Goal: Task Accomplishment & Management: Manage account settings

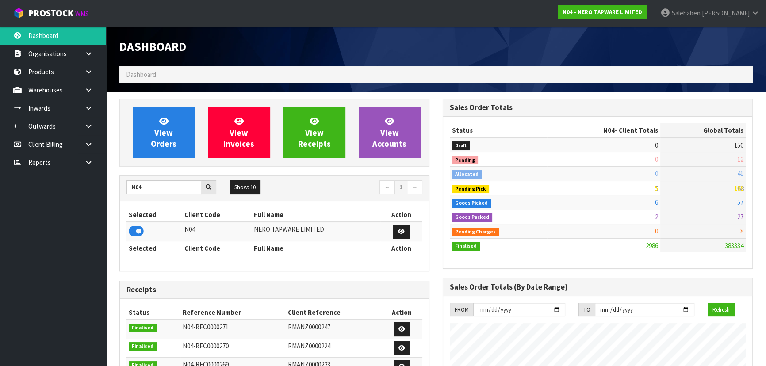
scroll to position [716, 323]
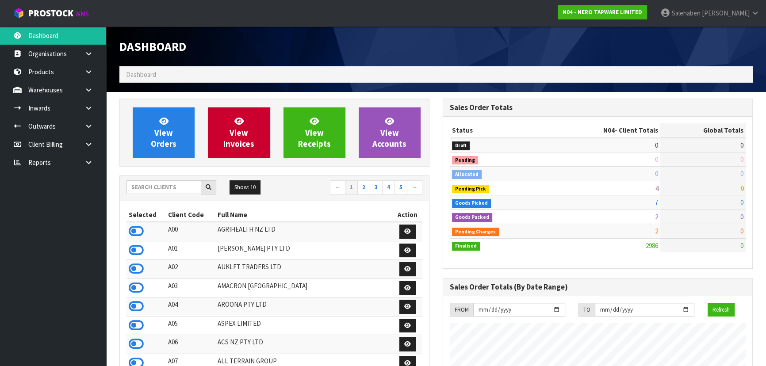
scroll to position [716, 323]
click at [160, 181] on div "Show: 10 5 10 25 50 ← 1 2 3 4 5 →" at bounding box center [274, 188] width 309 height 25
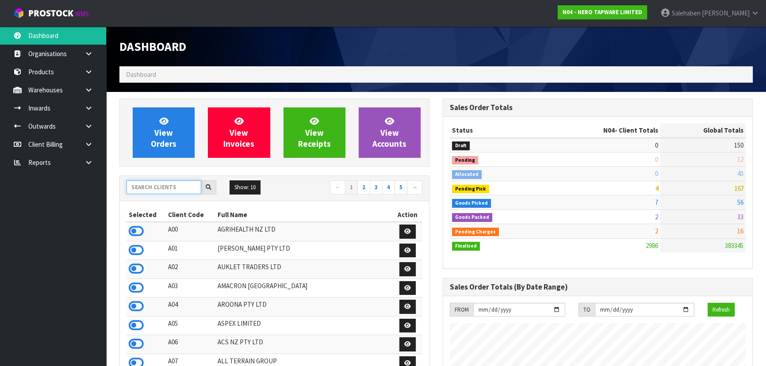
click at [160, 186] on input "text" at bounding box center [163, 187] width 75 height 14
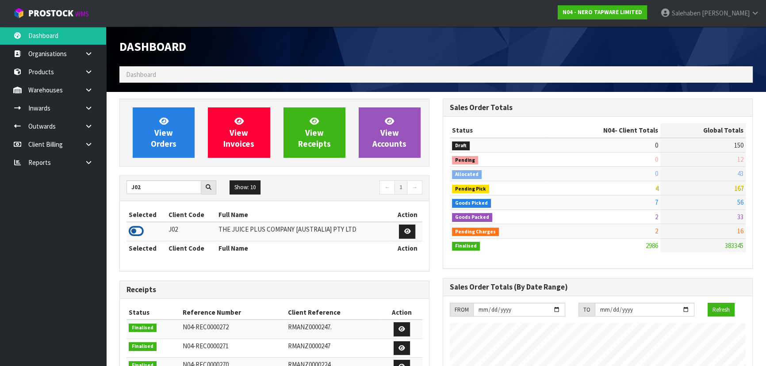
click at [138, 229] on icon at bounding box center [136, 231] width 15 height 13
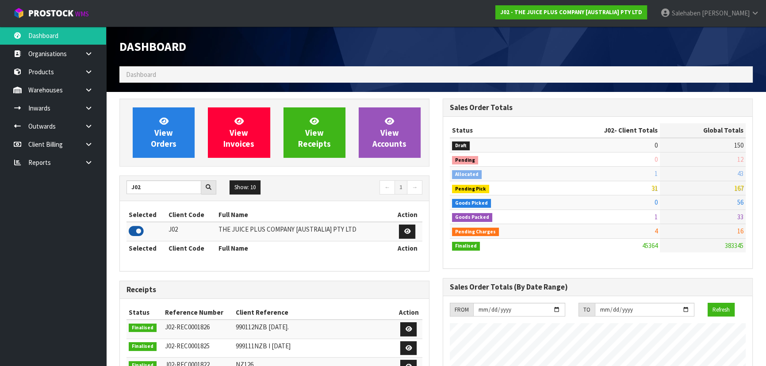
scroll to position [669, 323]
drag, startPoint x: 146, startPoint y: 190, endPoint x: 108, endPoint y: 189, distance: 37.2
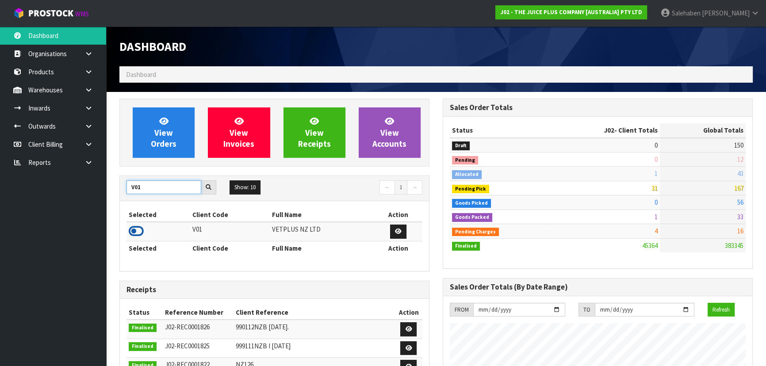
type input "V01"
click at [133, 229] on icon at bounding box center [136, 231] width 15 height 13
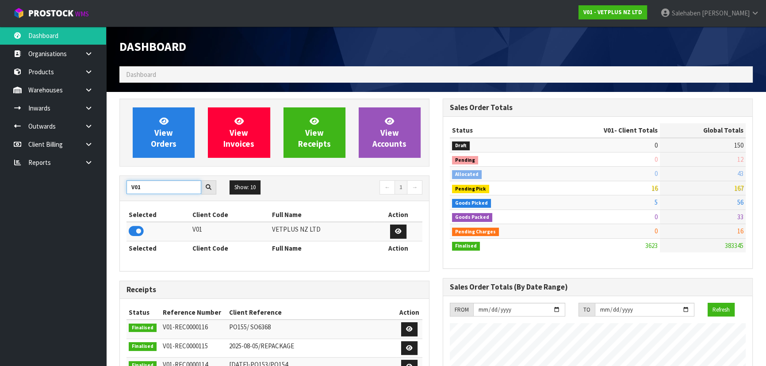
drag, startPoint x: 147, startPoint y: 187, endPoint x: 131, endPoint y: 190, distance: 16.6
click at [131, 190] on input "V01" at bounding box center [163, 187] width 75 height 14
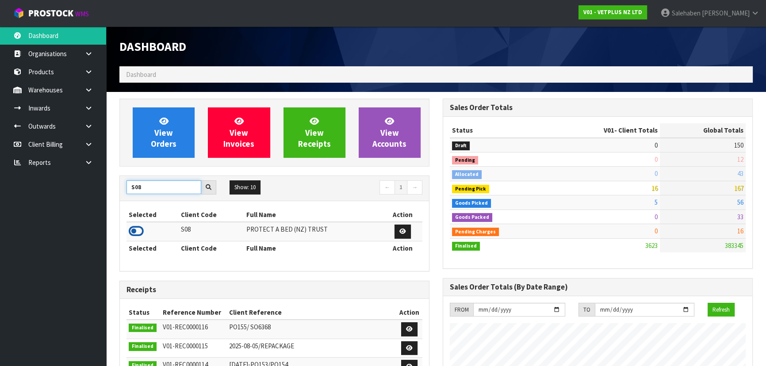
type input "S08"
click at [137, 230] on icon at bounding box center [136, 231] width 15 height 13
drag, startPoint x: 143, startPoint y: 188, endPoint x: 119, endPoint y: 187, distance: 24.3
click at [119, 187] on div "View Orders View Invoices View Receipts View Accounts S08 Show: 10 5 10 25 50 ←…" at bounding box center [274, 356] width 323 height 514
click at [146, 186] on input "S08" at bounding box center [163, 187] width 75 height 14
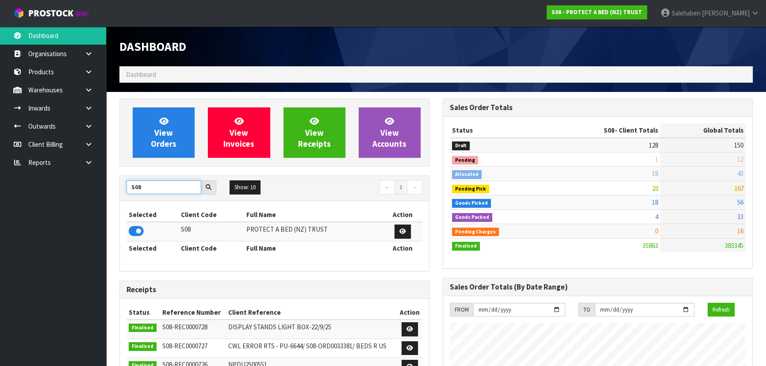
drag, startPoint x: 146, startPoint y: 186, endPoint x: 122, endPoint y: 189, distance: 24.5
click at [122, 189] on div "S08" at bounding box center [171, 187] width 103 height 14
type input "N04"
click at [137, 234] on icon at bounding box center [136, 231] width 15 height 13
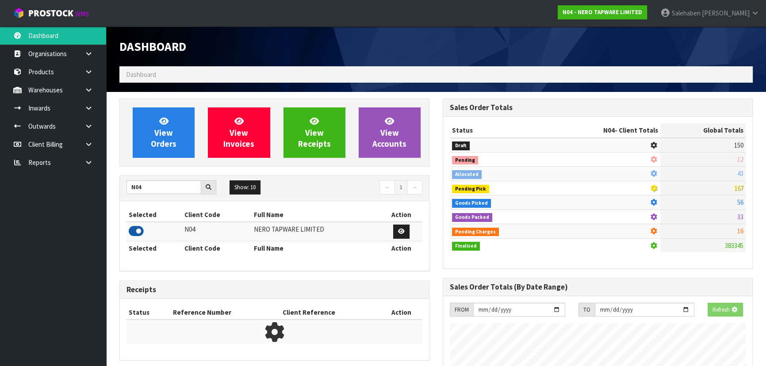
scroll to position [716, 323]
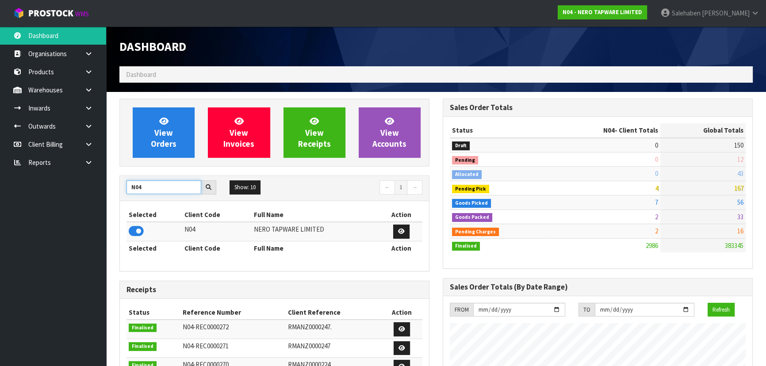
drag, startPoint x: 150, startPoint y: 184, endPoint x: 118, endPoint y: 190, distance: 32.8
click at [118, 190] on div "View Orders View Invoices View Receipts View Accounts N04 Show: 10 5 10 25 50 ←…" at bounding box center [274, 356] width 323 height 514
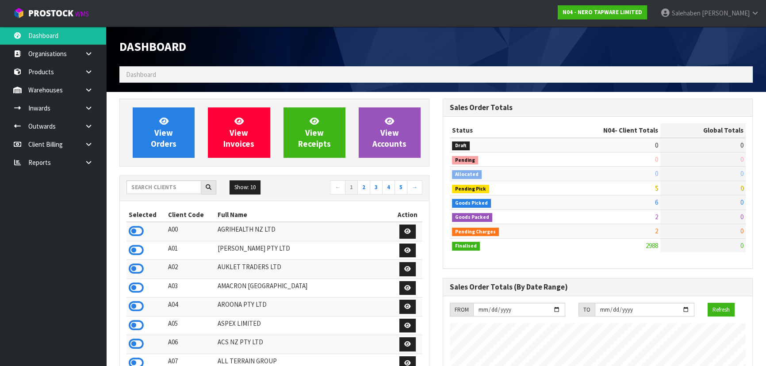
scroll to position [716, 323]
click at [179, 188] on input "text" at bounding box center [163, 187] width 75 height 14
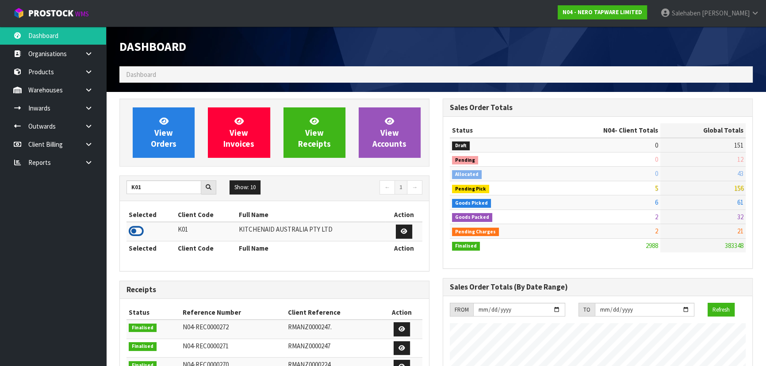
click at [130, 232] on icon at bounding box center [136, 231] width 15 height 13
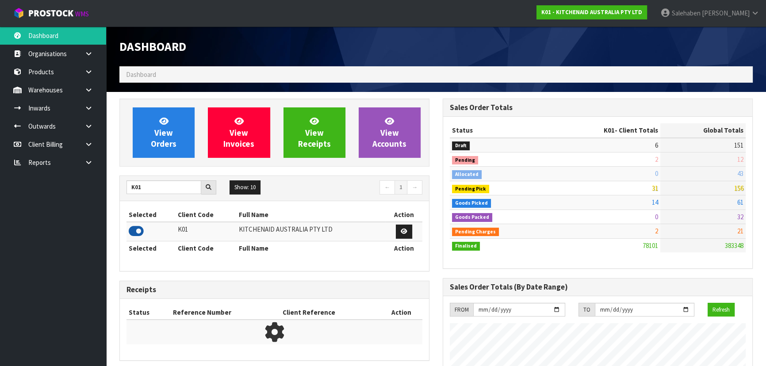
scroll to position [669, 323]
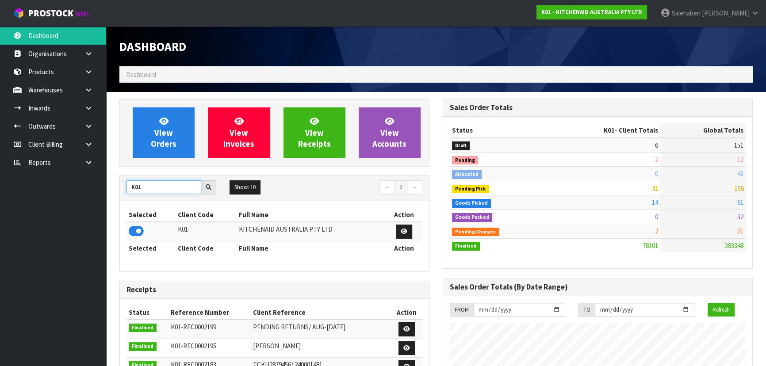
drag, startPoint x: 146, startPoint y: 190, endPoint x: 114, endPoint y: 188, distance: 32.3
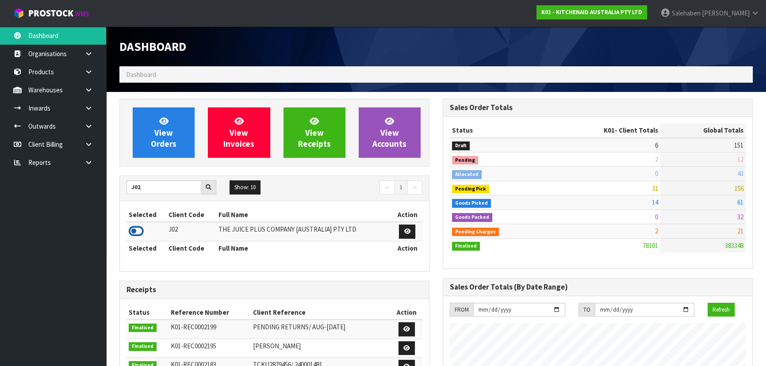
click at [135, 235] on icon at bounding box center [136, 231] width 15 height 13
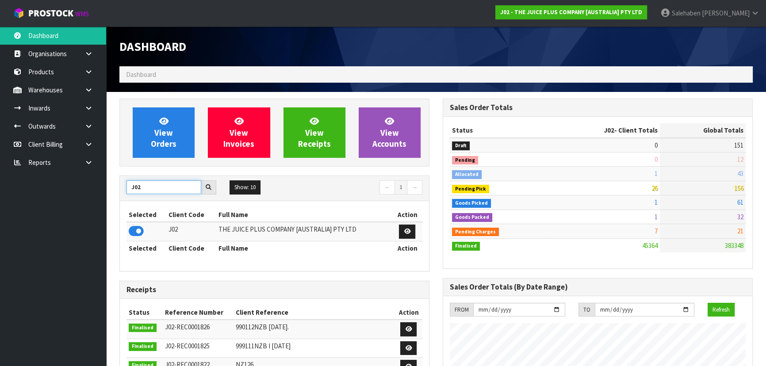
drag, startPoint x: 111, startPoint y: 190, endPoint x: 106, endPoint y: 192, distance: 5.5
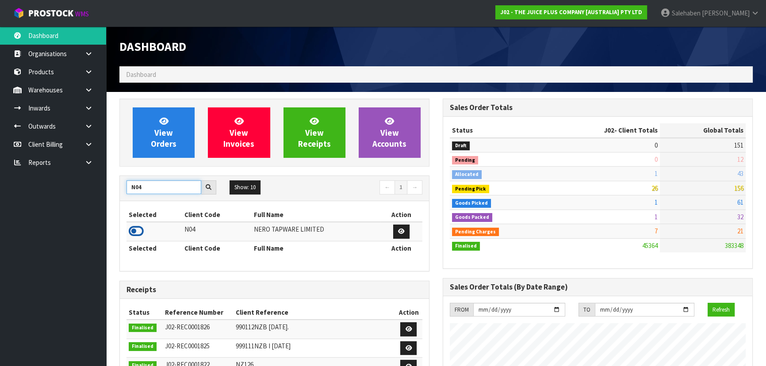
type input "N04"
click at [138, 234] on icon at bounding box center [136, 231] width 15 height 13
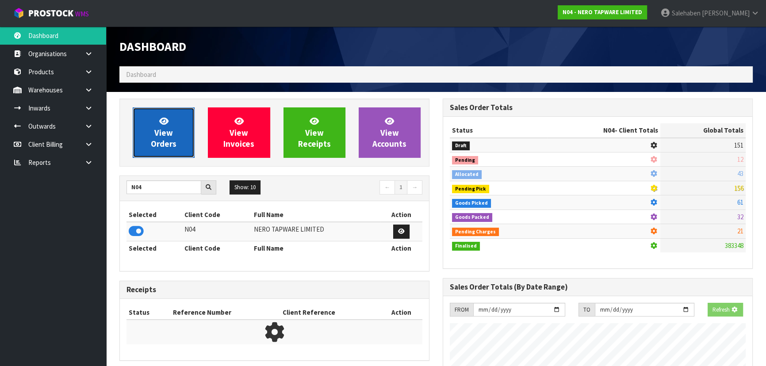
click at [158, 147] on span "View Orders" at bounding box center [164, 132] width 26 height 33
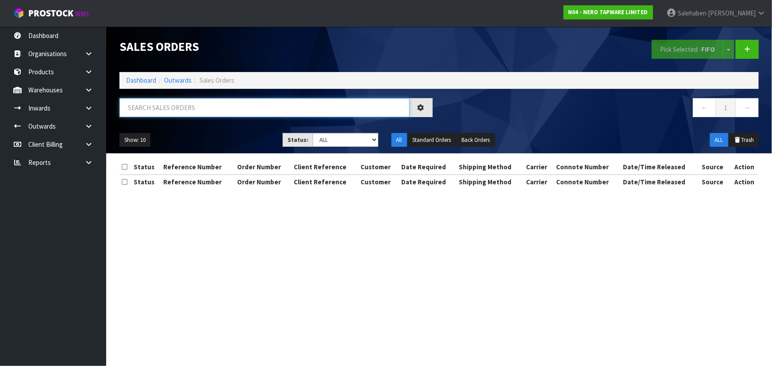
click at [146, 110] on input "text" at bounding box center [264, 107] width 290 height 19
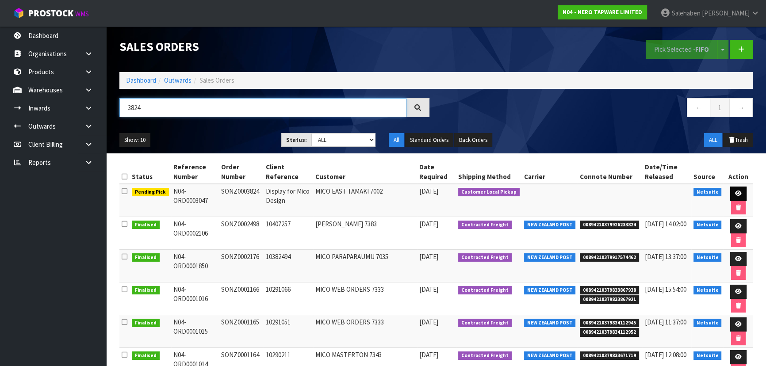
type input "3824"
click at [736, 192] on icon at bounding box center [738, 194] width 7 height 6
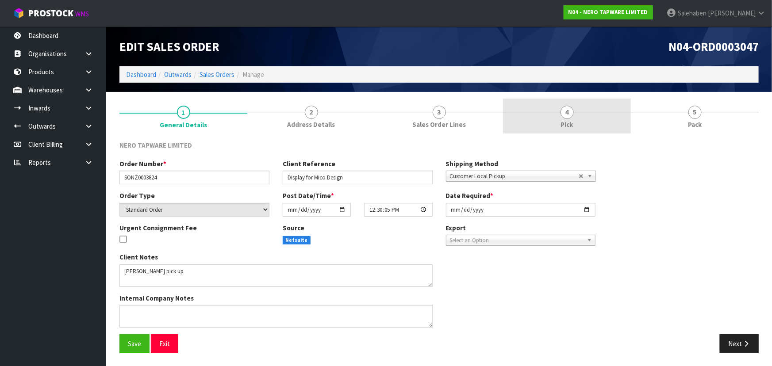
click at [565, 122] on span "Pick" at bounding box center [567, 124] width 12 height 9
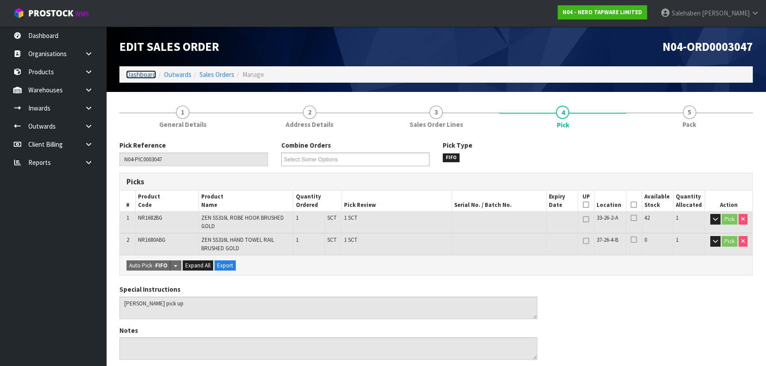
click at [134, 70] on link "Dashboard" at bounding box center [141, 74] width 30 height 8
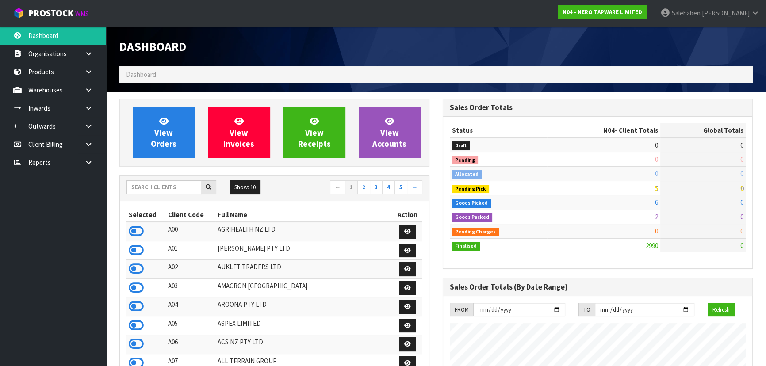
scroll to position [706, 323]
click at [192, 188] on input "text" at bounding box center [163, 187] width 75 height 14
type input "C11"
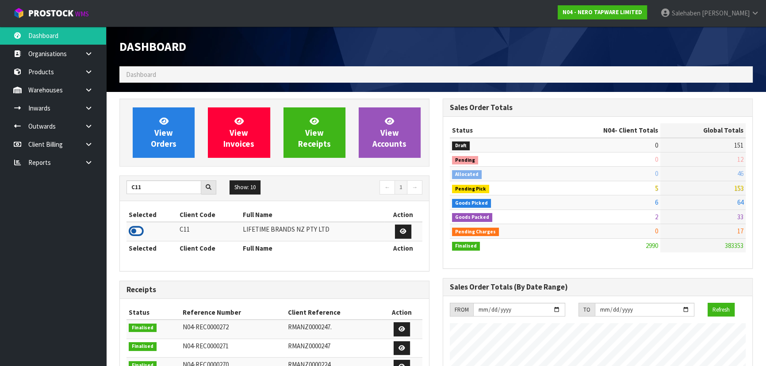
click at [134, 231] on icon at bounding box center [136, 231] width 15 height 13
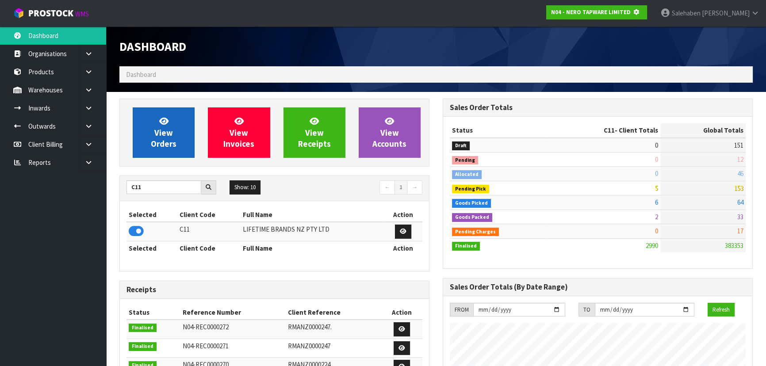
scroll to position [551, 323]
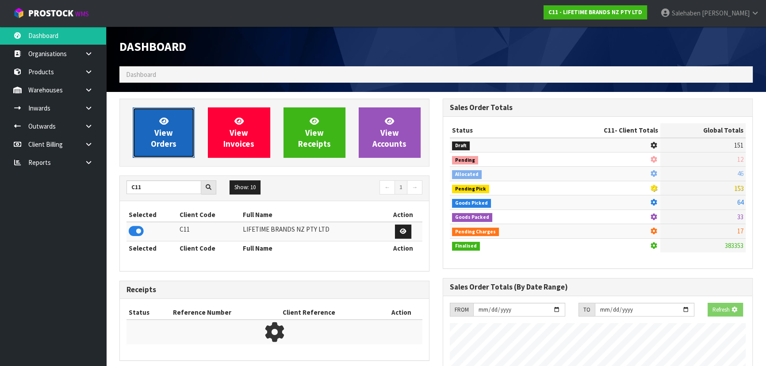
click at [166, 147] on span "View Orders" at bounding box center [164, 132] width 26 height 33
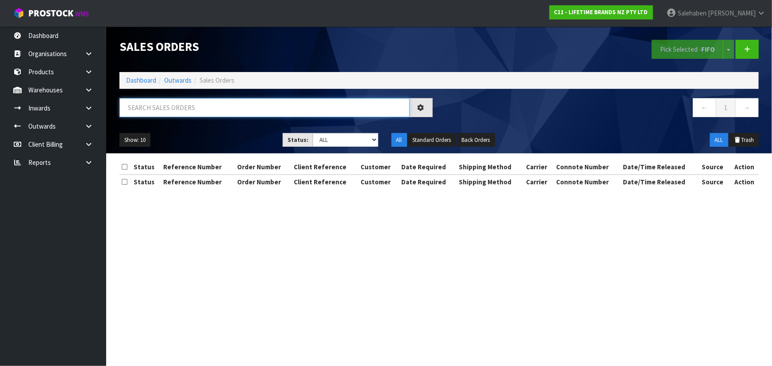
click at [188, 108] on input "text" at bounding box center [264, 107] width 290 height 19
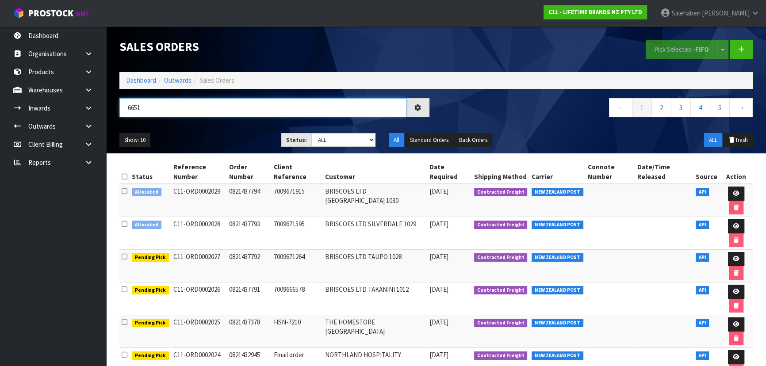
type input "6651"
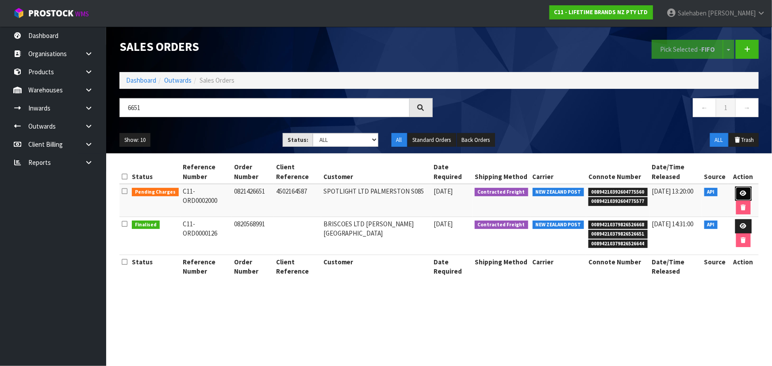
click at [740, 193] on icon at bounding box center [743, 194] width 7 height 6
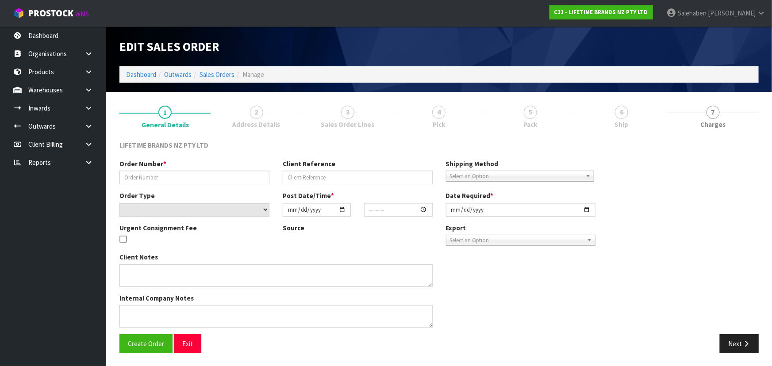
type input "0821426651"
type input "4502164587"
select select "number:0"
type input "2025-09-25"
type input "09:34:25.000"
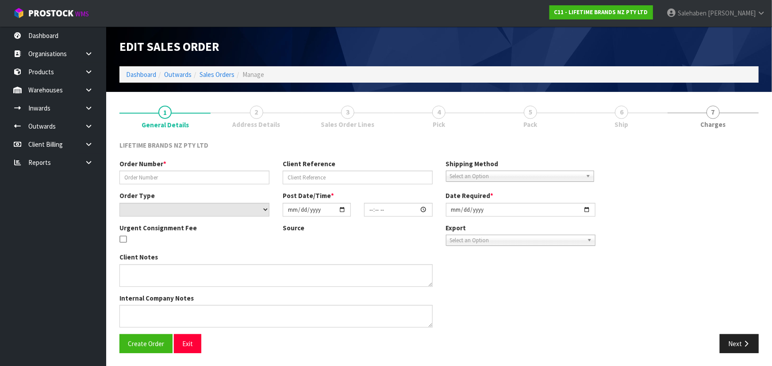
type input "2025-09-25"
type textarea "PLEASE DISPATCH TODAY-URGENT"
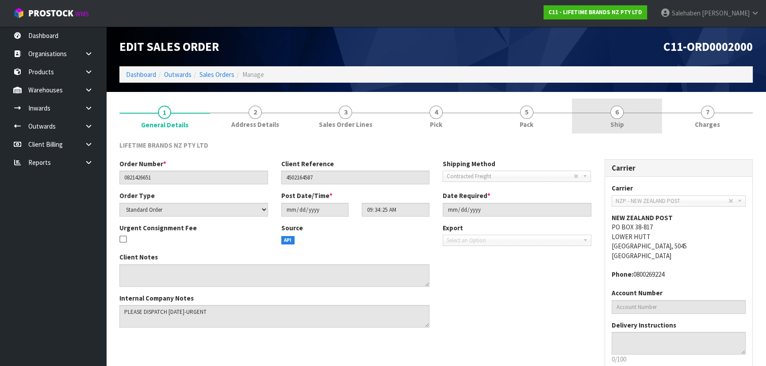
click at [648, 109] on link "6 Ship" at bounding box center [617, 116] width 91 height 35
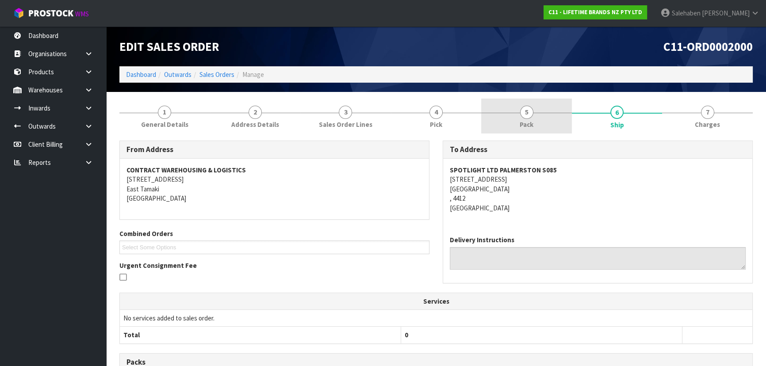
click at [531, 120] on span "Pack" at bounding box center [527, 124] width 14 height 9
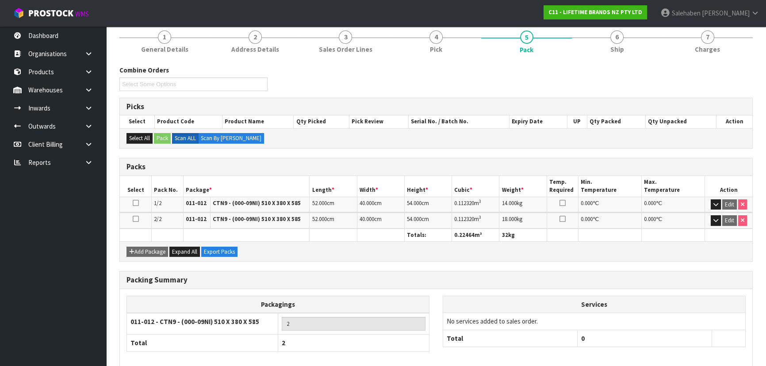
scroll to position [80, 0]
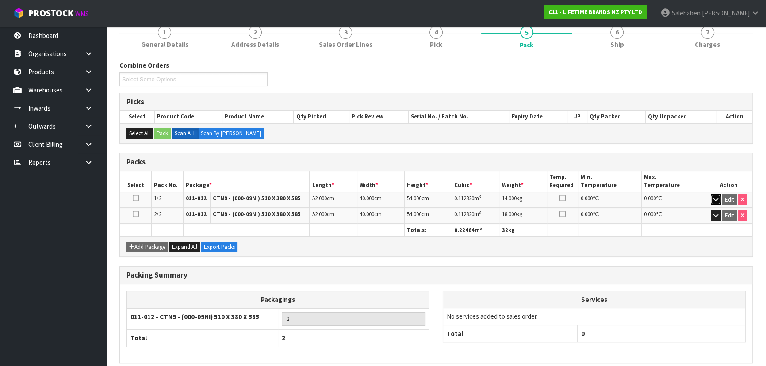
click at [717, 195] on button "button" at bounding box center [716, 200] width 10 height 11
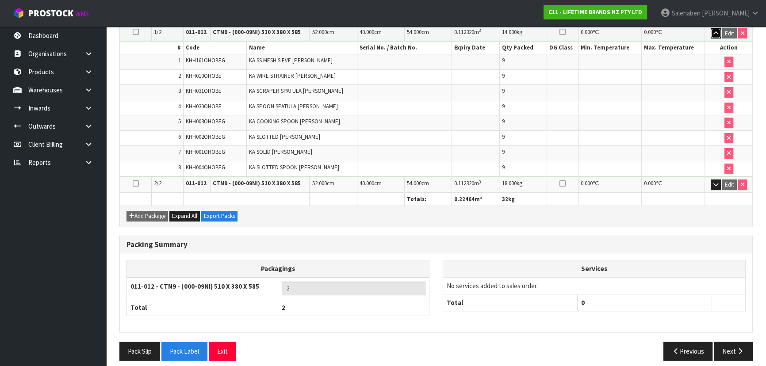
scroll to position [251, 0]
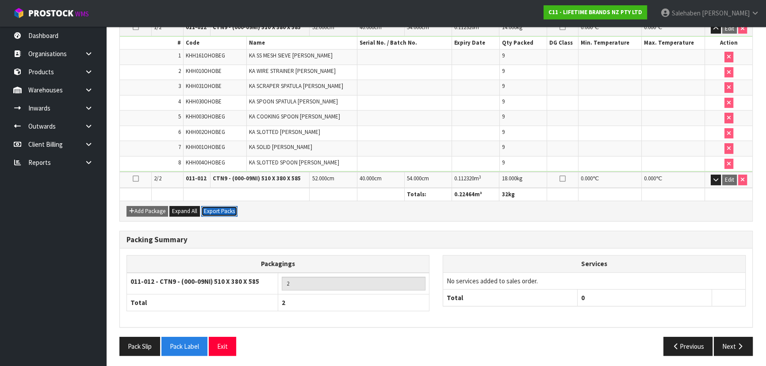
click at [205, 206] on button "Export Packs" at bounding box center [219, 211] width 36 height 11
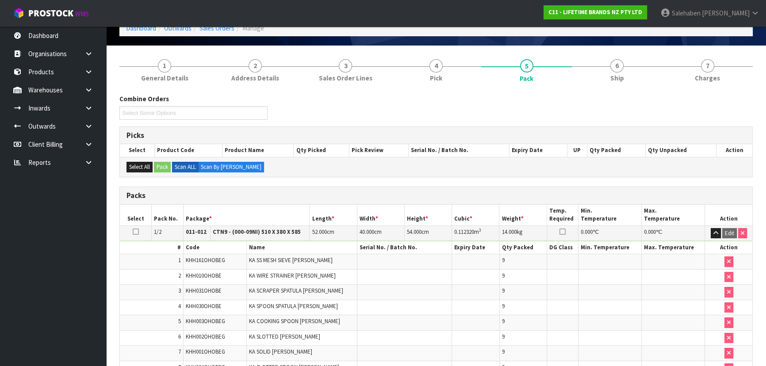
scroll to position [0, 0]
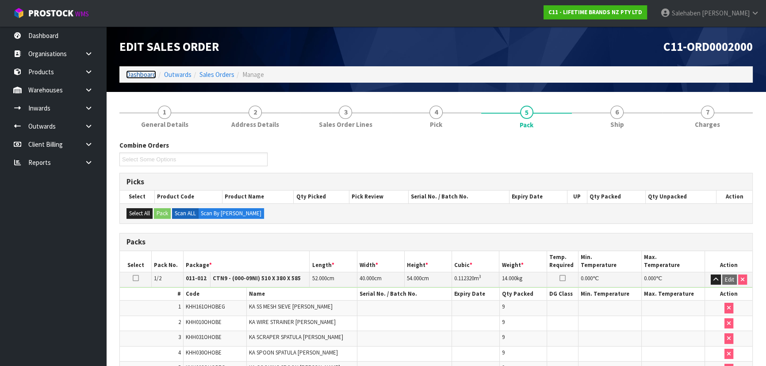
click at [133, 75] on link "Dashboard" at bounding box center [141, 74] width 30 height 8
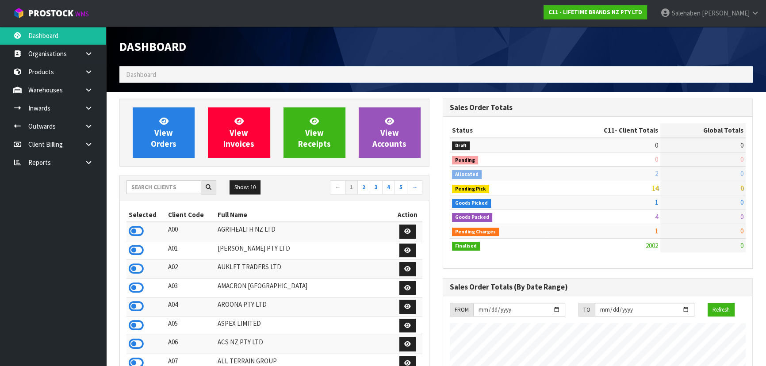
scroll to position [669, 323]
click at [147, 184] on input "text" at bounding box center [163, 187] width 75 height 14
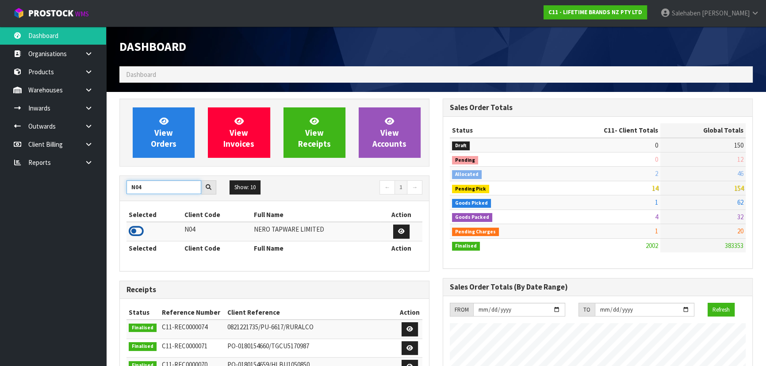
type input "N04"
click at [136, 234] on icon at bounding box center [136, 231] width 15 height 13
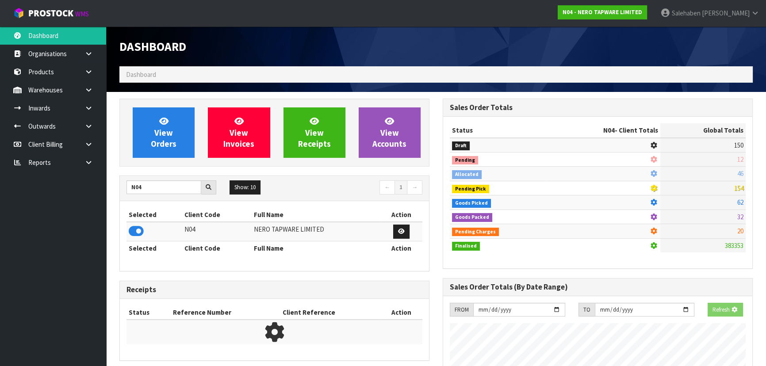
scroll to position [551, 323]
click at [154, 135] on link "View Orders" at bounding box center [164, 132] width 62 height 50
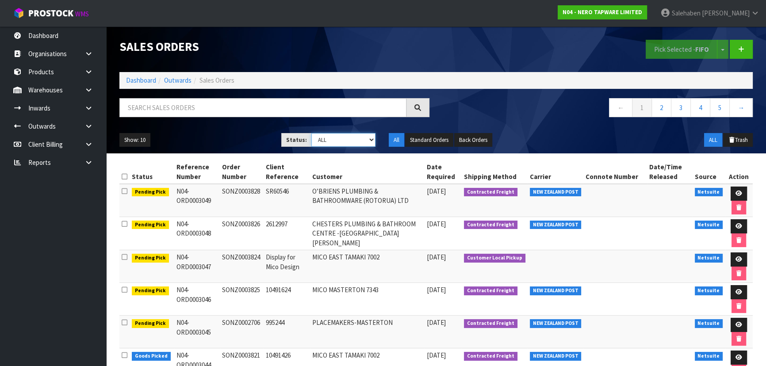
drag, startPoint x: 327, startPoint y: 138, endPoint x: 325, endPoint y: 146, distance: 8.0
click at [327, 138] on select "Draft Pending Allocated Pending Pick Goods Picked Goods Packed Pending Charges …" at bounding box center [343, 140] width 65 height 14
select select "string:3"
click at [311, 133] on select "Draft Pending Allocated Pending Pick Goods Picked Goods Packed Pending Charges …" at bounding box center [343, 140] width 65 height 14
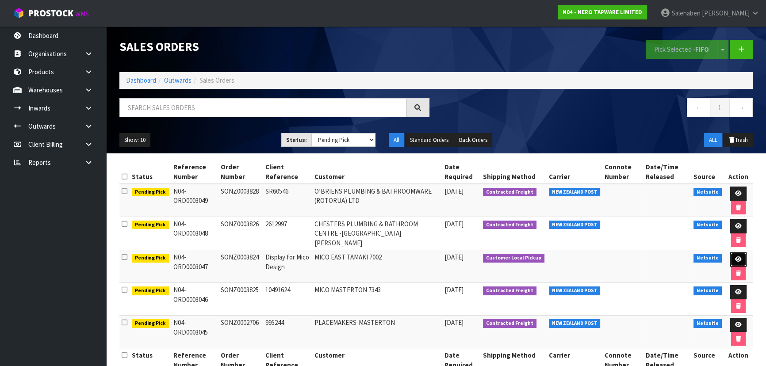
click at [735, 261] on icon at bounding box center [738, 260] width 7 height 6
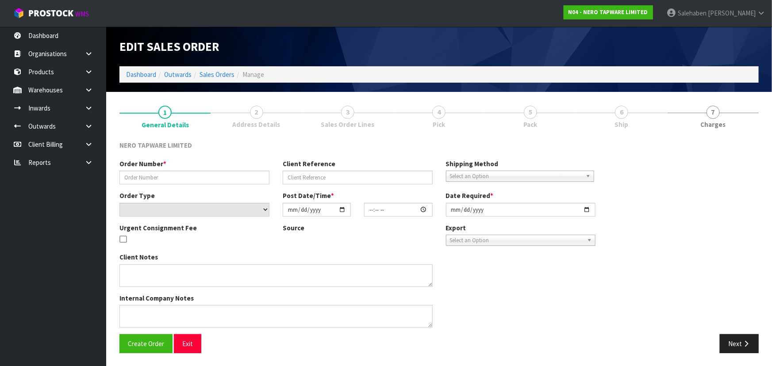
type input "SONZ0003824"
type input "Display for Mico Design"
select select "number:0"
type input "[DATE]"
type input "12:30:05.000"
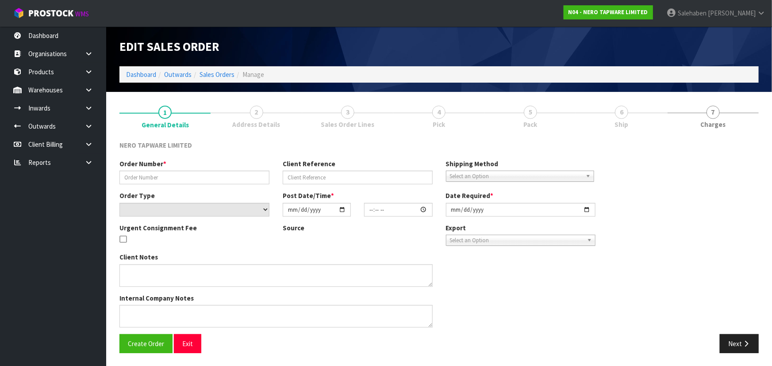
type input "[DATE]"
type textarea "Tony pick up"
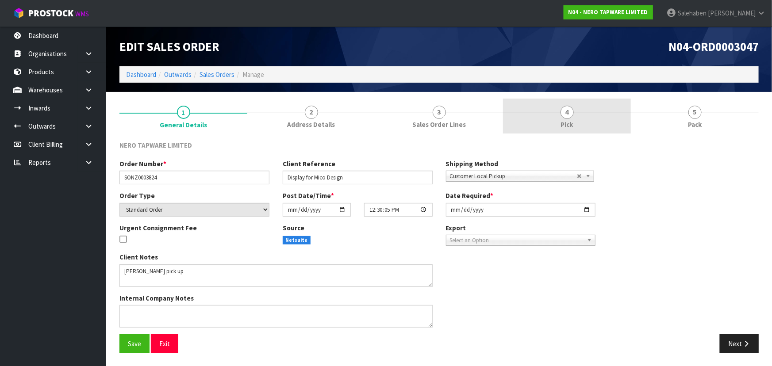
click at [571, 117] on link "4 Pick" at bounding box center [567, 116] width 128 height 35
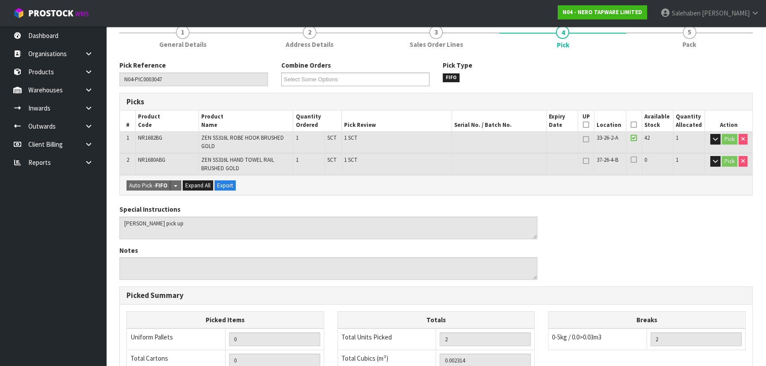
scroll to position [243, 0]
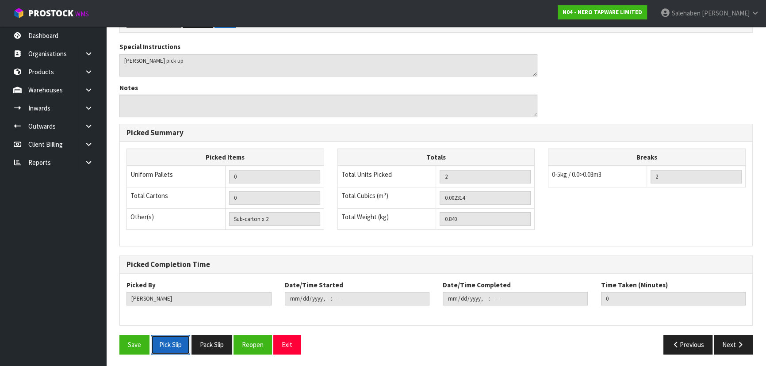
click at [169, 345] on button "Pick Slip" at bounding box center [170, 344] width 39 height 19
click at [214, 345] on button "Pack Slip" at bounding box center [212, 344] width 41 height 19
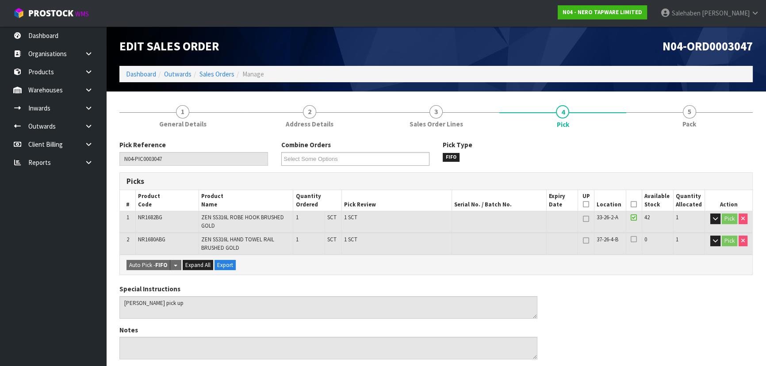
scroll to position [0, 0]
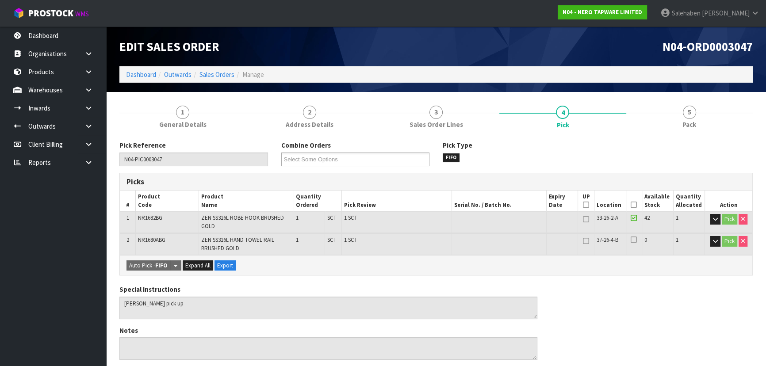
click at [142, 79] on li "Dashboard" at bounding box center [141, 74] width 30 height 9
drag, startPoint x: 137, startPoint y: 73, endPoint x: 11, endPoint y: 56, distance: 126.8
click at [137, 73] on link "Dashboard" at bounding box center [141, 74] width 30 height 8
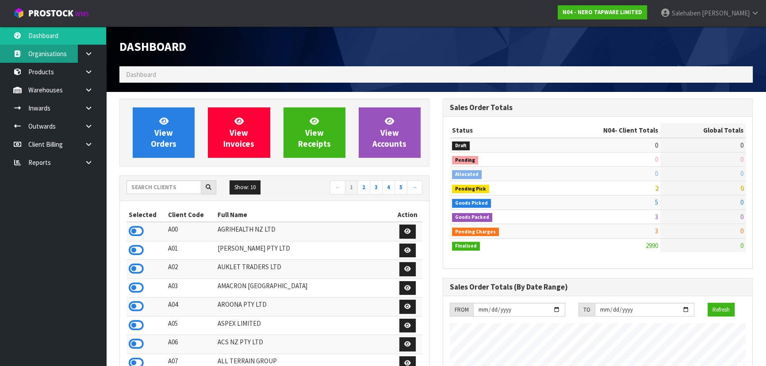
scroll to position [716, 323]
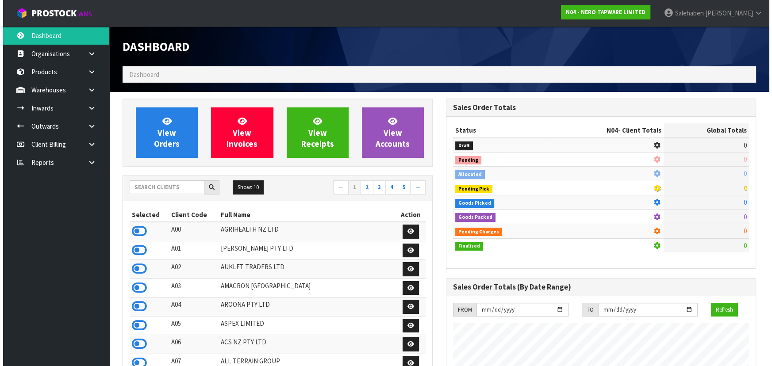
scroll to position [716, 323]
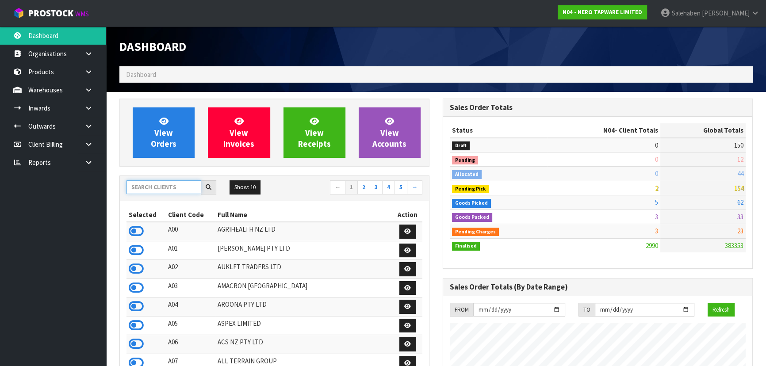
click at [158, 188] on input "text" at bounding box center [163, 187] width 75 height 14
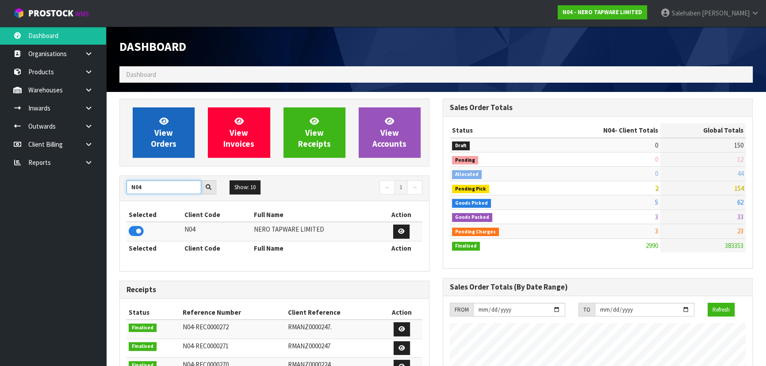
type input "N04"
click at [173, 142] on span "View Orders" at bounding box center [164, 132] width 26 height 33
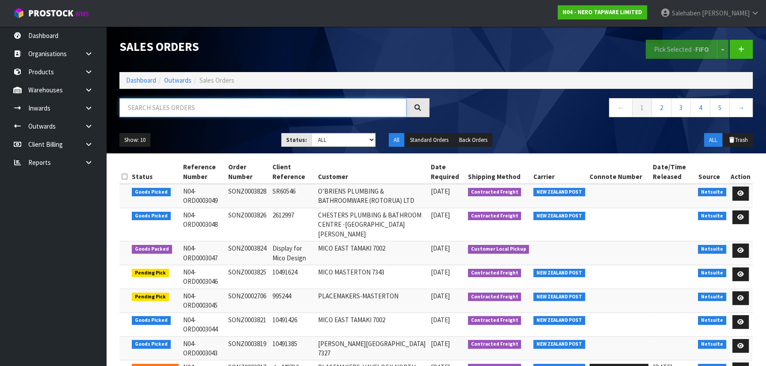
click at [179, 107] on input "text" at bounding box center [262, 107] width 287 height 19
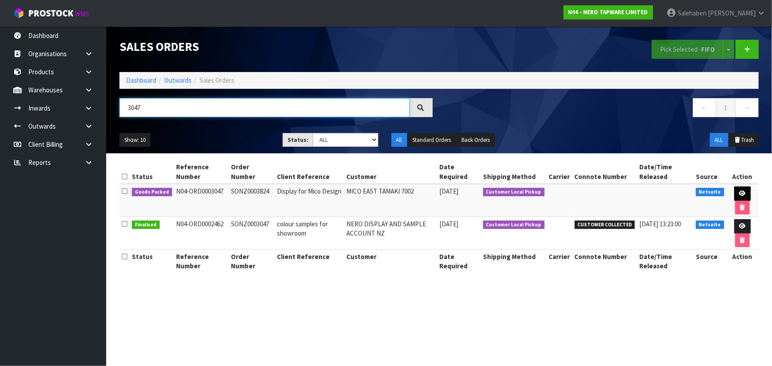
type input "3047"
click at [741, 194] on icon at bounding box center [742, 194] width 7 height 6
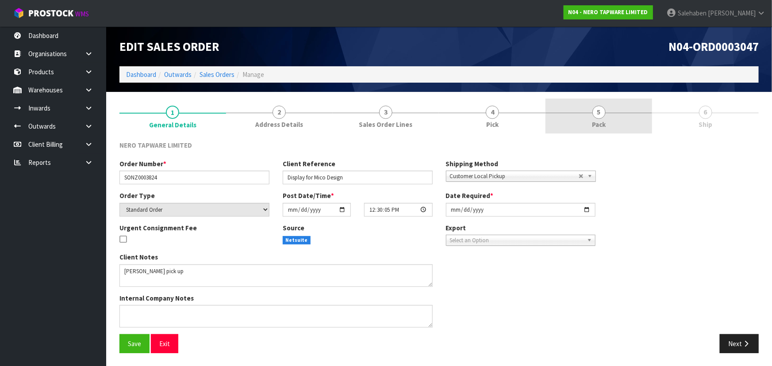
click at [603, 124] on span "Pack" at bounding box center [599, 124] width 14 height 9
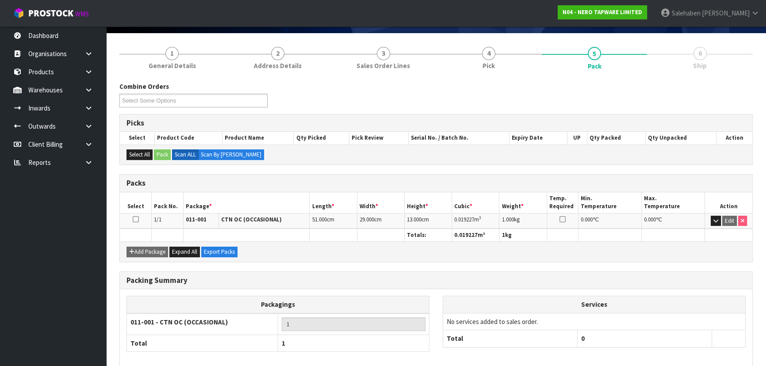
scroll to position [101, 0]
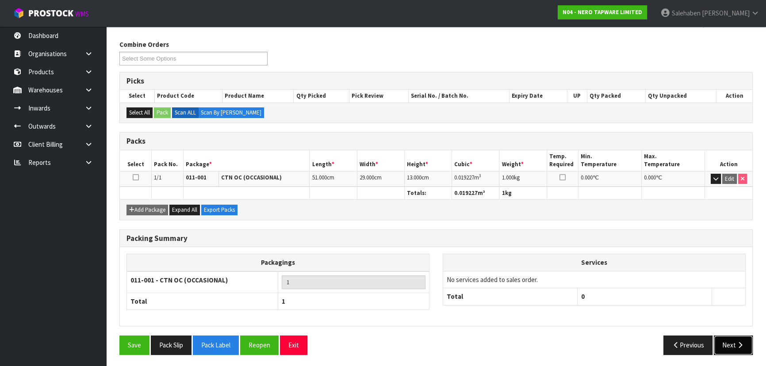
click at [743, 345] on icon "button" at bounding box center [740, 345] width 8 height 7
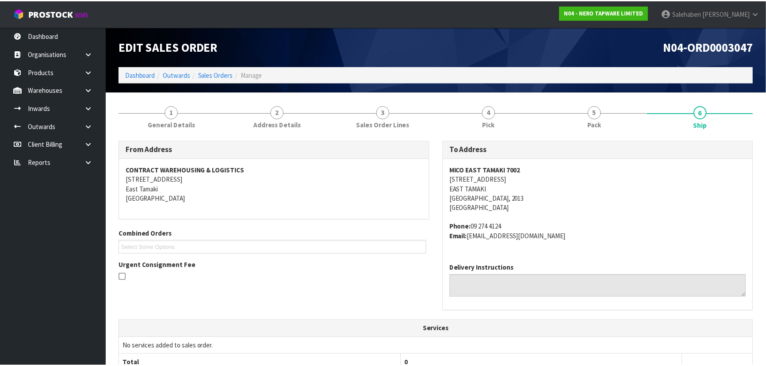
scroll to position [203, 0]
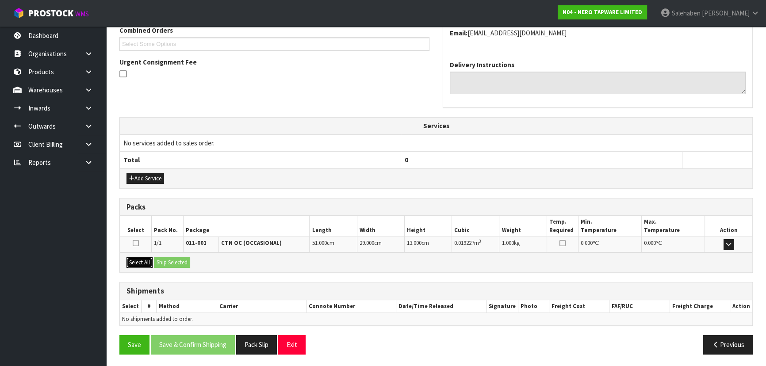
click at [143, 257] on button "Select All" at bounding box center [139, 262] width 26 height 11
click at [170, 261] on button "Ship Selected" at bounding box center [172, 262] width 36 height 11
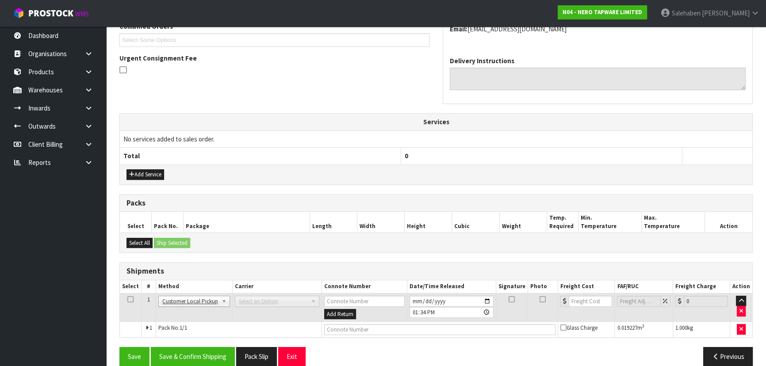
scroll to position [219, 0]
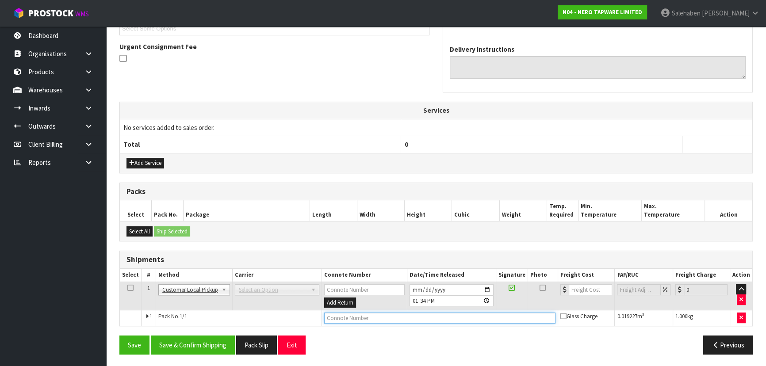
click at [366, 321] on input "text" at bounding box center [439, 318] width 231 height 11
type input "CUSTOMER COLLECTED"
click at [184, 346] on button "Save & Confirm Shipping" at bounding box center [193, 345] width 84 height 19
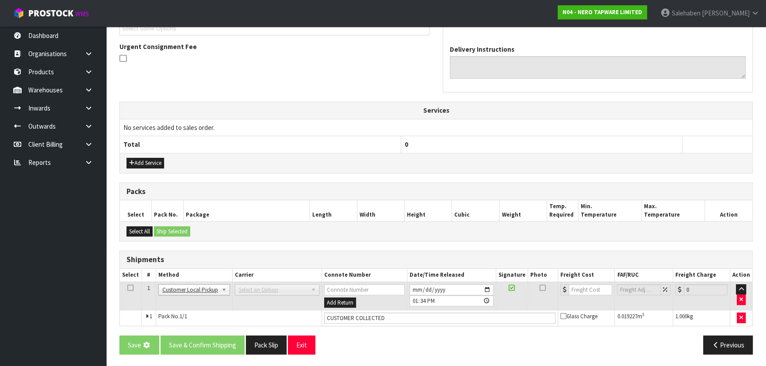
scroll to position [0, 0]
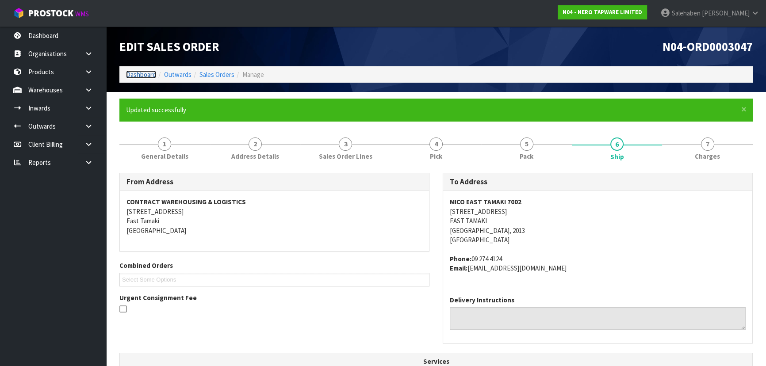
click at [143, 75] on link "Dashboard" at bounding box center [141, 74] width 30 height 8
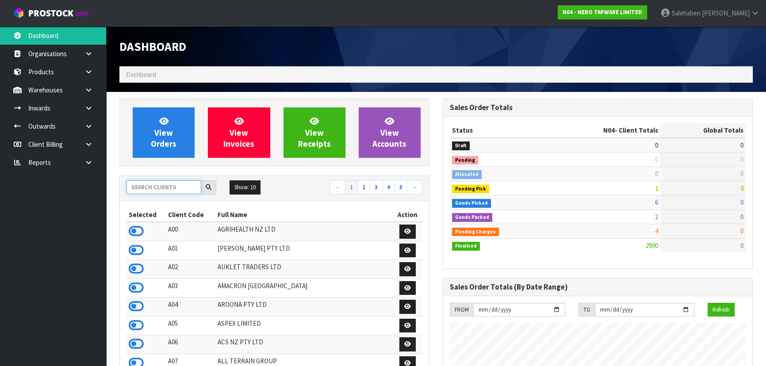
click at [153, 183] on input "text" at bounding box center [163, 187] width 75 height 14
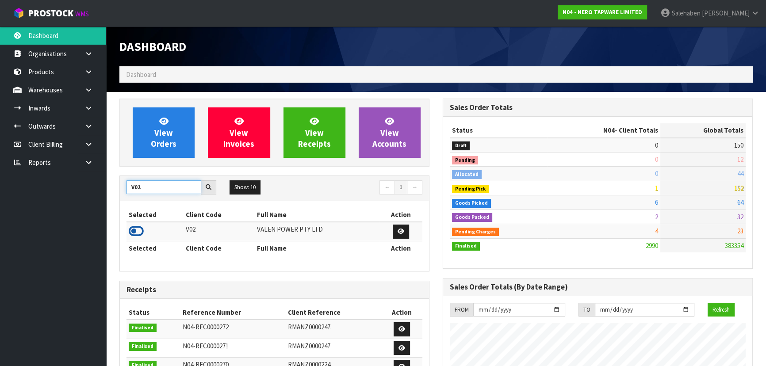
type input "V02"
click at [138, 229] on icon at bounding box center [136, 231] width 15 height 13
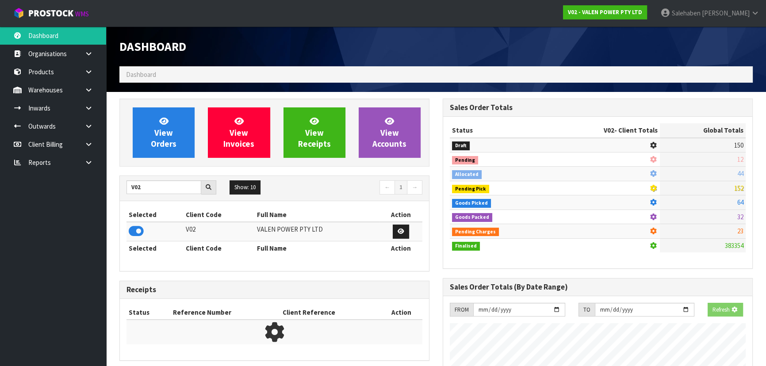
scroll to position [551, 323]
click at [142, 158] on div "View Orders View Invoices View Receipts View Accounts" at bounding box center [274, 133] width 310 height 68
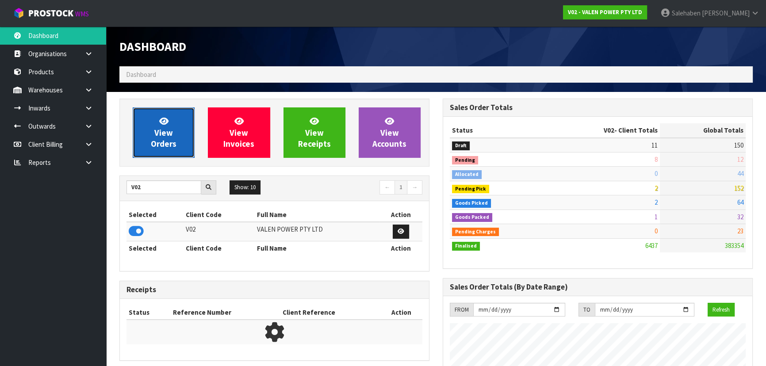
click at [149, 141] on link "View Orders" at bounding box center [164, 132] width 62 height 50
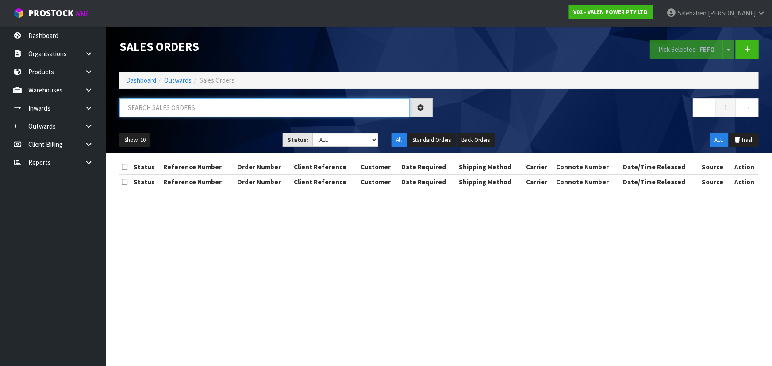
click at [157, 100] on input "text" at bounding box center [264, 107] width 290 height 19
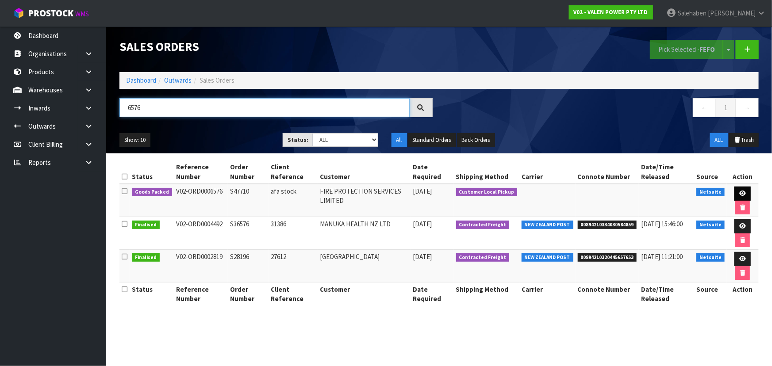
type input "6576"
click at [740, 191] on icon at bounding box center [742, 194] width 7 height 6
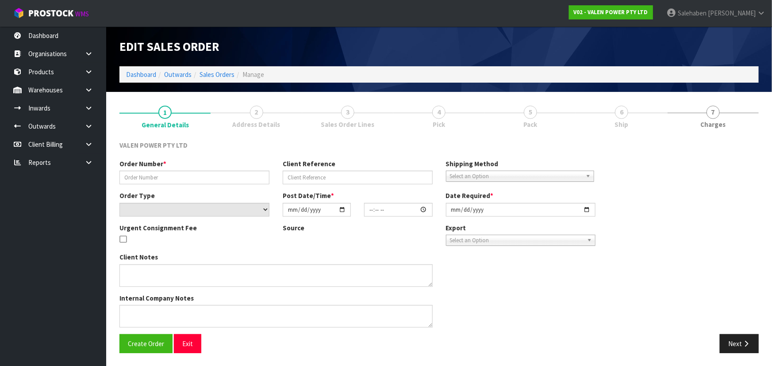
type input "S47710"
type input "afa stock"
select select "number:0"
type input "2025-09-17"
type input "10:15:08.000"
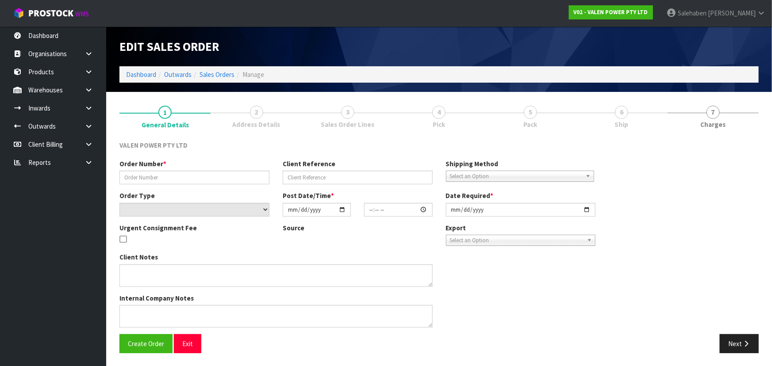
type input "2025-09-17"
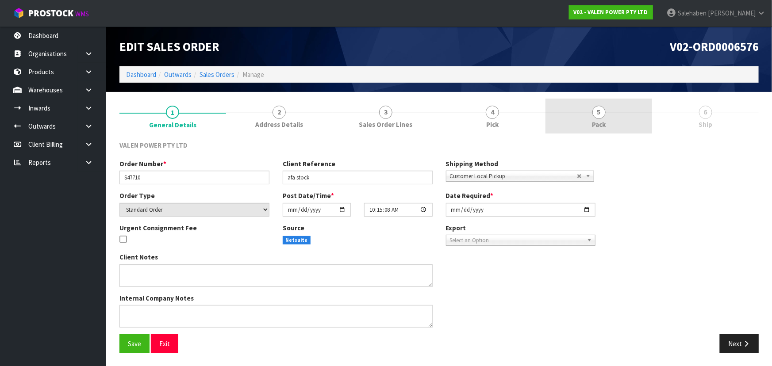
click at [590, 123] on link "5 Pack" at bounding box center [598, 116] width 107 height 35
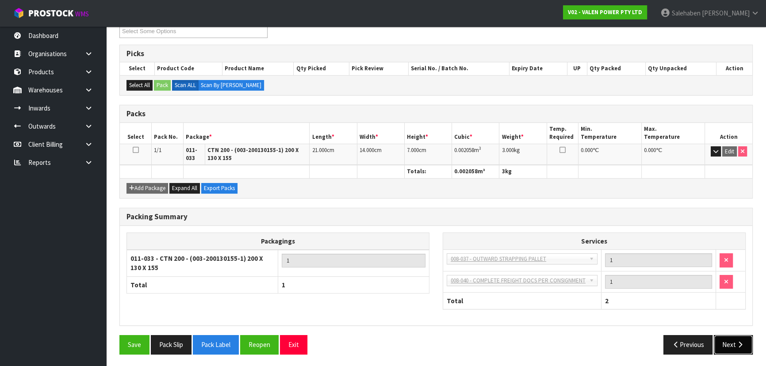
click at [724, 346] on button "Next" at bounding box center [733, 344] width 39 height 19
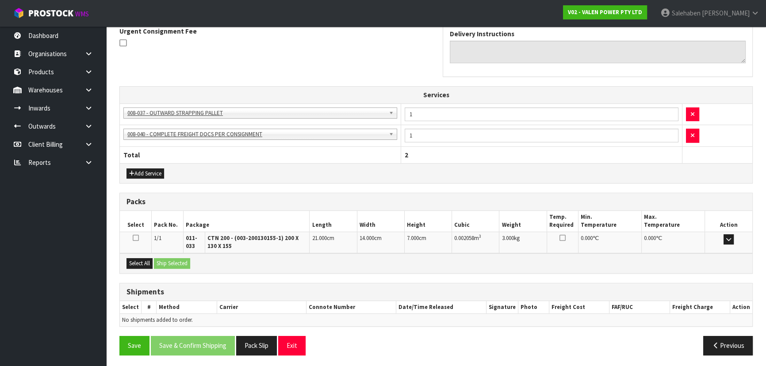
scroll to position [235, 0]
click at [142, 262] on button "Select All" at bounding box center [139, 263] width 26 height 11
click at [175, 260] on button "Ship Selected" at bounding box center [172, 263] width 36 height 11
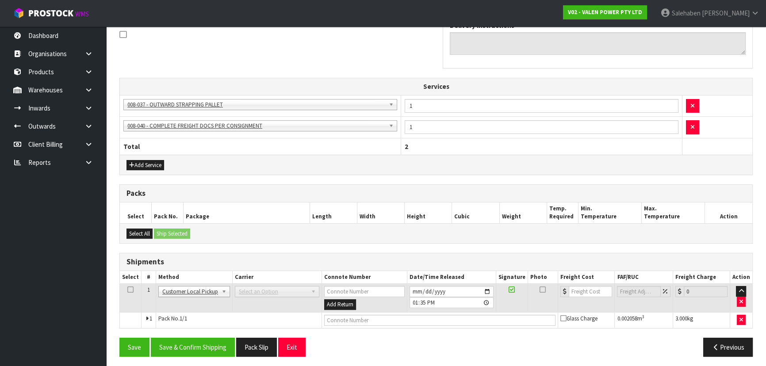
scroll to position [245, 0]
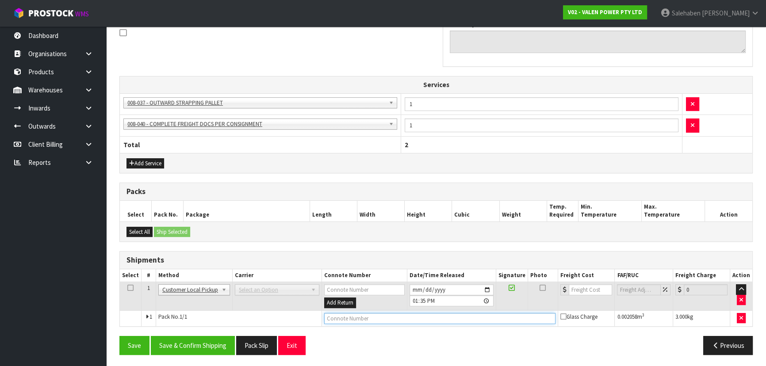
click at [353, 318] on input "text" at bounding box center [439, 318] width 231 height 11
type input "CUSTOMER COLLECTED"
click at [194, 341] on button "Save & Confirm Shipping" at bounding box center [193, 345] width 84 height 19
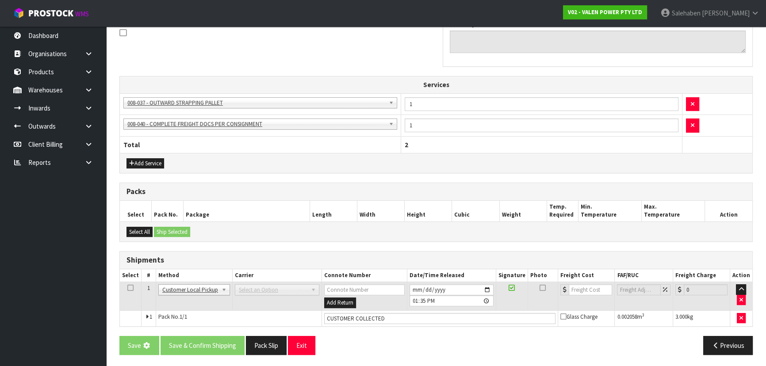
scroll to position [0, 0]
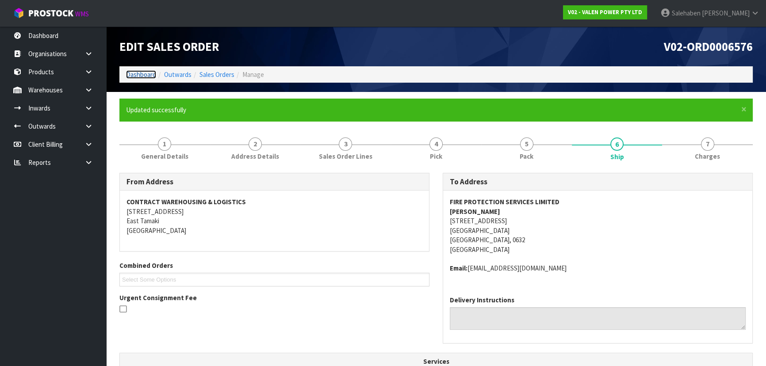
click at [141, 73] on link "Dashboard" at bounding box center [141, 74] width 30 height 8
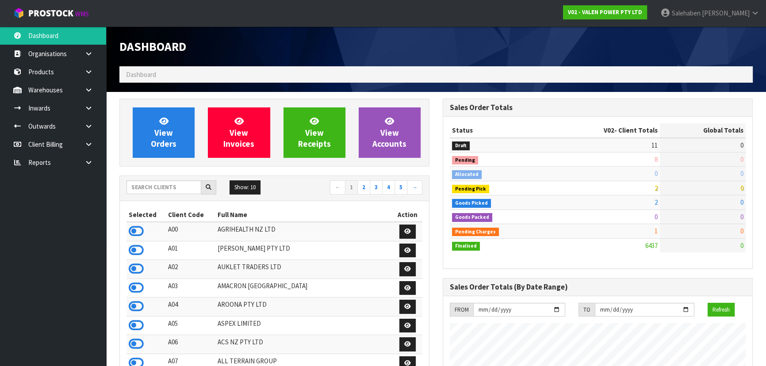
scroll to position [688, 323]
click at [178, 186] on input "text" at bounding box center [163, 187] width 75 height 14
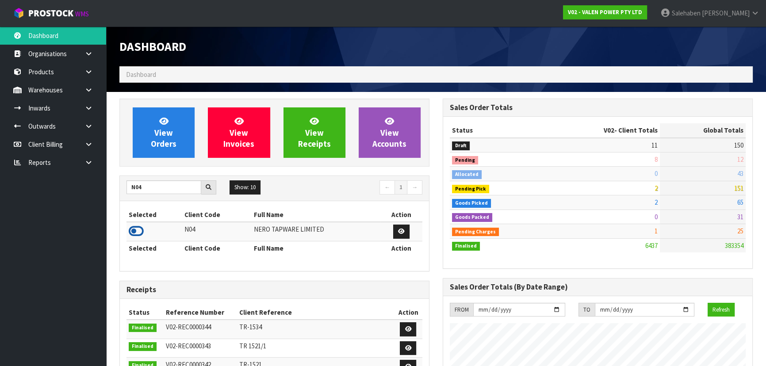
drag, startPoint x: 125, startPoint y: 231, endPoint x: 134, endPoint y: 233, distance: 8.5
click at [126, 232] on div "Selected Client Code Full Name Action N04 NERO TAPWARE LIMITED Selected Client …" at bounding box center [274, 236] width 309 height 70
click at [137, 231] on icon at bounding box center [136, 231] width 15 height 13
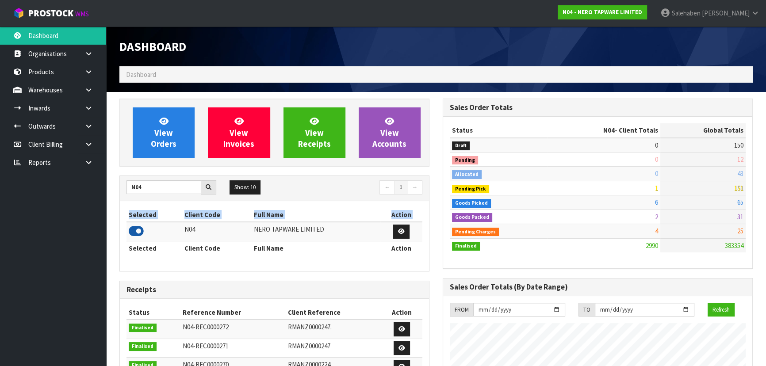
scroll to position [706, 323]
drag, startPoint x: 151, startPoint y: 187, endPoint x: 133, endPoint y: 195, distance: 20.2
click at [125, 189] on div "N04" at bounding box center [171, 187] width 103 height 14
type input "S08"
click at [133, 229] on icon at bounding box center [136, 231] width 15 height 13
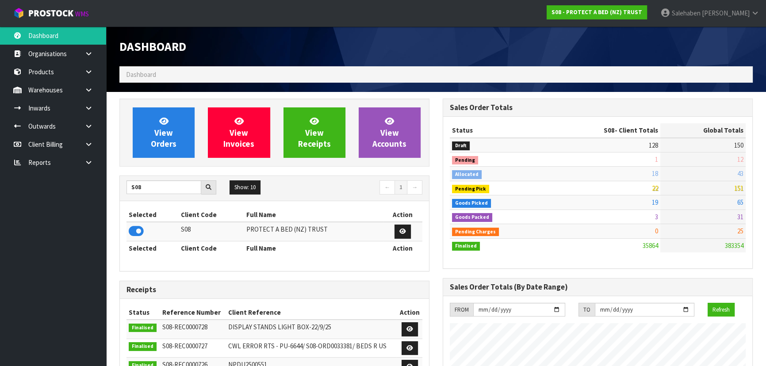
scroll to position [669, 323]
click at [151, 129] on link "View Orders" at bounding box center [164, 132] width 62 height 50
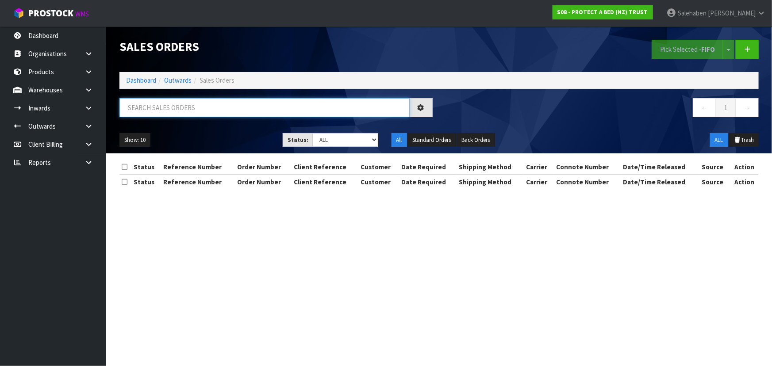
click at [164, 109] on input "text" at bounding box center [264, 107] width 290 height 19
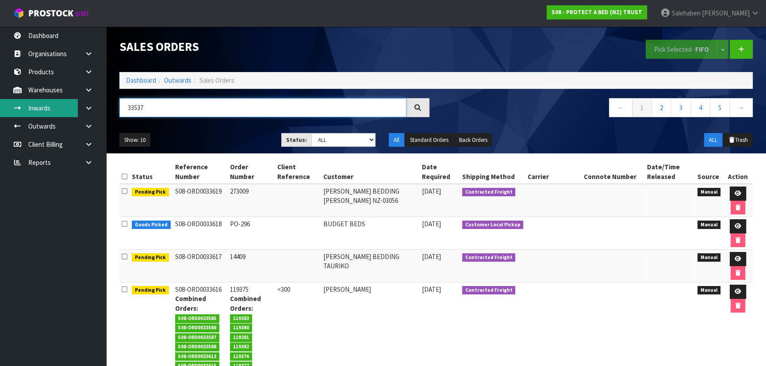
type input "33537"
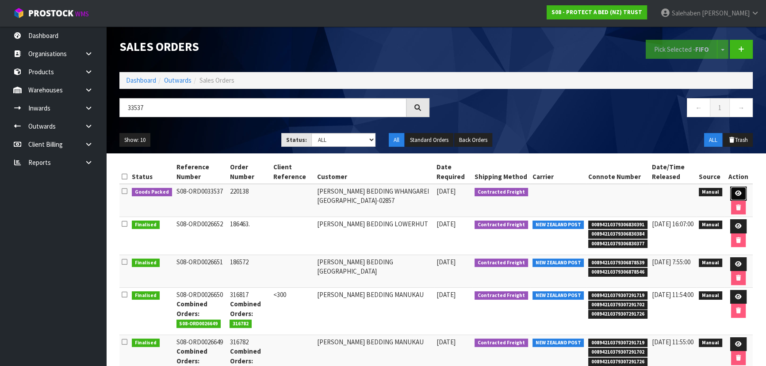
click at [740, 193] on icon at bounding box center [738, 194] width 7 height 6
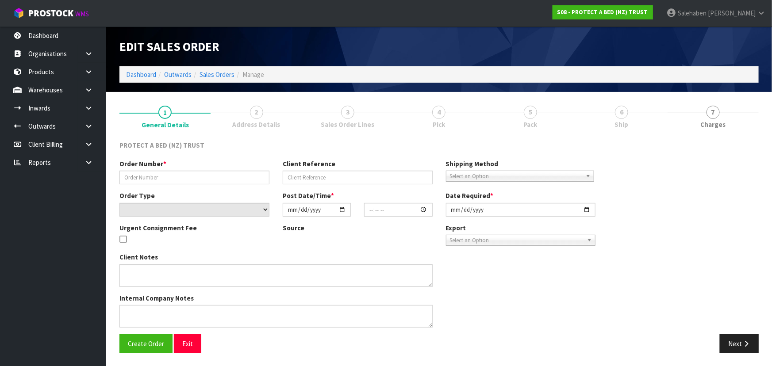
type input "220138"
select select "number:0"
type input "2025-09-24"
type input "09:10:00.000"
type input "2025-09-24"
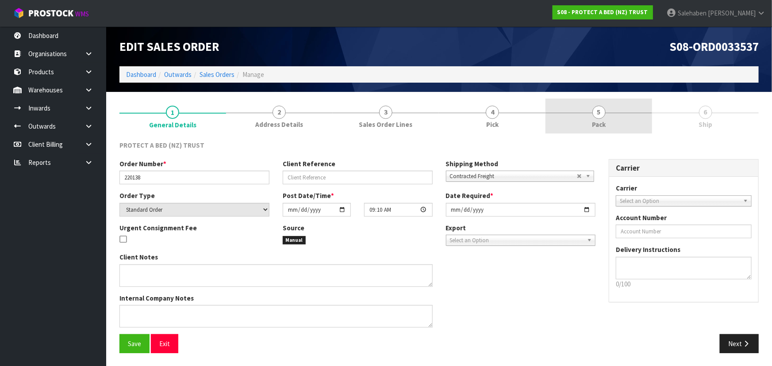
click at [597, 111] on span "5" at bounding box center [598, 112] width 13 height 13
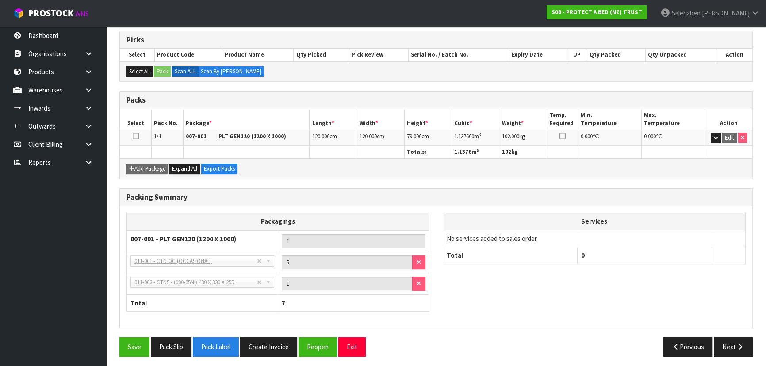
scroll to position [143, 0]
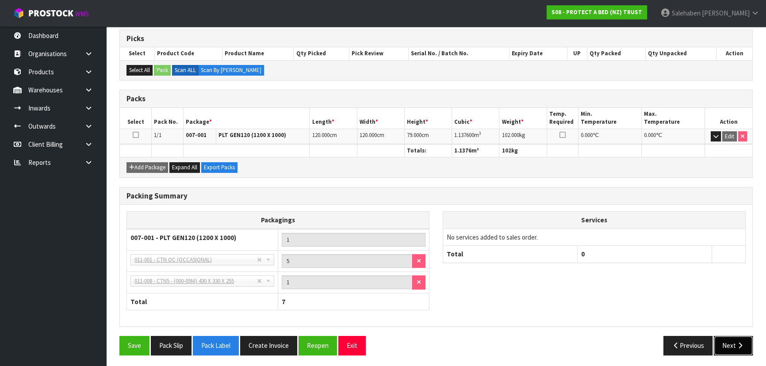
click at [735, 345] on button "Next" at bounding box center [733, 345] width 39 height 19
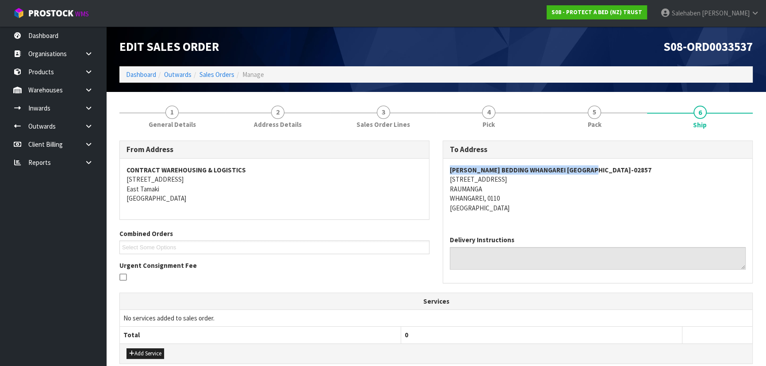
drag, startPoint x: 600, startPoint y: 167, endPoint x: 450, endPoint y: 167, distance: 149.9
click at [450, 167] on address "HARVEY NORMAN BEDDING WHANGAREI NZ-02857 5 GUMDIGGER PLACE RAUMANGA WHANGAREI, …" at bounding box center [598, 188] width 296 height 47
copy strong "HARVEY NORMAN BEDDING WHANGAREI NZ-02857"
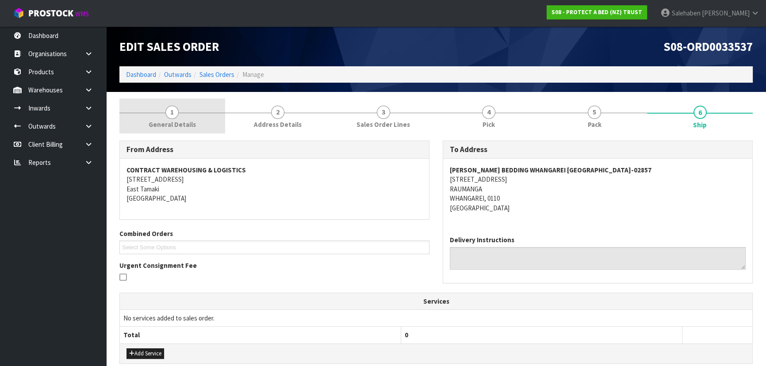
click at [147, 127] on link "1 General Details" at bounding box center [172, 116] width 106 height 35
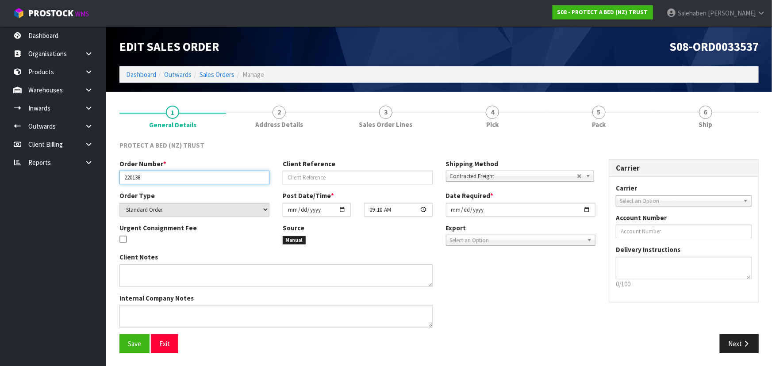
drag, startPoint x: 142, startPoint y: 173, endPoint x: 118, endPoint y: 179, distance: 24.9
click at [118, 179] on div "Order Number * 220138" at bounding box center [194, 171] width 163 height 25
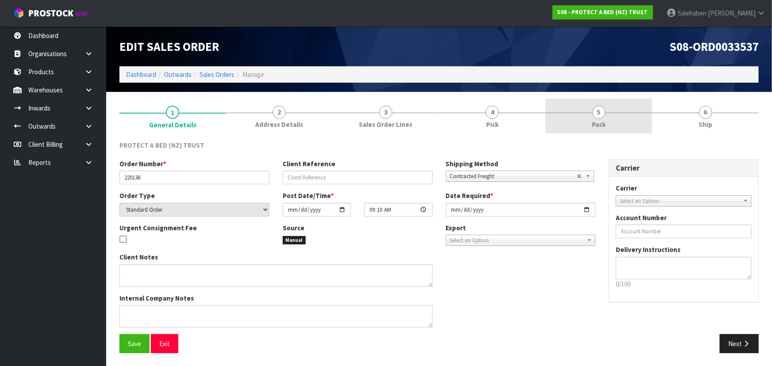
click at [600, 123] on span "Pack" at bounding box center [599, 124] width 14 height 9
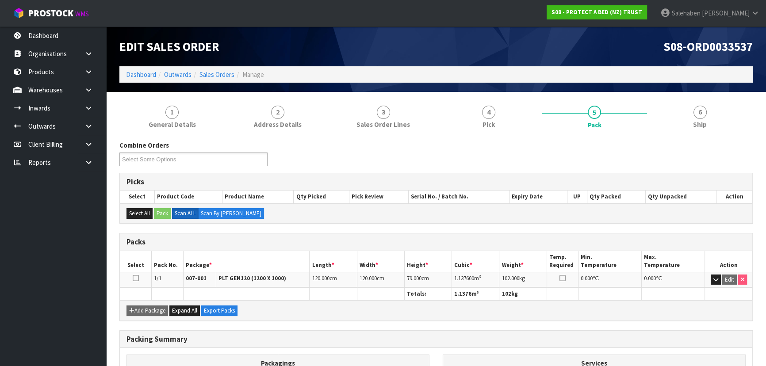
scroll to position [143, 0]
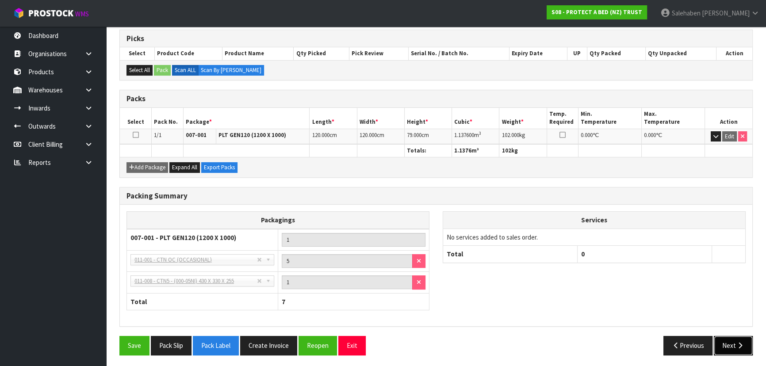
click at [724, 346] on button "Next" at bounding box center [733, 345] width 39 height 19
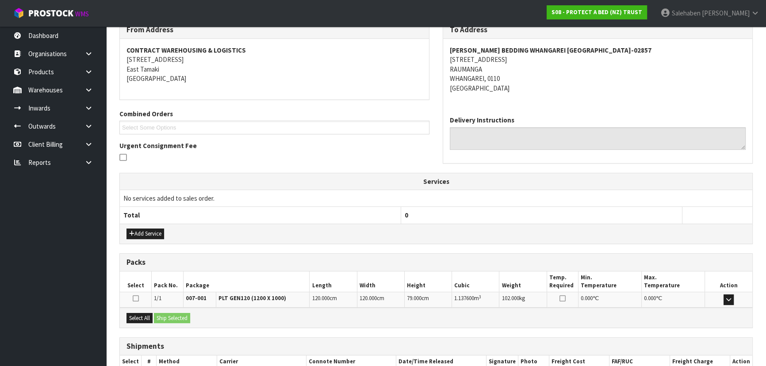
scroll to position [175, 0]
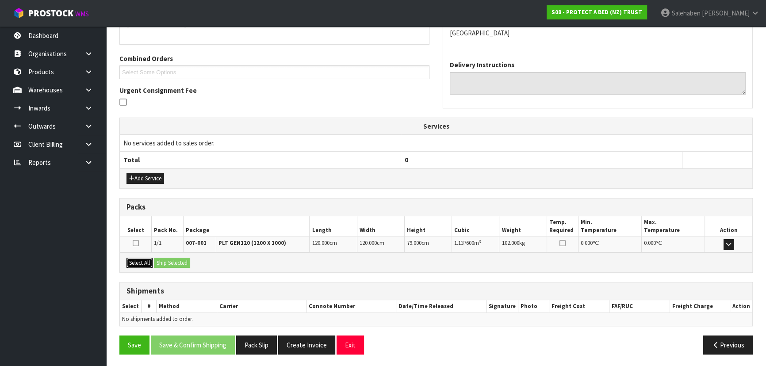
click at [137, 265] on button "Select All" at bounding box center [139, 263] width 26 height 11
click at [161, 264] on button "Ship Selected" at bounding box center [172, 263] width 36 height 11
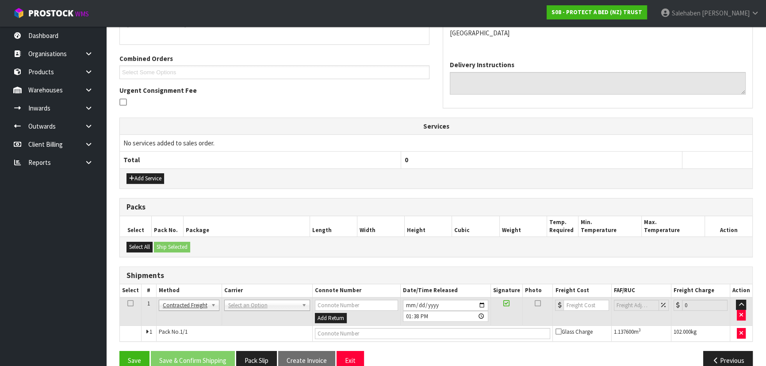
click at [251, 297] on td "ANGEL - ANGEL TRANSPORT CONROY - CONROY REMOVALS DEAEXPAKL - DEADLINE EXPRESS C…" at bounding box center [267, 311] width 91 height 29
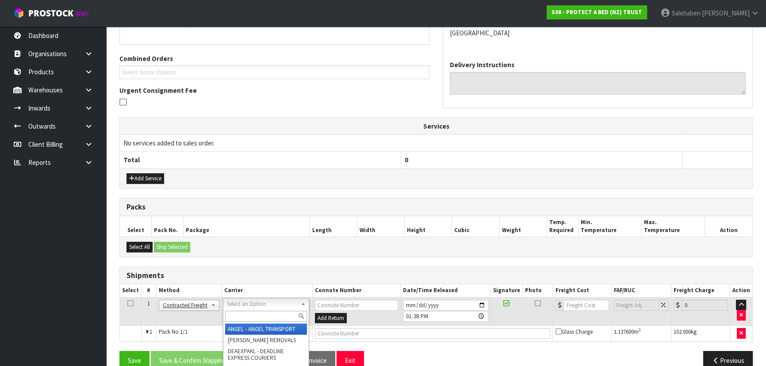
click at [246, 310] on div at bounding box center [265, 316] width 85 height 15
click at [246, 311] on input "text" at bounding box center [266, 316] width 82 height 11
type input "mf"
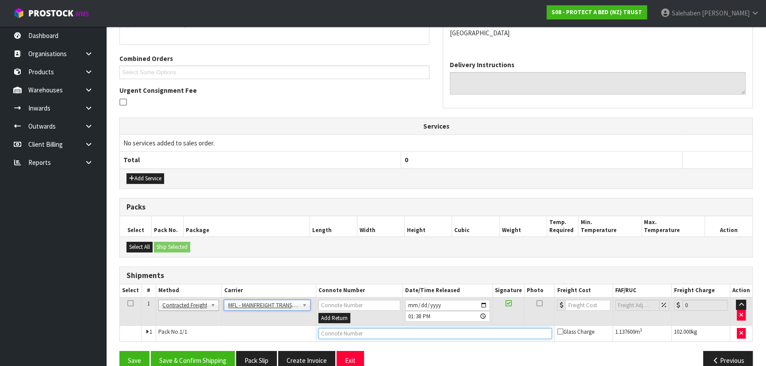
click at [334, 330] on input "text" at bounding box center [435, 333] width 234 height 11
paste input "FWM58873787"
type input "FWM58873787"
click at [570, 308] on input "number" at bounding box center [587, 305] width 45 height 11
type input "63.94"
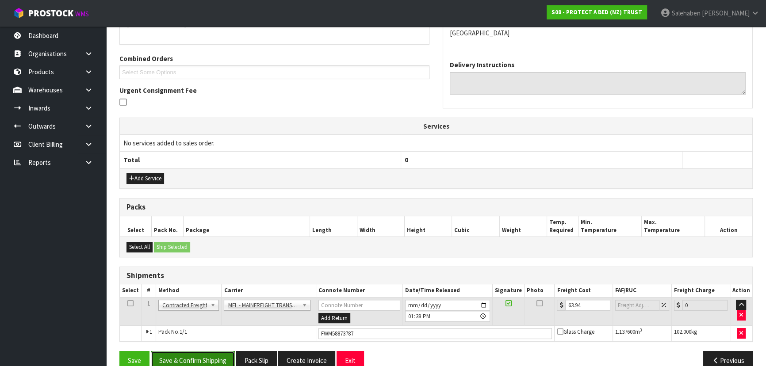
click at [185, 356] on button "Save & Confirm Shipping" at bounding box center [193, 360] width 84 height 19
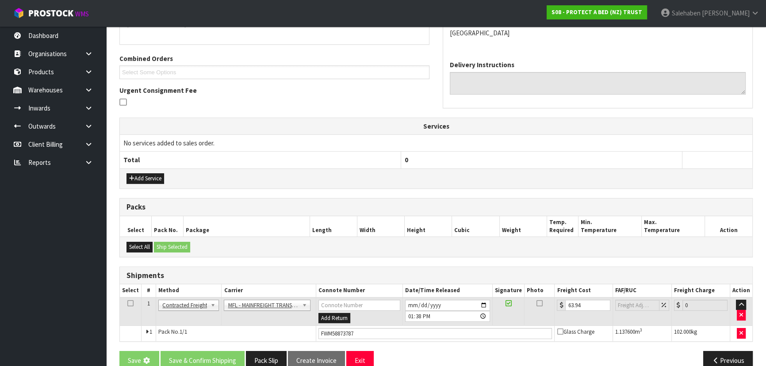
scroll to position [0, 0]
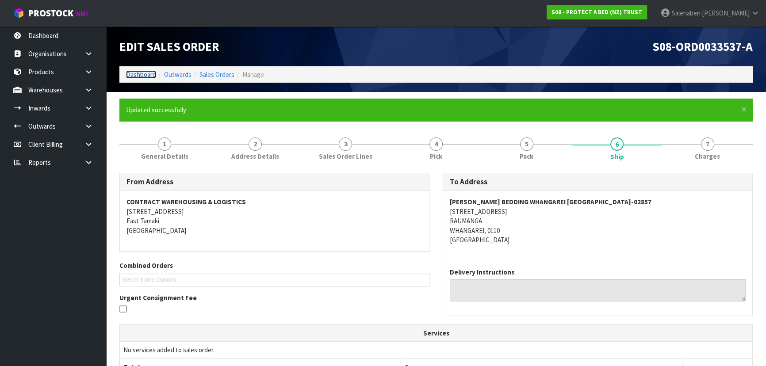
click at [140, 73] on link "Dashboard" at bounding box center [141, 74] width 30 height 8
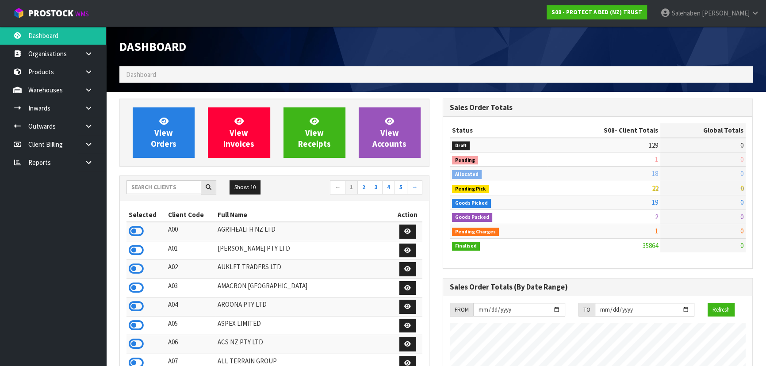
scroll to position [669, 323]
click at [161, 185] on input "text" at bounding box center [163, 187] width 75 height 14
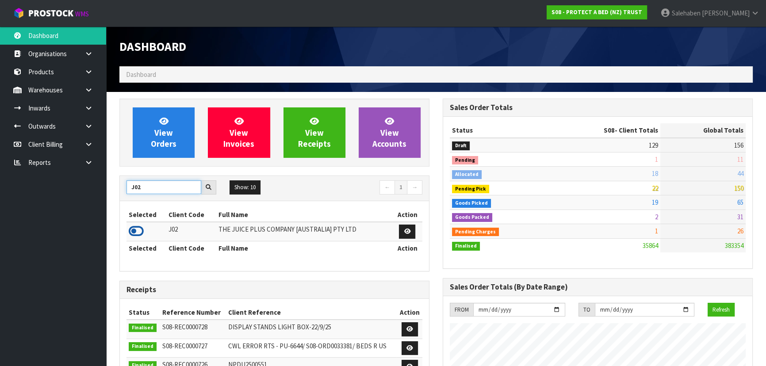
type input "J02"
click at [140, 227] on icon at bounding box center [136, 231] width 15 height 13
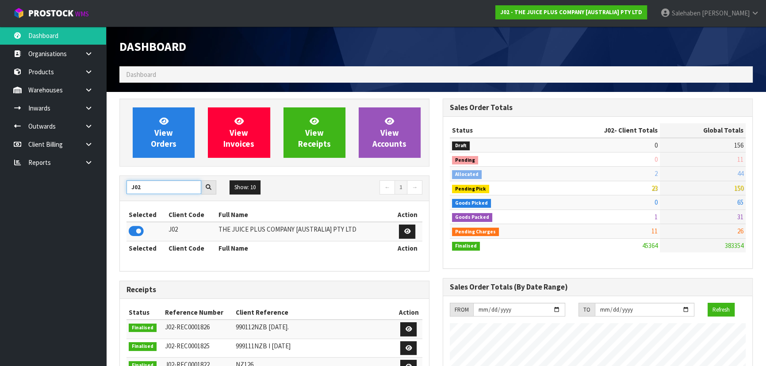
drag, startPoint x: 150, startPoint y: 184, endPoint x: 126, endPoint y: 187, distance: 23.6
click at [126, 187] on input "J02" at bounding box center [163, 187] width 75 height 14
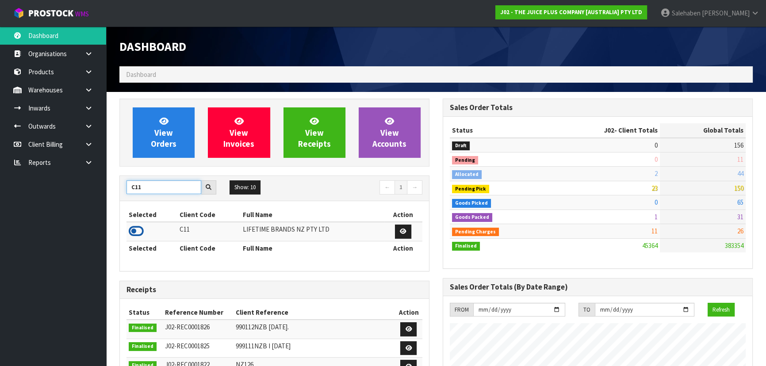
type input "C11"
click at [131, 234] on icon at bounding box center [136, 231] width 15 height 13
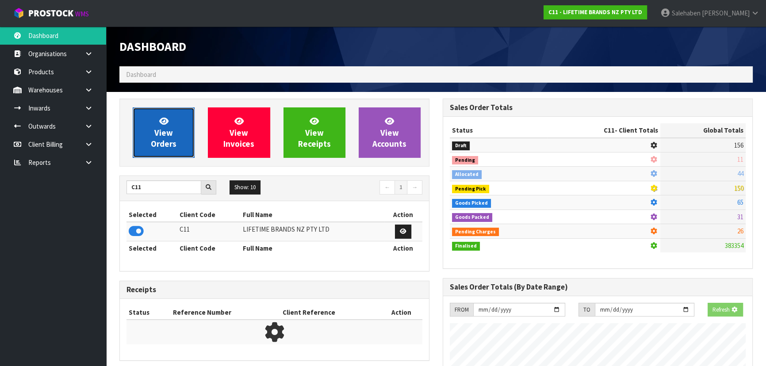
click at [164, 146] on span "View Orders" at bounding box center [164, 132] width 26 height 33
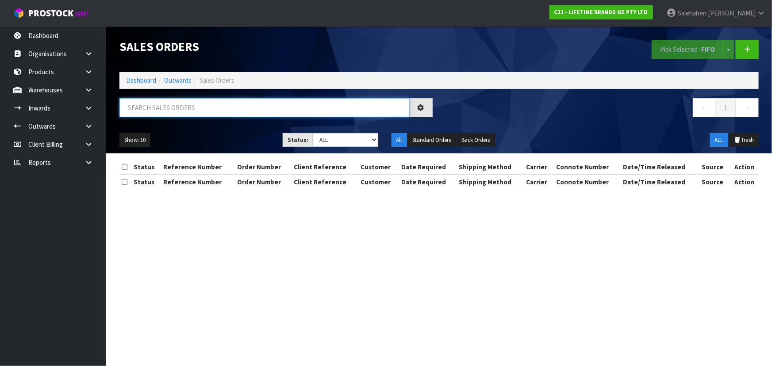
click at [156, 108] on input "text" at bounding box center [264, 107] width 290 height 19
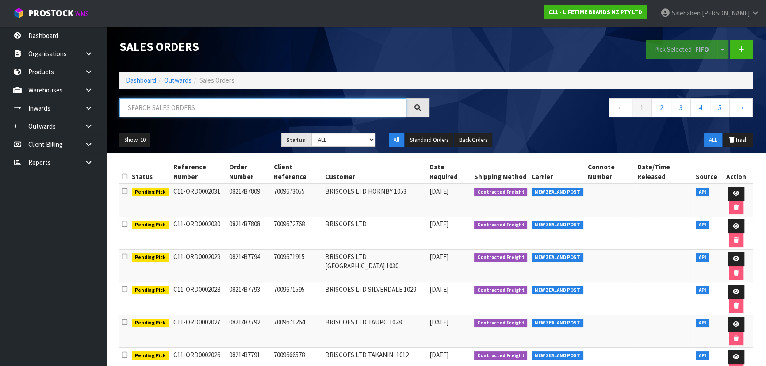
click at [246, 109] on input "text" at bounding box center [262, 107] width 287 height 19
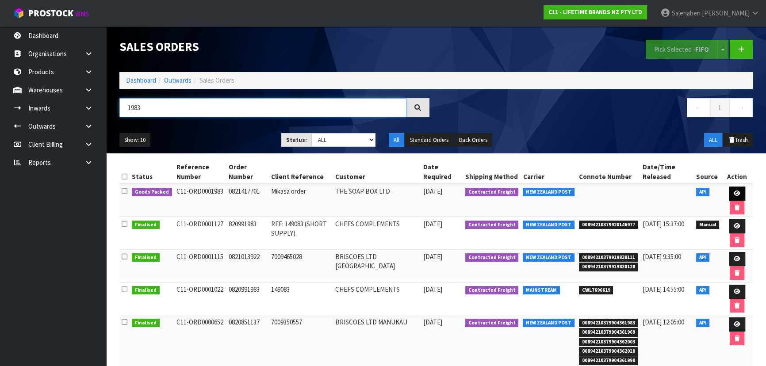
type input "1983"
click at [736, 195] on icon at bounding box center [737, 194] width 7 height 6
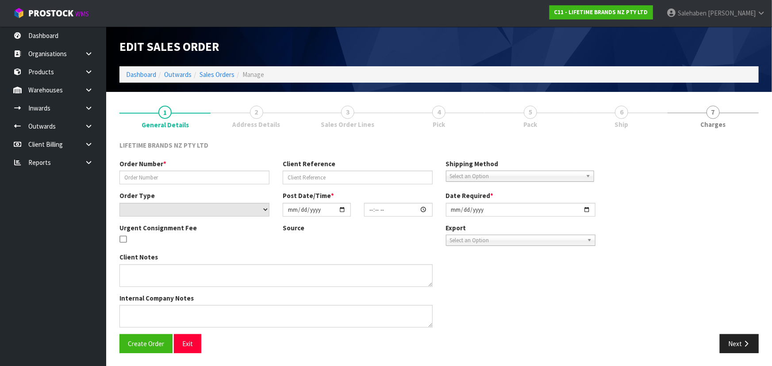
type input "0821417701"
type input "Mikasa order"
select select "number:0"
type input "[DATE]"
type input "10:34:18.000"
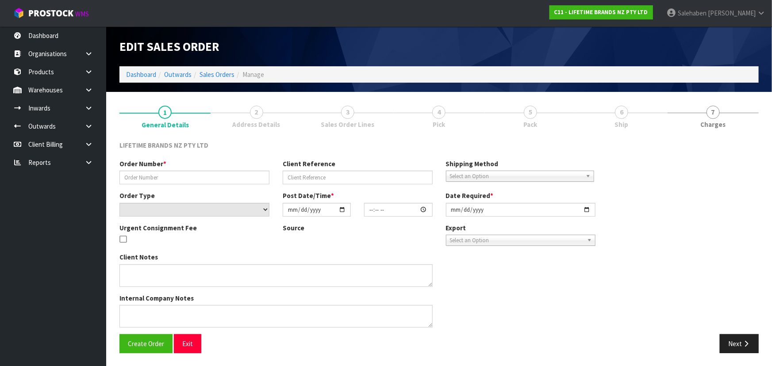
type input "[DATE]"
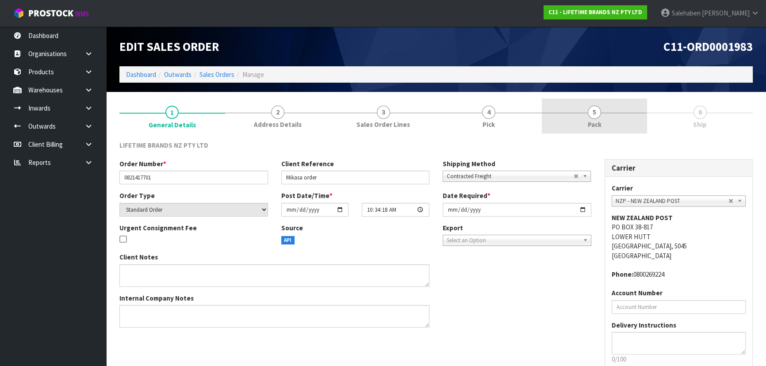
click at [590, 123] on span "Pack" at bounding box center [595, 124] width 14 height 9
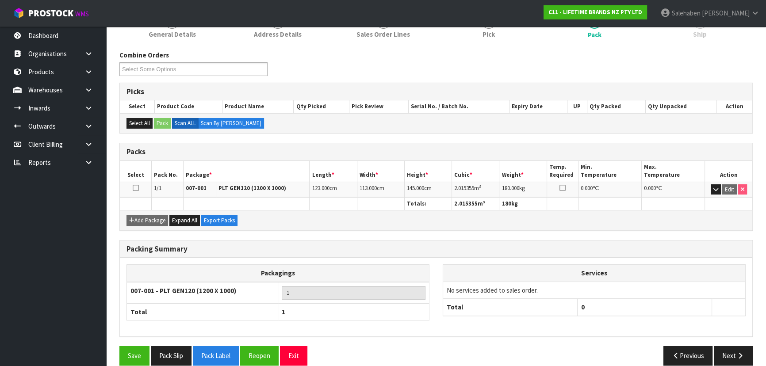
scroll to position [101, 0]
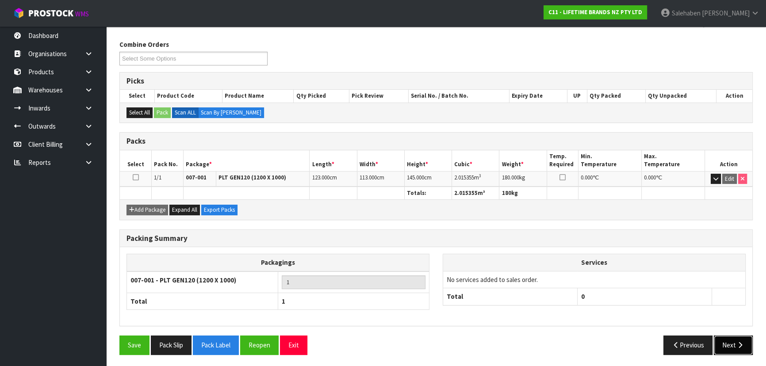
click at [736, 342] on icon "button" at bounding box center [740, 345] width 8 height 7
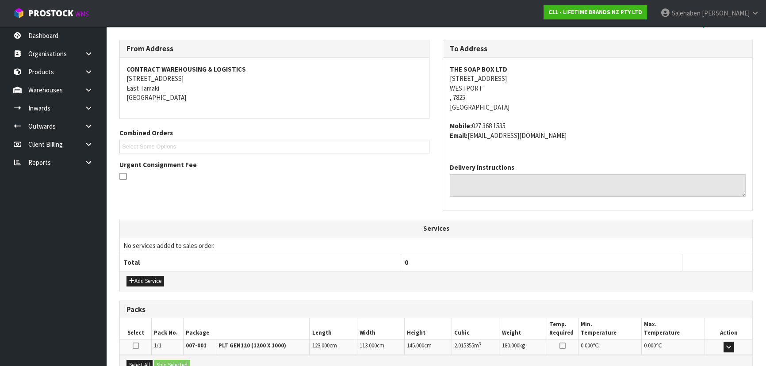
drag, startPoint x: 525, startPoint y: 78, endPoint x: 445, endPoint y: 78, distance: 80.1
click at [445, 78] on div "THE SOAP BOX LTD [STREET_ADDRESS] Mobile: [PHONE_NUMBER] Email: [EMAIL_ADDRESS]…" at bounding box center [597, 107] width 309 height 98
copy address "[STREET_ADDRESS]"
drag, startPoint x: 507, startPoint y: 68, endPoint x: 448, endPoint y: 68, distance: 58.4
click at [448, 68] on div "THE SOAP BOX LTD [STREET_ADDRESS] Mobile: [PHONE_NUMBER] Email: [EMAIL_ADDRESS]…" at bounding box center [597, 107] width 309 height 98
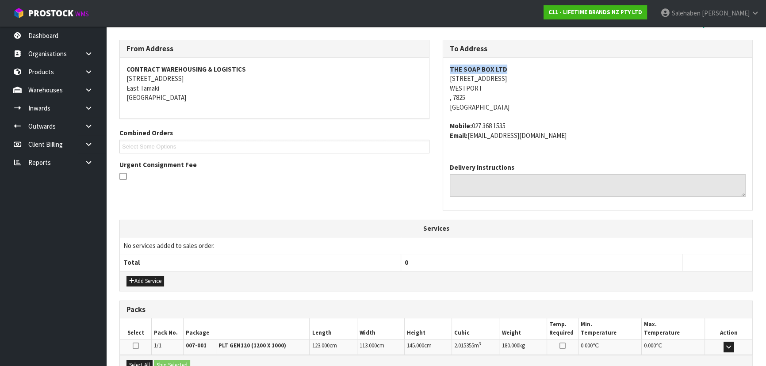
copy strong "THE SOAP BOX LTD"
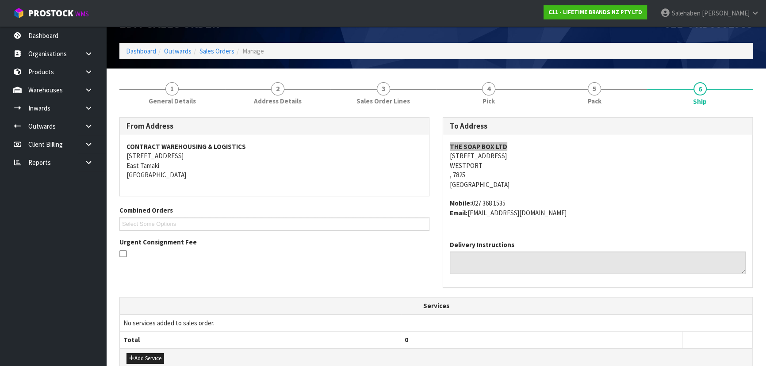
scroll to position [20, 0]
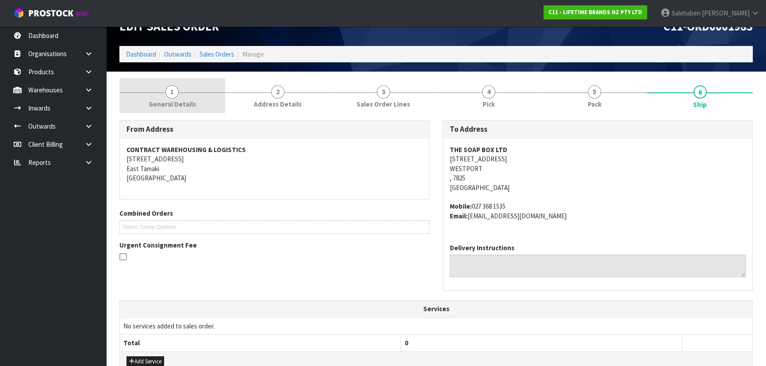
click at [176, 97] on link "1 General Details" at bounding box center [172, 95] width 106 height 35
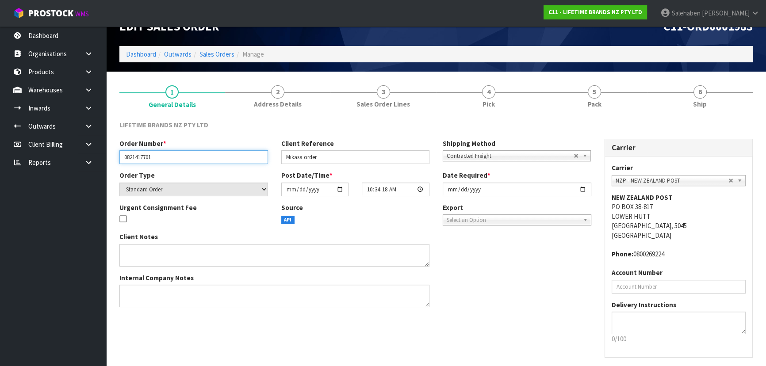
drag, startPoint x: 158, startPoint y: 159, endPoint x: 119, endPoint y: 161, distance: 39.0
click at [119, 161] on input "0821417701" at bounding box center [193, 157] width 149 height 14
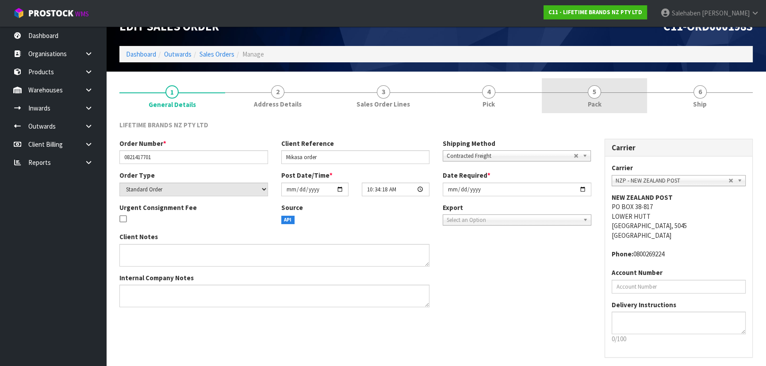
click at [590, 89] on span "5" at bounding box center [594, 91] width 13 height 13
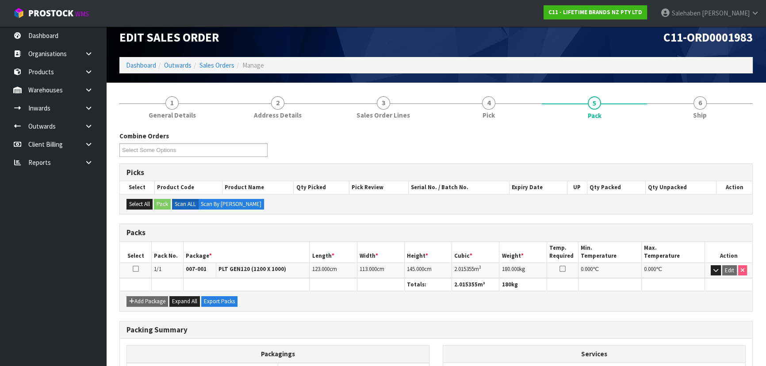
scroll to position [0, 0]
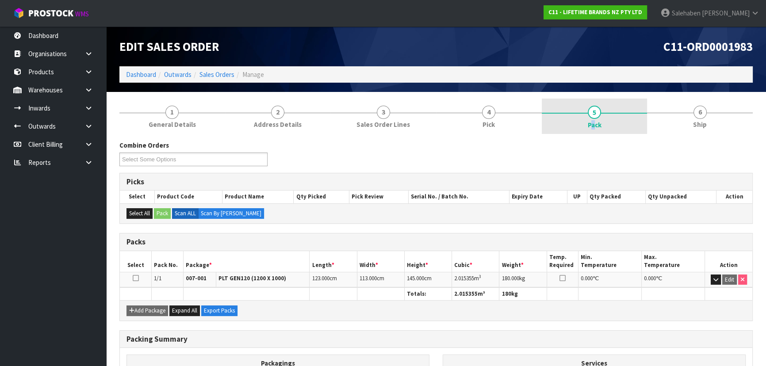
click at [593, 126] on span "Pack" at bounding box center [595, 124] width 14 height 9
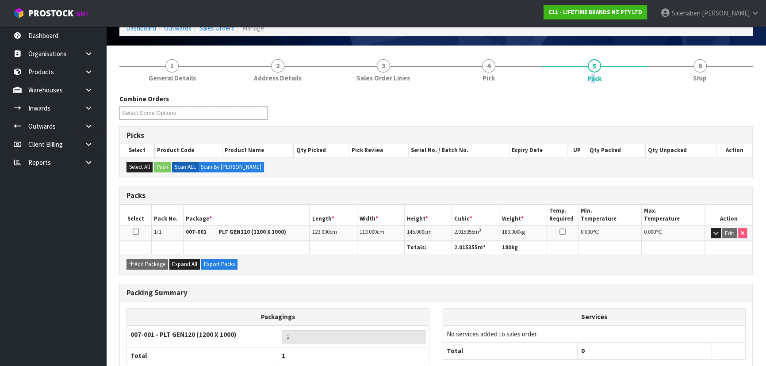
scroll to position [101, 0]
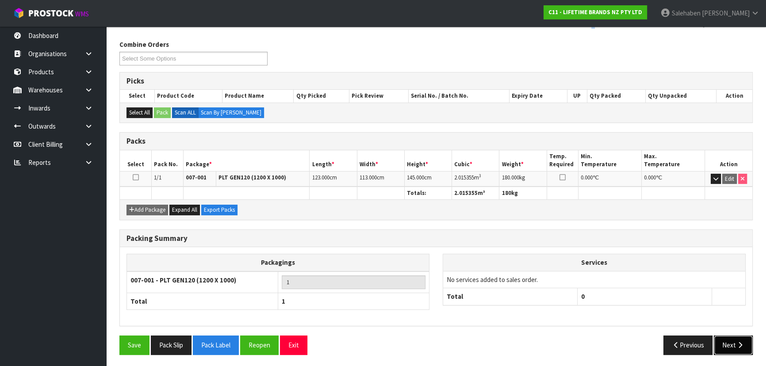
click at [743, 345] on button "Next" at bounding box center [733, 345] width 39 height 19
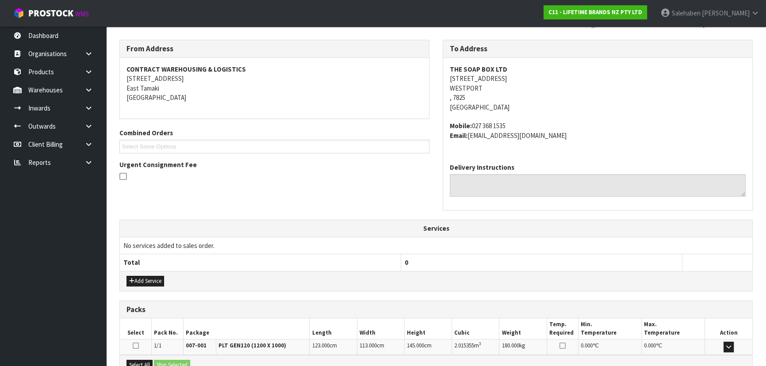
drag, startPoint x: 525, startPoint y: 78, endPoint x: 451, endPoint y: 77, distance: 74.3
click at [451, 77] on address "THE SOAP BOX LTD 114 PALMERSTON STREET WESTPORT , 7825 New Zealand" at bounding box center [598, 88] width 296 height 47
copy address "[STREET_ADDRESS]"
click at [526, 93] on address "THE SOAP BOX LTD 114 PALMERSTON STREET WESTPORT , 7825 New Zealand" at bounding box center [598, 88] width 296 height 47
drag, startPoint x: 529, startPoint y: 76, endPoint x: 447, endPoint y: 81, distance: 82.0
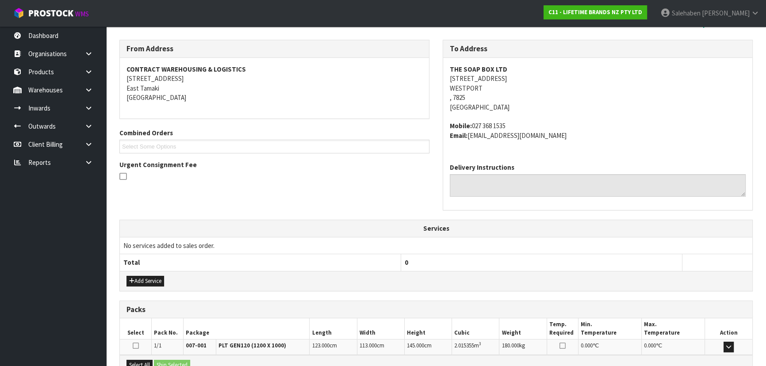
click at [447, 81] on div "THE SOAP BOX LTD [STREET_ADDRESS] Mobile: [PHONE_NUMBER] Email: [EMAIL_ADDRESS]…" at bounding box center [597, 107] width 309 height 98
copy address "[STREET_ADDRESS]"
drag, startPoint x: 507, startPoint y: 68, endPoint x: 445, endPoint y: 66, distance: 62.4
click at [445, 66] on div "THE SOAP BOX LTD [STREET_ADDRESS] Mobile: [PHONE_NUMBER] Email: [EMAIL_ADDRESS]…" at bounding box center [597, 107] width 309 height 98
copy strong "THE SOAP BOX LTD"
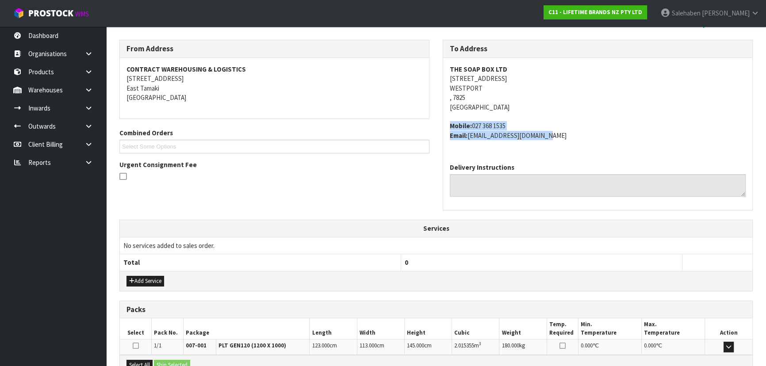
drag, startPoint x: 451, startPoint y: 125, endPoint x: 548, endPoint y: 133, distance: 98.1
click at [548, 133] on address "Mobile: 027 368 1535 Email: sales@thesoapbox.co.nz" at bounding box center [598, 130] width 296 height 19
copy address "Mobile: 027 368 1535 Email: sales@thesoapbox.co.nz"
click at [559, 157] on div "Delivery Instructions" at bounding box center [597, 183] width 309 height 54
drag, startPoint x: 509, startPoint y: 126, endPoint x: 473, endPoint y: 126, distance: 35.4
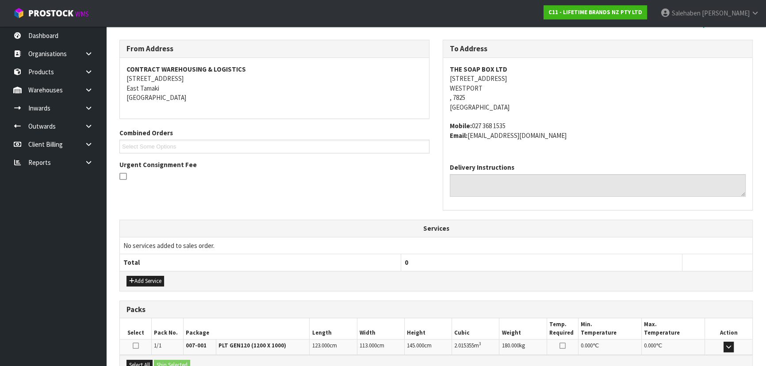
click at [473, 126] on address "Mobile: 027 368 1535 Email: sales@thesoapbox.co.nz" at bounding box center [598, 130] width 296 height 19
copy address "027 368 1535"
drag, startPoint x: 548, startPoint y: 137, endPoint x: 470, endPoint y: 137, distance: 78.3
click at [470, 137] on address "Mobile: 027 368 1535 Email: sales@thesoapbox.co.nz" at bounding box center [598, 130] width 296 height 19
copy address "[EMAIL_ADDRESS][DOMAIN_NAME]"
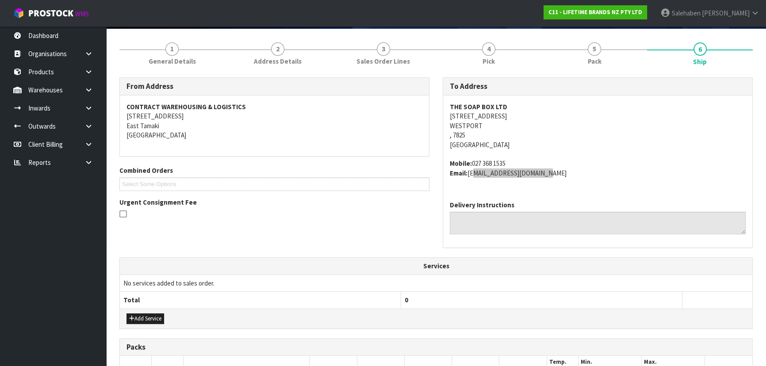
scroll to position [20, 0]
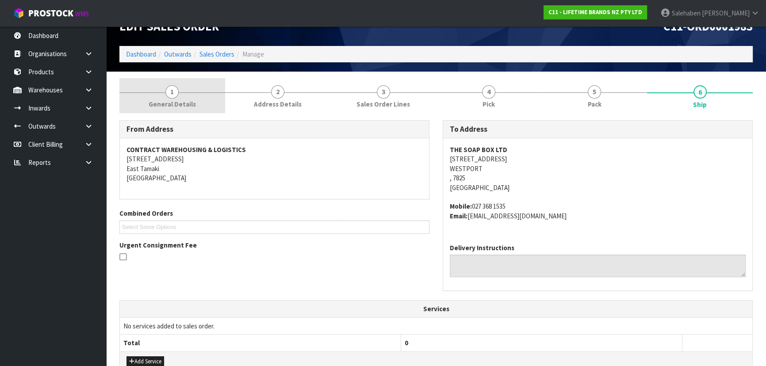
click at [180, 101] on span "General Details" at bounding box center [172, 104] width 47 height 9
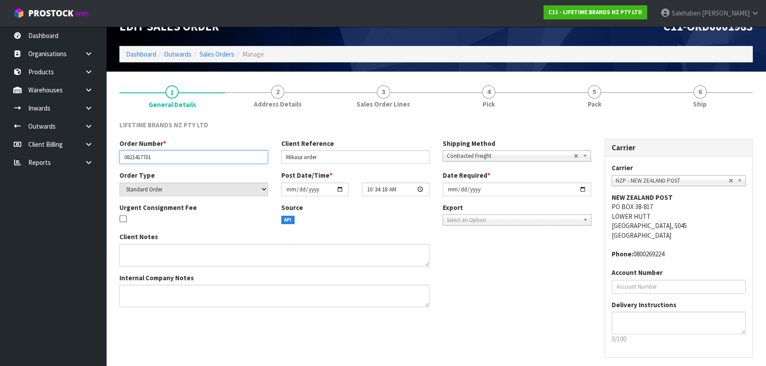
drag, startPoint x: 159, startPoint y: 158, endPoint x: 111, endPoint y: 165, distance: 48.3
click at [111, 165] on section "1 General Details 2 Address Details 3 Sales Order Lines 4 Pick 5 Pack 6 Ship LI…" at bounding box center [436, 236] width 660 height 328
click at [144, 53] on link "Dashboard" at bounding box center [141, 54] width 30 height 8
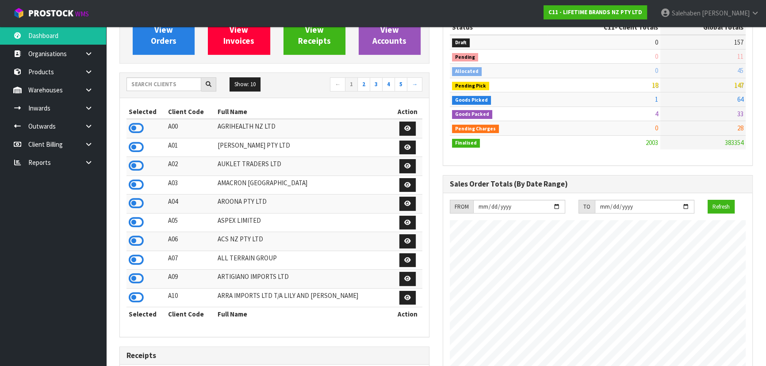
scroll to position [89, 0]
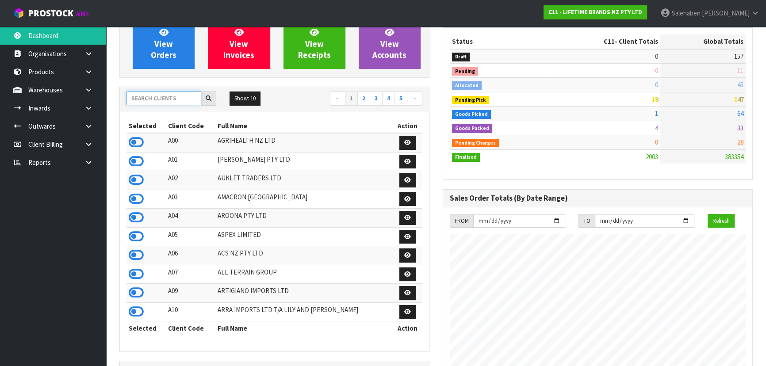
click at [182, 100] on input "text" at bounding box center [163, 99] width 75 height 14
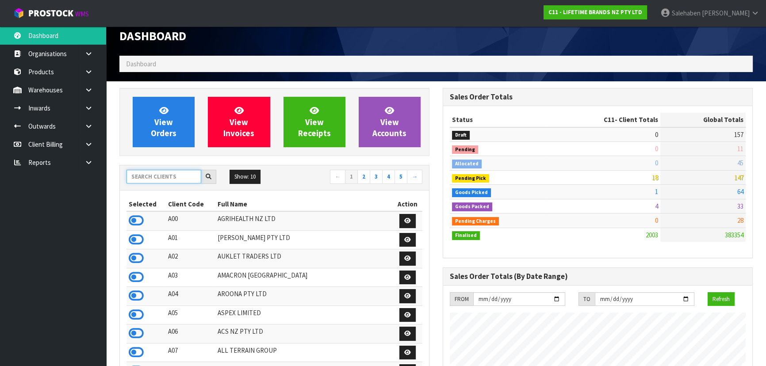
scroll to position [0, 0]
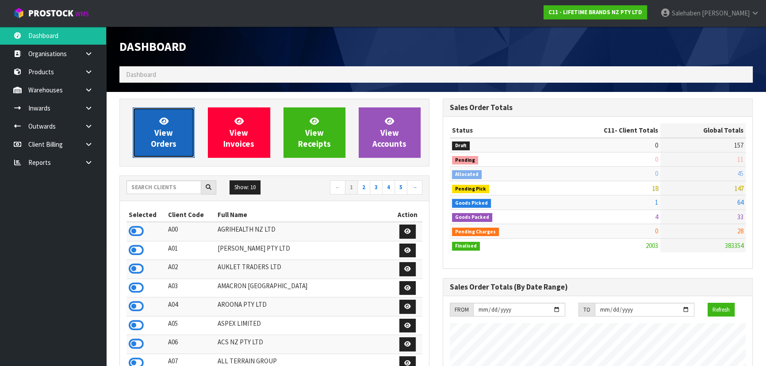
click at [158, 138] on span "View Orders" at bounding box center [164, 132] width 26 height 33
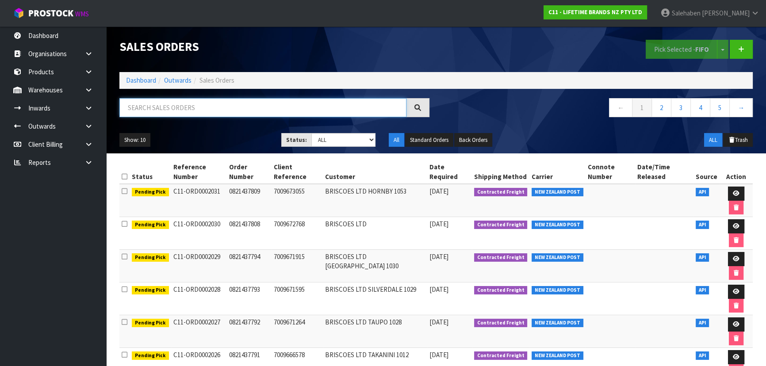
click at [159, 108] on input "text" at bounding box center [262, 107] width 287 height 19
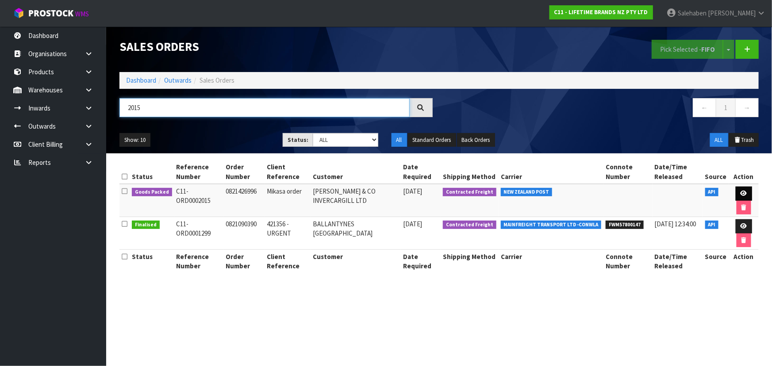
type input "2015"
click at [741, 195] on icon at bounding box center [743, 194] width 7 height 6
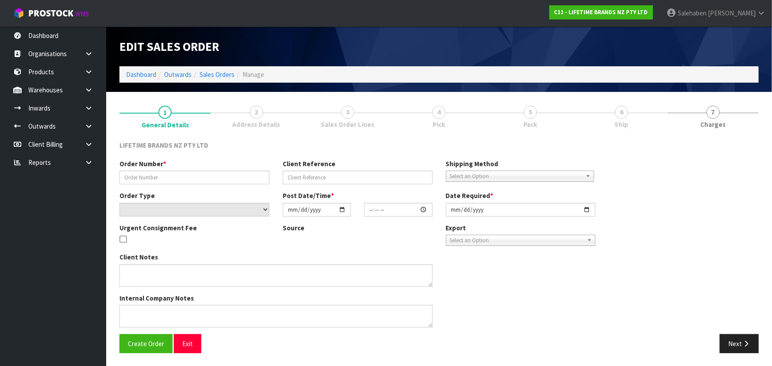
type input "0821426996"
type input "Mikasa order"
select select "number:0"
type input "2025-09-25"
type input "11:54:15.000"
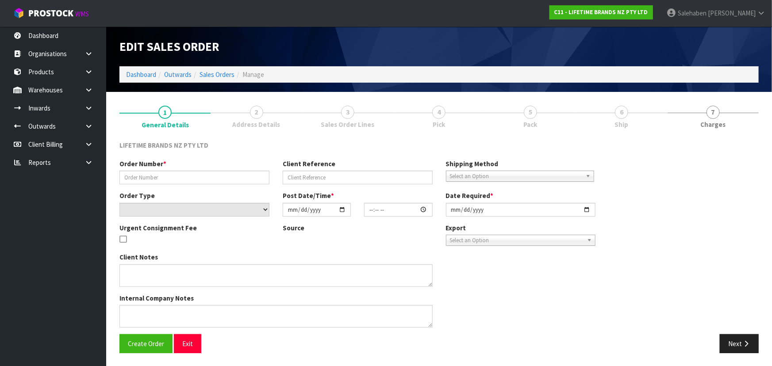
type input "2025-09-25"
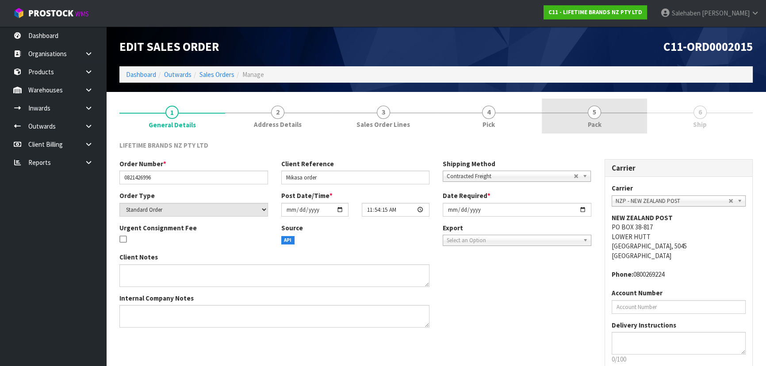
click at [589, 117] on link "5 Pack" at bounding box center [595, 116] width 106 height 35
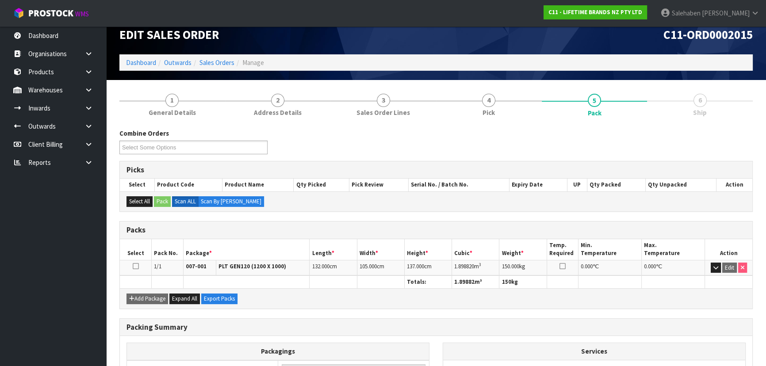
scroll to position [101, 0]
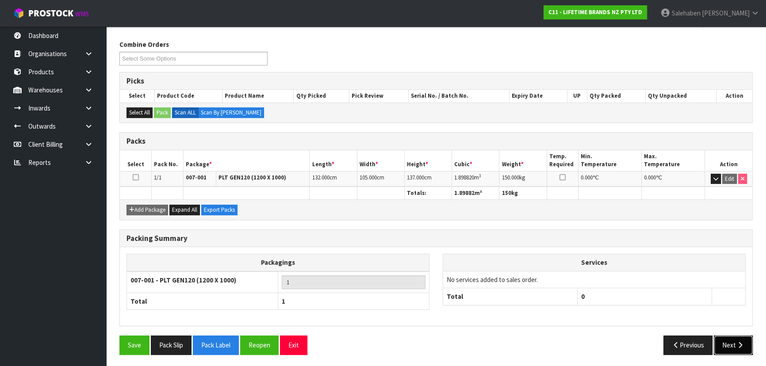
click at [740, 337] on button "Next" at bounding box center [733, 345] width 39 height 19
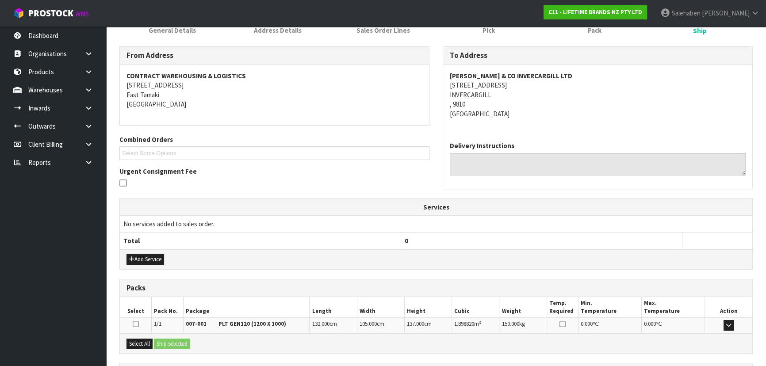
scroll to position [0, 0]
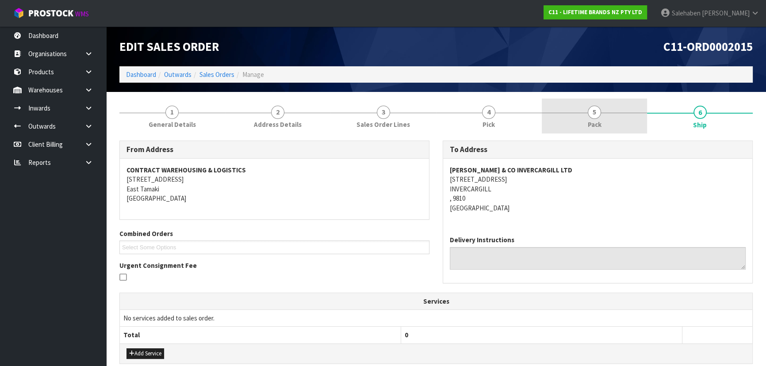
click at [605, 124] on link "5 Pack" at bounding box center [595, 116] width 106 height 35
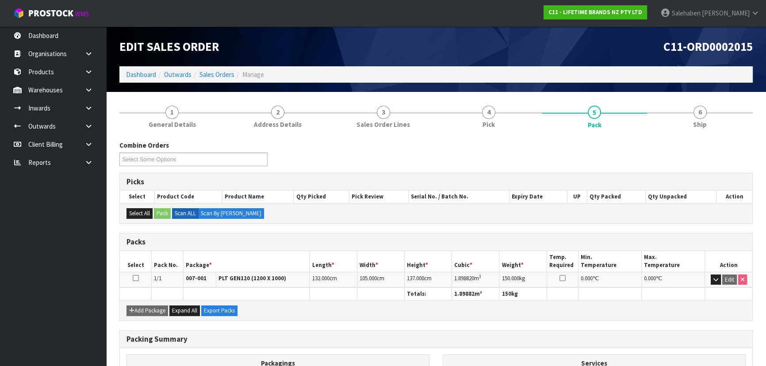
scroll to position [101, 0]
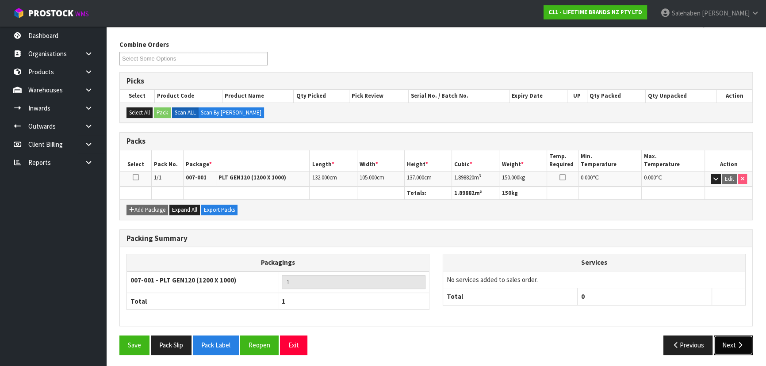
click at [735, 347] on button "Next" at bounding box center [733, 345] width 39 height 19
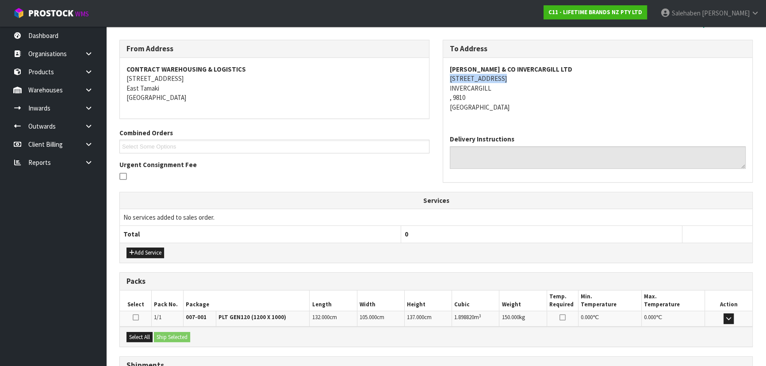
drag, startPoint x: 506, startPoint y: 80, endPoint x: 444, endPoint y: 80, distance: 61.9
click at [444, 80] on div "JAMES WREN & CO INVERCARGILL LTD 65 YARROW STREET INVERCARGILL , 9810 New Zeala…" at bounding box center [597, 93] width 309 height 70
copy address "65 YARROW STREET"
drag, startPoint x: 564, startPoint y: 69, endPoint x: 449, endPoint y: 62, distance: 115.2
click at [449, 62] on div "JAMES WREN & CO INVERCARGILL LTD 65 YARROW STREET INVERCARGILL , 9810 New Zeala…" at bounding box center [597, 93] width 309 height 70
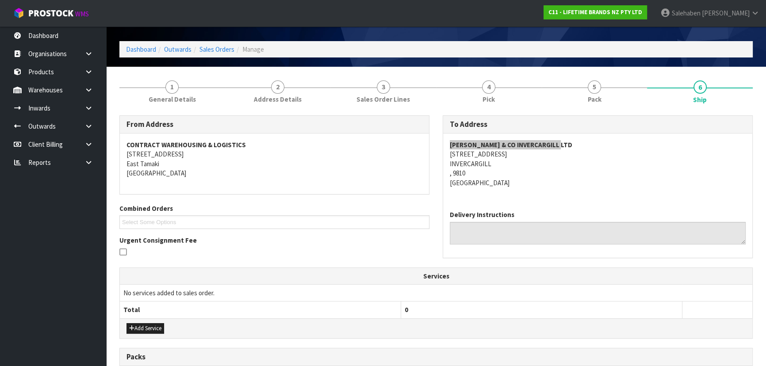
scroll to position [20, 0]
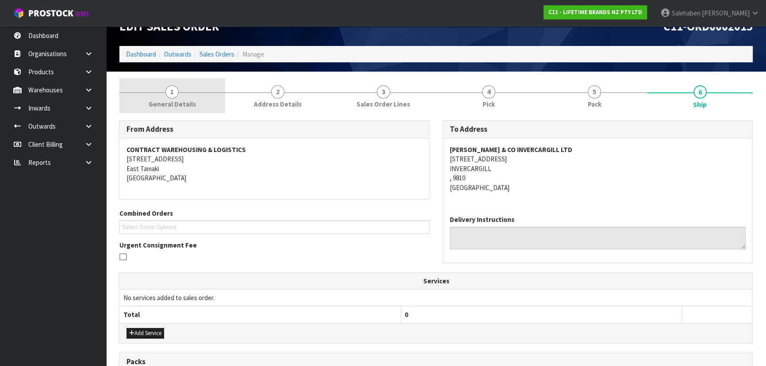
drag, startPoint x: 172, startPoint y: 94, endPoint x: 164, endPoint y: 109, distance: 17.1
click at [172, 94] on span "1" at bounding box center [171, 91] width 13 height 13
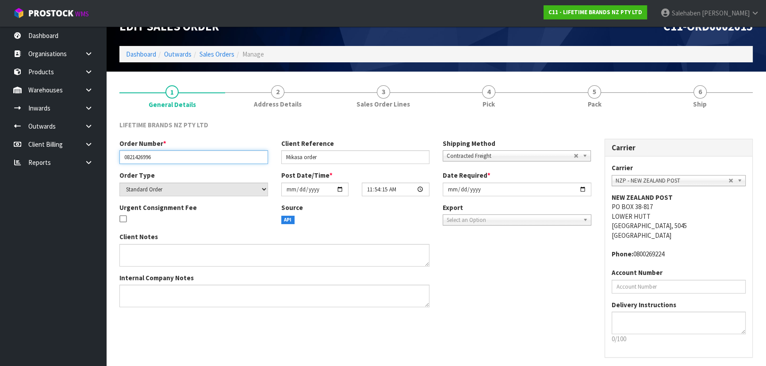
drag, startPoint x: 161, startPoint y: 158, endPoint x: 119, endPoint y: 153, distance: 42.4
click at [119, 153] on div "Order Number * 0821426996" at bounding box center [194, 151] width 162 height 25
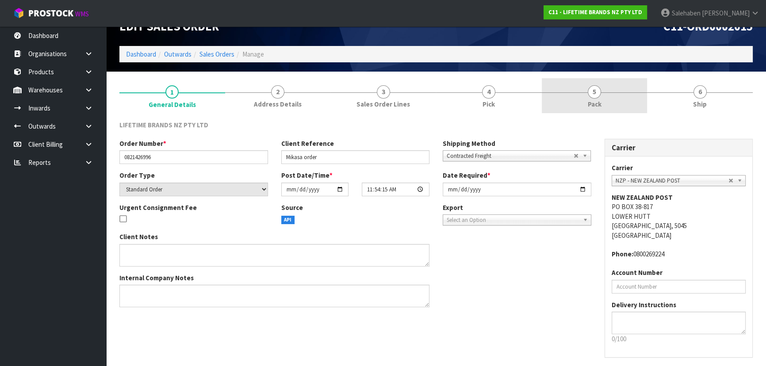
click at [594, 103] on span "Pack" at bounding box center [595, 104] width 14 height 9
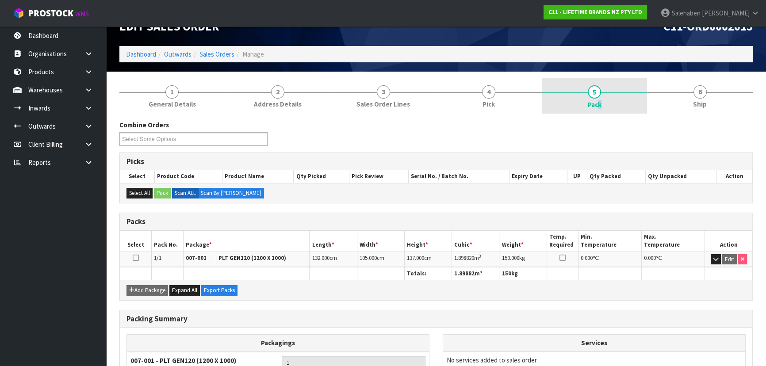
click at [600, 101] on span "Pack" at bounding box center [595, 104] width 14 height 9
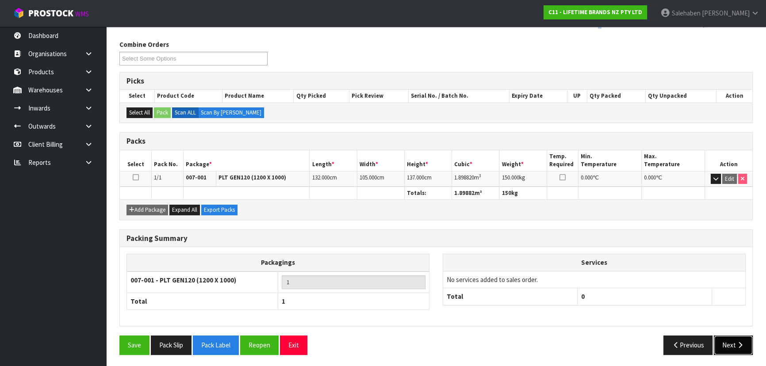
click at [734, 349] on button "Next" at bounding box center [733, 345] width 39 height 19
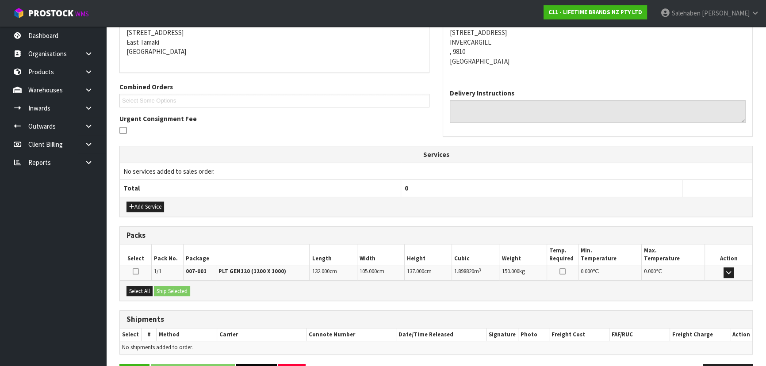
scroll to position [175, 0]
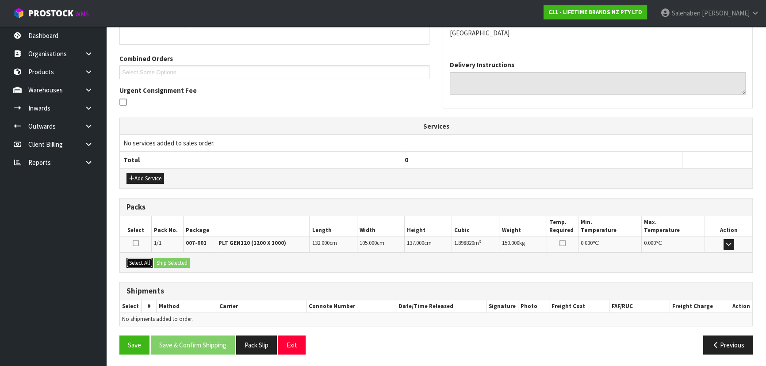
drag, startPoint x: 141, startPoint y: 261, endPoint x: 152, endPoint y: 261, distance: 11.1
click at [142, 261] on button "Select All" at bounding box center [139, 263] width 26 height 11
click at [163, 260] on button "Ship Selected" at bounding box center [172, 263] width 36 height 11
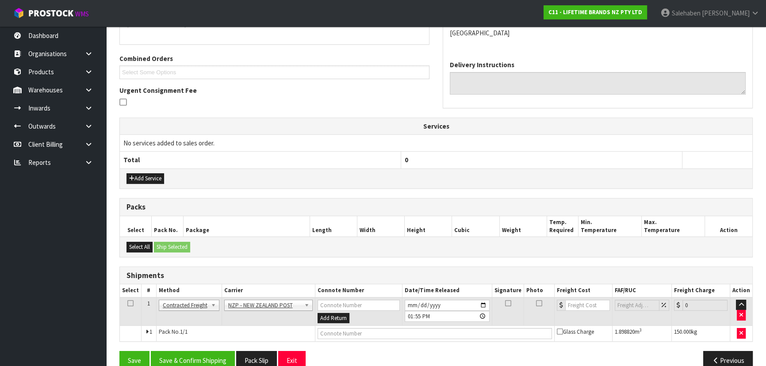
drag, startPoint x: 256, startPoint y: 299, endPoint x: 257, endPoint y: 305, distance: 6.6
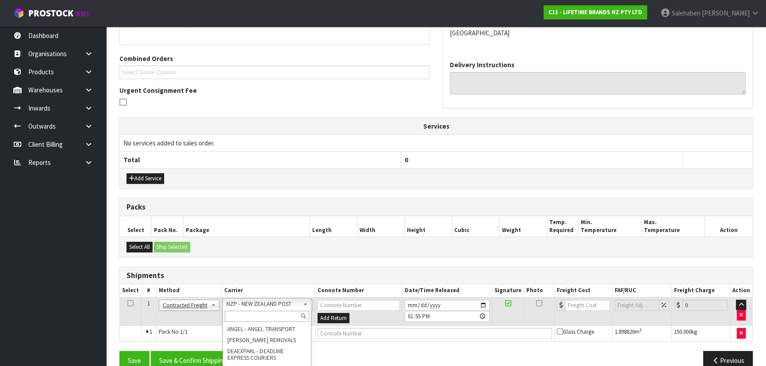
click at [256, 312] on input "text" at bounding box center [267, 316] width 84 height 11
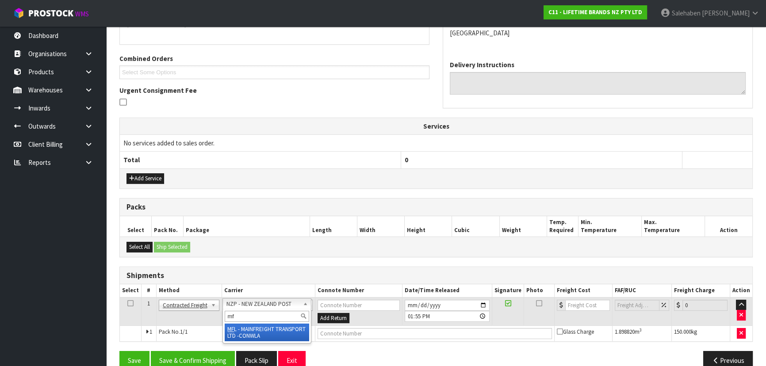
type input "mf"
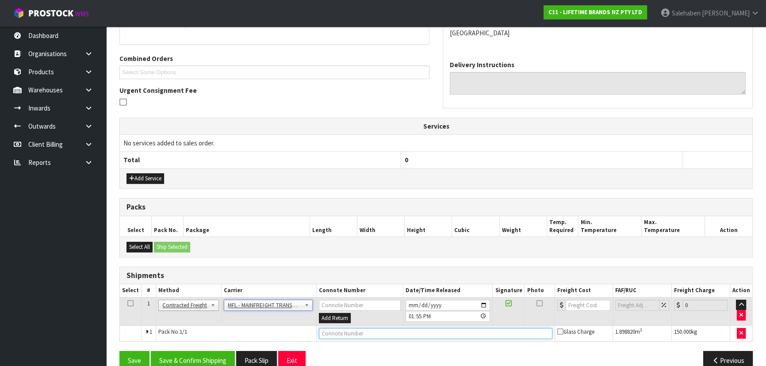
click at [325, 331] on input "text" at bounding box center [436, 333] width 234 height 11
paste input "FWM58874529"
type input "FWM58874529"
click at [569, 304] on input "number" at bounding box center [588, 305] width 45 height 11
type input "410.93"
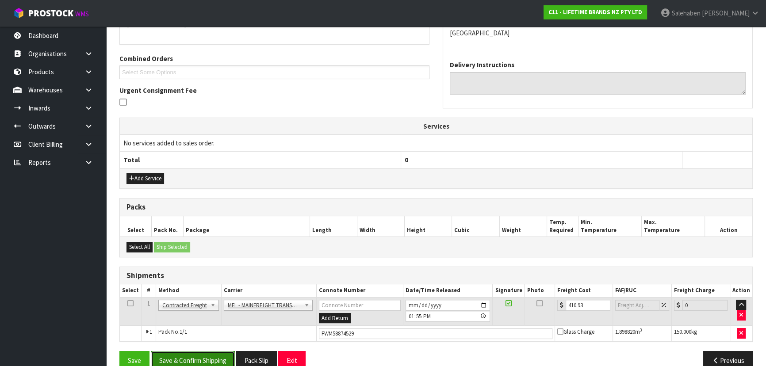
click at [210, 359] on button "Save & Confirm Shipping" at bounding box center [193, 360] width 84 height 19
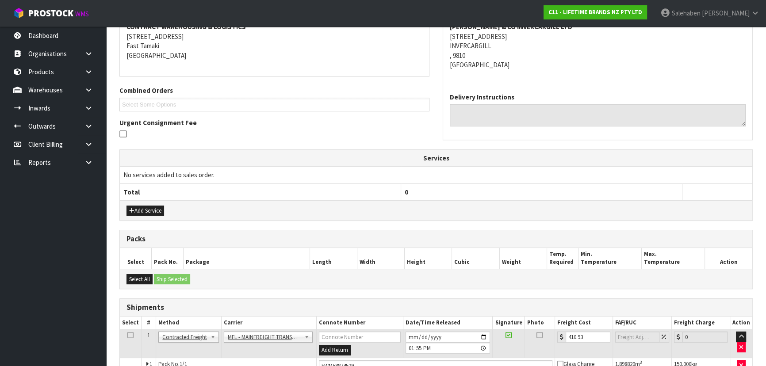
scroll to position [0, 0]
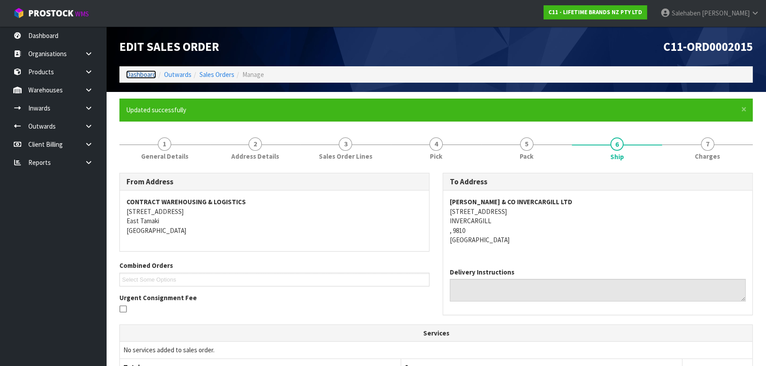
click at [136, 75] on link "Dashboard" at bounding box center [141, 74] width 30 height 8
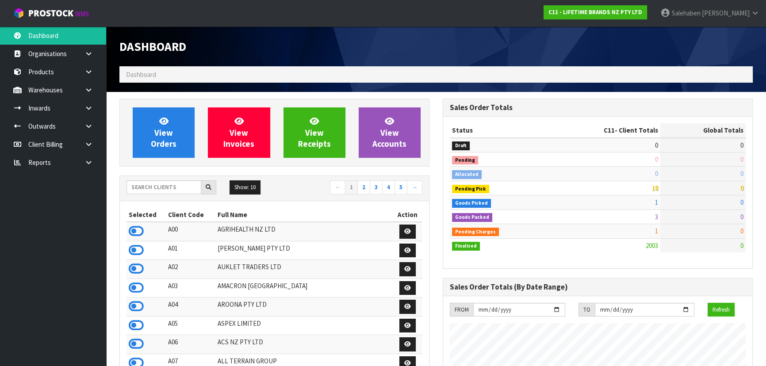
scroll to position [669, 323]
click at [186, 188] on input "text" at bounding box center [163, 187] width 75 height 14
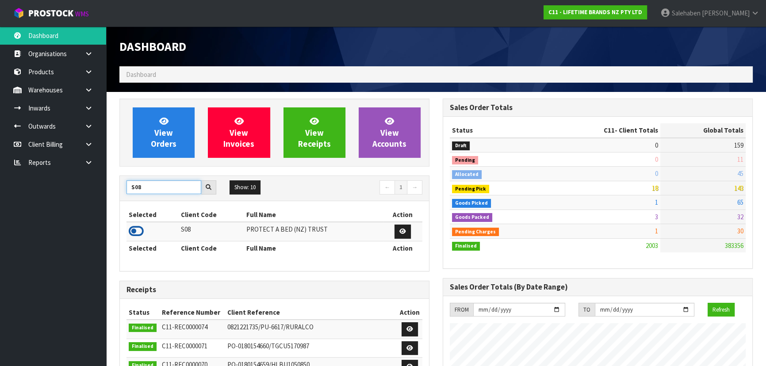
type input "S08"
click at [130, 231] on icon at bounding box center [136, 231] width 15 height 13
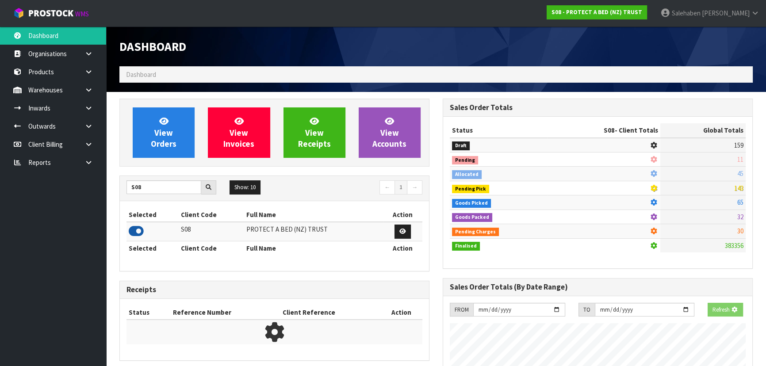
scroll to position [441751, 441979]
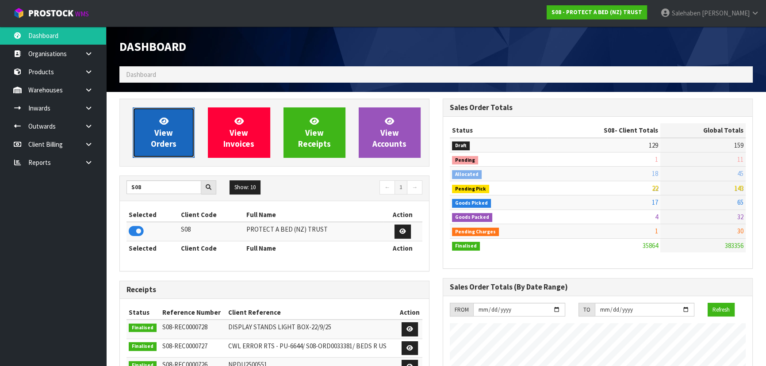
click at [171, 138] on span "View Orders" at bounding box center [164, 132] width 26 height 33
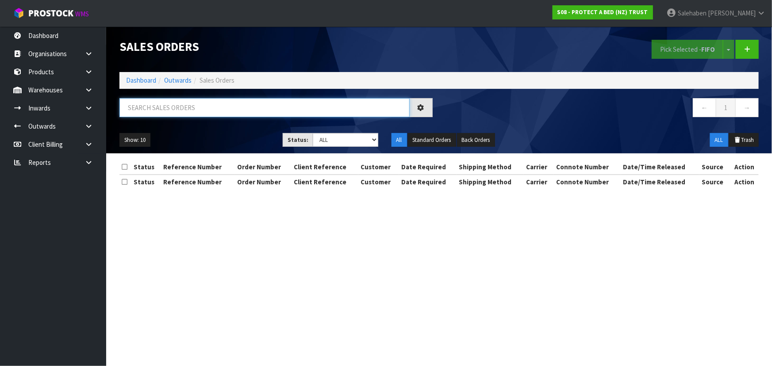
click at [164, 104] on input "text" at bounding box center [264, 107] width 290 height 19
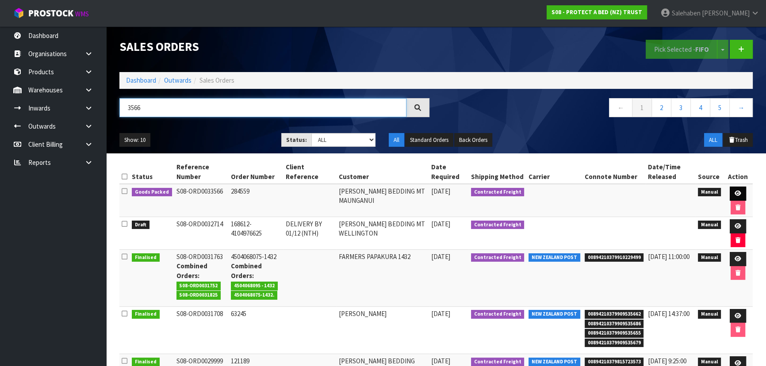
type input "3566"
click at [737, 191] on icon at bounding box center [738, 194] width 7 height 6
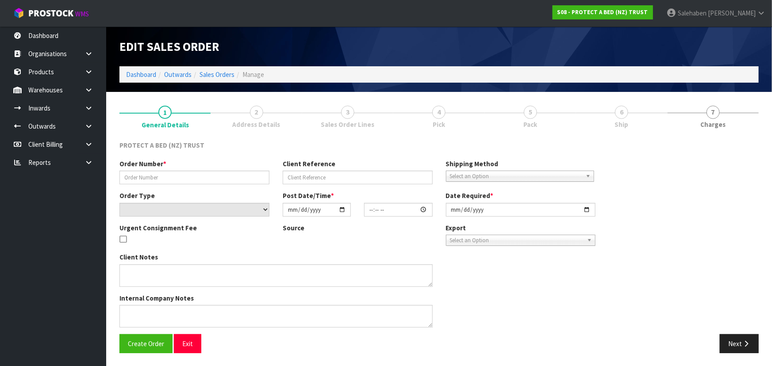
type input "284559"
select select "number:0"
type input "2025-09-25"
type input "13:47:00.000"
type input "2025-09-25"
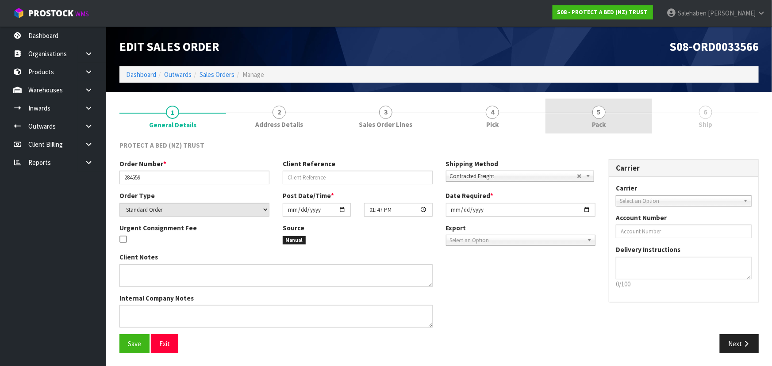
drag, startPoint x: 590, startPoint y: 126, endPoint x: 599, endPoint y: 130, distance: 9.8
click at [590, 126] on link "5 Pack" at bounding box center [598, 116] width 107 height 35
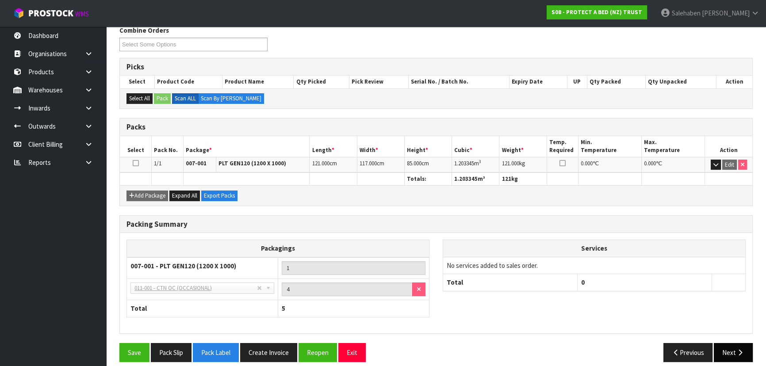
scroll to position [122, 0]
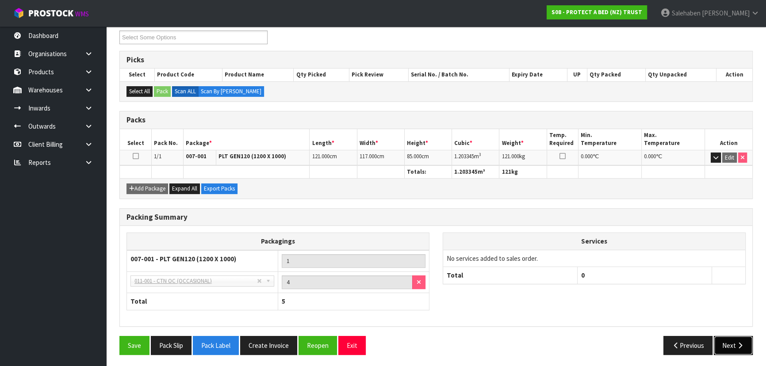
click at [731, 341] on button "Next" at bounding box center [733, 345] width 39 height 19
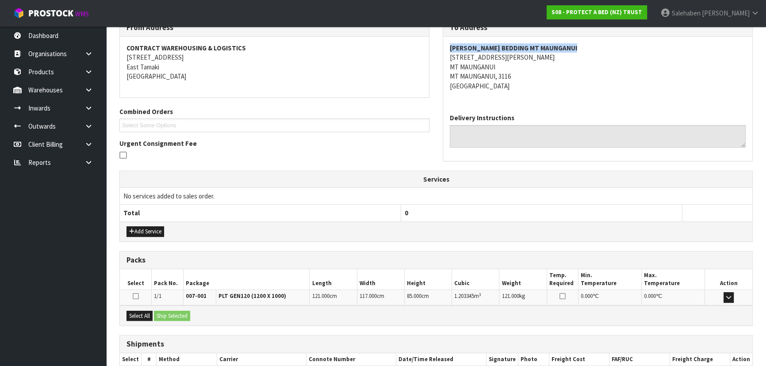
drag, startPoint x: 581, startPoint y: 49, endPoint x: 448, endPoint y: 43, distance: 132.8
click at [448, 43] on div "HARVEY NORMAN BEDDING MT MAUNGANUI 2-10 OWENS PLACE MT MAUNGANUI MT MAUNGANUI, …" at bounding box center [597, 72] width 309 height 70
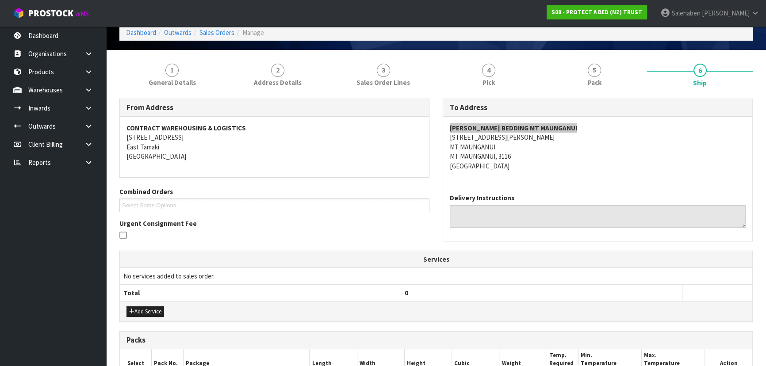
scroll to position [42, 0]
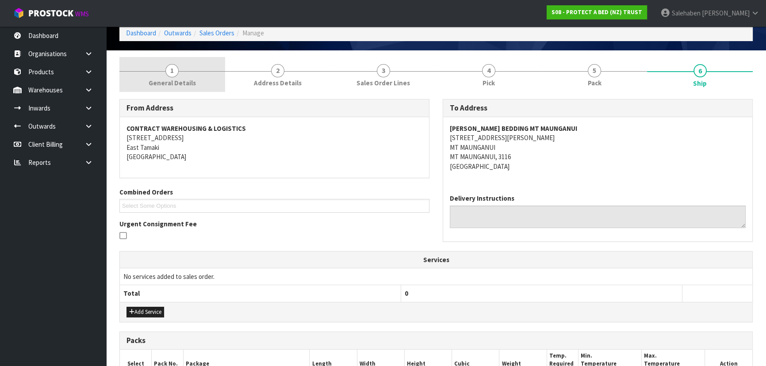
click at [177, 79] on span "General Details" at bounding box center [172, 82] width 47 height 9
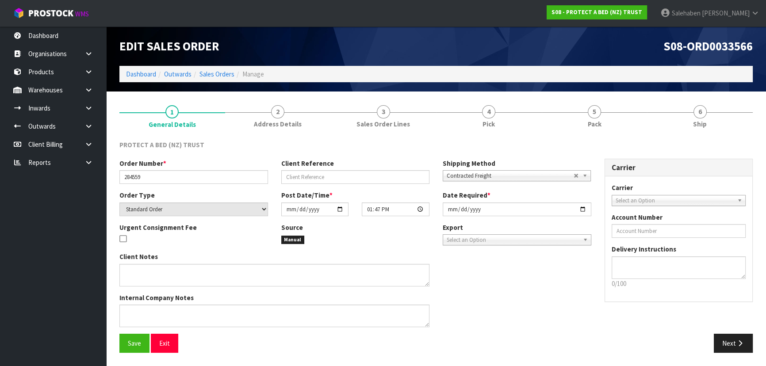
scroll to position [0, 0]
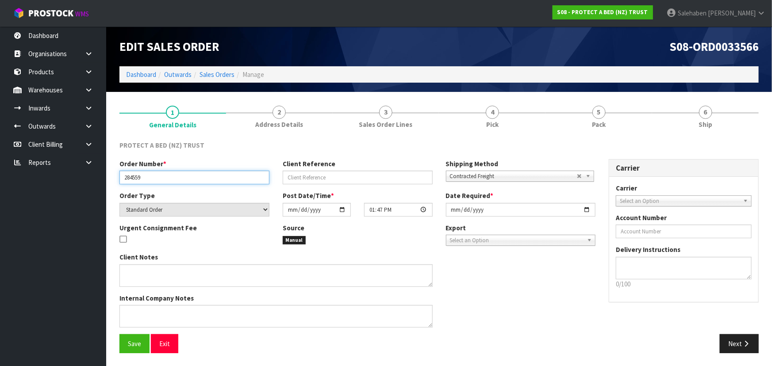
click at [114, 181] on div "Order Number * 284559" at bounding box center [194, 171] width 163 height 25
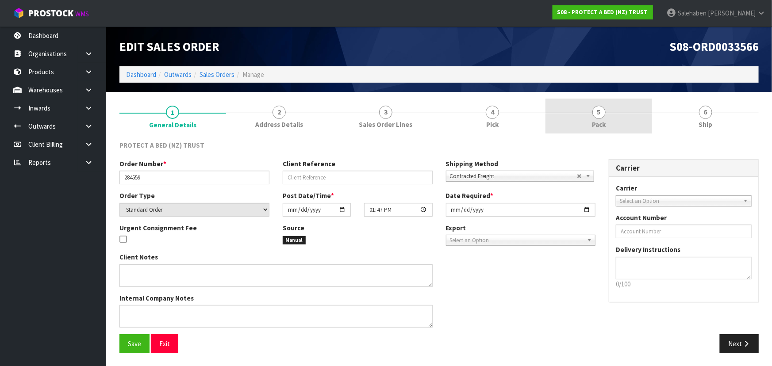
click at [606, 120] on span "Pack" at bounding box center [599, 124] width 14 height 9
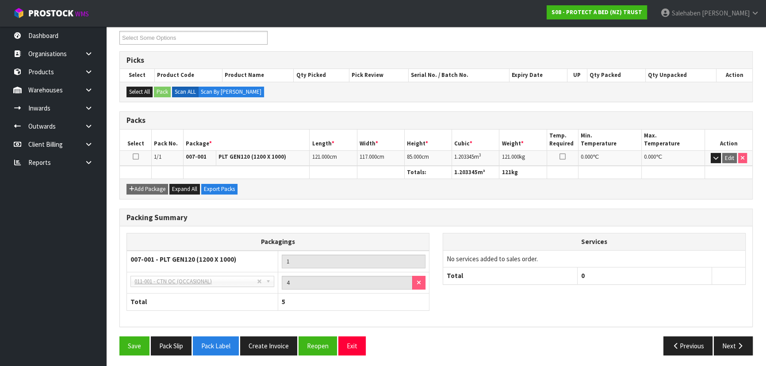
scroll to position [122, 0]
click at [731, 340] on button "Next" at bounding box center [733, 345] width 39 height 19
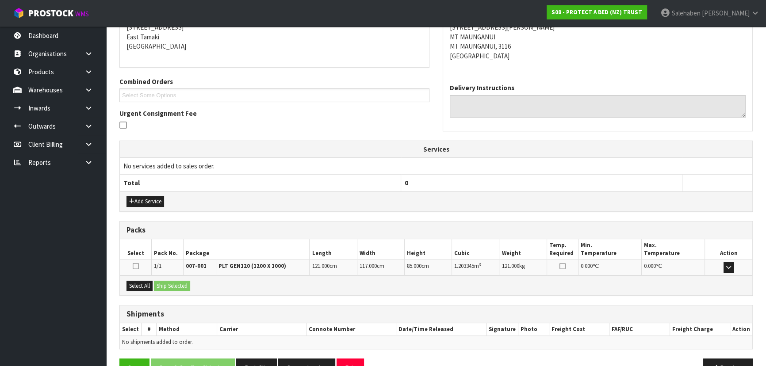
scroll to position [175, 0]
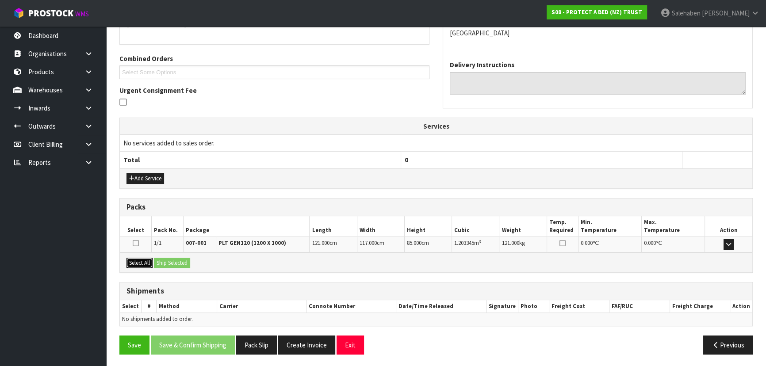
drag, startPoint x: 137, startPoint y: 260, endPoint x: 160, endPoint y: 264, distance: 23.4
click at [138, 261] on button "Select All" at bounding box center [139, 263] width 26 height 11
click at [175, 258] on button "Ship Selected" at bounding box center [172, 263] width 36 height 11
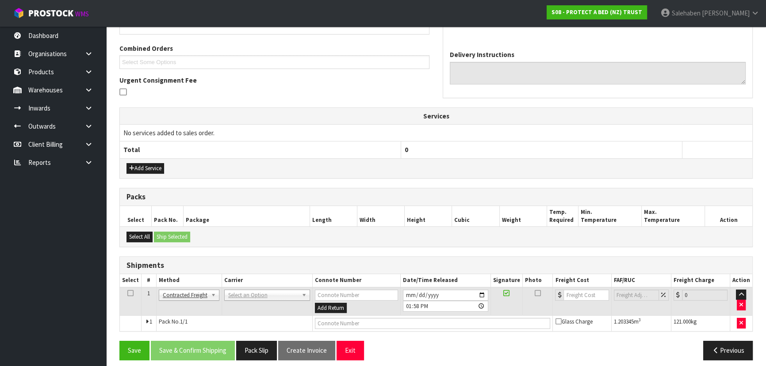
scroll to position [191, 0]
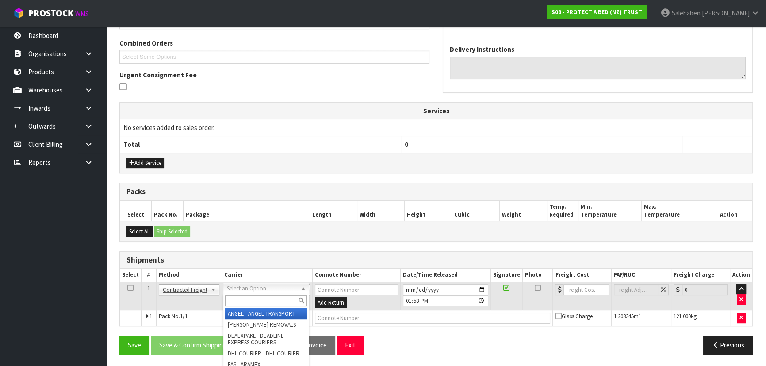
click at [266, 301] on input "text" at bounding box center [266, 300] width 82 height 11
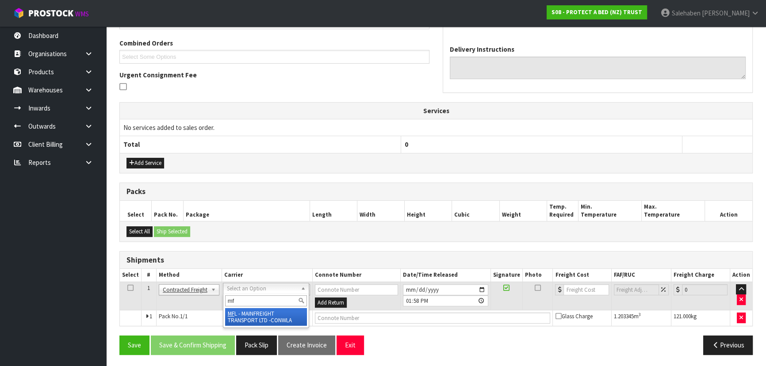
type input "mf"
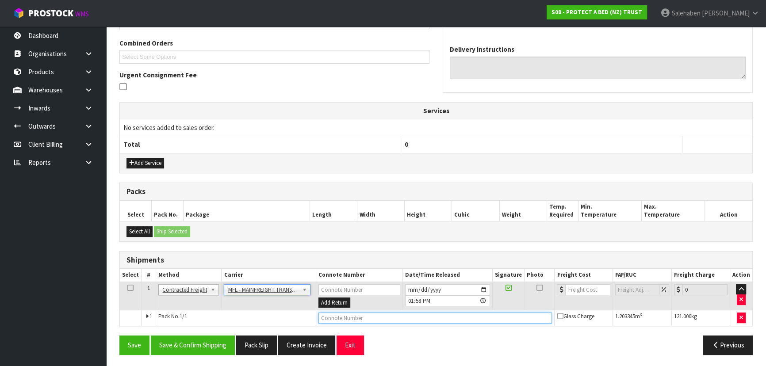
click at [358, 319] on input "text" at bounding box center [435, 318] width 234 height 11
paste input "FWM58874641"
type input "FWM58874641"
click at [576, 284] on input "number" at bounding box center [587, 289] width 45 height 11
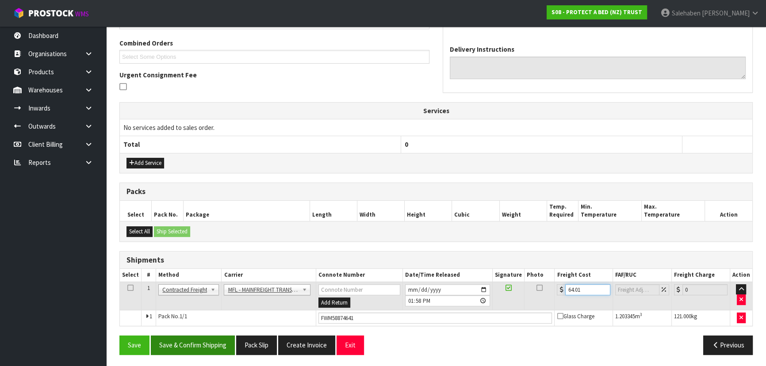
type input "64.01"
click at [219, 345] on button "Save & Confirm Shipping" at bounding box center [193, 345] width 84 height 19
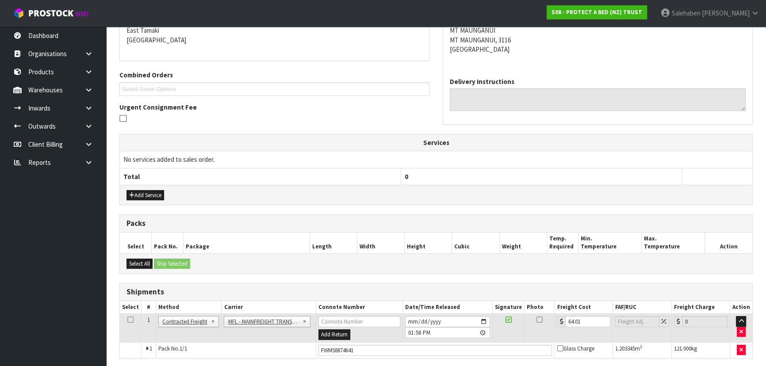
scroll to position [0, 0]
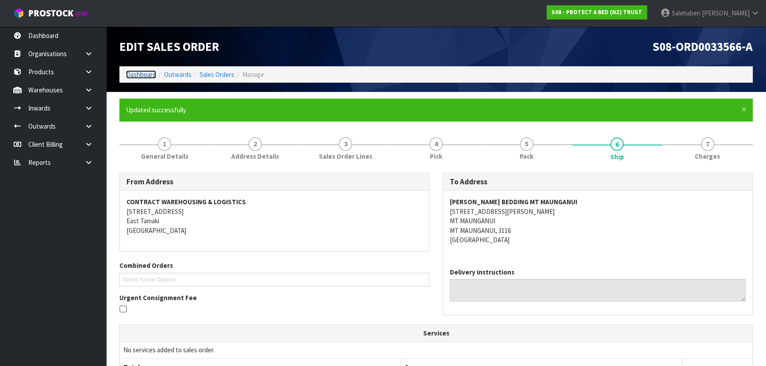
click at [146, 75] on link "Dashboard" at bounding box center [141, 74] width 30 height 8
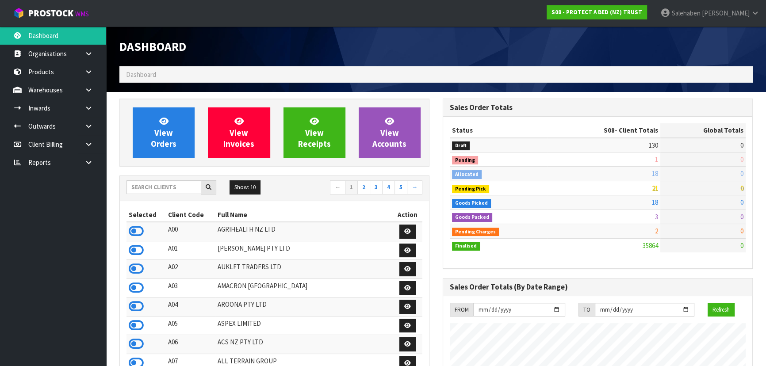
scroll to position [551, 323]
click at [148, 184] on input "text" at bounding box center [163, 187] width 75 height 14
click at [157, 186] on input "text" at bounding box center [163, 187] width 75 height 14
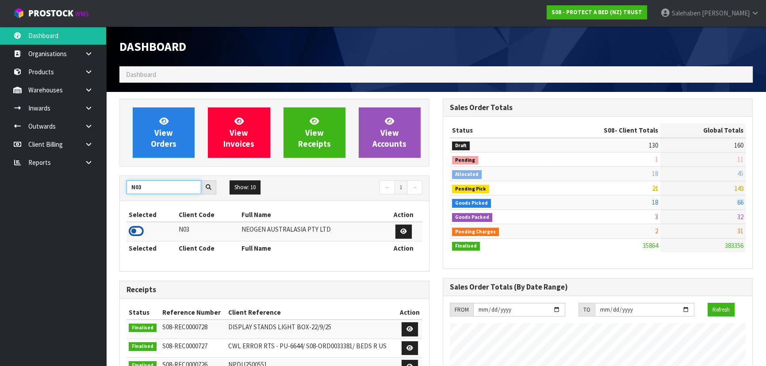
type input "N03"
click at [135, 229] on icon at bounding box center [136, 231] width 15 height 13
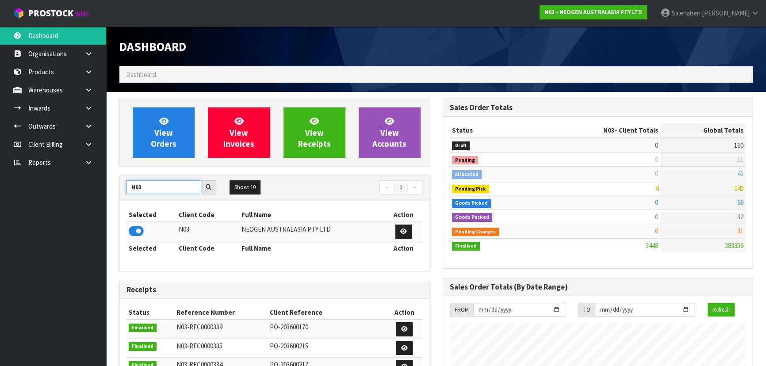
drag, startPoint x: 150, startPoint y: 191, endPoint x: 115, endPoint y: 191, distance: 34.9
click at [115, 191] on div "View Orders View Invoices View Receipts View Accounts N03 Show: 10 5 10 25 50 ←…" at bounding box center [274, 356] width 323 height 514
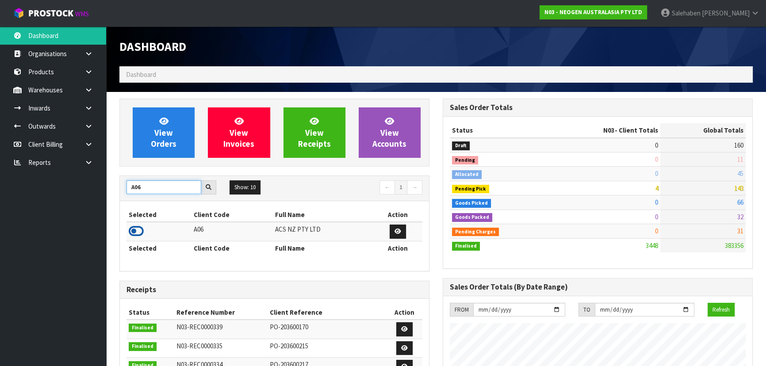
type input "A06"
click at [134, 231] on icon at bounding box center [136, 231] width 15 height 13
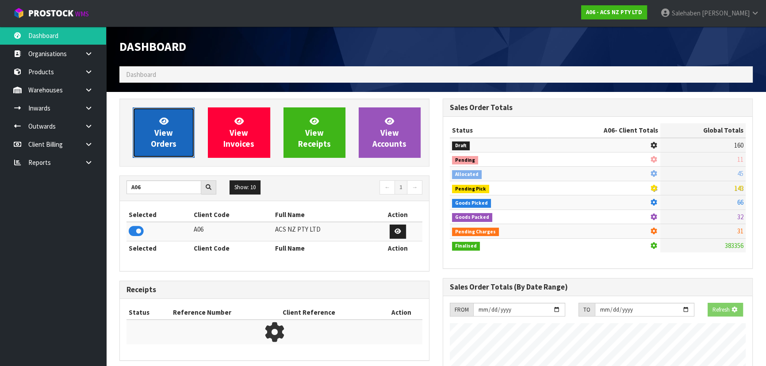
click at [164, 142] on span "View Orders" at bounding box center [164, 132] width 26 height 33
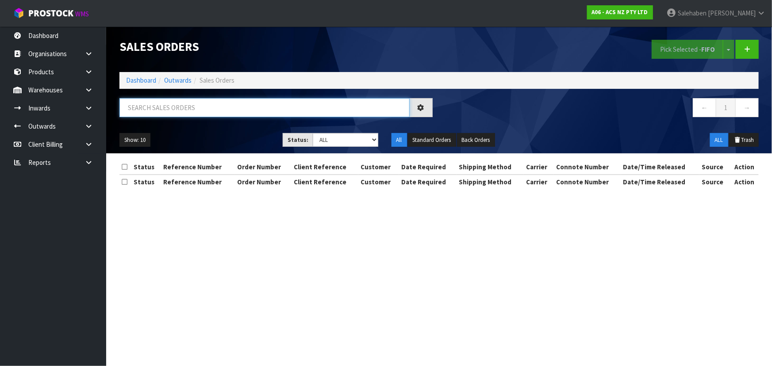
click at [162, 111] on input "text" at bounding box center [264, 107] width 290 height 19
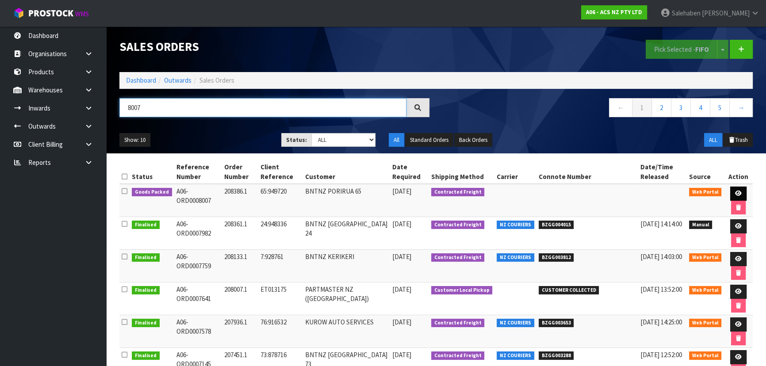
type input "8007"
click at [735, 193] on icon at bounding box center [738, 194] width 7 height 6
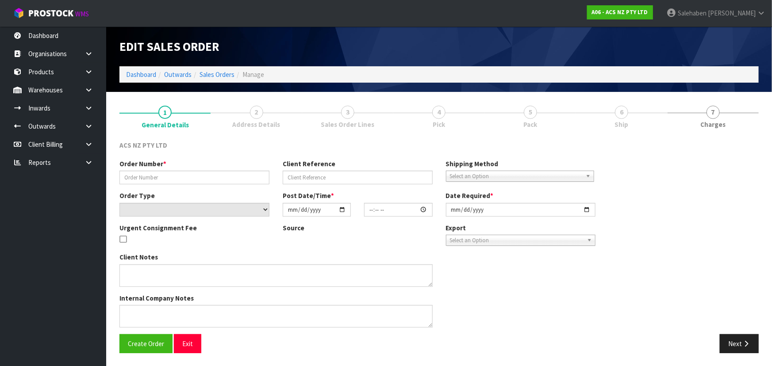
type input "208386.1"
type input "65:949720"
select select "number:0"
type input "[DATE]"
type input "15:30:00.000"
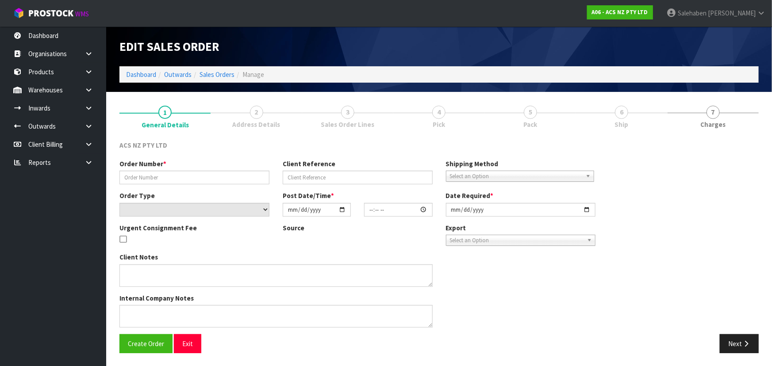
type input "[DATE]"
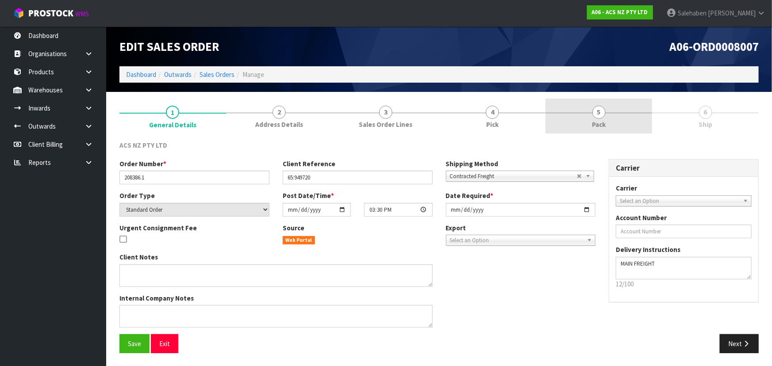
click at [599, 124] on span "Pack" at bounding box center [599, 124] width 14 height 9
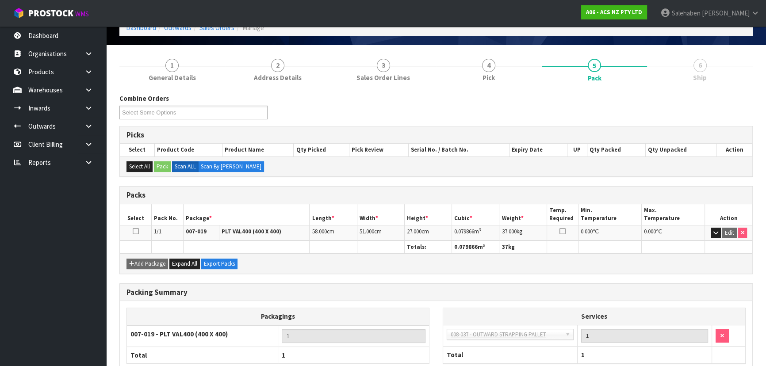
scroll to position [101, 0]
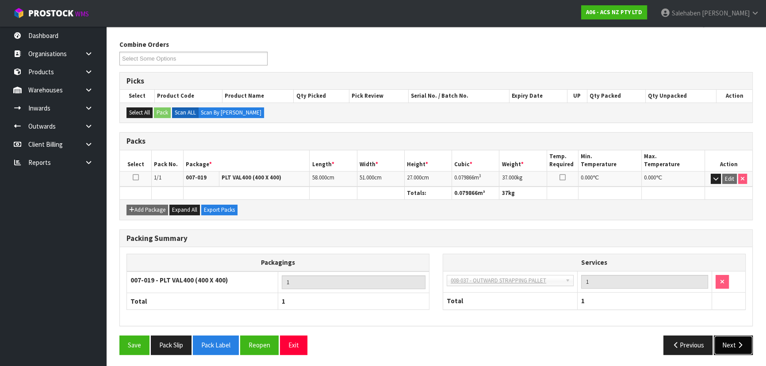
click at [727, 341] on button "Next" at bounding box center [733, 345] width 39 height 19
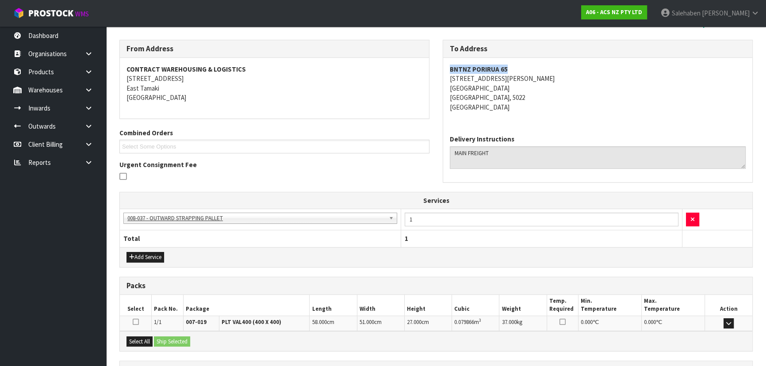
drag, startPoint x: 508, startPoint y: 69, endPoint x: 442, endPoint y: 62, distance: 66.8
click at [442, 62] on div "To Address BNTNZ PORIRUA 65 23 PROSSER STREET PORIRUA PORIRUA, 5022 New Zealand…" at bounding box center [597, 116] width 323 height 152
drag, startPoint x: 506, startPoint y: 77, endPoint x: 446, endPoint y: 77, distance: 60.2
click at [446, 77] on div "BNTNZ PORIRUA 65 23 PROSSER STREET PORIRUA PORIRUA, 5022 New Zealand" at bounding box center [597, 93] width 309 height 70
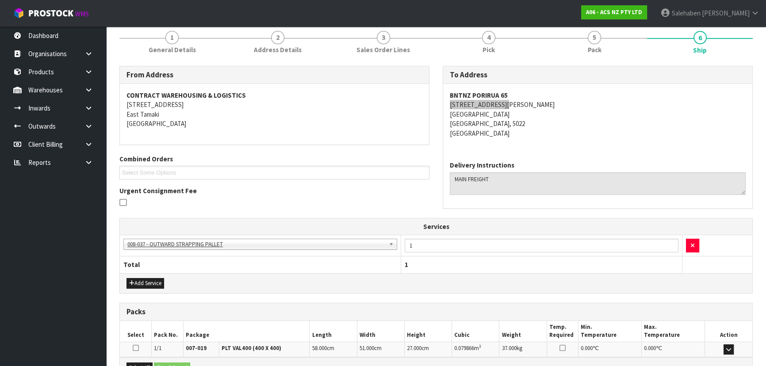
scroll to position [61, 0]
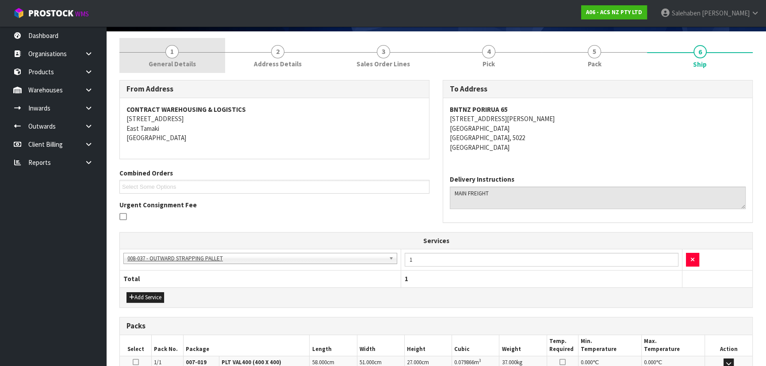
click at [165, 63] on span "General Details" at bounding box center [172, 63] width 47 height 9
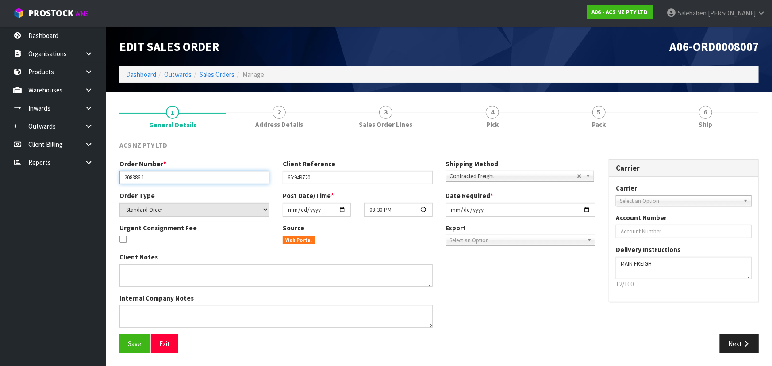
drag, startPoint x: 164, startPoint y: 179, endPoint x: 101, endPoint y: 177, distance: 62.4
click at [101, 177] on body "Toggle navigation ProStock WMS A06 - ACS NZ PTY LTD Salehaben Patel Logout Dash…" at bounding box center [386, 183] width 772 height 366
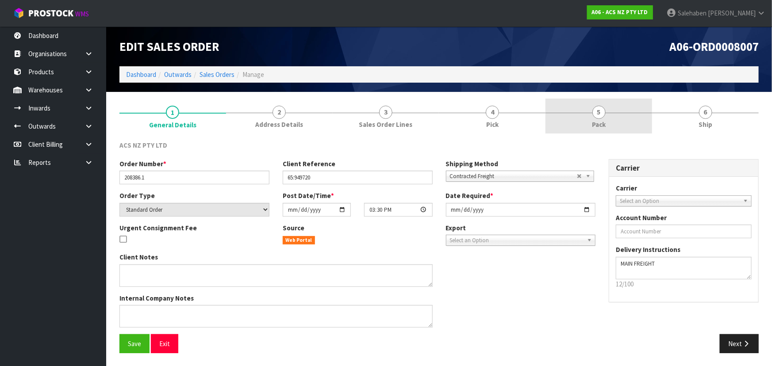
drag, startPoint x: 600, startPoint y: 121, endPoint x: 587, endPoint y: 122, distance: 12.9
click at [600, 121] on span "Pack" at bounding box center [599, 124] width 14 height 9
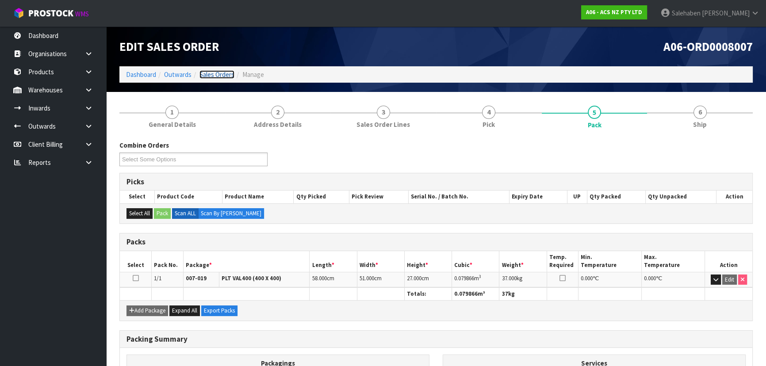
click at [215, 72] on link "Sales Orders" at bounding box center [216, 74] width 35 height 8
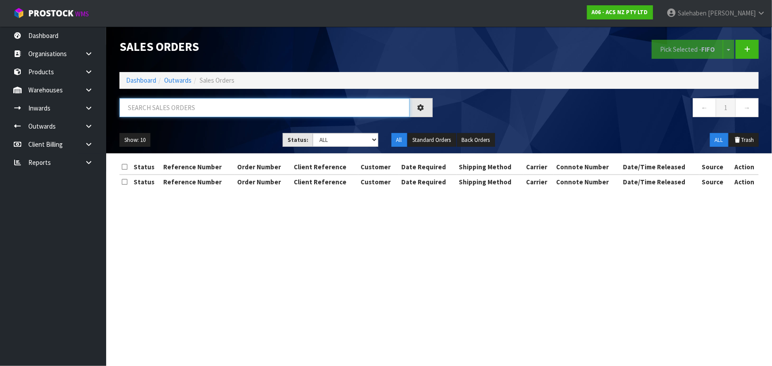
click at [155, 110] on input "text" at bounding box center [264, 107] width 290 height 19
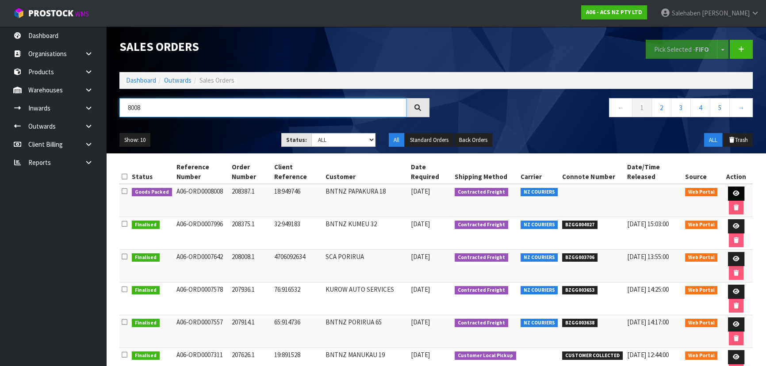
type input "8008"
click at [733, 191] on icon at bounding box center [736, 194] width 7 height 6
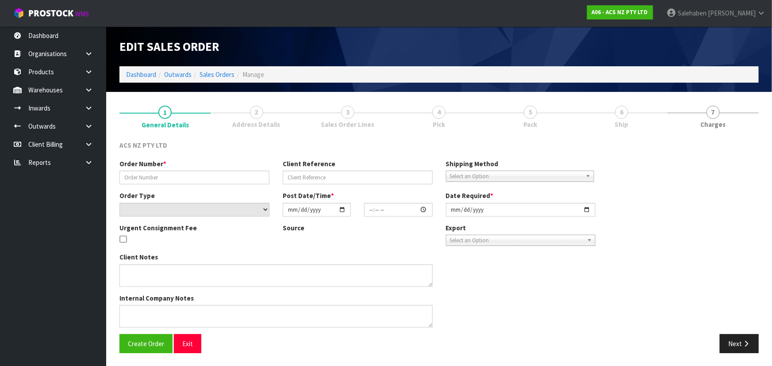
type input "208387.1"
type input "18:949746"
select select "number:0"
type input "[DATE]"
type input "16:42:00.000"
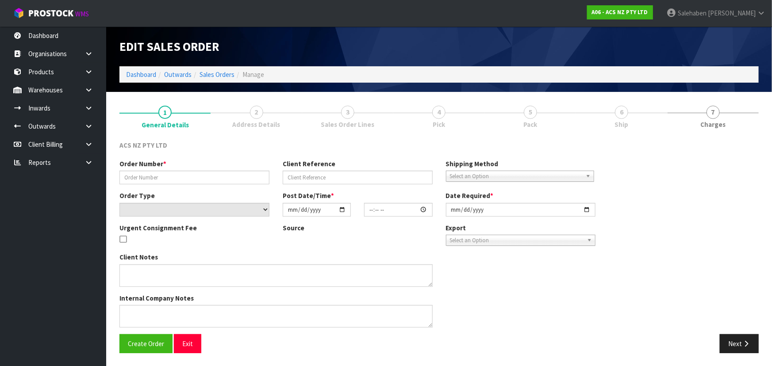
type input "[DATE]"
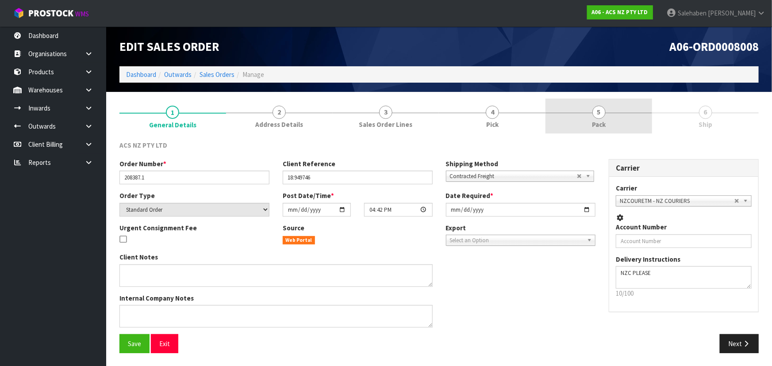
click at [620, 119] on link "5 Pack" at bounding box center [598, 116] width 107 height 35
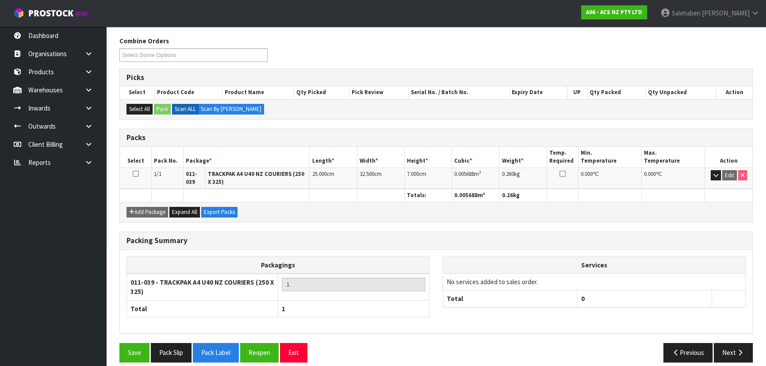
scroll to position [112, 0]
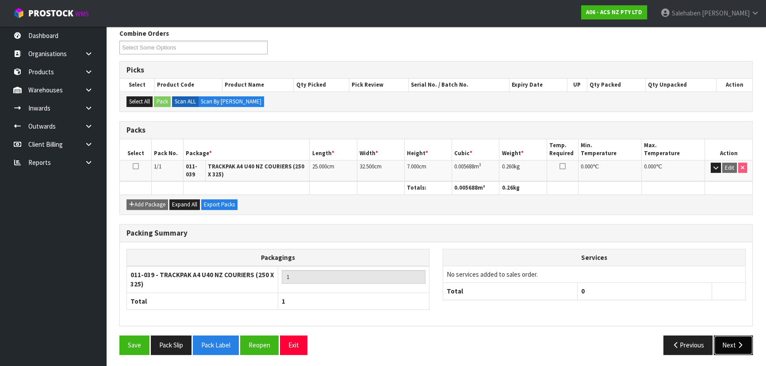
click at [730, 342] on button "Next" at bounding box center [733, 345] width 39 height 19
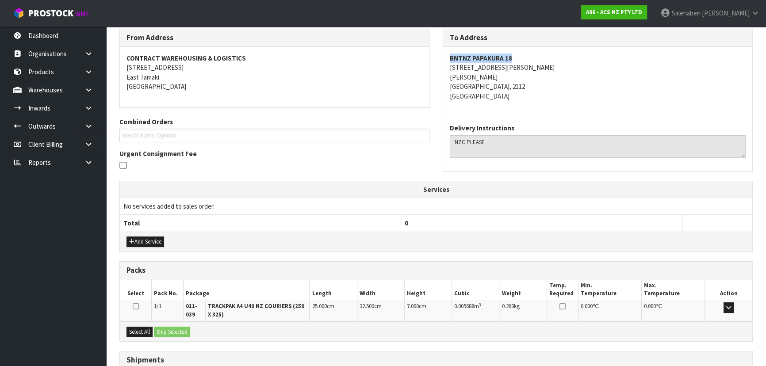
drag, startPoint x: 510, startPoint y: 58, endPoint x: 446, endPoint y: 53, distance: 64.4
click at [446, 53] on div "BNTNZ PAPAKURA 18 7 WALTERS ROAD TAKANINI AUCKLAND, 2112 New Zealand" at bounding box center [597, 82] width 309 height 70
click at [508, 55] on strong "BNTNZ PAPAKURA 18" at bounding box center [481, 58] width 62 height 8
drag, startPoint x: 519, startPoint y: 55, endPoint x: 447, endPoint y: 55, distance: 72.5
click at [447, 55] on div "BNTNZ PAPAKURA 18 7 WALTERS ROAD TAKANINI AUCKLAND, 2112 New Zealand" at bounding box center [597, 82] width 309 height 70
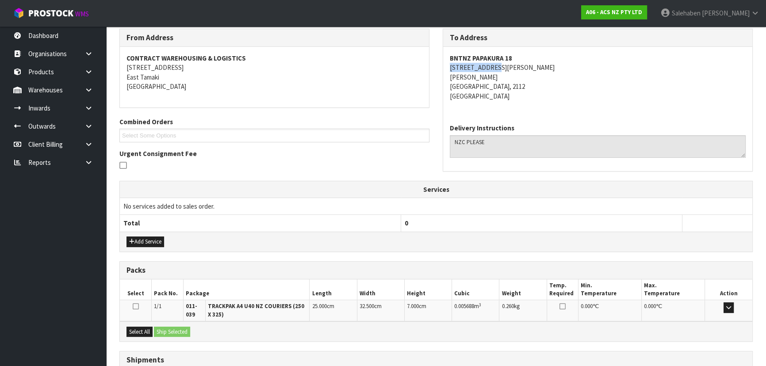
drag, startPoint x: 487, startPoint y: 69, endPoint x: 447, endPoint y: 69, distance: 39.8
click at [447, 69] on div "BNTNZ PAPAKURA 18 7 WALTERS ROAD TAKANINI AUCKLAND, 2112 New Zealand" at bounding box center [597, 82] width 309 height 70
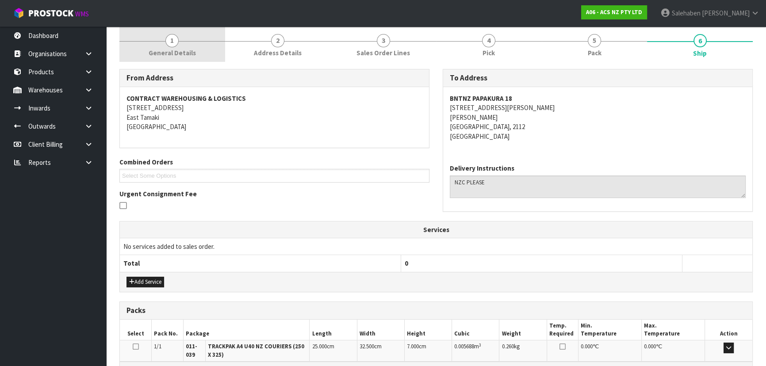
click at [169, 49] on span "General Details" at bounding box center [172, 52] width 47 height 9
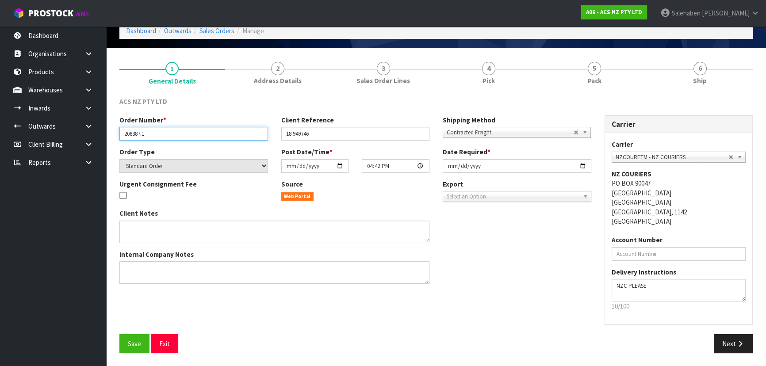
drag, startPoint x: 151, startPoint y: 133, endPoint x: 121, endPoint y: 134, distance: 29.7
click at [121, 134] on input "208387.1" at bounding box center [193, 134] width 149 height 14
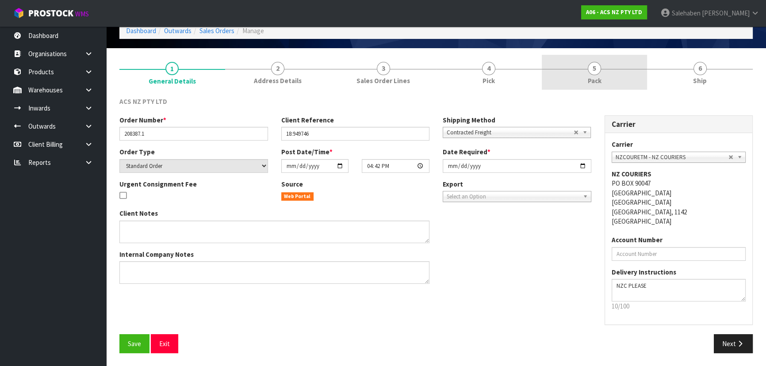
click at [601, 70] on span "5" at bounding box center [594, 68] width 13 height 13
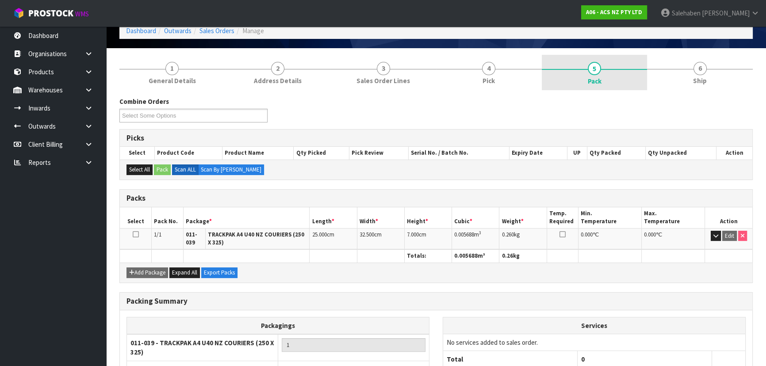
click at [596, 73] on span "5" at bounding box center [594, 68] width 13 height 13
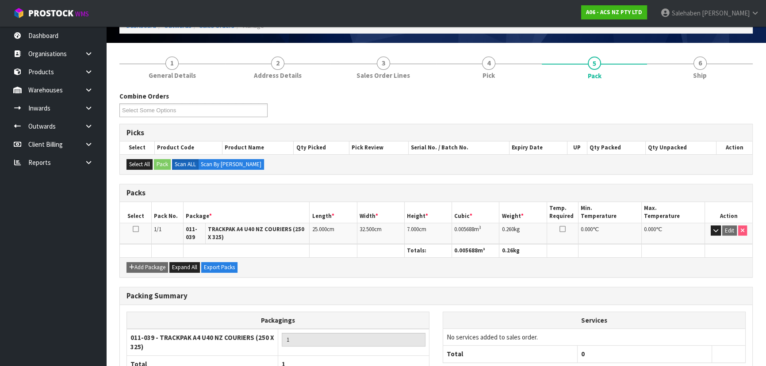
scroll to position [112, 0]
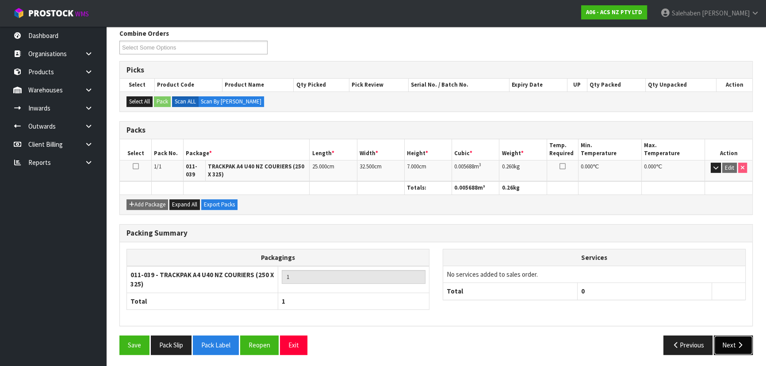
click at [727, 342] on button "Next" at bounding box center [733, 345] width 39 height 19
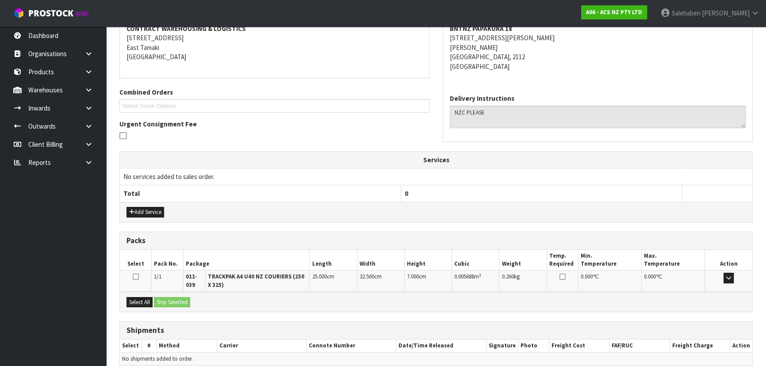
scroll to position [181, 0]
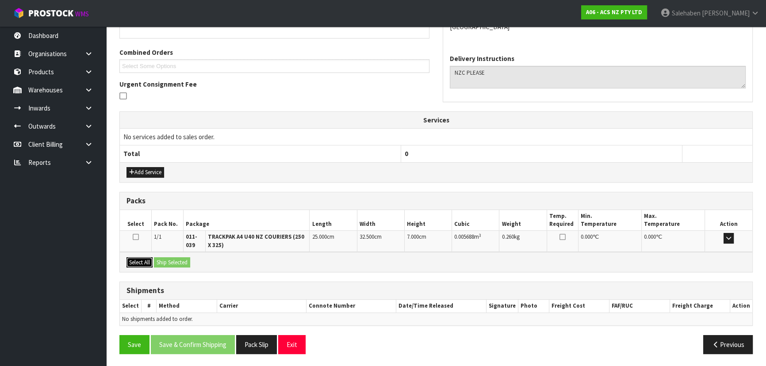
drag, startPoint x: 135, startPoint y: 261, endPoint x: 168, endPoint y: 264, distance: 32.9
click at [138, 261] on button "Select All" at bounding box center [139, 262] width 26 height 11
click at [169, 264] on button "Ship Selected" at bounding box center [172, 262] width 36 height 11
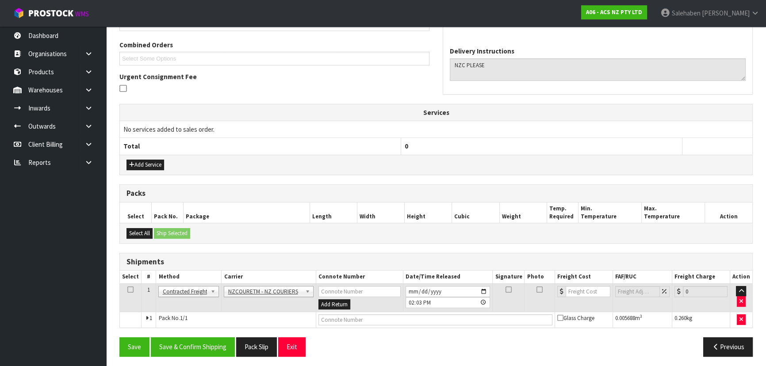
scroll to position [191, 0]
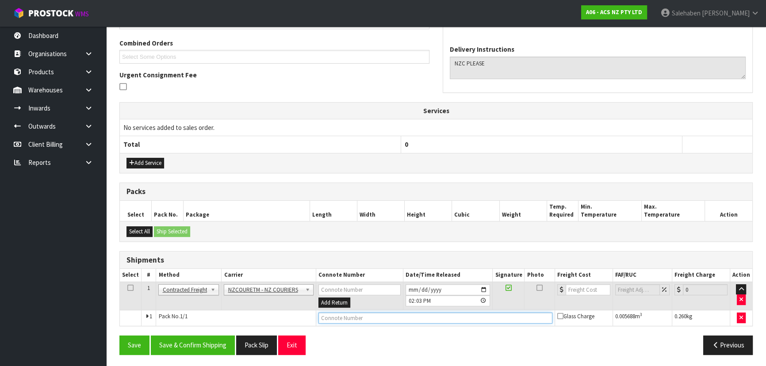
click at [345, 317] on input "text" at bounding box center [435, 318] width 234 height 11
type input "BAGG004034"
click at [574, 287] on input "number" at bounding box center [588, 289] width 45 height 11
type input "13.14"
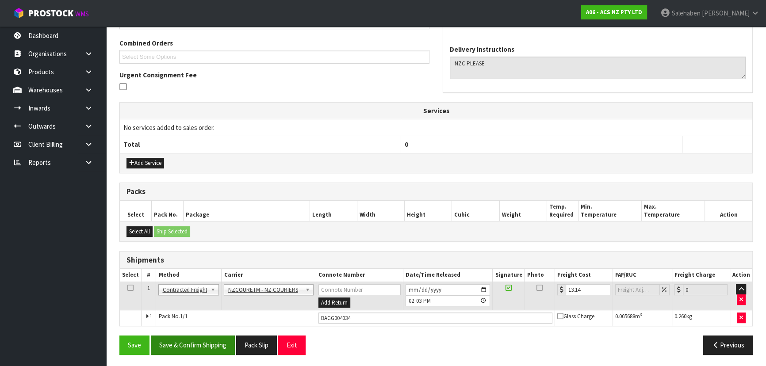
drag, startPoint x: 182, startPoint y: 332, endPoint x: 183, endPoint y: 338, distance: 5.8
click at [182, 333] on div "From Address CONTRACT WAREHOUSING & LOGISTICS 17 Allens Road East Tamaki Auckla…" at bounding box center [435, 155] width 633 height 411
click at [184, 341] on button "Save & Confirm Shipping" at bounding box center [193, 345] width 84 height 19
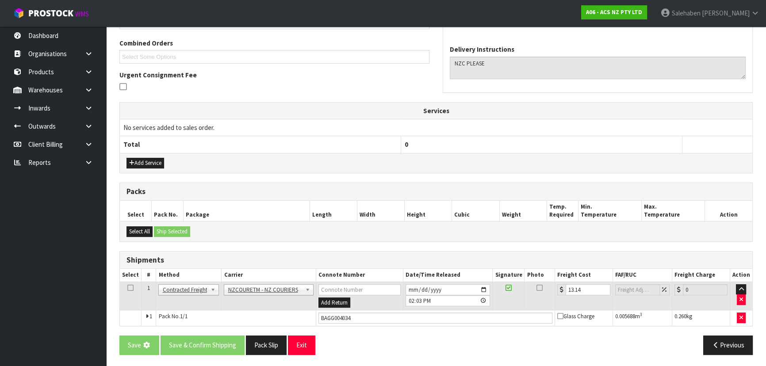
scroll to position [0, 0]
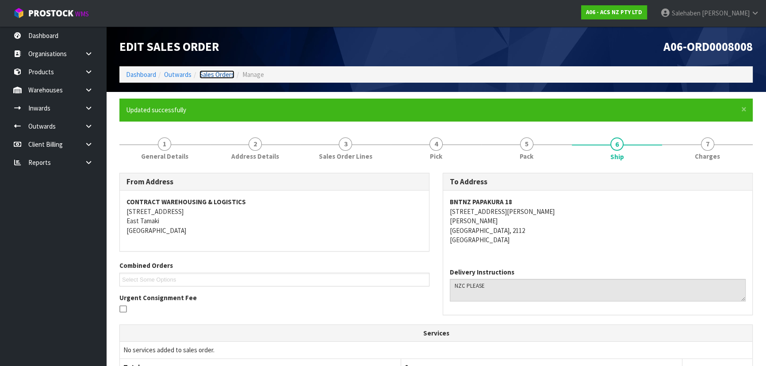
click at [224, 75] on link "Sales Orders" at bounding box center [216, 74] width 35 height 8
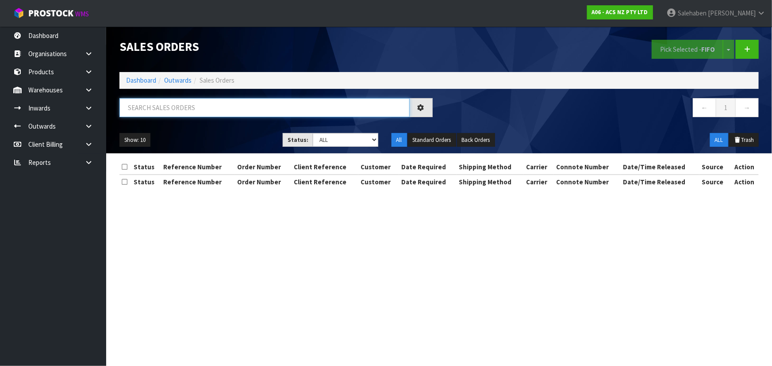
click at [238, 106] on input "text" at bounding box center [264, 107] width 290 height 19
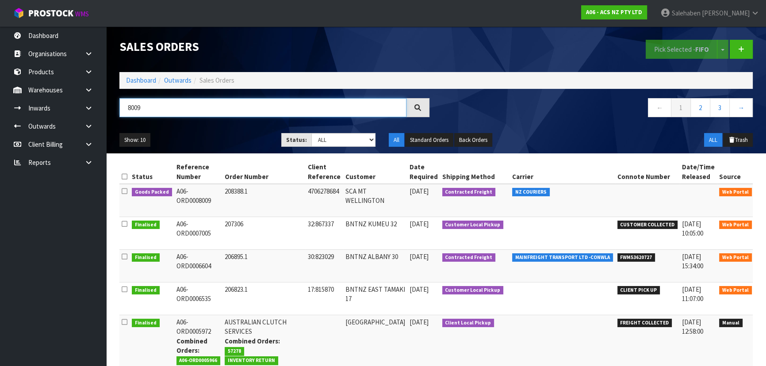
type input "8009"
click at [758, 192] on link at bounding box center [766, 194] width 16 height 14
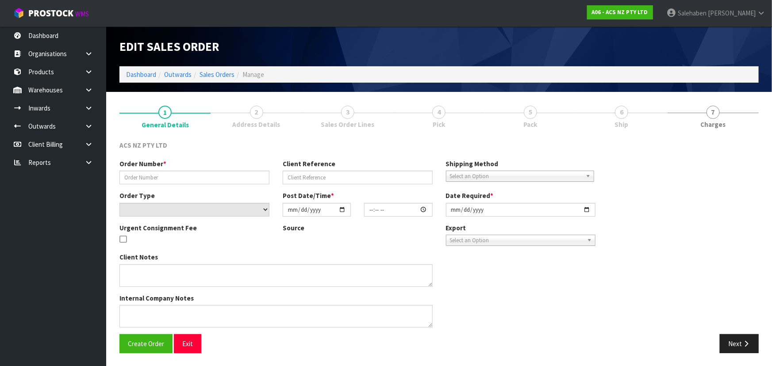
type input "208388.1"
type input "4706278684"
select select "number:0"
type input "[DATE]"
type input "16:57:00.000"
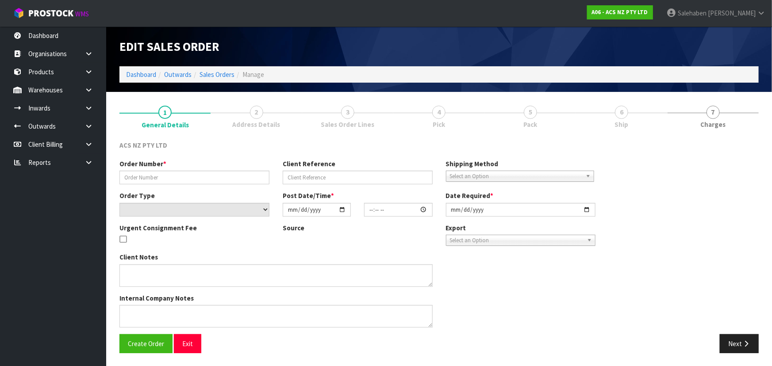
type input "[DATE]"
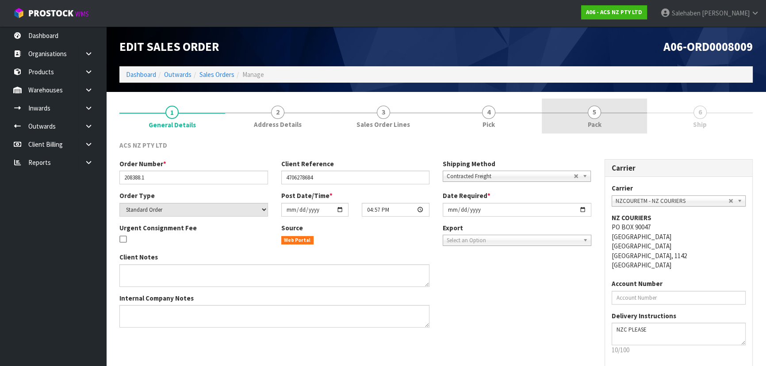
click at [594, 121] on span "Pack" at bounding box center [595, 124] width 14 height 9
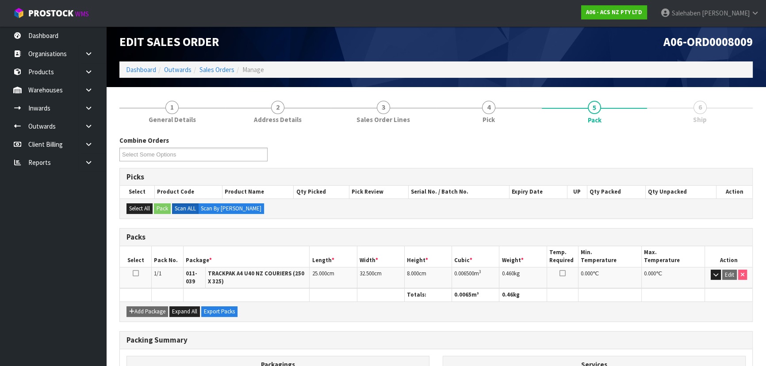
scroll to position [112, 0]
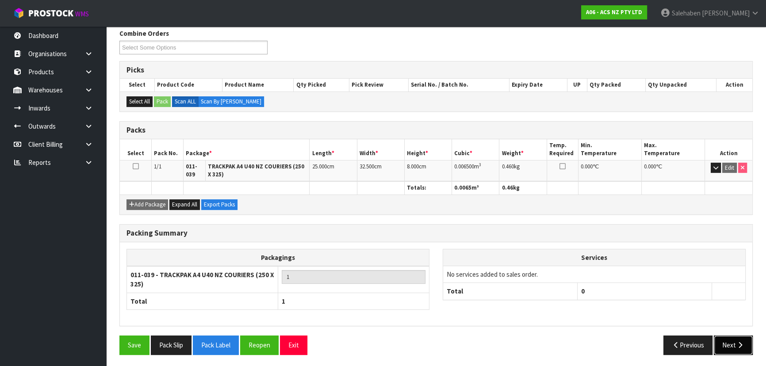
click at [740, 345] on icon "button" at bounding box center [740, 345] width 8 height 7
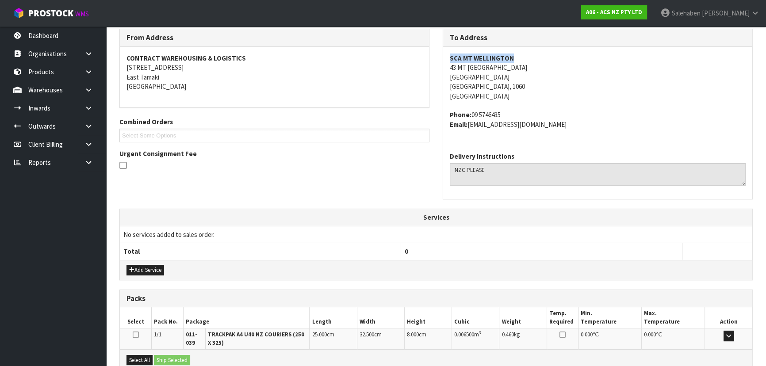
drag, startPoint x: 513, startPoint y: 58, endPoint x: 443, endPoint y: 57, distance: 69.9
click at [443, 57] on div "SCA MT WELLINGTON 43 MT WELLINGTON HIGHWAY MOUNT WELLINGTON Auckland, 1060 New …" at bounding box center [597, 96] width 309 height 98
drag, startPoint x: 512, startPoint y: 65, endPoint x: 446, endPoint y: 65, distance: 65.9
click at [445, 65] on div "SCA MT WELLINGTON 43 MT WELLINGTON HIGHWAY MOUNT WELLINGTON Auckland, 1060 New …" at bounding box center [597, 96] width 309 height 98
drag, startPoint x: 513, startPoint y: 111, endPoint x: 471, endPoint y: 113, distance: 41.2
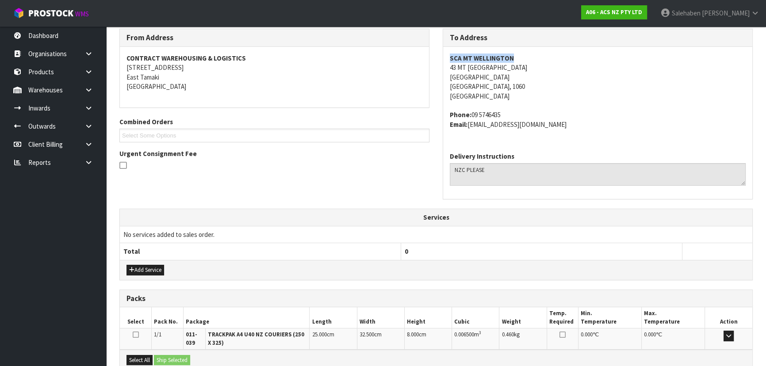
click at [471, 113] on address "Phone: 09 5746435 Email: MTWELLINGTON@supercheapauto.com" at bounding box center [598, 119] width 296 height 19
drag, startPoint x: 583, startPoint y: 125, endPoint x: 469, endPoint y: 128, distance: 113.3
click at [469, 128] on address "Phone: 09 5746435 Email: MTWELLINGTON@supercheapauto.com" at bounding box center [598, 119] width 296 height 19
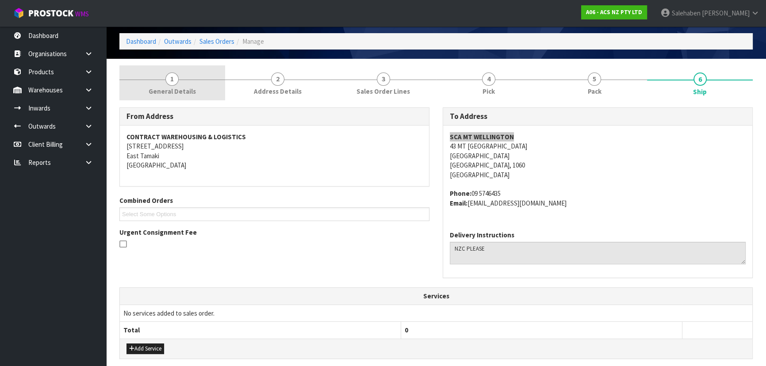
scroll to position [31, 0]
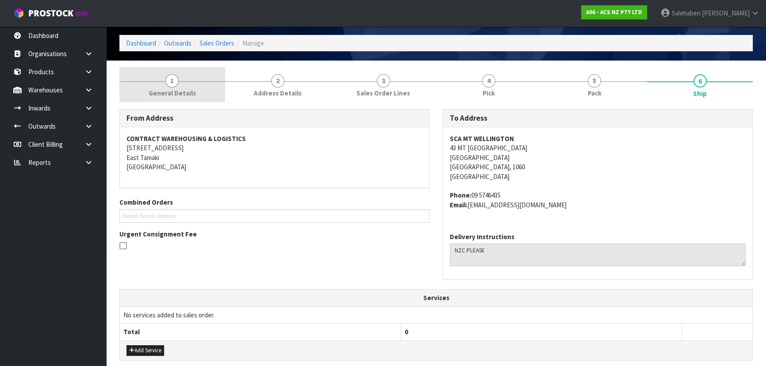
drag, startPoint x: 181, startPoint y: 89, endPoint x: 171, endPoint y: 98, distance: 13.2
click at [181, 89] on span "General Details" at bounding box center [172, 92] width 47 height 9
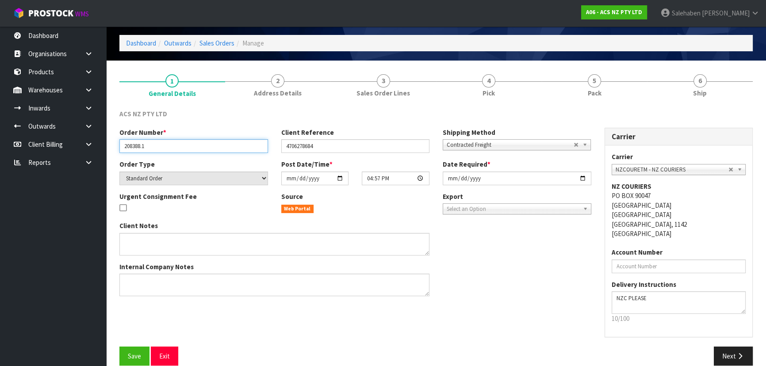
drag, startPoint x: 150, startPoint y: 144, endPoint x: 122, endPoint y: 147, distance: 28.5
click at [122, 147] on input "208388.1" at bounding box center [193, 146] width 149 height 14
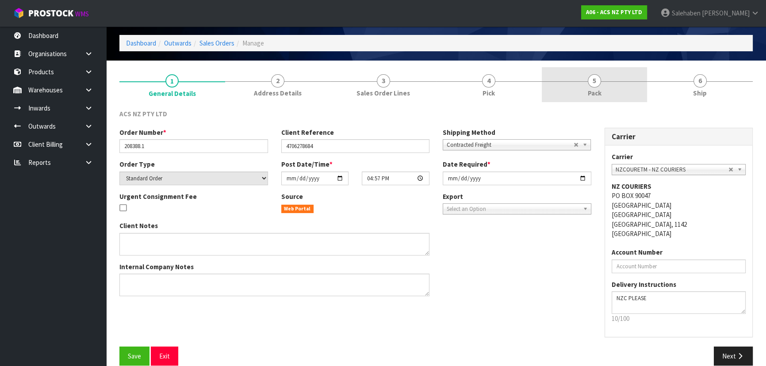
click at [593, 82] on span "5" at bounding box center [594, 80] width 13 height 13
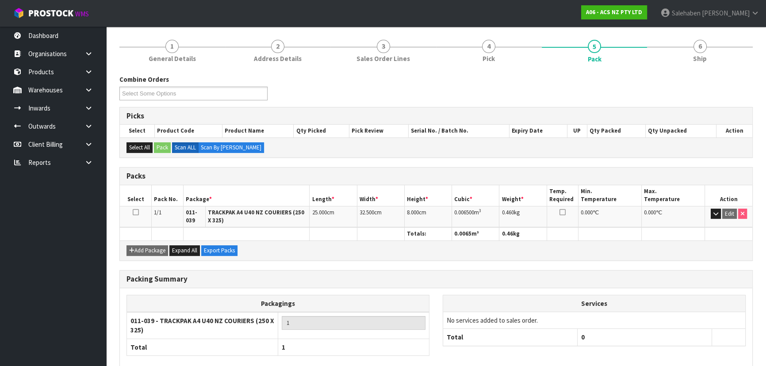
scroll to position [112, 0]
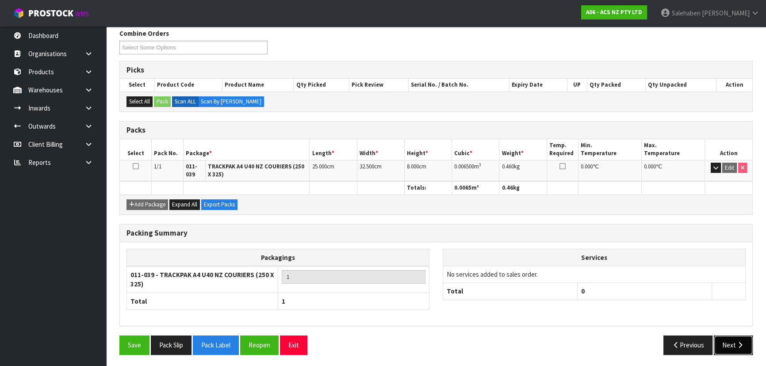
click at [731, 341] on button "Next" at bounding box center [733, 345] width 39 height 19
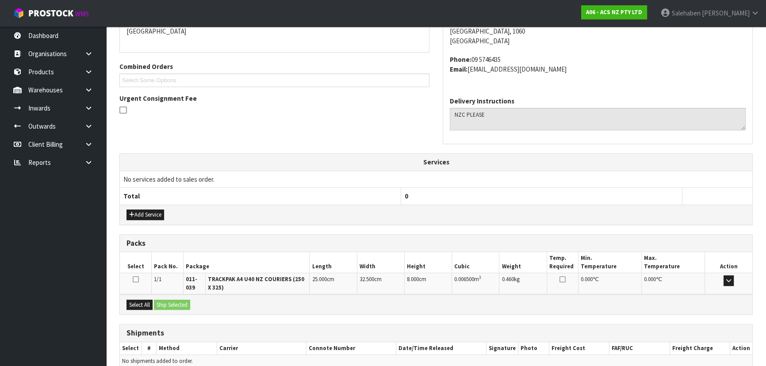
scroll to position [209, 0]
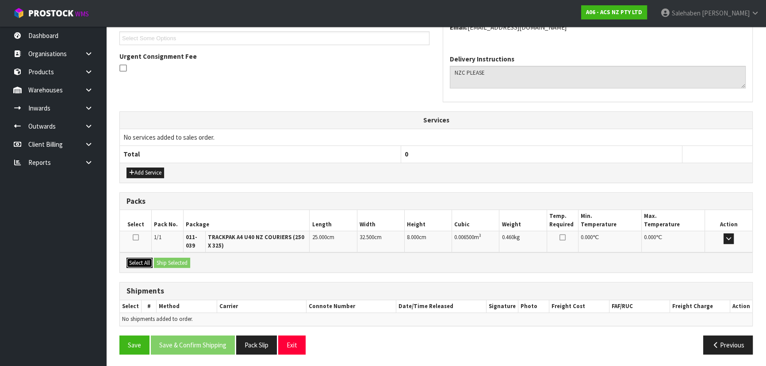
drag, startPoint x: 134, startPoint y: 261, endPoint x: 141, endPoint y: 261, distance: 7.1
click at [135, 261] on button "Select All" at bounding box center [139, 263] width 26 height 11
drag, startPoint x: 168, startPoint y: 260, endPoint x: 187, endPoint y: 258, distance: 19.1
click at [169, 260] on button "Ship Selected" at bounding box center [172, 263] width 36 height 11
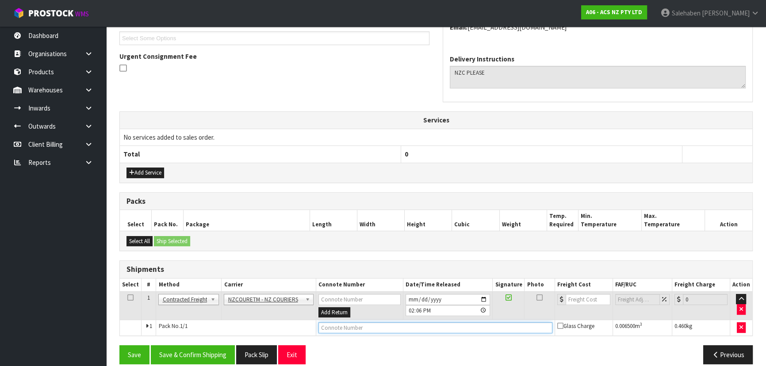
click at [342, 326] on input "text" at bounding box center [435, 327] width 234 height 11
type input "BZGG004035"
click at [579, 294] on input "number" at bounding box center [588, 299] width 45 height 11
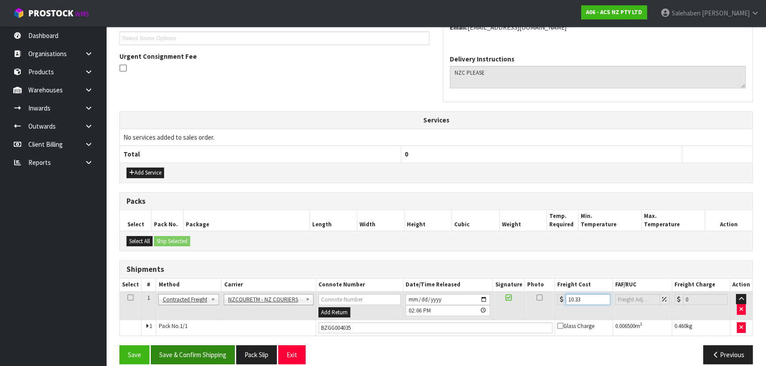
type input "10.33"
click at [199, 351] on button "Save & Confirm Shipping" at bounding box center [193, 354] width 84 height 19
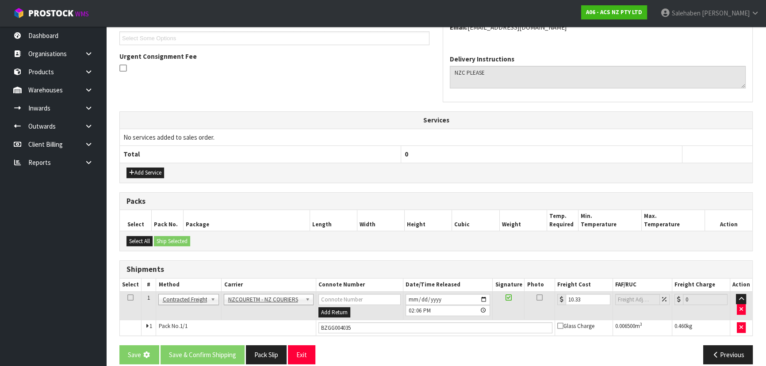
scroll to position [0, 0]
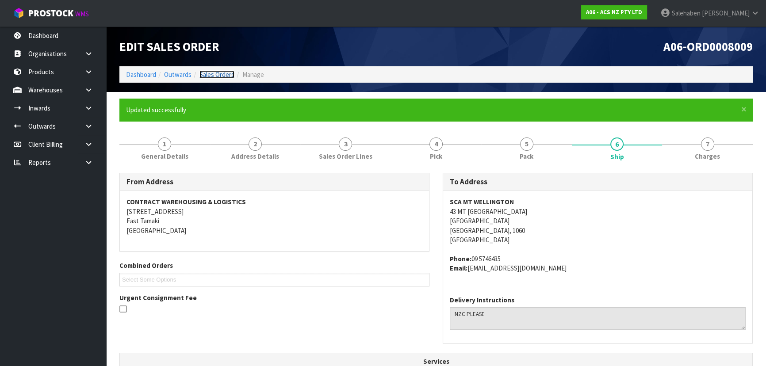
click at [215, 75] on link "Sales Orders" at bounding box center [216, 74] width 35 height 8
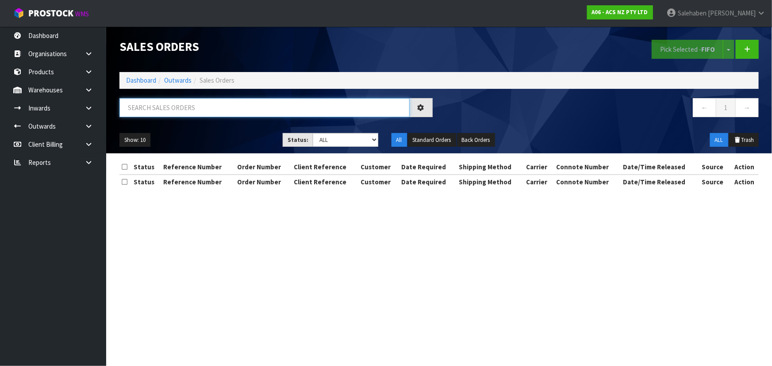
click at [181, 111] on input "text" at bounding box center [264, 107] width 290 height 19
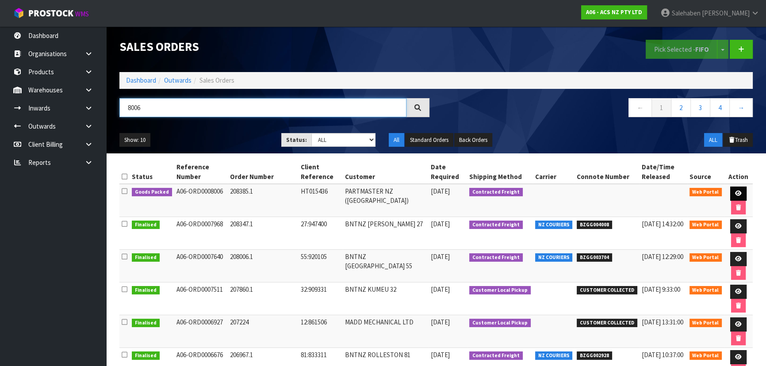
type input "8006"
click at [740, 194] on link at bounding box center [738, 194] width 16 height 14
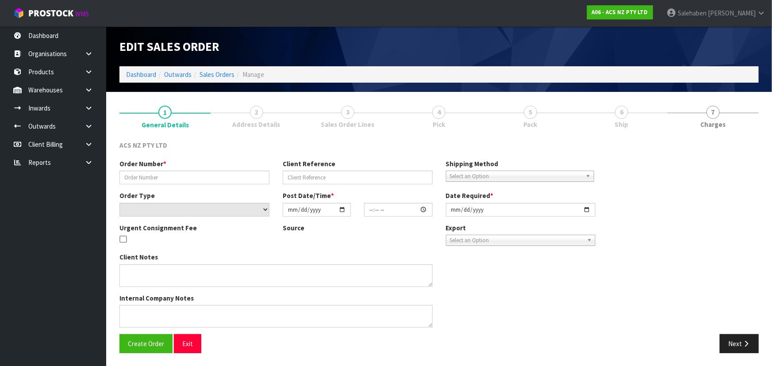
type input "208385.1"
type input "HT015436"
select select "number:0"
type input "[DATE]"
type input "15:16:00.000"
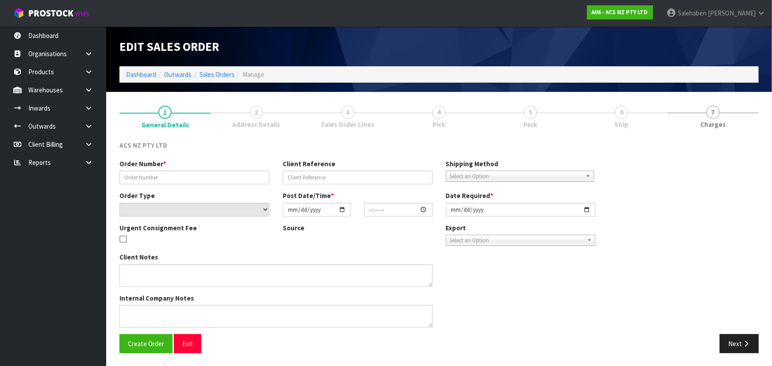
type input "[DATE]"
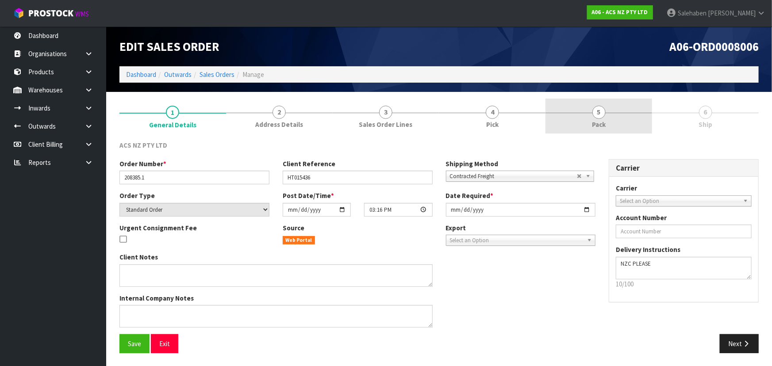
click at [598, 120] on span "Pack" at bounding box center [599, 124] width 14 height 9
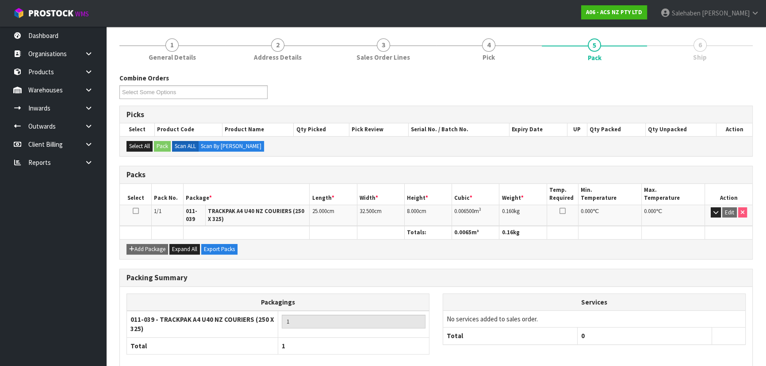
scroll to position [112, 0]
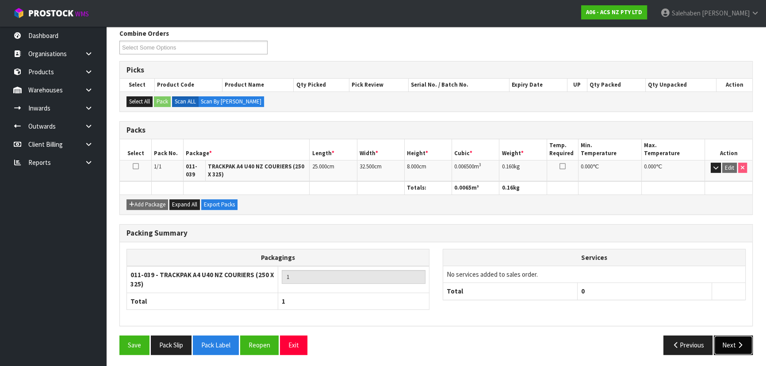
click at [730, 345] on button "Next" at bounding box center [733, 345] width 39 height 19
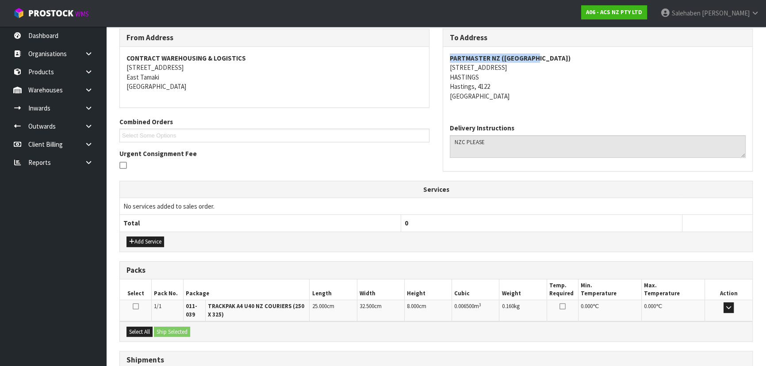
drag, startPoint x: 535, startPoint y: 57, endPoint x: 448, endPoint y: 53, distance: 86.8
click at [448, 53] on div "PARTMASTER NZ (HASTINGS) 208 VICTORIA STREET HASTINGS Hastings, 4122 New Zealand" at bounding box center [597, 82] width 309 height 70
drag, startPoint x: 495, startPoint y: 64, endPoint x: 444, endPoint y: 63, distance: 51.3
click at [444, 63] on div "PARTMASTER NZ (HASTINGS) 208 VICTORIA STREET HASTINGS Hastings, 4122 New Zealand" at bounding box center [597, 82] width 309 height 70
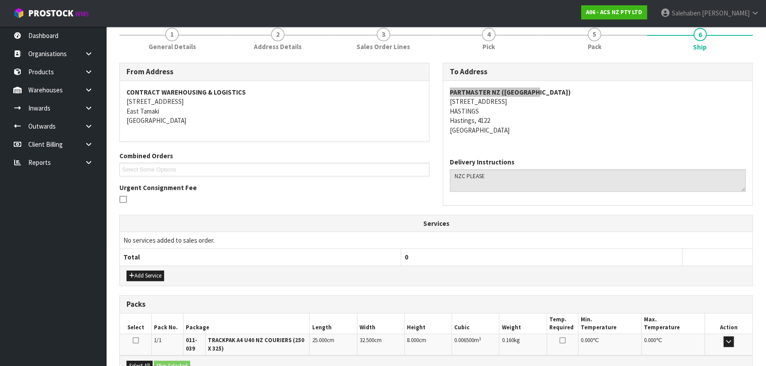
scroll to position [31, 0]
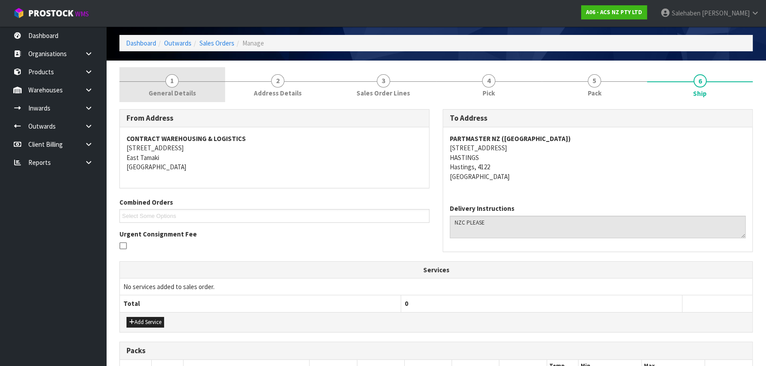
click at [176, 88] on span "General Details" at bounding box center [172, 92] width 47 height 9
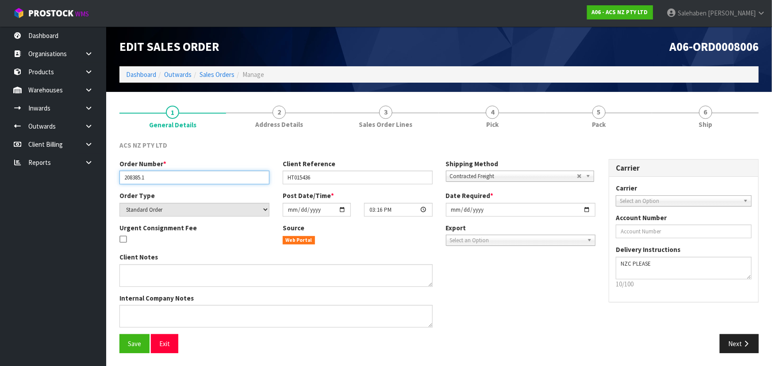
drag, startPoint x: 145, startPoint y: 177, endPoint x: 122, endPoint y: 181, distance: 23.9
click at [122, 181] on input "208385.1" at bounding box center [194, 178] width 150 height 14
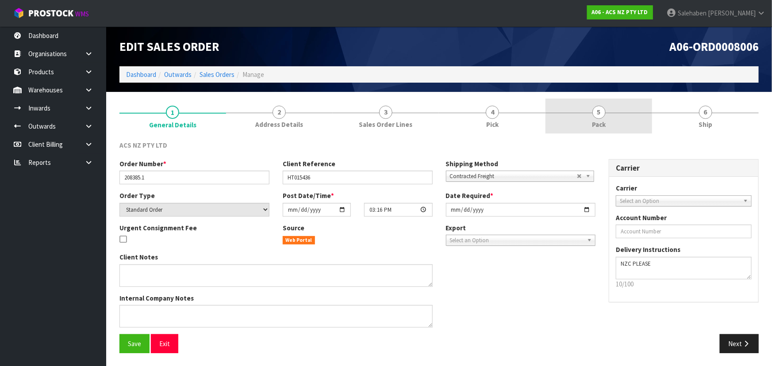
click at [597, 124] on span "Pack" at bounding box center [599, 124] width 14 height 9
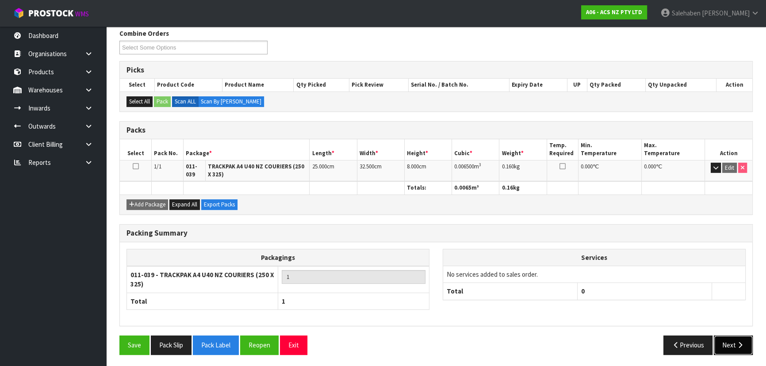
click at [729, 345] on button "Next" at bounding box center [733, 345] width 39 height 19
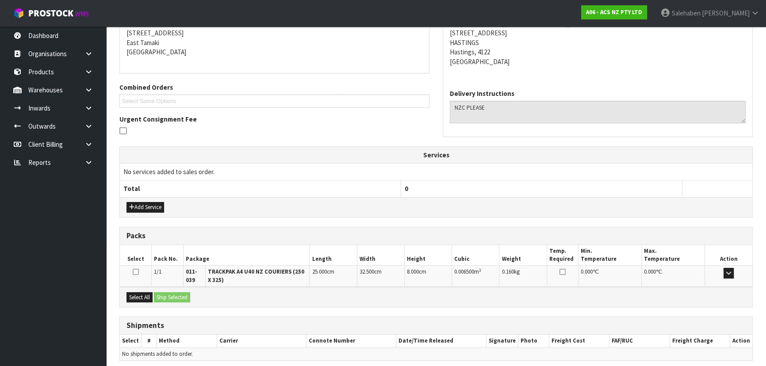
scroll to position [181, 0]
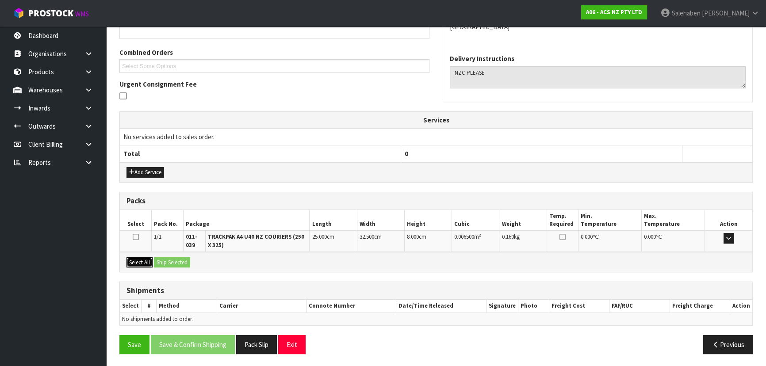
click at [139, 263] on button "Select All" at bounding box center [139, 262] width 26 height 11
click at [177, 263] on button "Ship Selected" at bounding box center [172, 262] width 36 height 11
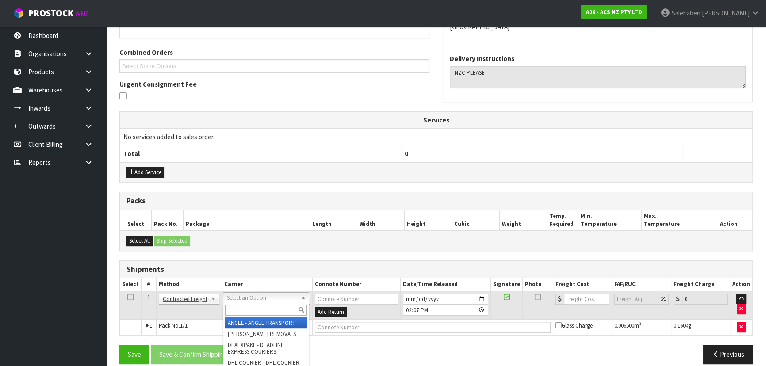
click at [269, 309] on input "text" at bounding box center [266, 310] width 82 height 11
type input "nzc"
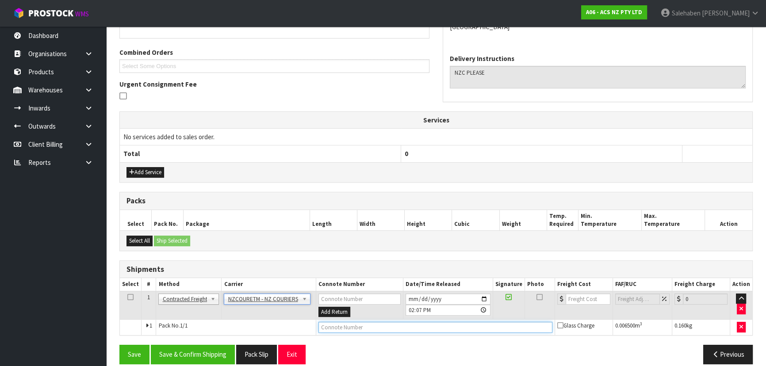
drag, startPoint x: 342, startPoint y: 323, endPoint x: 337, endPoint y: 326, distance: 6.4
click at [342, 323] on input "text" at bounding box center [435, 327] width 234 height 11
drag, startPoint x: 376, startPoint y: 325, endPoint x: 368, endPoint y: 331, distance: 9.1
click at [374, 326] on input "text" at bounding box center [435, 327] width 234 height 11
paste input "BZGG004036"
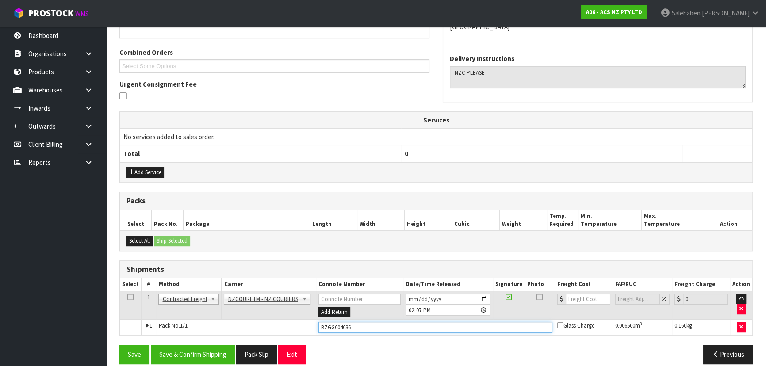
type input "BZGG004036"
click at [587, 302] on input "number" at bounding box center [588, 299] width 45 height 11
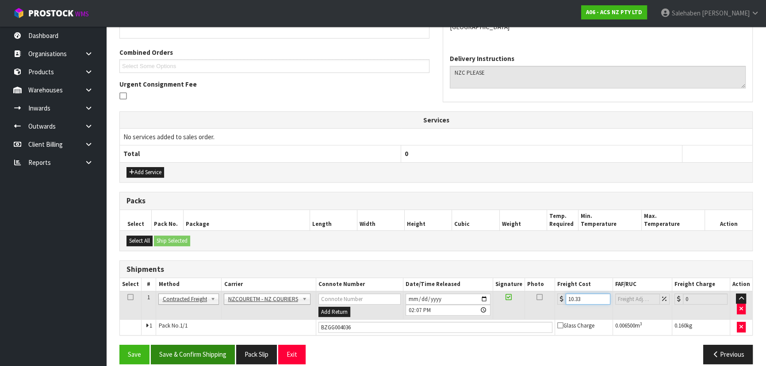
type input "10.33"
click at [210, 348] on button "Save & Confirm Shipping" at bounding box center [193, 354] width 84 height 19
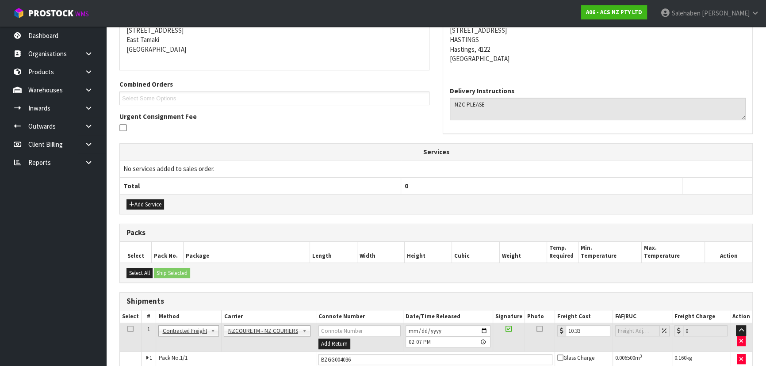
scroll to position [0, 0]
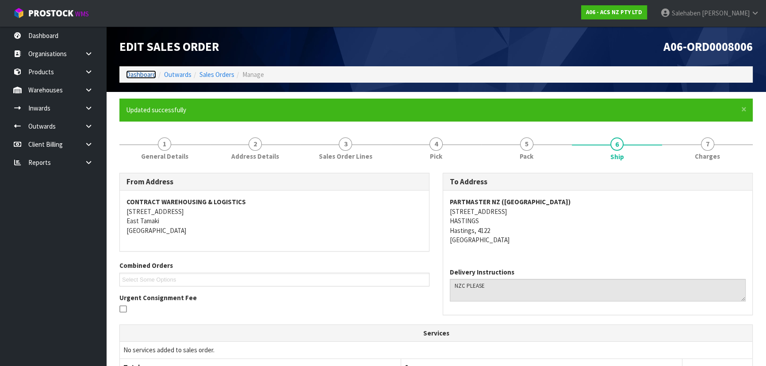
click at [140, 75] on link "Dashboard" at bounding box center [141, 74] width 30 height 8
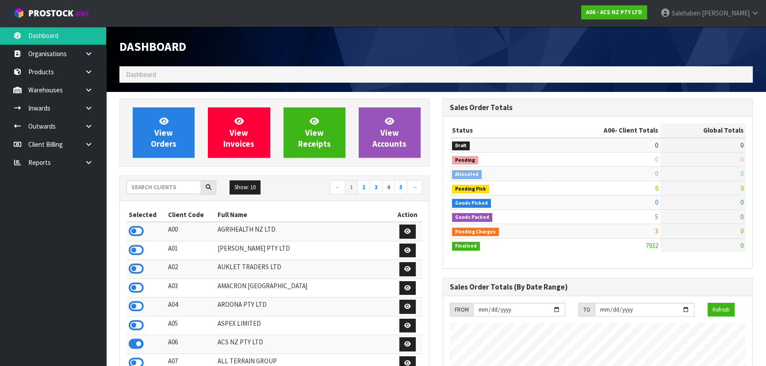
scroll to position [669, 323]
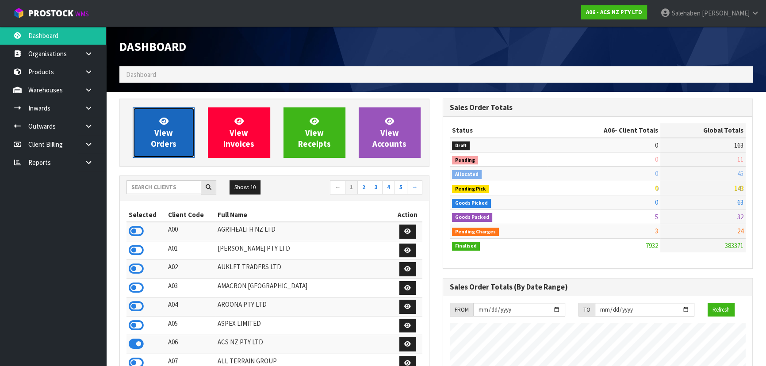
click at [167, 130] on span "View Orders" at bounding box center [164, 132] width 26 height 33
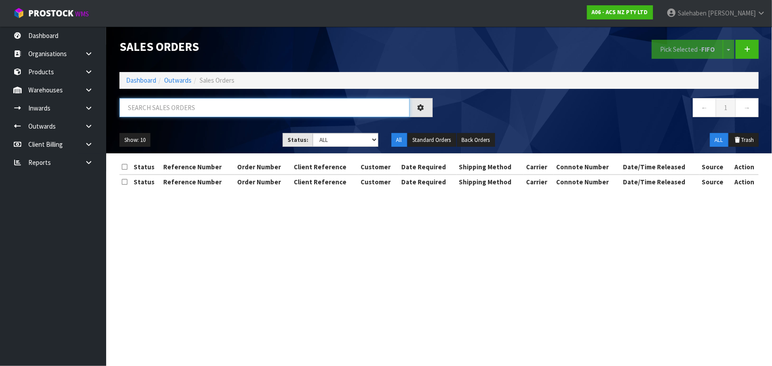
click at [181, 109] on input "text" at bounding box center [264, 107] width 290 height 19
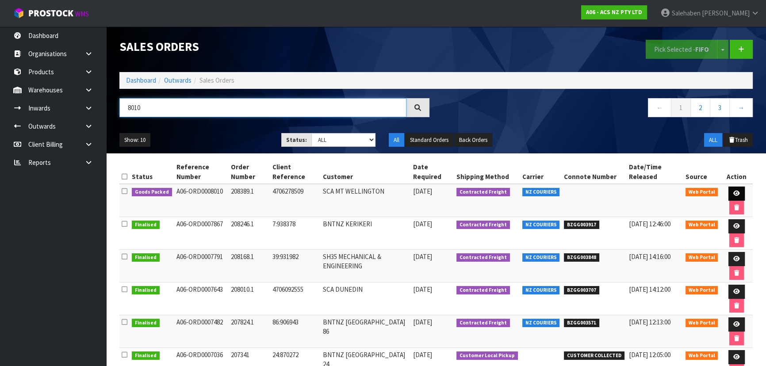
type input "8010"
click at [739, 195] on link at bounding box center [736, 194] width 16 height 14
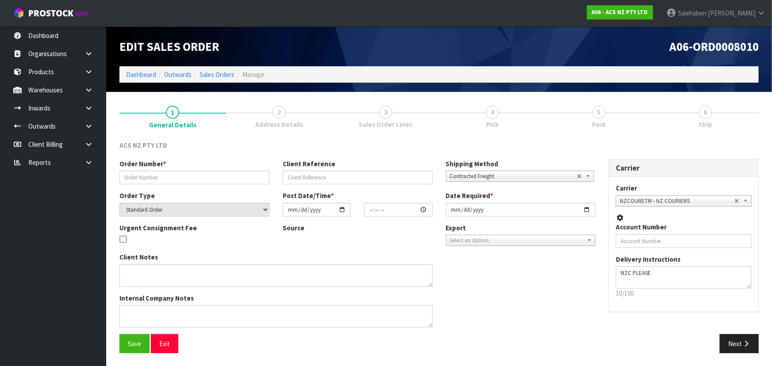
type input "208389.1"
type input "4706278509"
select select "number:0"
type input "[DATE]"
type input "16:58:00.000"
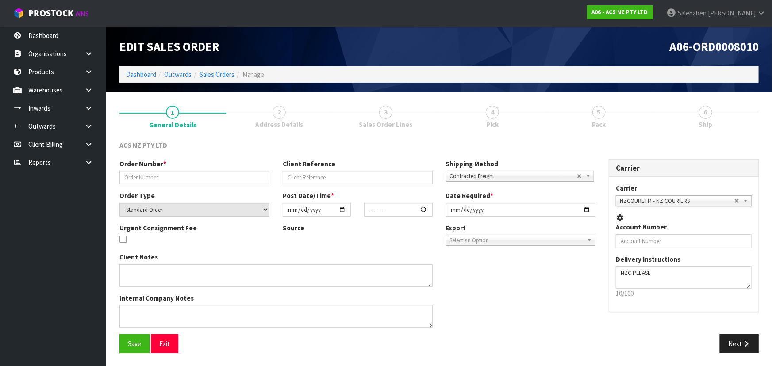
type input "[DATE]"
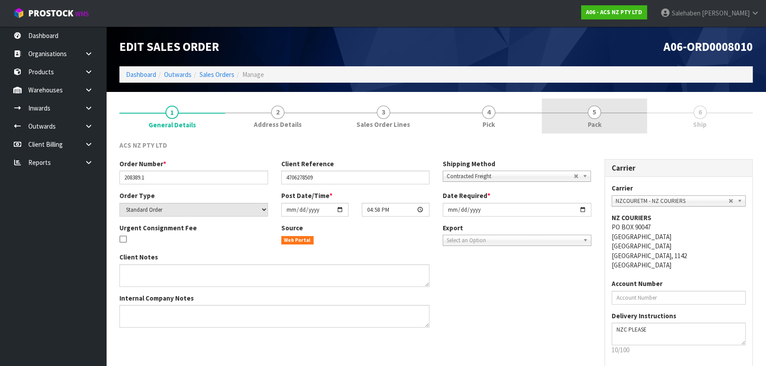
click at [598, 126] on span "Pack" at bounding box center [595, 124] width 14 height 9
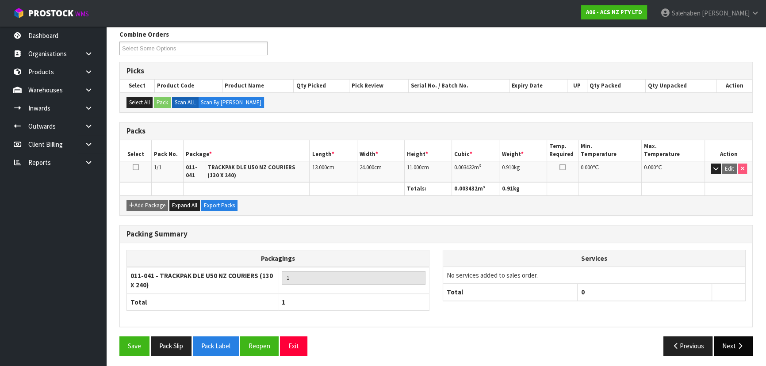
scroll to position [112, 0]
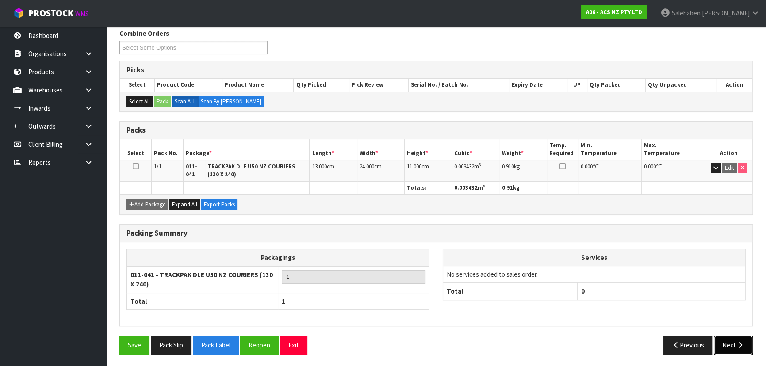
click at [745, 345] on button "Next" at bounding box center [733, 345] width 39 height 19
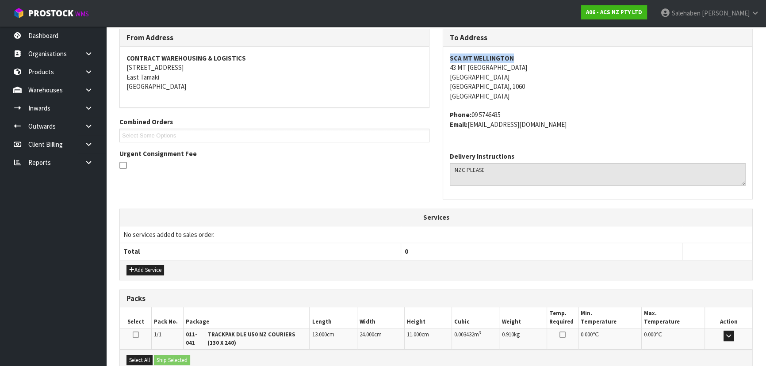
drag, startPoint x: 514, startPoint y: 57, endPoint x: 443, endPoint y: 58, distance: 71.7
click at [443, 58] on div "SCA MT WELLINGTON 43 MT WELLINGTON HIGHWAY MOUNT WELLINGTON Auckland, 1060 New …" at bounding box center [597, 96] width 309 height 98
drag, startPoint x: 521, startPoint y: 68, endPoint x: 446, endPoint y: 69, distance: 75.2
click at [446, 69] on div "SCA MT WELLINGTON 43 MT WELLINGTON HIGHWAY MOUNT WELLINGTON Auckland, 1060 New …" at bounding box center [597, 96] width 309 height 98
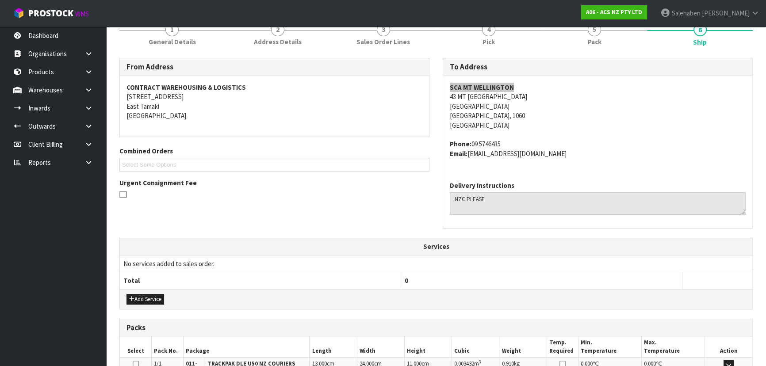
scroll to position [31, 0]
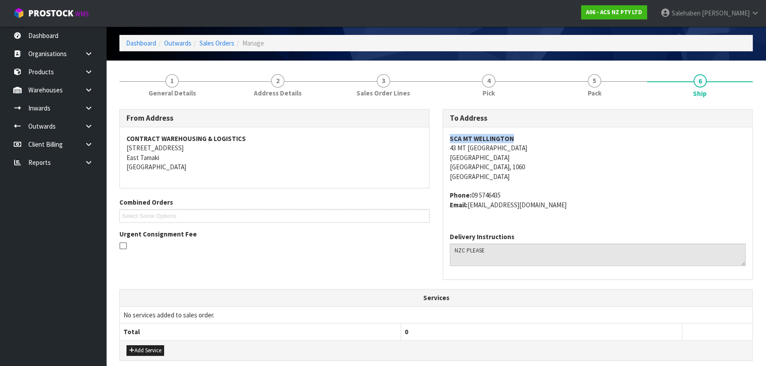
drag, startPoint x: 508, startPoint y: 196, endPoint x: 471, endPoint y: 194, distance: 36.3
click at [471, 194] on address "Phone: 09 5746435 Email: MTWELLINGTON@supercheapauto.com" at bounding box center [598, 200] width 296 height 19
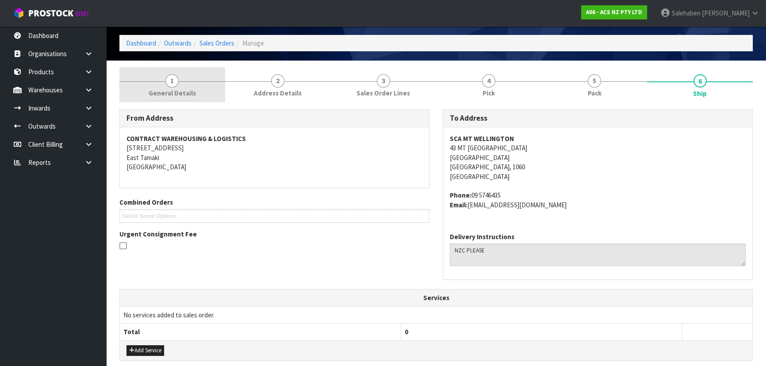
click at [179, 91] on span "General Details" at bounding box center [172, 92] width 47 height 9
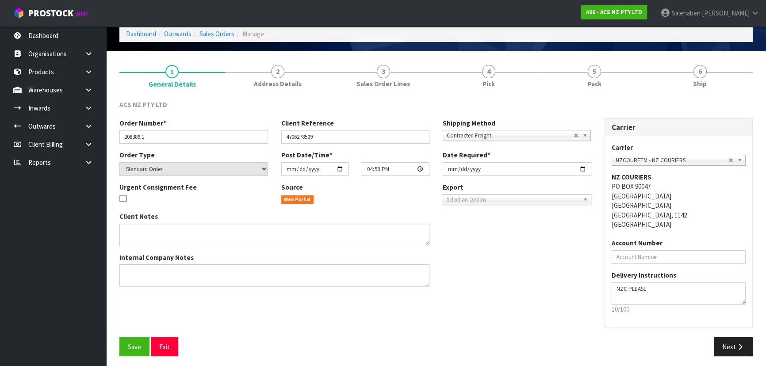
scroll to position [44, 0]
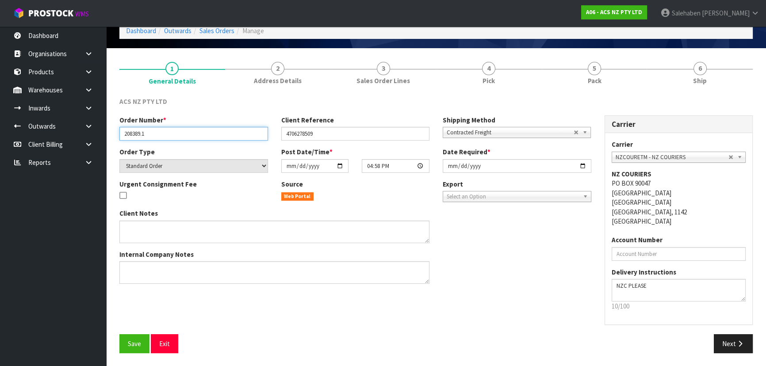
drag, startPoint x: 150, startPoint y: 134, endPoint x: 120, endPoint y: 130, distance: 30.2
click at [120, 130] on input "208389.1" at bounding box center [193, 134] width 149 height 14
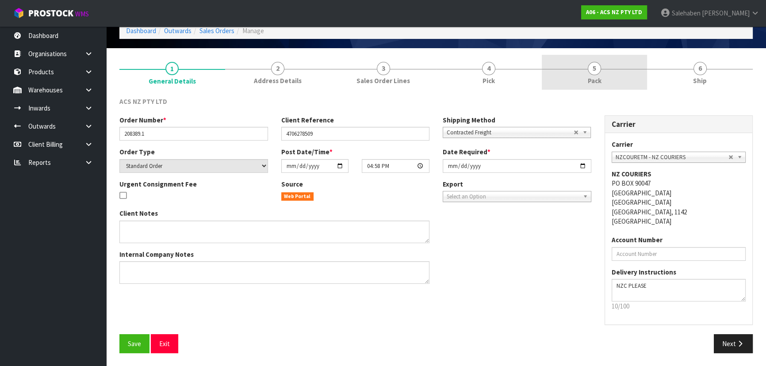
click at [605, 76] on link "5 Pack" at bounding box center [595, 72] width 106 height 35
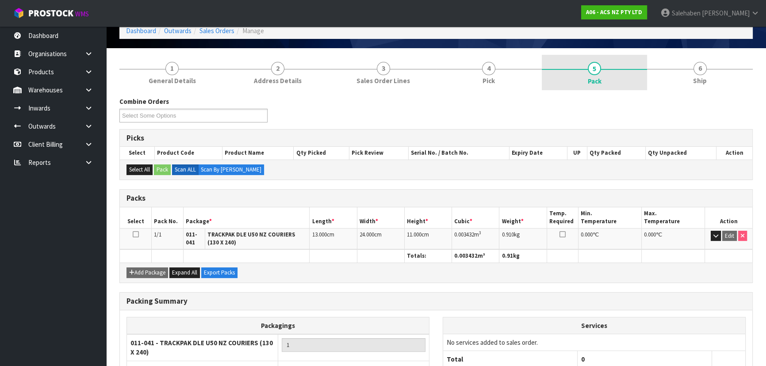
click at [599, 81] on link "5 Pack" at bounding box center [595, 72] width 106 height 35
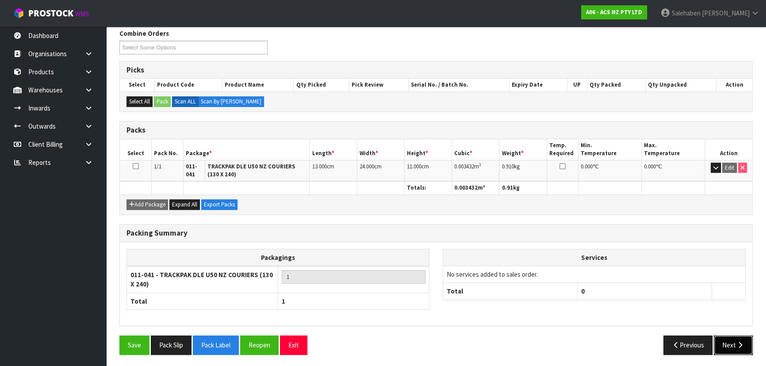
click at [734, 343] on button "Next" at bounding box center [733, 345] width 39 height 19
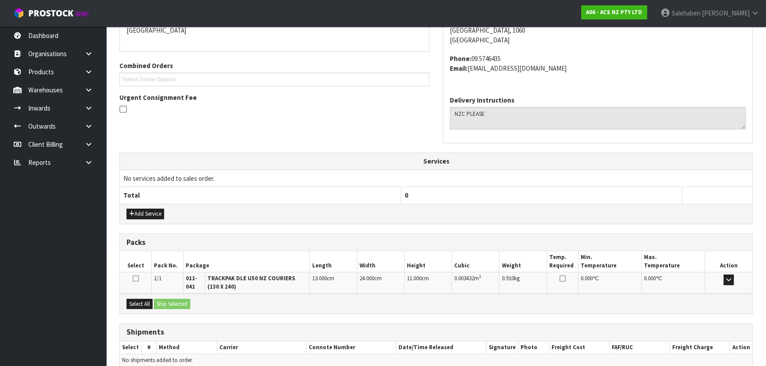
scroll to position [209, 0]
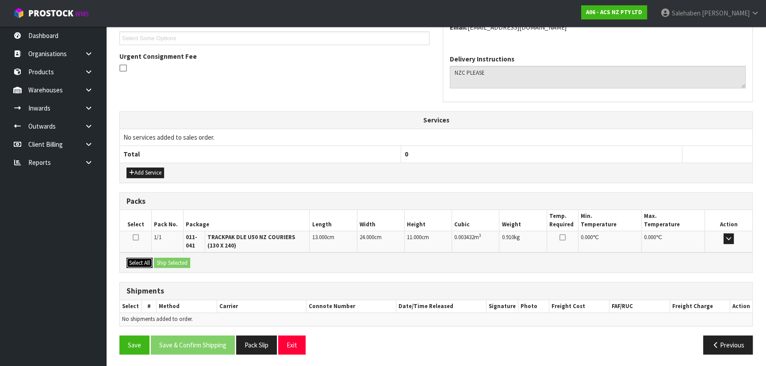
click at [143, 264] on button "Select All" at bounding box center [139, 263] width 26 height 11
click at [172, 263] on button "Ship Selected" at bounding box center [172, 263] width 36 height 11
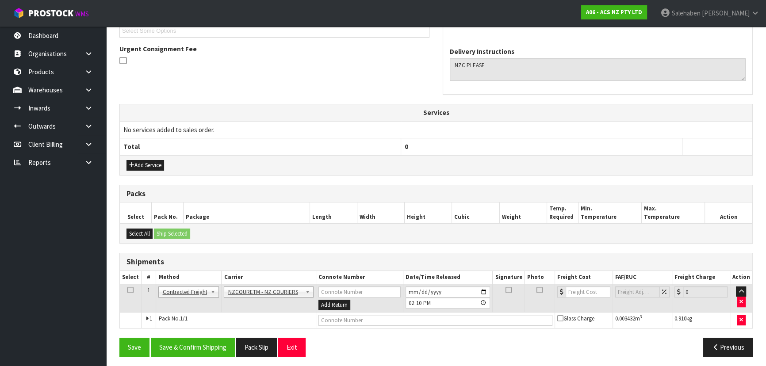
scroll to position [219, 0]
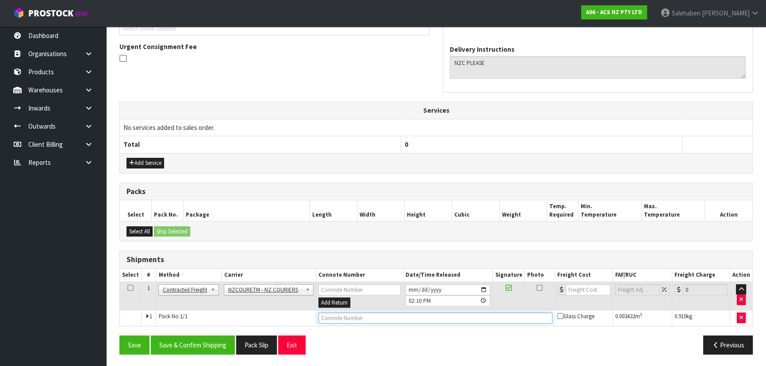
click at [356, 320] on input "text" at bounding box center [435, 318] width 234 height 11
paste input "BZGG004037"
type input "BZGG004037"
click at [582, 292] on input "number" at bounding box center [588, 289] width 45 height 11
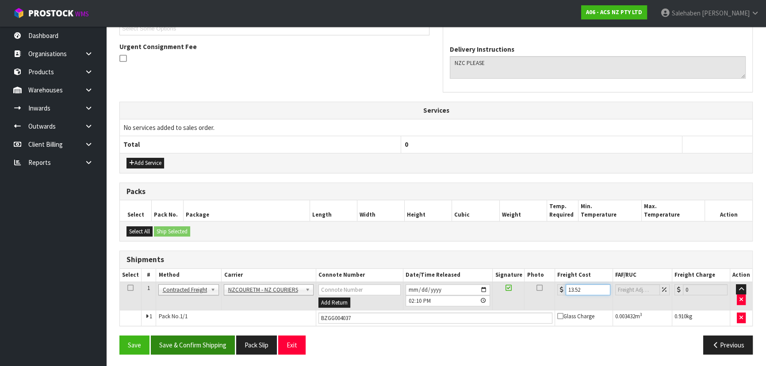
type input "13.52"
click at [194, 344] on button "Save & Confirm Shipping" at bounding box center [193, 345] width 84 height 19
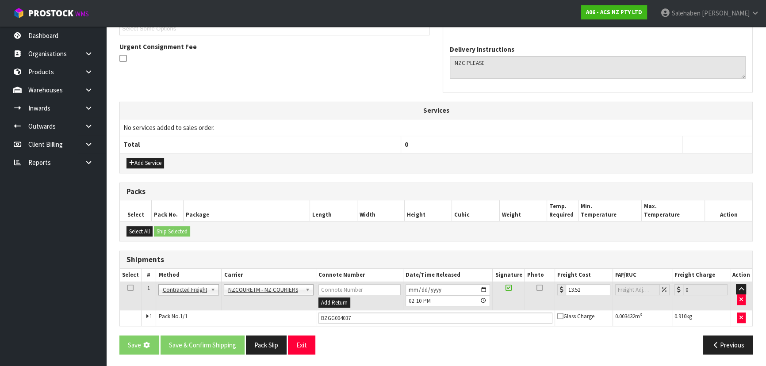
scroll to position [0, 0]
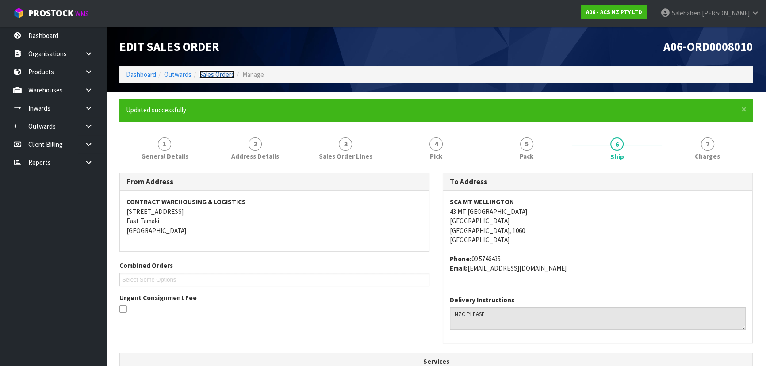
click at [221, 73] on link "Sales Orders" at bounding box center [216, 74] width 35 height 8
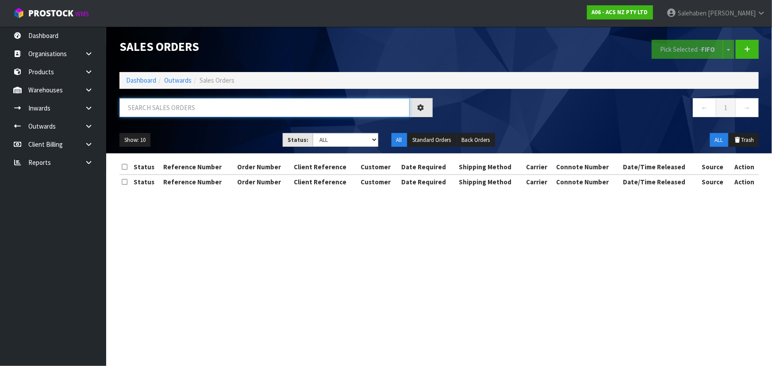
click at [169, 107] on input "text" at bounding box center [264, 107] width 290 height 19
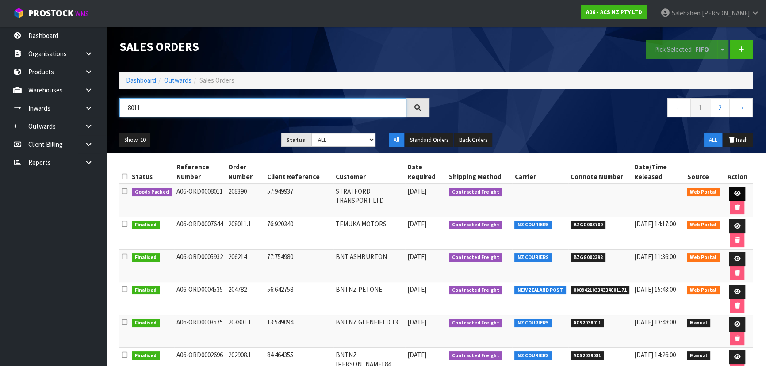
type input "8011"
click at [734, 188] on link at bounding box center [737, 194] width 16 height 14
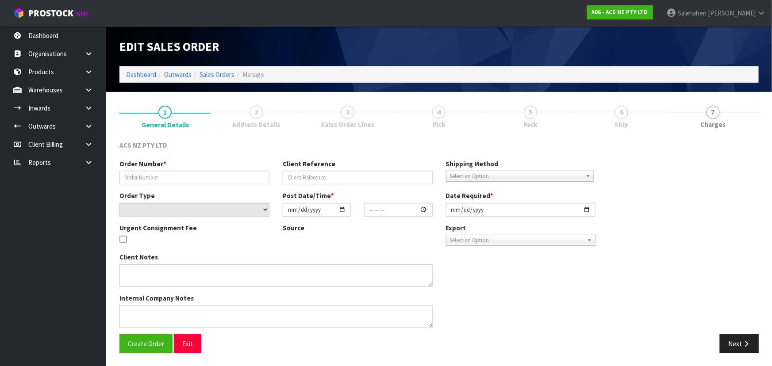
type input "208390"
type input "57:949937"
select select "number:0"
type input "[DATE]"
type input "10:12:00.000"
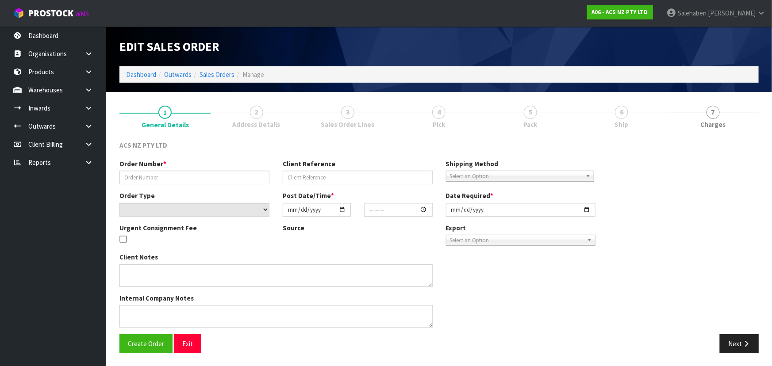
type input "[DATE]"
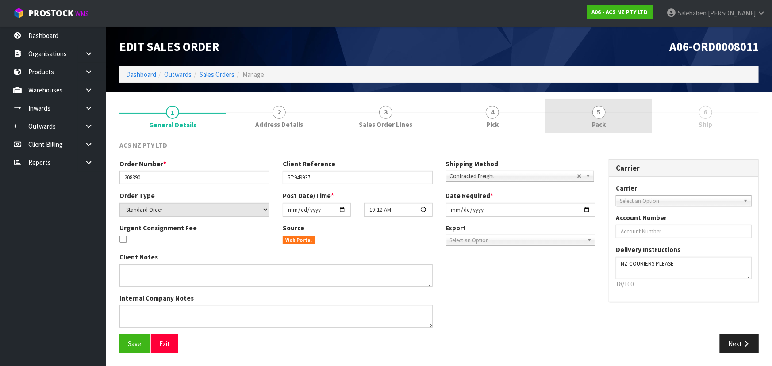
click at [594, 123] on span "Pack" at bounding box center [599, 124] width 14 height 9
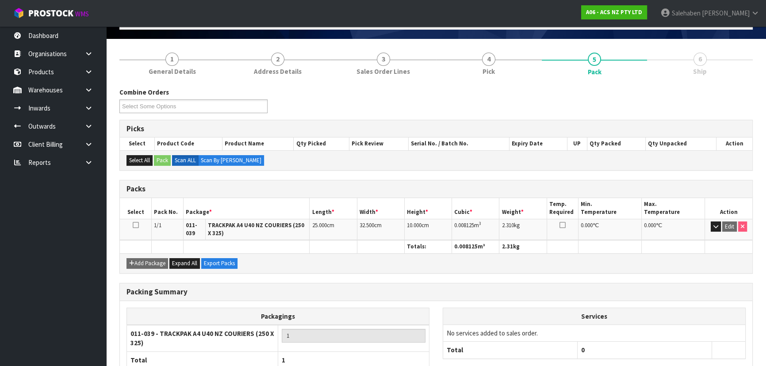
scroll to position [112, 0]
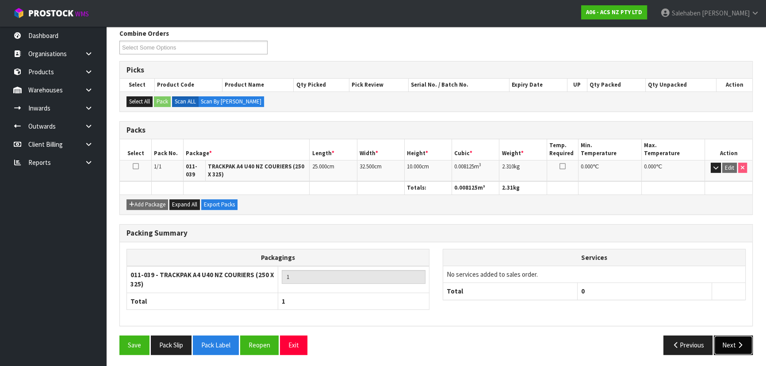
click at [735, 344] on button "Next" at bounding box center [733, 345] width 39 height 19
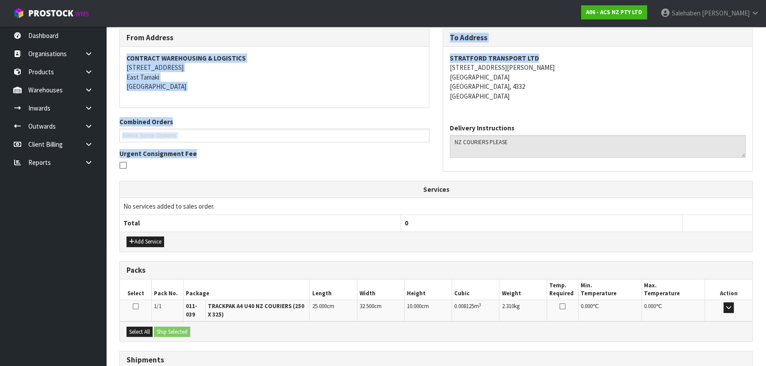
drag, startPoint x: 531, startPoint y: 55, endPoint x: 434, endPoint y: 54, distance: 96.4
click at [434, 54] on div "From Address CONTRACT WAREHOUSING & LOGISTICS 17 Allens Road East Tamaki Auckla…" at bounding box center [436, 105] width 647 height 152
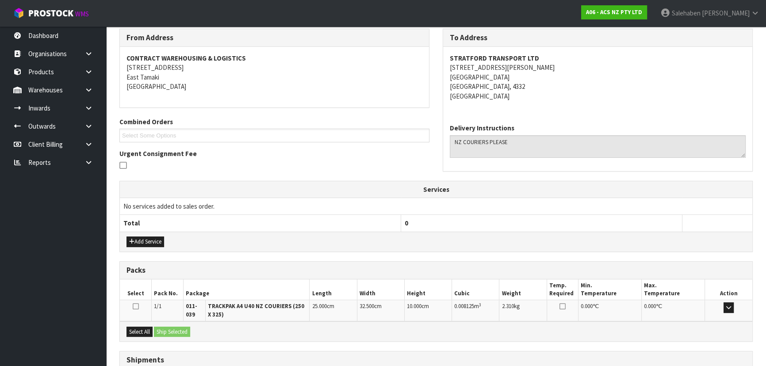
click at [587, 93] on address "STRATFORD TRANSPORT LTD 114A CORDELIA STREET STRATFORD Stratford, 4332 New Zeal…" at bounding box center [598, 77] width 296 height 47
drag, startPoint x: 535, startPoint y: 60, endPoint x: 445, endPoint y: 57, distance: 90.3
click at [445, 57] on div "STRATFORD TRANSPORT LTD 114A CORDELIA STREET STRATFORD Stratford, 4332 New Zeal…" at bounding box center [597, 82] width 309 height 70
drag, startPoint x: 510, startPoint y: 67, endPoint x: 447, endPoint y: 70, distance: 63.3
click at [447, 70] on div "STRATFORD TRANSPORT LTD 114A CORDELIA STREET STRATFORD Stratford, 4332 New Zeal…" at bounding box center [597, 82] width 309 height 70
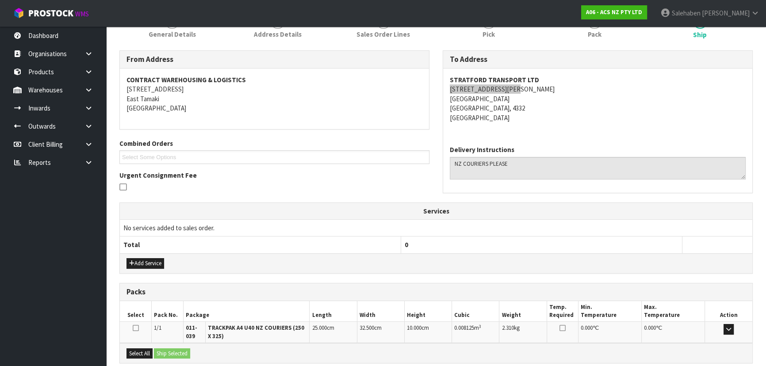
scroll to position [72, 0]
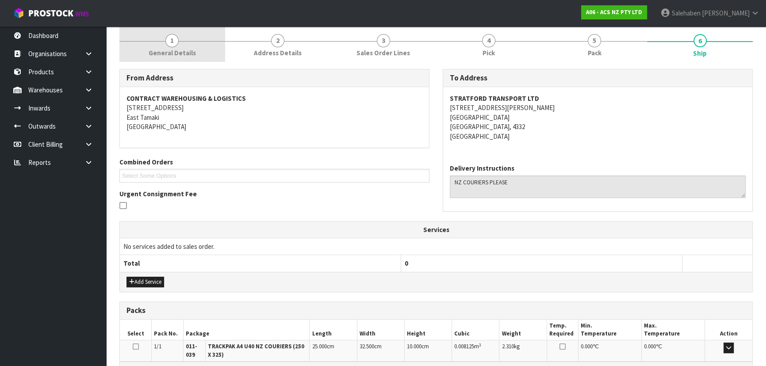
click at [169, 48] on span "General Details" at bounding box center [172, 52] width 47 height 9
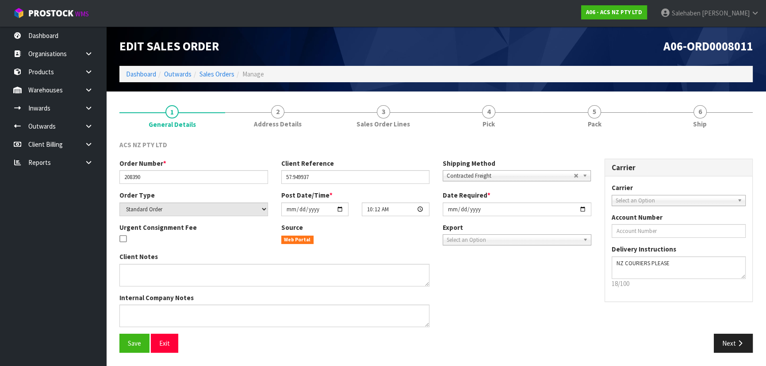
scroll to position [0, 0]
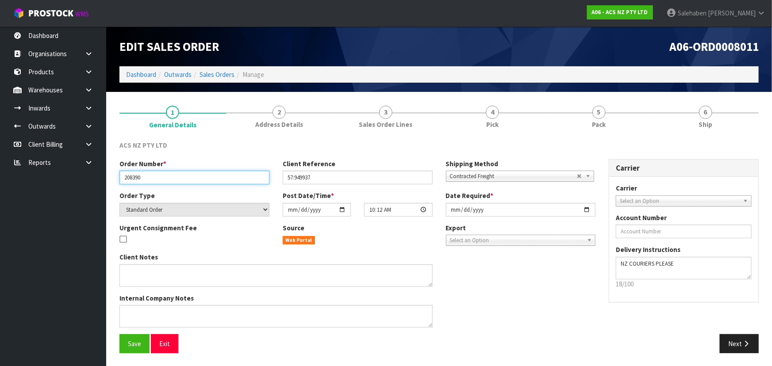
drag, startPoint x: 146, startPoint y: 179, endPoint x: 120, endPoint y: 182, distance: 25.8
click at [120, 182] on input "208390" at bounding box center [194, 178] width 150 height 14
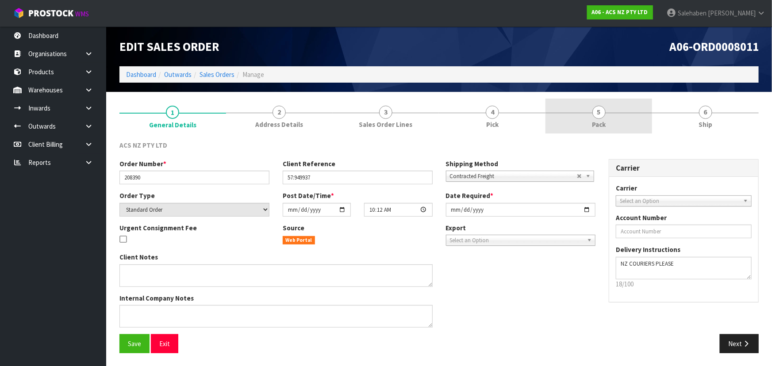
click at [613, 121] on link "5 Pack" at bounding box center [598, 116] width 107 height 35
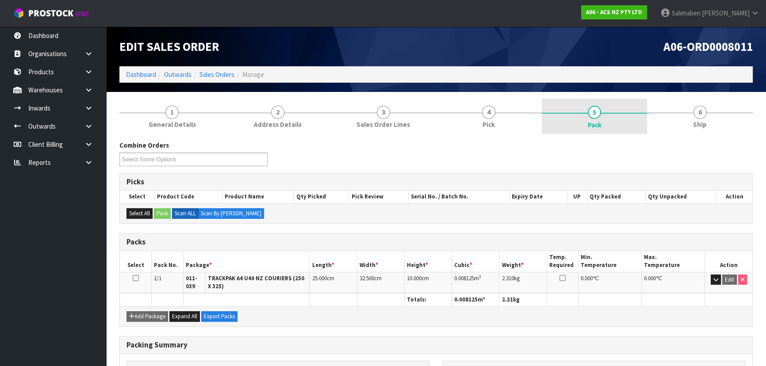
click at [598, 121] on span "Pack" at bounding box center [595, 124] width 14 height 9
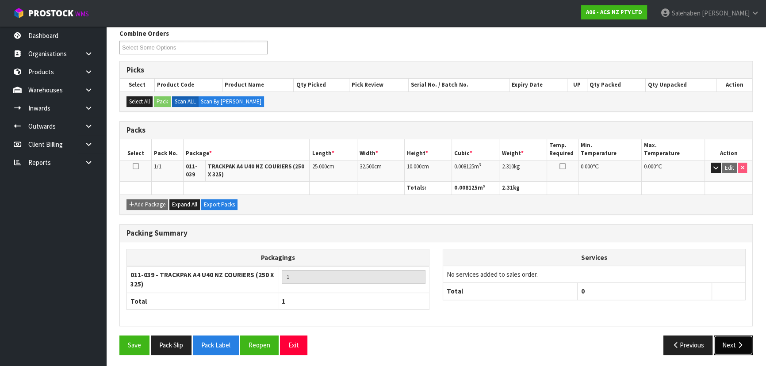
click at [744, 346] on icon "button" at bounding box center [740, 345] width 8 height 7
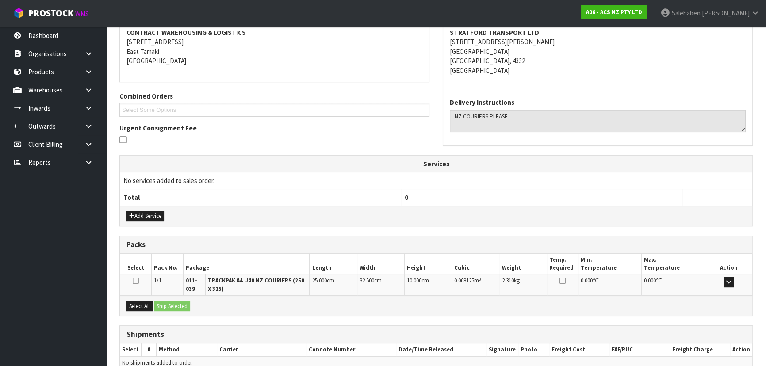
scroll to position [152, 0]
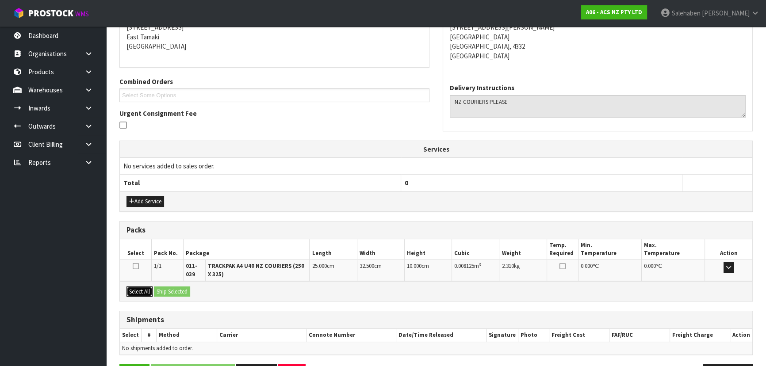
click at [140, 295] on button "Select All" at bounding box center [139, 292] width 26 height 11
click at [168, 290] on button "Ship Selected" at bounding box center [172, 292] width 36 height 11
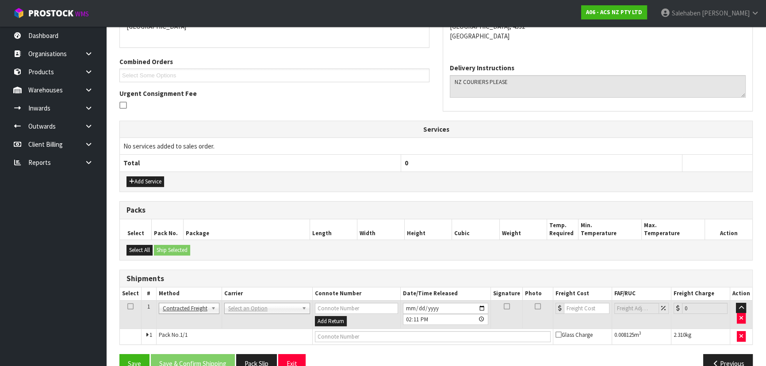
scroll to position [191, 0]
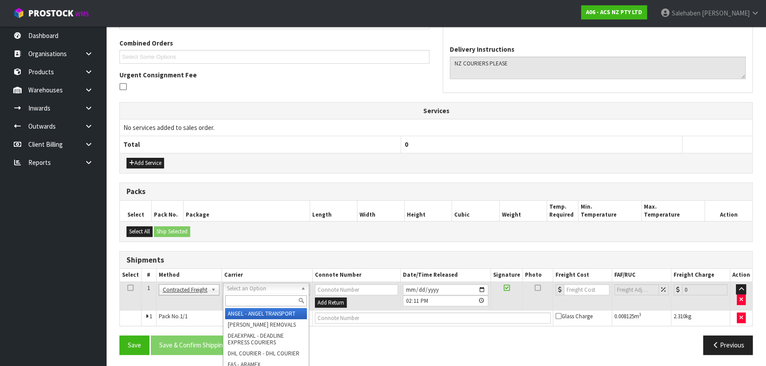
click at [248, 295] on input "text" at bounding box center [266, 300] width 82 height 11
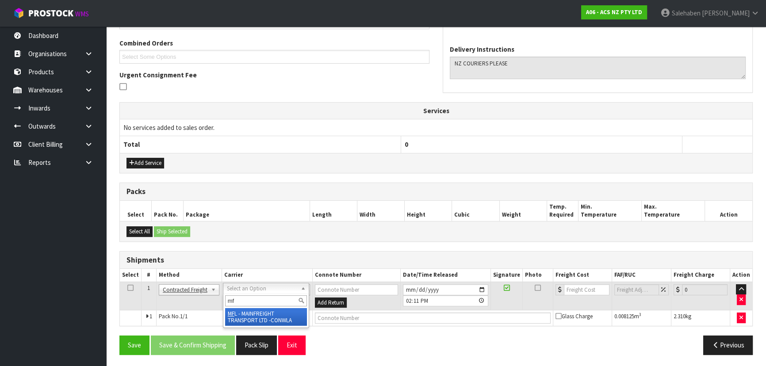
type input "mf"
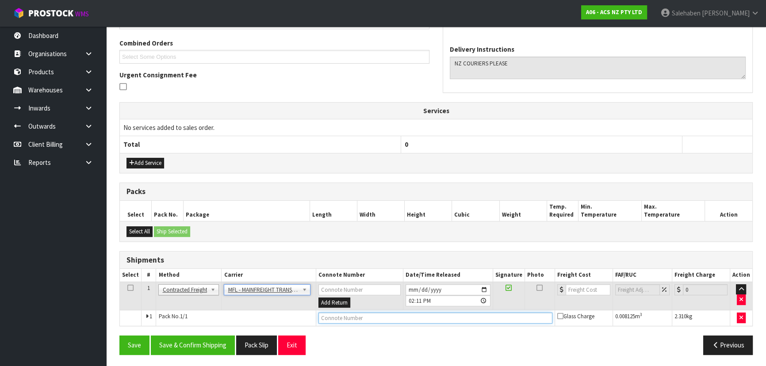
click at [372, 314] on input "text" at bounding box center [435, 318] width 234 height 11
paste input "BZGG004038"
type input "BZGG004038"
click at [594, 287] on input "number" at bounding box center [588, 289] width 45 height 11
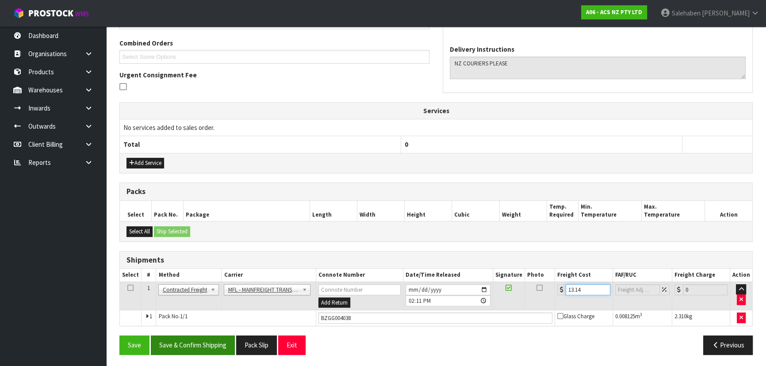
type input "13.14"
click at [211, 340] on button "Save & Confirm Shipping" at bounding box center [193, 345] width 84 height 19
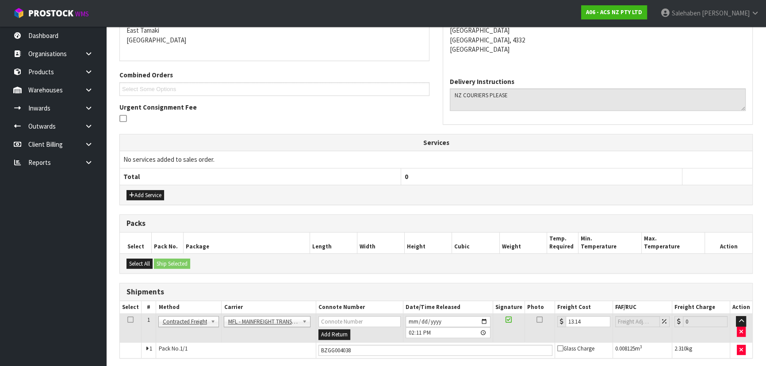
scroll to position [0, 0]
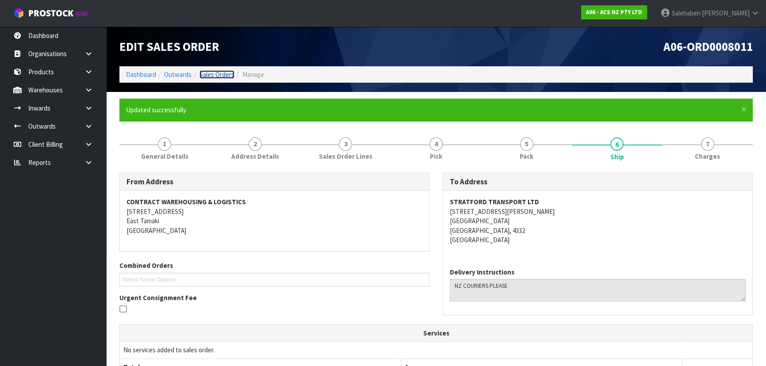
drag, startPoint x: 220, startPoint y: 73, endPoint x: 215, endPoint y: 73, distance: 4.4
click at [220, 73] on link "Sales Orders" at bounding box center [216, 74] width 35 height 8
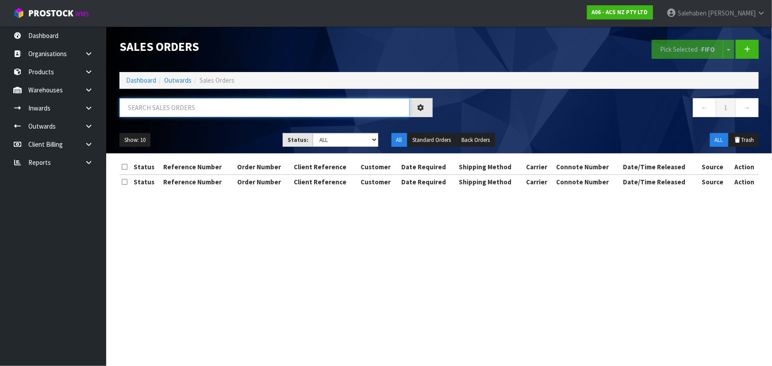
click at [190, 108] on input "text" at bounding box center [264, 107] width 290 height 19
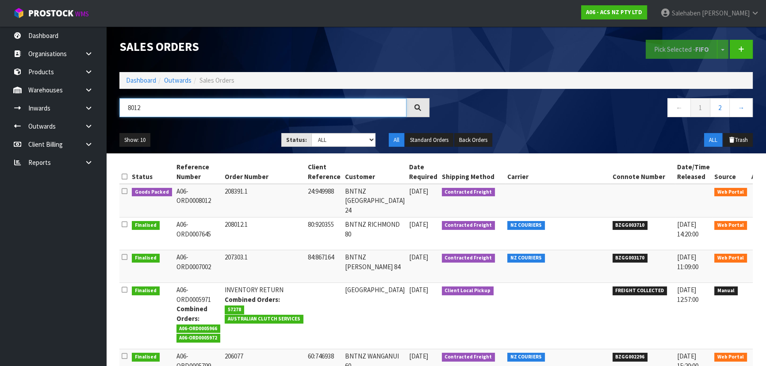
type input "8012"
click at [758, 194] on icon at bounding box center [761, 194] width 7 height 6
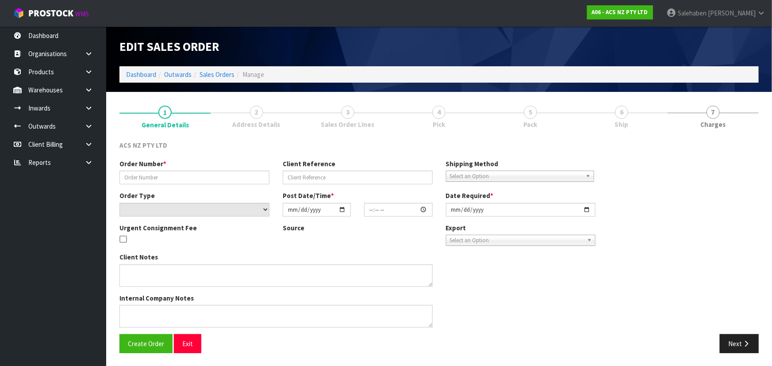
type input "208391.1"
type input "24:949988"
select select "number:0"
type input "[DATE]"
type input "11:37:00.000"
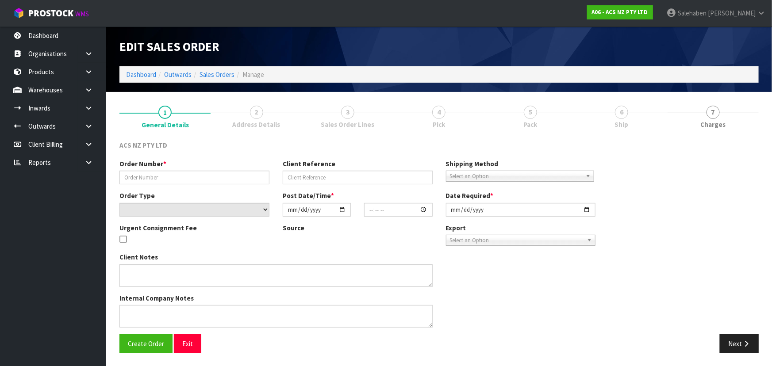
type input "[DATE]"
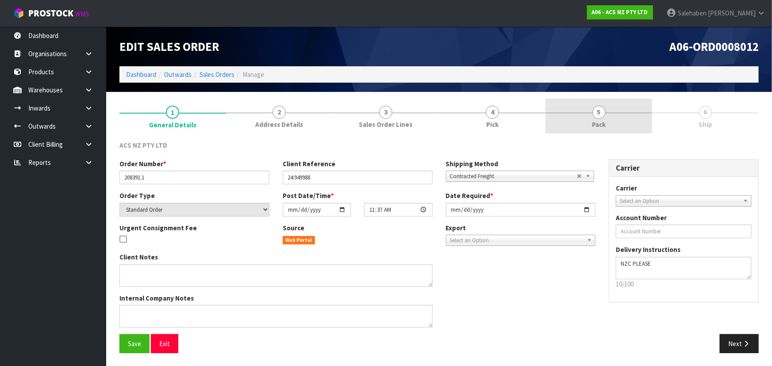
click at [605, 130] on link "5 Pack" at bounding box center [598, 116] width 107 height 35
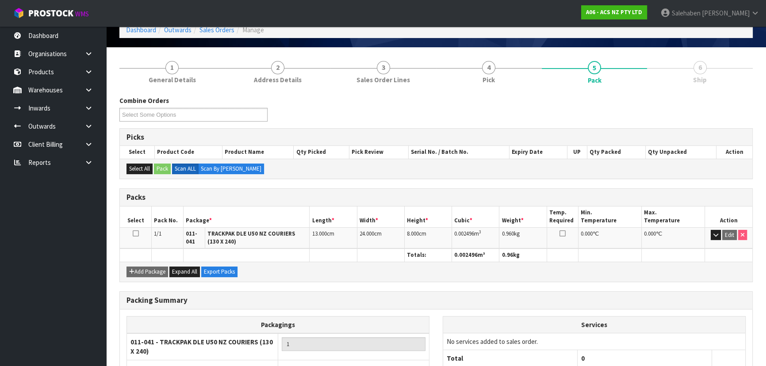
scroll to position [112, 0]
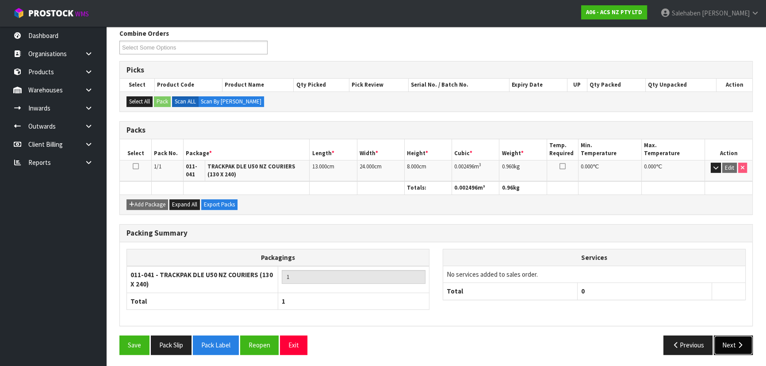
click at [727, 344] on button "Next" at bounding box center [733, 345] width 39 height 19
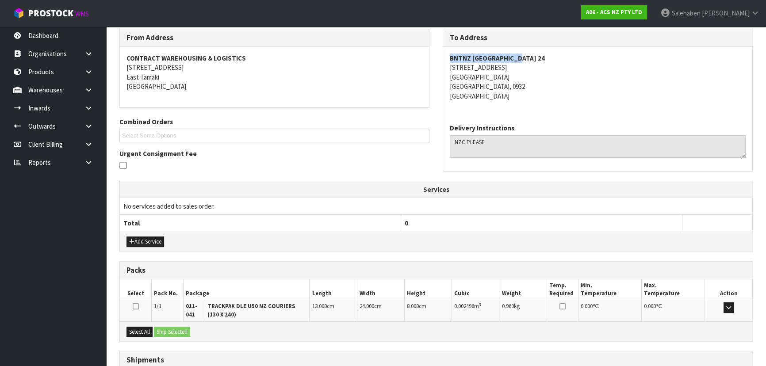
drag, startPoint x: 517, startPoint y: 57, endPoint x: 448, endPoint y: 55, distance: 68.2
click at [448, 55] on div "BNTNZ SILVERDALE 24 UNIT 8, 30 FOUNDRY ROAD SILVERDALE SILVERDALE, 0932 New Zea…" at bounding box center [597, 82] width 309 height 70
drag, startPoint x: 523, startPoint y: 68, endPoint x: 444, endPoint y: 71, distance: 79.7
click at [444, 71] on div "BNTNZ SILVERDALE 24 UNIT 8, 30 FOUNDRY ROAD SILVERDALE SILVERDALE, 0932 New Zea…" at bounding box center [597, 82] width 309 height 70
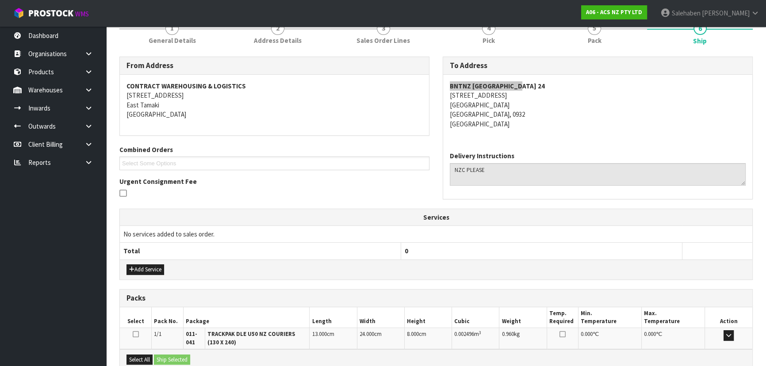
scroll to position [72, 0]
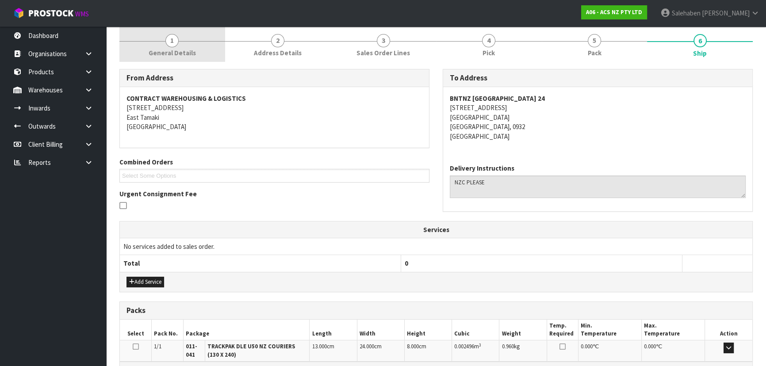
click at [175, 44] on span "1" at bounding box center [171, 40] width 13 height 13
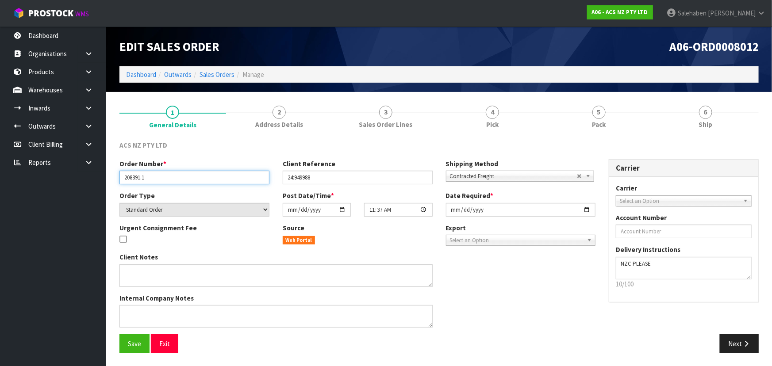
drag, startPoint x: 154, startPoint y: 179, endPoint x: 115, endPoint y: 178, distance: 38.5
click at [115, 178] on div "Order Number * 208391.1" at bounding box center [194, 171] width 163 height 25
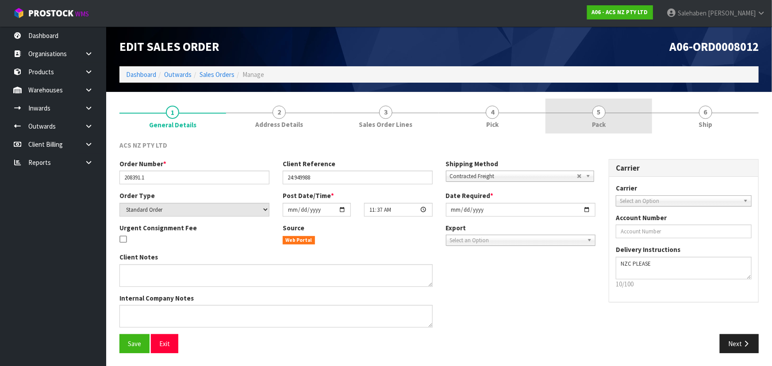
click at [597, 113] on span "5" at bounding box center [598, 112] width 13 height 13
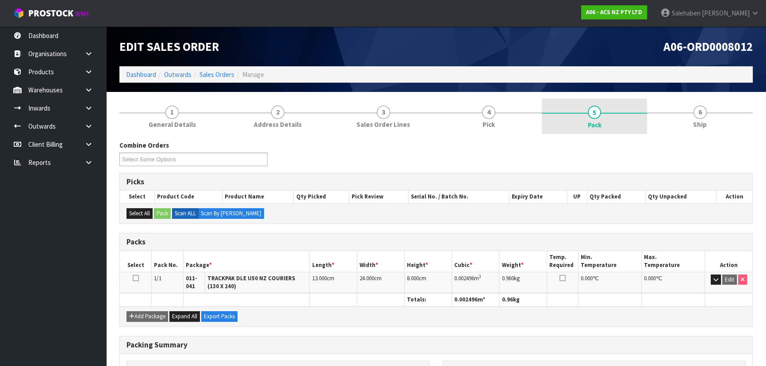
click at [593, 123] on span "Pack" at bounding box center [595, 124] width 14 height 9
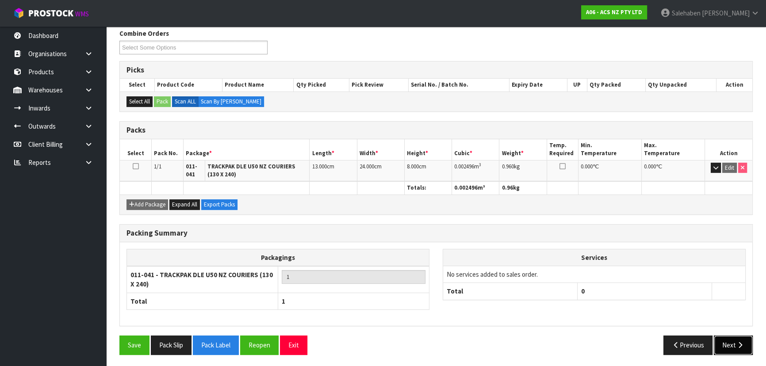
click at [737, 343] on icon "button" at bounding box center [740, 345] width 8 height 7
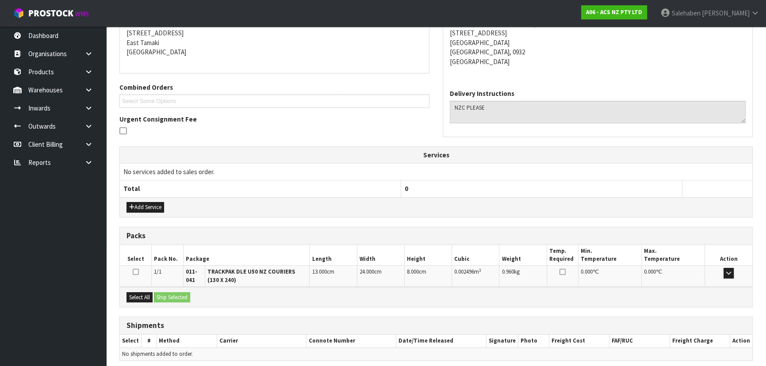
scroll to position [181, 0]
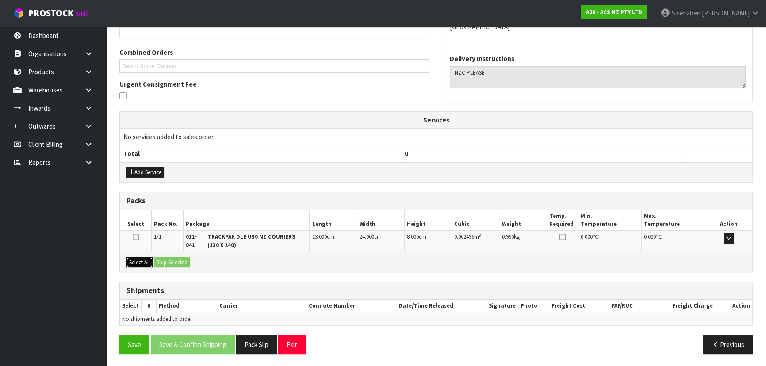
drag, startPoint x: 140, startPoint y: 258, endPoint x: 147, endPoint y: 261, distance: 7.7
click at [140, 259] on button "Select All" at bounding box center [139, 262] width 26 height 11
drag, startPoint x: 166, startPoint y: 263, endPoint x: 206, endPoint y: 272, distance: 40.8
click at [167, 263] on button "Ship Selected" at bounding box center [172, 262] width 36 height 11
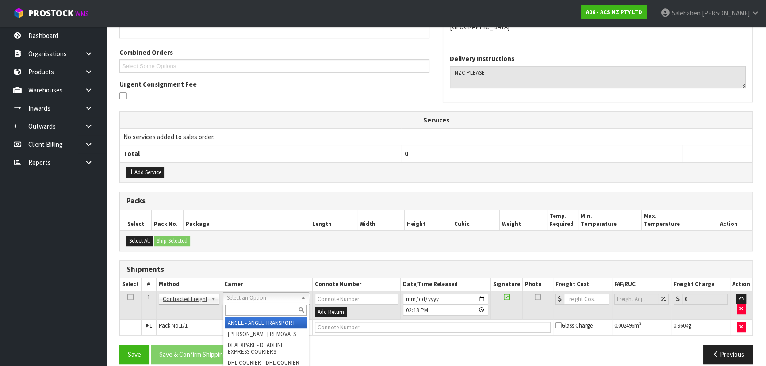
click at [244, 315] on div at bounding box center [265, 310] width 85 height 15
click at [245, 313] on input "text" at bounding box center [266, 310] width 82 height 11
type input "mf"
drag, startPoint x: 239, startPoint y: 310, endPoint x: 190, endPoint y: 315, distance: 49.4
click at [190, 185] on body "Toggle navigation ProStock WMS A06 - ACS NZ PTY LTD Salehaben Patel Logout Dash…" at bounding box center [383, 2] width 766 height 366
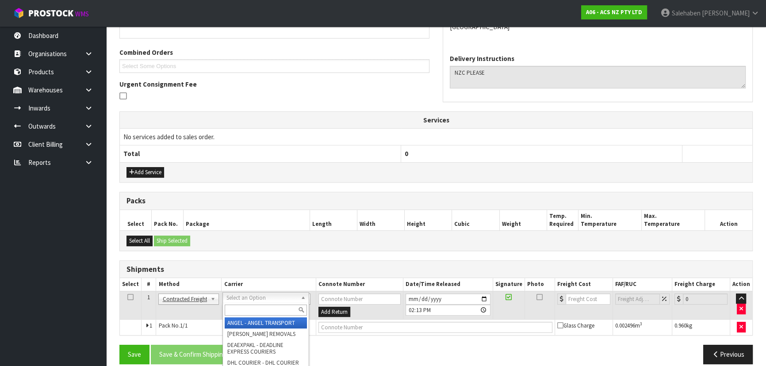
click at [263, 310] on input "text" at bounding box center [266, 310] width 82 height 11
type input "nzc"
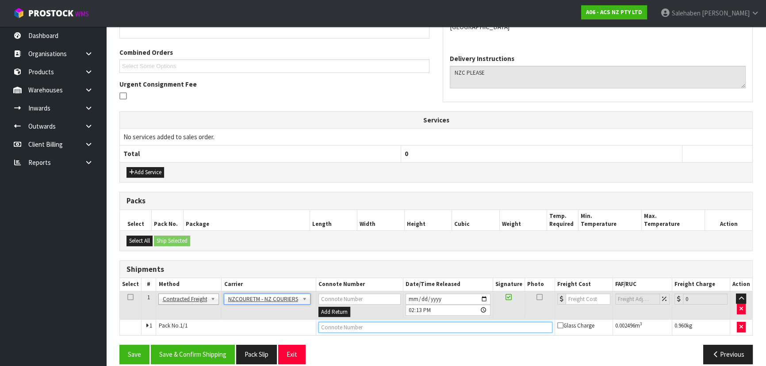
click at [344, 327] on input "text" at bounding box center [435, 327] width 234 height 11
paste input "BZGG004039"
type input "BZGG004039"
click at [579, 291] on td at bounding box center [584, 305] width 58 height 29
click at [583, 295] on input "number" at bounding box center [588, 299] width 45 height 11
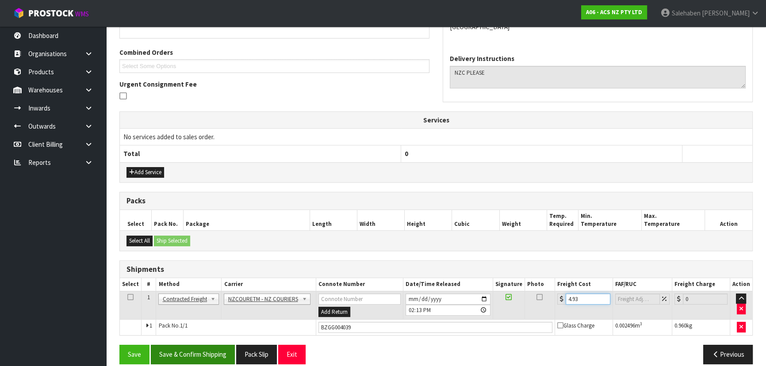
type input "4.93"
click at [195, 362] on button "Save & Confirm Shipping" at bounding box center [193, 354] width 84 height 19
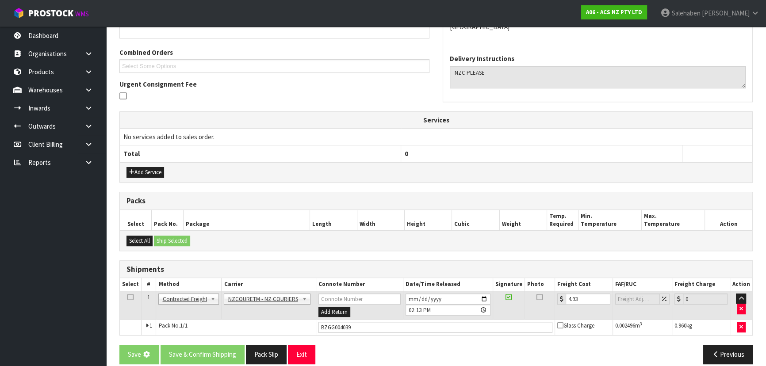
scroll to position [0, 0]
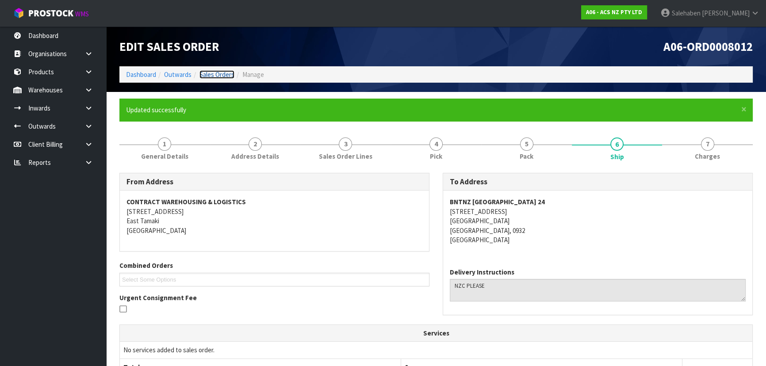
click at [207, 70] on link "Sales Orders" at bounding box center [216, 74] width 35 height 8
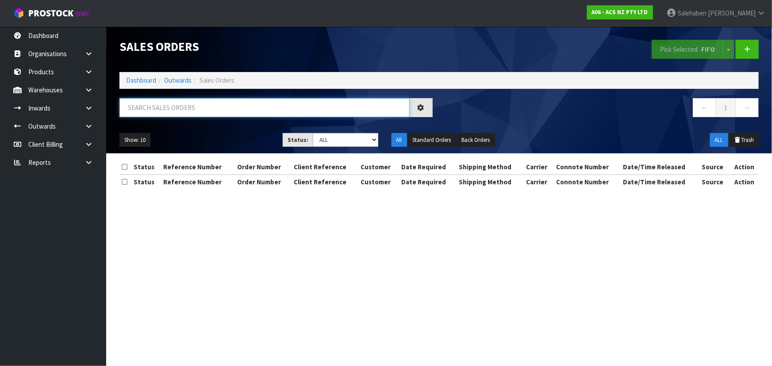
click at [196, 101] on input "text" at bounding box center [264, 107] width 290 height 19
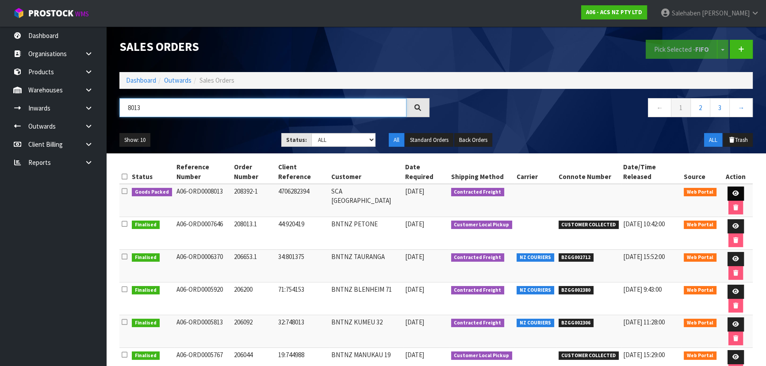
type input "8013"
click at [730, 187] on link at bounding box center [736, 194] width 16 height 14
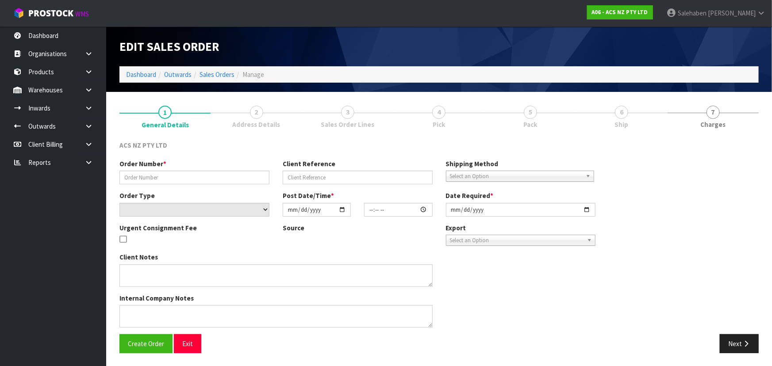
type input "208392-1"
type input "4706282394"
select select "number:0"
type input "[DATE]"
type input "11:50:00.000"
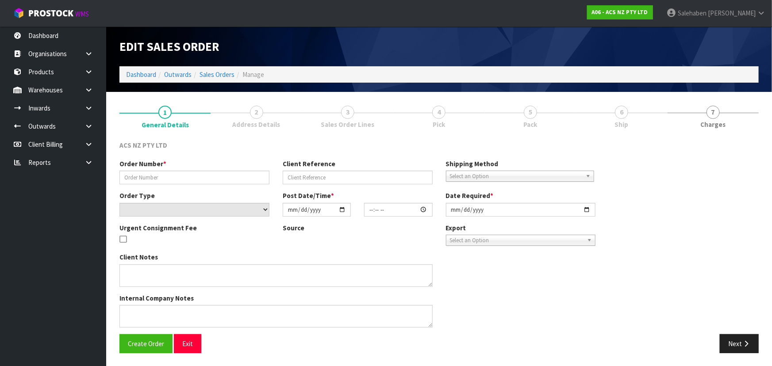
type input "[DATE]"
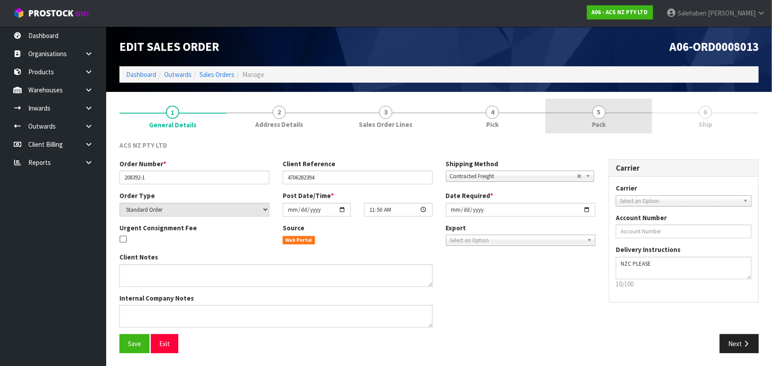
click at [596, 121] on span "Pack" at bounding box center [599, 124] width 14 height 9
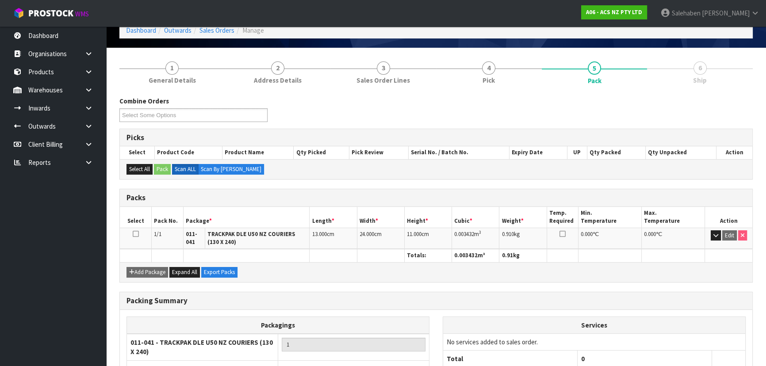
scroll to position [112, 0]
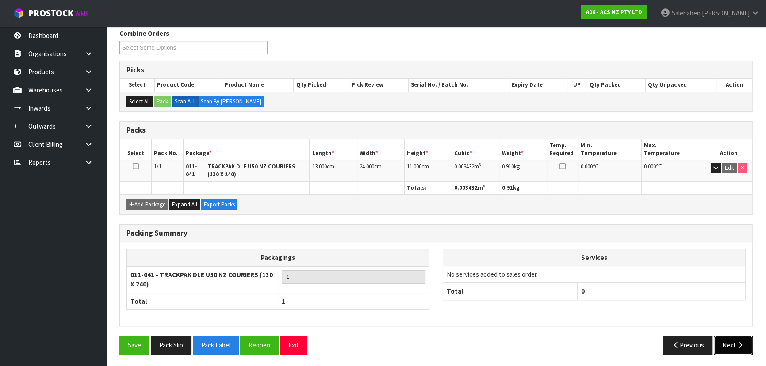
click at [728, 346] on button "Next" at bounding box center [733, 345] width 39 height 19
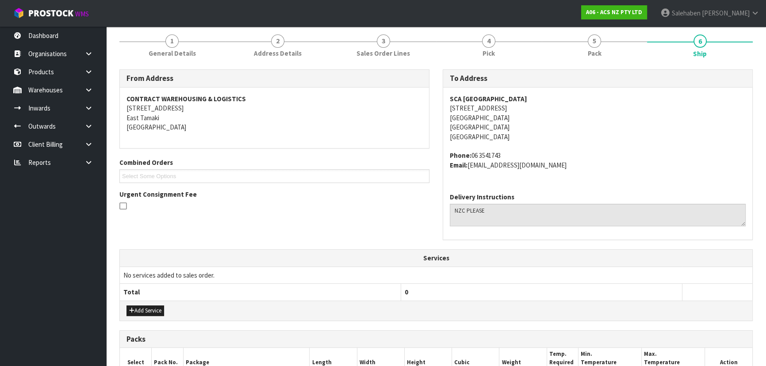
scroll to position [0, 0]
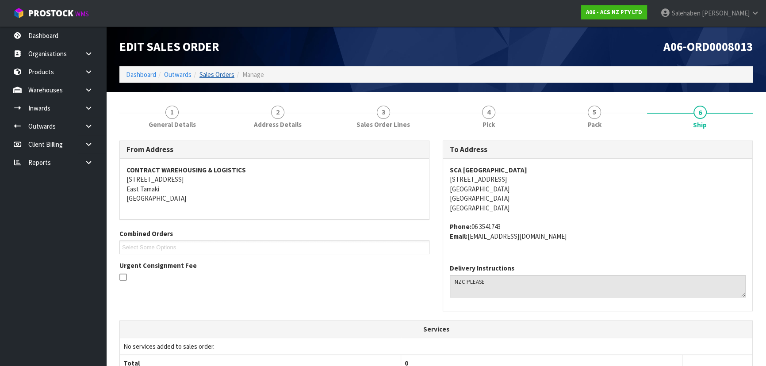
click at [219, 79] on li "Sales Orders" at bounding box center [213, 74] width 43 height 9
click at [218, 76] on link "Sales Orders" at bounding box center [216, 74] width 35 height 8
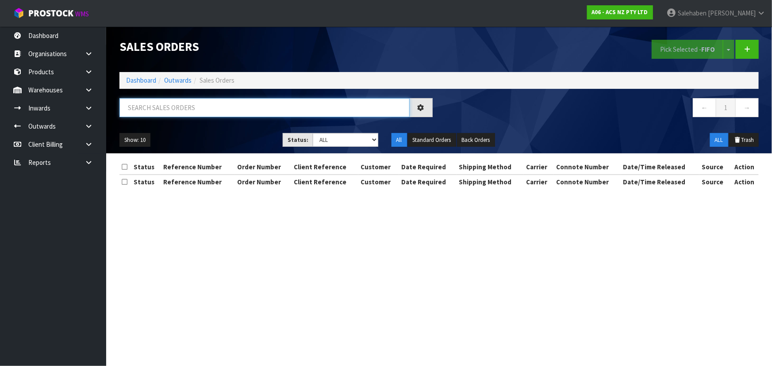
click at [203, 109] on input "text" at bounding box center [264, 107] width 290 height 19
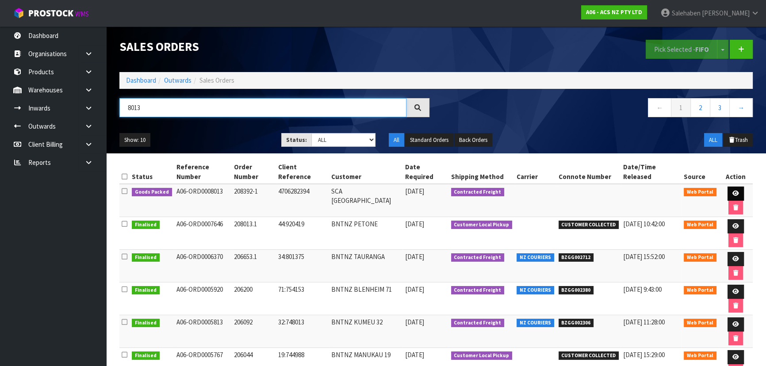
type input "8013"
click at [733, 188] on link at bounding box center [736, 194] width 16 height 14
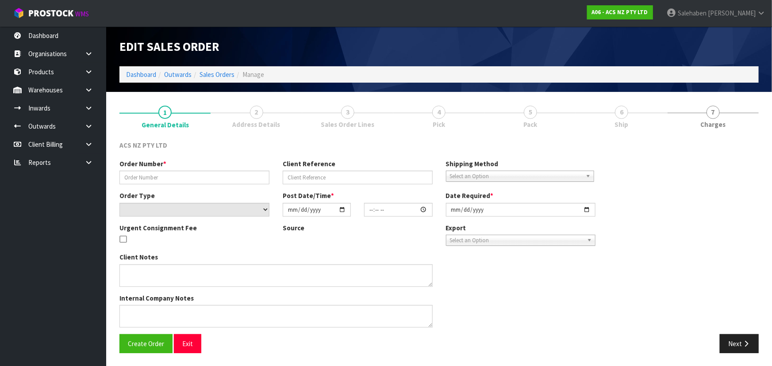
click at [726, 182] on div "Order Number * Client Reference Shipping Method Client Local Pickup Customer Lo…" at bounding box center [439, 246] width 652 height 175
type input "208392-1"
type input "4706282394"
select select "number:0"
type input "[DATE]"
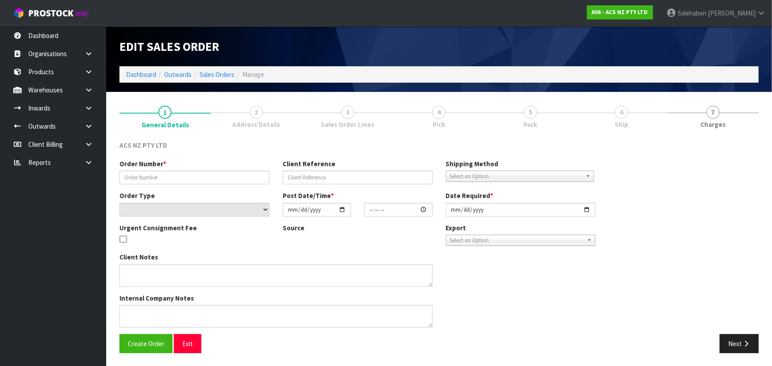
type input "11:50:00.000"
type input "[DATE]"
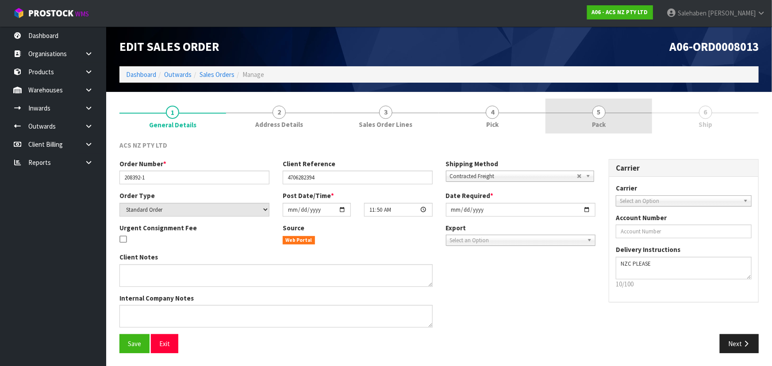
click at [597, 124] on span "Pack" at bounding box center [599, 124] width 14 height 9
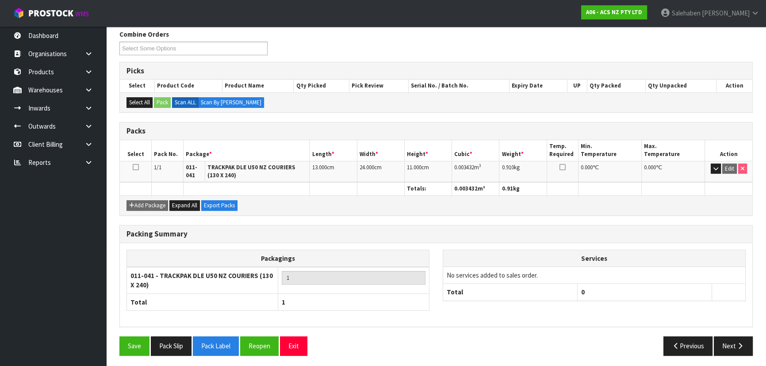
scroll to position [112, 0]
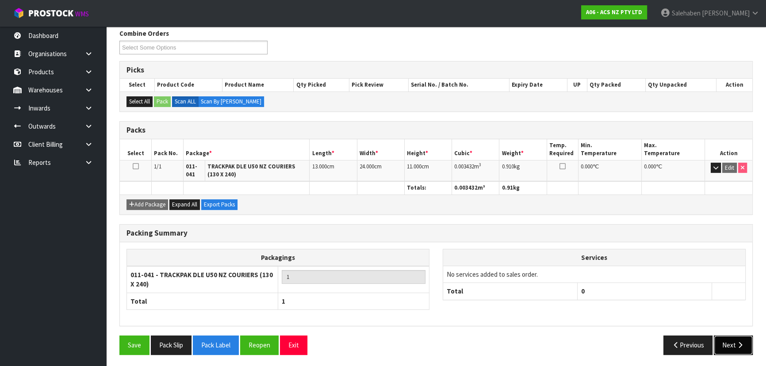
click at [726, 343] on button "Next" at bounding box center [733, 345] width 39 height 19
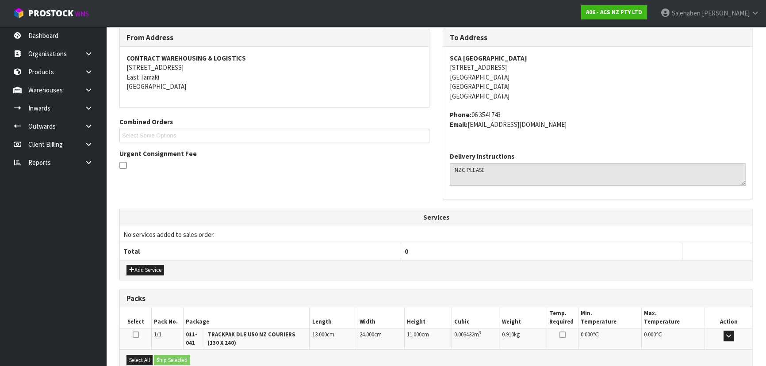
drag, startPoint x: 535, startPoint y: 62, endPoint x: 452, endPoint y: 57, distance: 82.9
click at [452, 57] on address "SCA PALMERSTON NORTH 168-190 RANGITIKEI STREET PALMERSTON NORTH Palmerston Nort…" at bounding box center [598, 77] width 296 height 47
click at [452, 62] on address "SCA PALMERSTON NORTH 168-190 RANGITIKEI STREET PALMERSTON NORTH Palmerston Nort…" at bounding box center [598, 77] width 296 height 47
drag, startPoint x: 451, startPoint y: 57, endPoint x: 535, endPoint y: 58, distance: 84.5
click at [535, 58] on address "SCA PALMERSTON NORTH 168-190 RANGITIKEI STREET PALMERSTON NORTH Palmerston Nort…" at bounding box center [598, 77] width 296 height 47
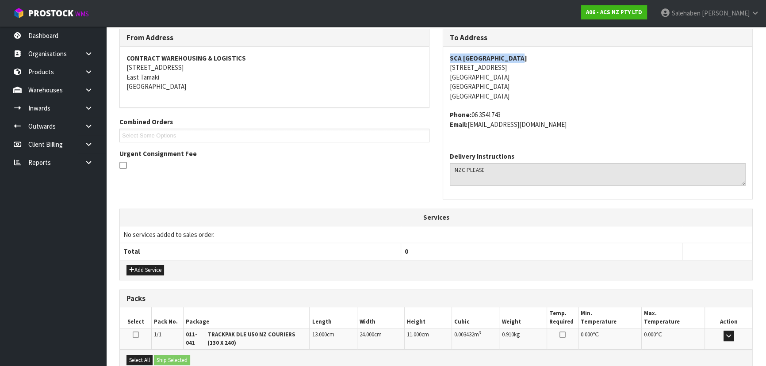
drag, startPoint x: 529, startPoint y: 68, endPoint x: 444, endPoint y: 69, distance: 84.5
click at [444, 69] on div "SCA PALMERSTON NORTH 168-190 RANGITIKEI STREET PALMERSTON NORTH Palmerston Nort…" at bounding box center [597, 96] width 309 height 98
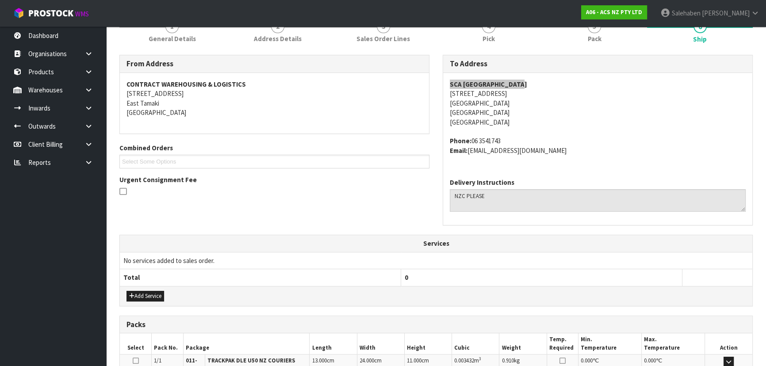
scroll to position [72, 0]
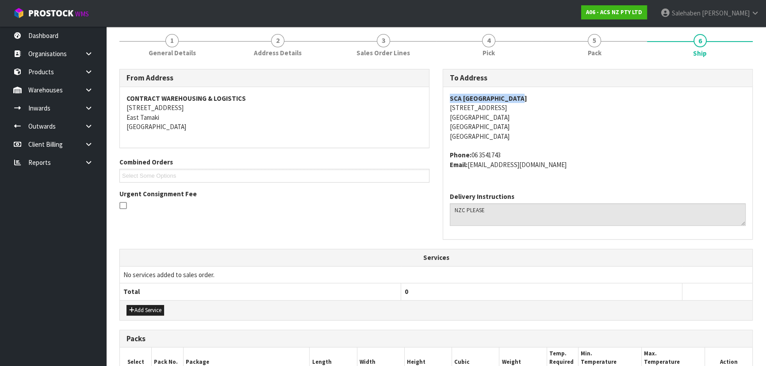
drag, startPoint x: 513, startPoint y: 153, endPoint x: 471, endPoint y: 153, distance: 42.0
click at [471, 153] on address "Phone: 06 3541743 Email: PALMERSTONNORTH@supercheapauto.com" at bounding box center [598, 159] width 296 height 19
drag, startPoint x: 580, startPoint y: 167, endPoint x: 471, endPoint y: 173, distance: 109.0
click at [471, 173] on div "SCA PALMERSTON NORTH 168-190 RANGITIKEI STREET PALMERSTON NORTH Palmerston Nort…" at bounding box center [597, 136] width 309 height 98
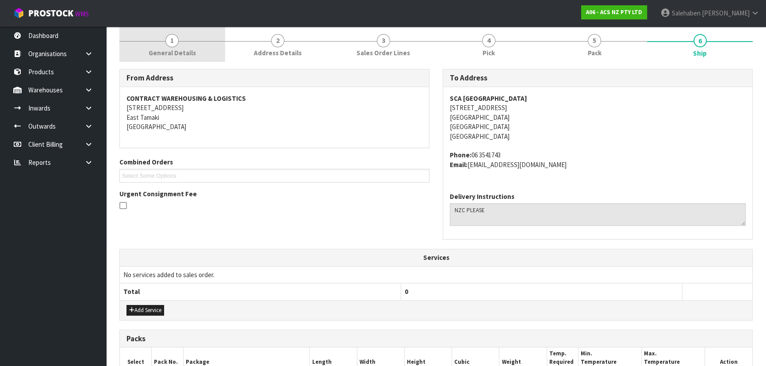
click at [168, 47] on link "1 General Details" at bounding box center [172, 44] width 106 height 35
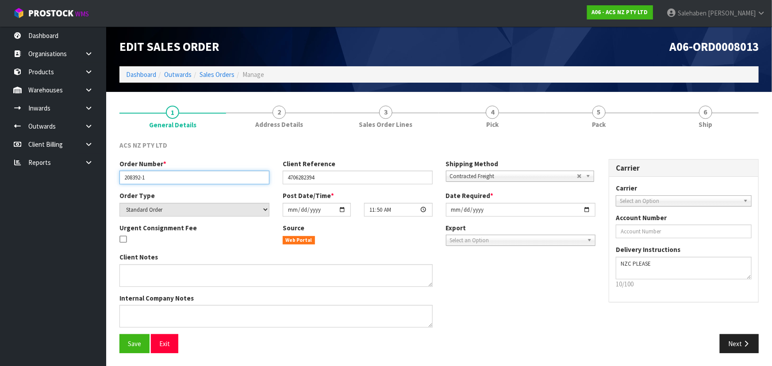
drag, startPoint x: 150, startPoint y: 178, endPoint x: 120, endPoint y: 180, distance: 29.7
click at [120, 180] on input "208392-1" at bounding box center [194, 178] width 150 height 14
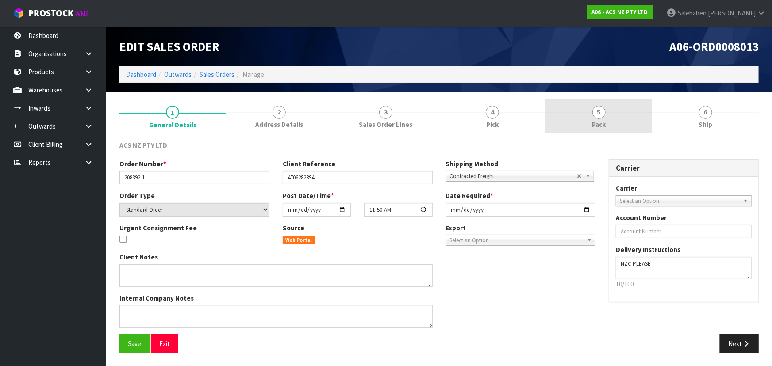
click at [599, 125] on span "Pack" at bounding box center [599, 124] width 14 height 9
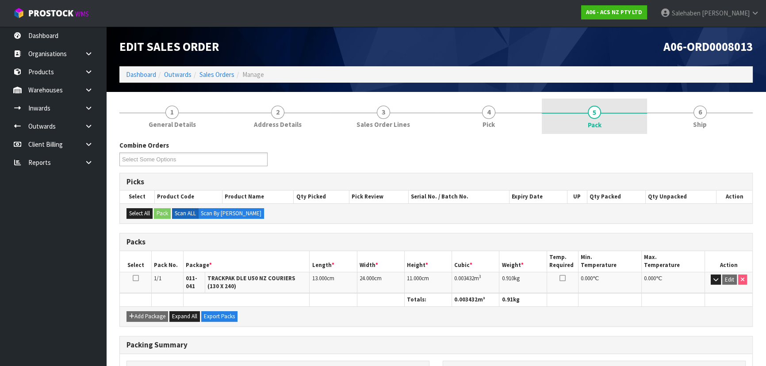
click at [598, 115] on span "5" at bounding box center [594, 112] width 13 height 13
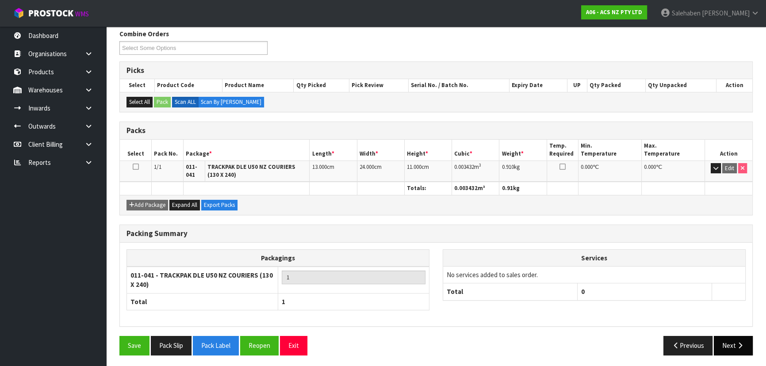
scroll to position [112, 0]
click at [737, 342] on icon "button" at bounding box center [740, 345] width 8 height 7
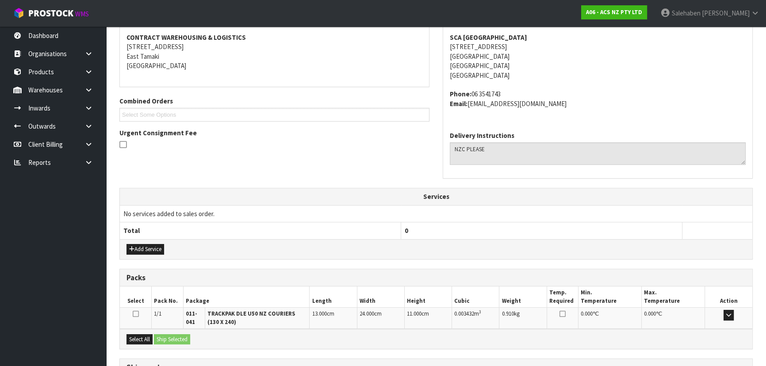
scroll to position [152, 0]
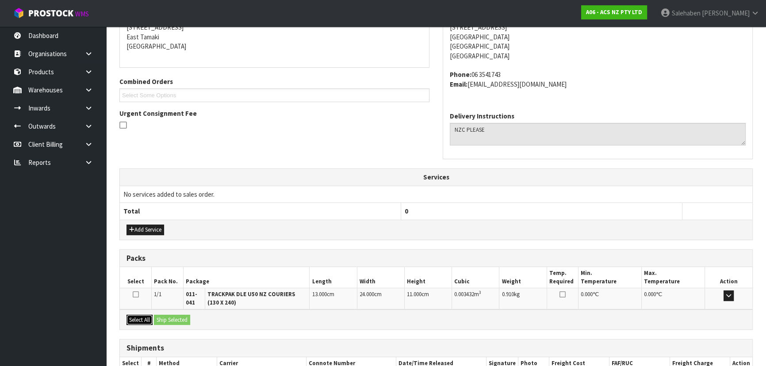
drag, startPoint x: 137, startPoint y: 319, endPoint x: 170, endPoint y: 319, distance: 33.6
click at [137, 319] on button "Select All" at bounding box center [139, 320] width 26 height 11
click at [173, 318] on button "Ship Selected" at bounding box center [172, 320] width 36 height 11
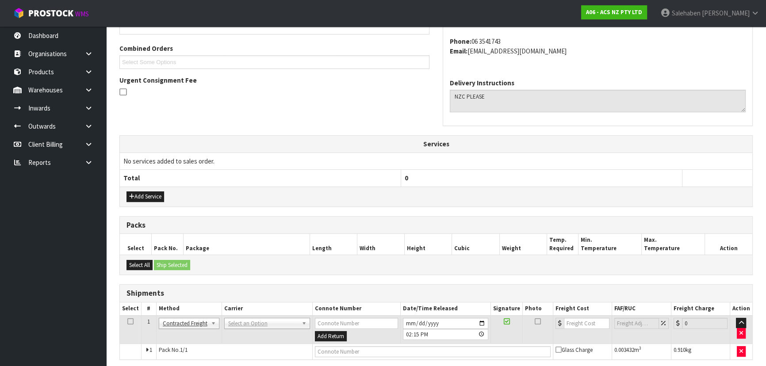
scroll to position [219, 0]
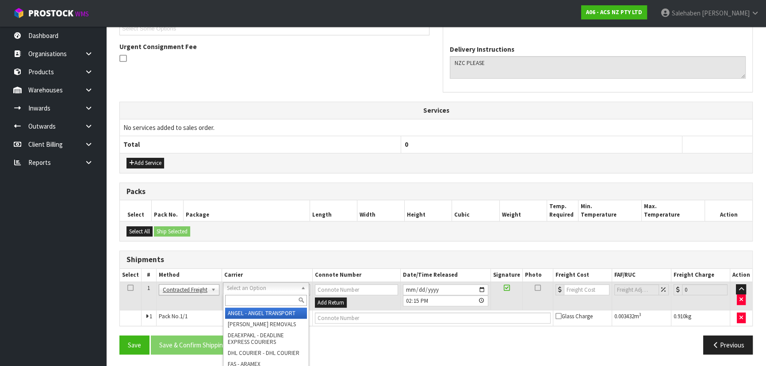
click at [243, 305] on input "text" at bounding box center [266, 300] width 82 height 11
type input "nzc"
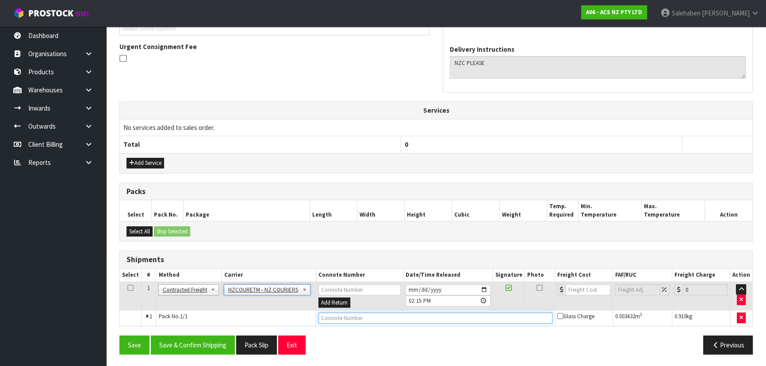
click at [326, 314] on input "text" at bounding box center [435, 318] width 234 height 11
paste input "BZGG004040"
type input "BZGG004040"
click at [595, 288] on input "number" at bounding box center [588, 289] width 45 height 11
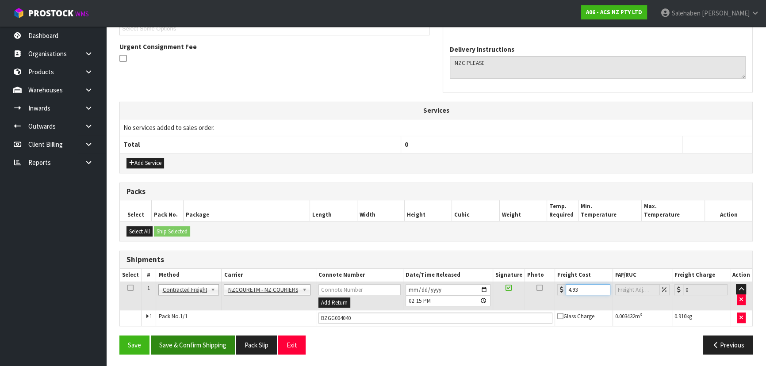
type input "4.93"
click at [215, 339] on button "Save & Confirm Shipping" at bounding box center [193, 345] width 84 height 19
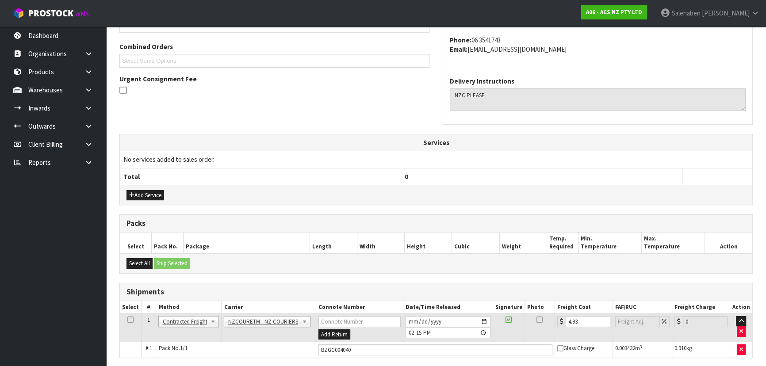
scroll to position [0, 0]
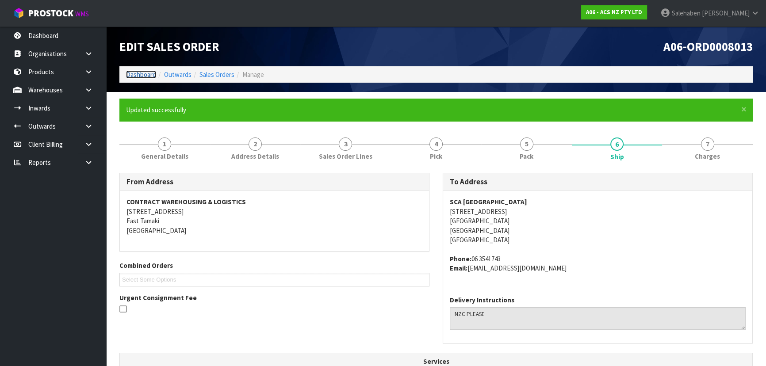
click at [142, 77] on link "Dashboard" at bounding box center [141, 74] width 30 height 8
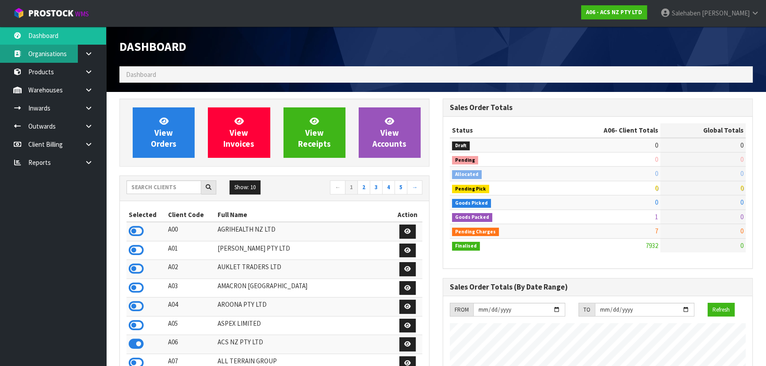
scroll to position [669, 323]
click at [142, 185] on input "text" at bounding box center [163, 187] width 75 height 14
type input "W"
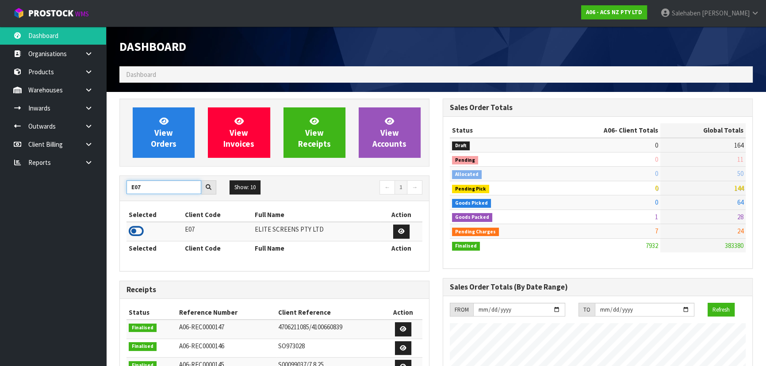
type input "E07"
click at [131, 230] on icon at bounding box center [136, 231] width 15 height 13
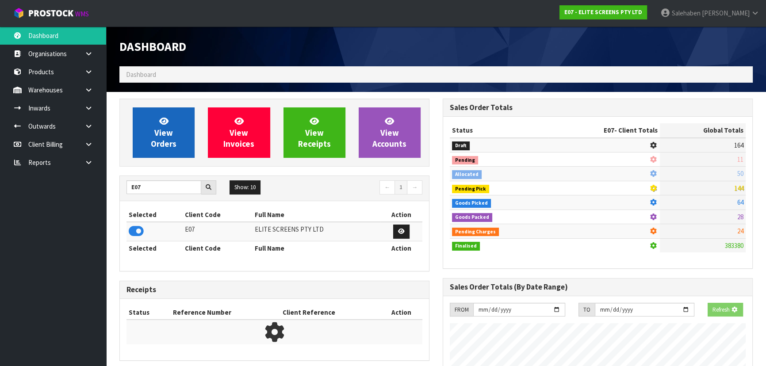
scroll to position [441751, 441979]
click at [164, 120] on icon at bounding box center [163, 121] width 9 height 8
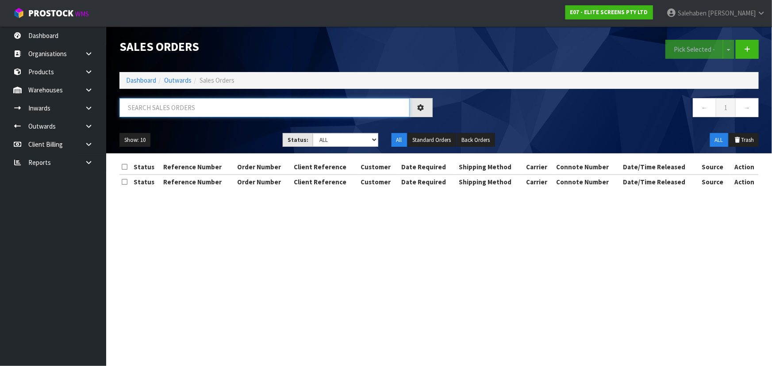
click at [161, 101] on input "text" at bounding box center [264, 107] width 290 height 19
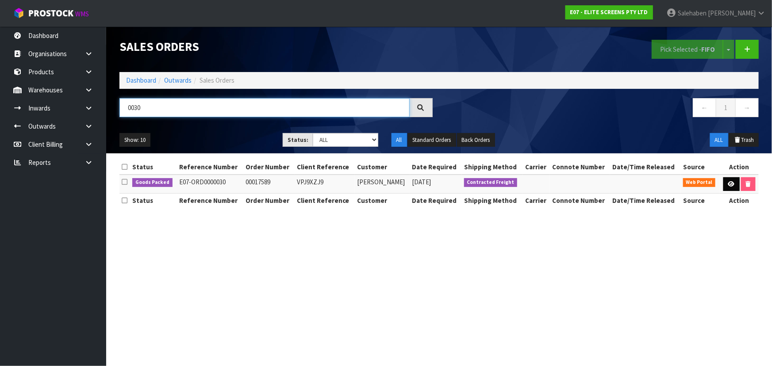
type input "0030"
click at [732, 184] on icon at bounding box center [731, 184] width 7 height 6
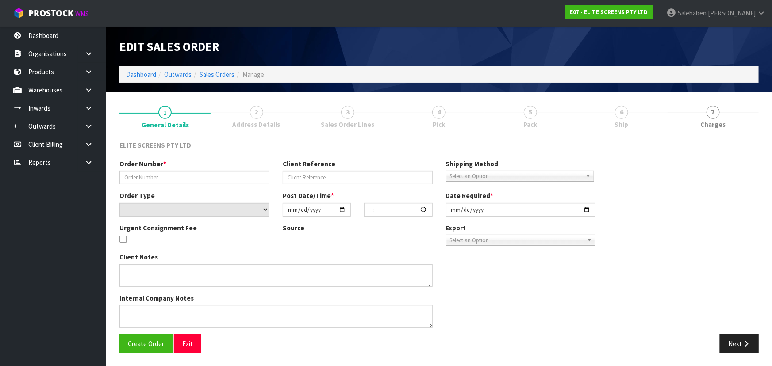
type input "00017589"
type input "VPJ9XZJ9"
select select "number:0"
type input "[DATE]"
type input "15:00:00.000"
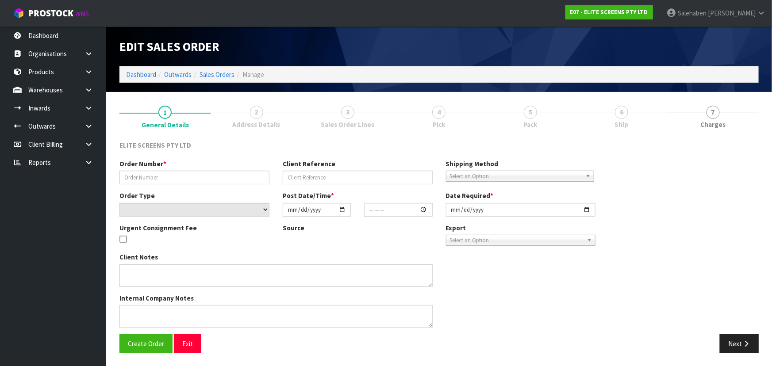
type input "[DATE]"
type textarea "PLEASE USE CHEAPEST COURIER"
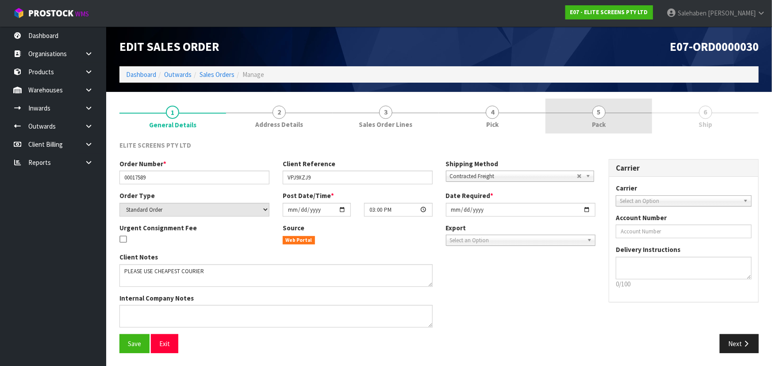
click at [599, 123] on span "Pack" at bounding box center [599, 124] width 14 height 9
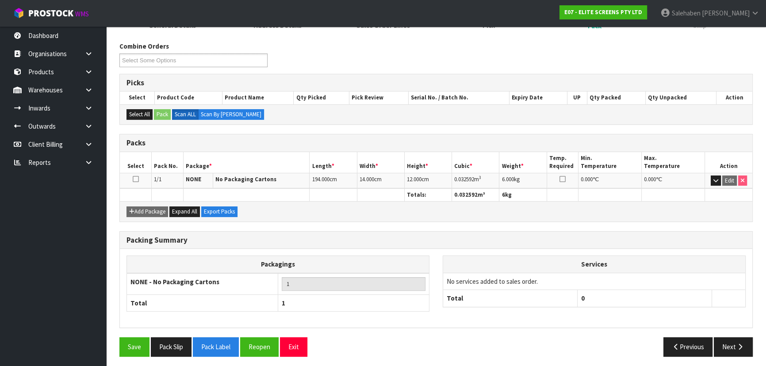
scroll to position [101, 0]
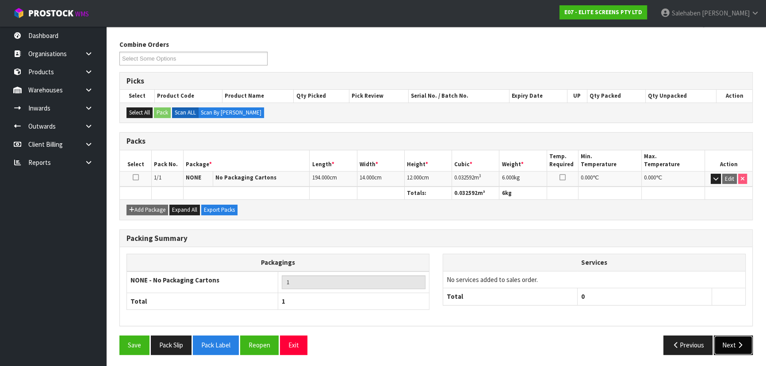
click at [727, 340] on button "Next" at bounding box center [733, 345] width 39 height 19
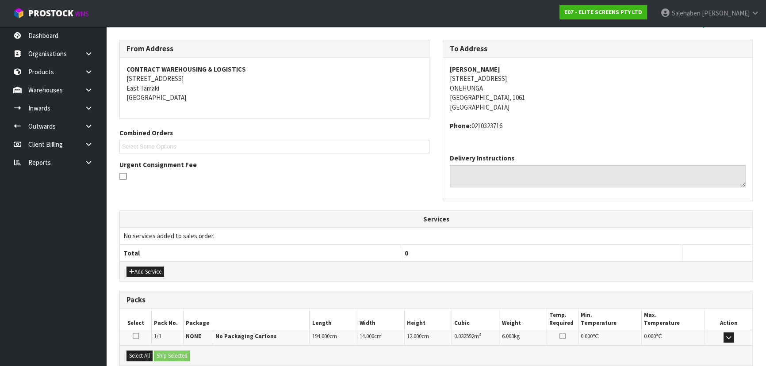
drag, startPoint x: 500, startPoint y: 69, endPoint x: 437, endPoint y: 65, distance: 63.4
click at [437, 65] on div "To Address PAUL DASHFIELD 105 CAPTAIN SPRINGS ROAD ONEHUNGA Auckland, 1061 New …" at bounding box center [597, 125] width 323 height 171
drag, startPoint x: 537, startPoint y: 78, endPoint x: 448, endPoint y: 78, distance: 89.8
click at [448, 78] on div "PAUL DASHFIELD 105 CAPTAIN SPRINGS ROAD ONEHUNGA Auckland, 1061 New Zealand Pho…" at bounding box center [597, 102] width 309 height 89
drag, startPoint x: 513, startPoint y: 124, endPoint x: 471, endPoint y: 128, distance: 41.8
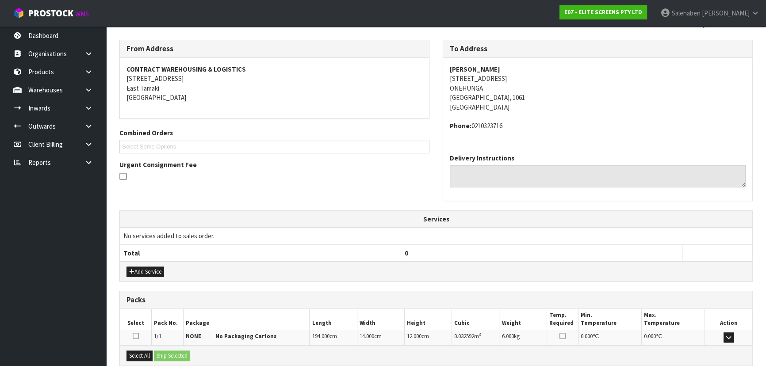
click at [471, 128] on address "Phone: 0210323716" at bounding box center [598, 125] width 296 height 9
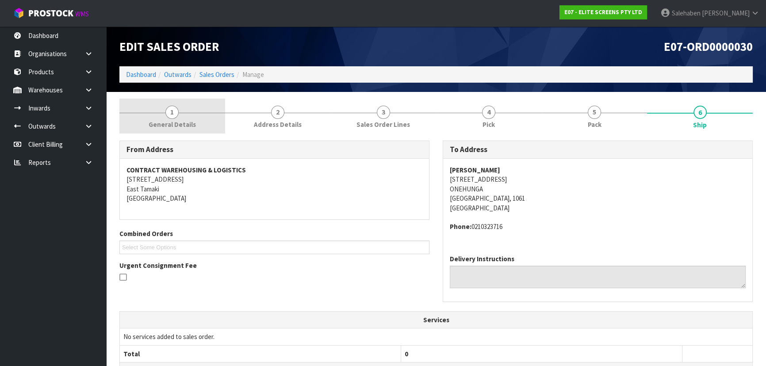
scroll to position [0, 0]
click at [178, 124] on span "General Details" at bounding box center [172, 124] width 47 height 9
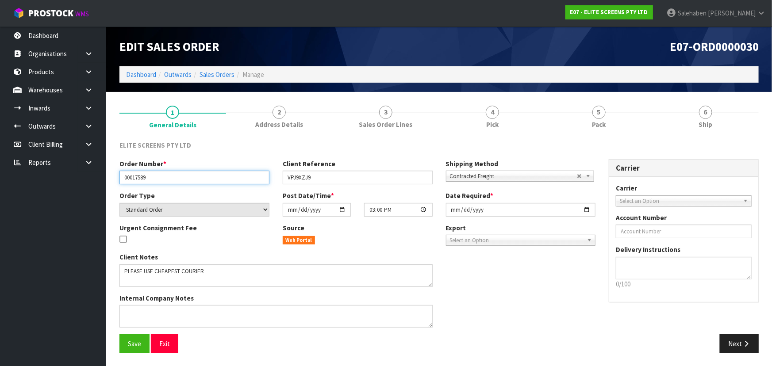
drag, startPoint x: 157, startPoint y: 179, endPoint x: 118, endPoint y: 178, distance: 39.4
click at [118, 178] on div "Order Number * 00017589" at bounding box center [194, 171] width 163 height 25
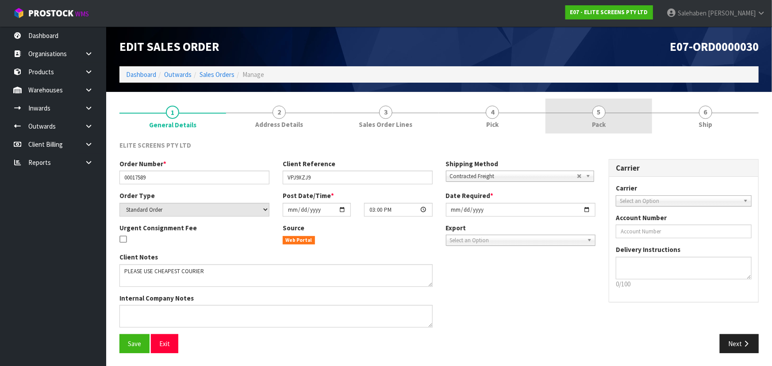
click at [603, 123] on span "Pack" at bounding box center [599, 124] width 14 height 9
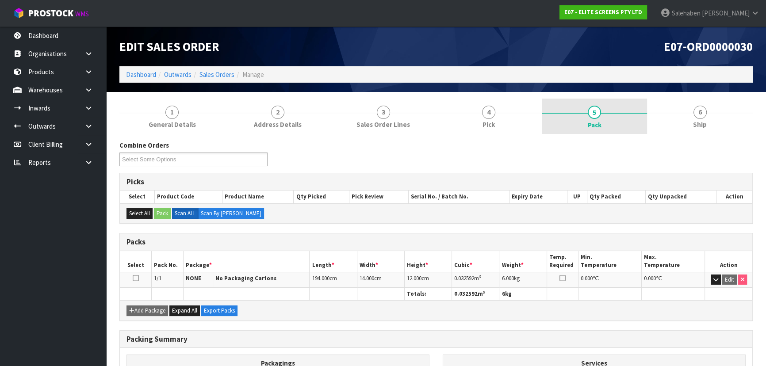
click at [600, 116] on link "5 Pack" at bounding box center [595, 116] width 106 height 35
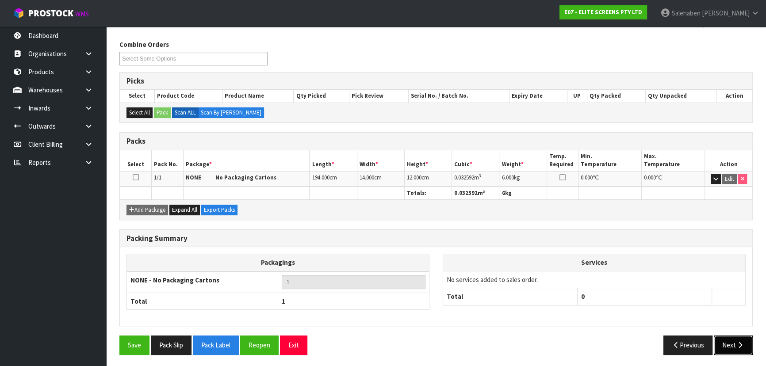
click at [728, 347] on button "Next" at bounding box center [733, 345] width 39 height 19
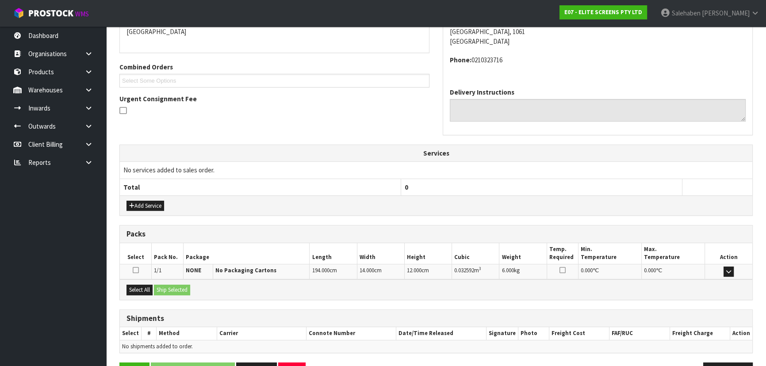
scroll to position [194, 0]
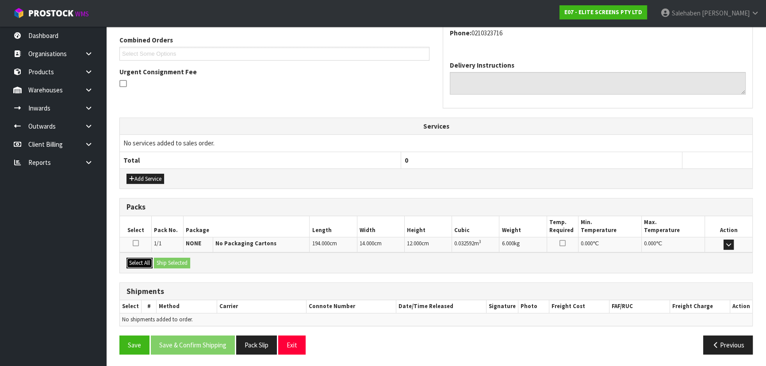
drag, startPoint x: 141, startPoint y: 261, endPoint x: 149, endPoint y: 261, distance: 7.5
click at [142, 261] on button "Select All" at bounding box center [139, 263] width 26 height 11
click at [167, 261] on button "Ship Selected" at bounding box center [172, 263] width 36 height 11
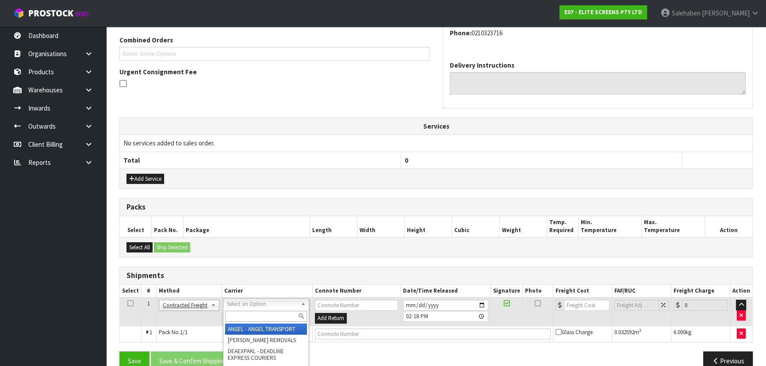
click at [243, 310] on div at bounding box center [265, 316] width 85 height 15
click at [255, 315] on input "text" at bounding box center [266, 316] width 82 height 11
type input "nz"
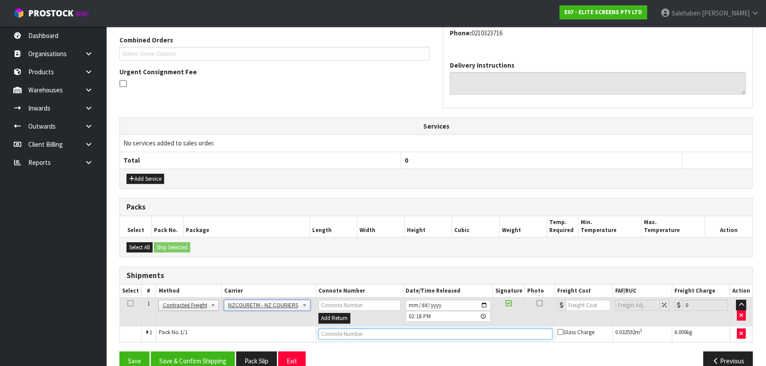
click at [332, 334] on input "text" at bounding box center [435, 334] width 234 height 11
click at [327, 335] on input "text" at bounding box center [435, 334] width 234 height 11
paste input "BZGG004041"
type input "BZGG004041"
click at [581, 306] on input "number" at bounding box center [588, 305] width 45 height 11
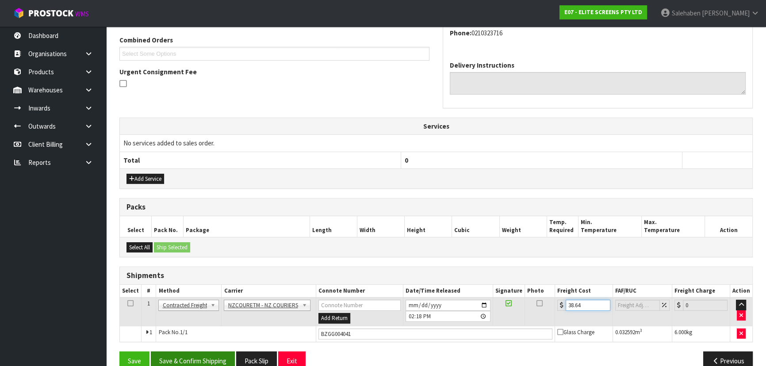
type input "38.64"
click at [185, 354] on button "Save & Confirm Shipping" at bounding box center [193, 361] width 84 height 19
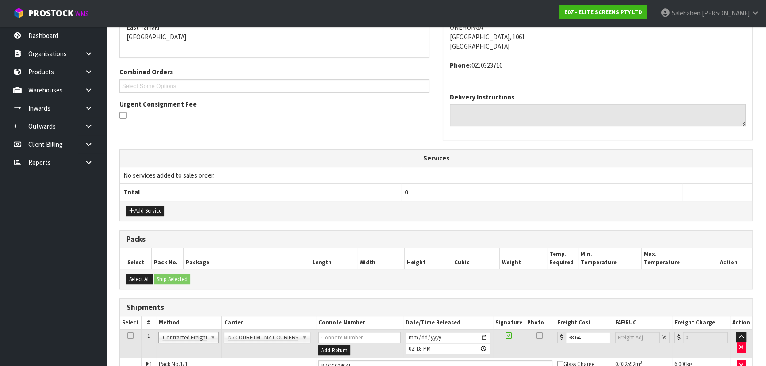
scroll to position [0, 0]
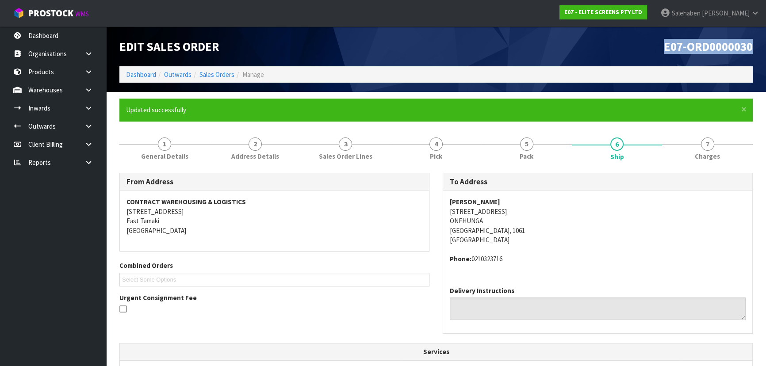
drag, startPoint x: 756, startPoint y: 47, endPoint x: 659, endPoint y: 46, distance: 96.9
click at [659, 46] on div "E07-ORD0000030" at bounding box center [597, 47] width 323 height 40
click at [659, 46] on h1 "E07-ORD0000030" at bounding box center [598, 46] width 310 height 13
drag, startPoint x: 659, startPoint y: 46, endPoint x: 658, endPoint y: 57, distance: 10.7
click at [658, 54] on div "E07-ORD0000030" at bounding box center [597, 47] width 323 height 40
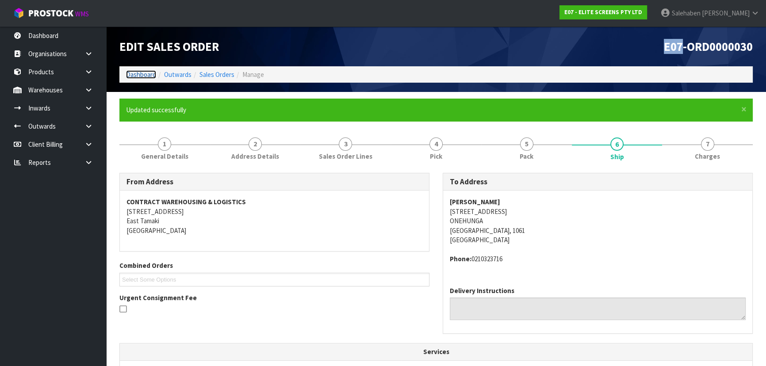
click at [133, 73] on link "Dashboard" at bounding box center [141, 74] width 30 height 8
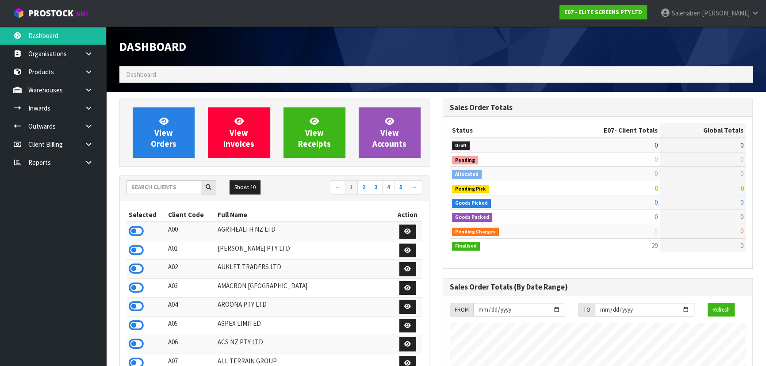
scroll to position [569, 323]
click at [184, 189] on input "text" at bounding box center [163, 187] width 75 height 14
type input "N"
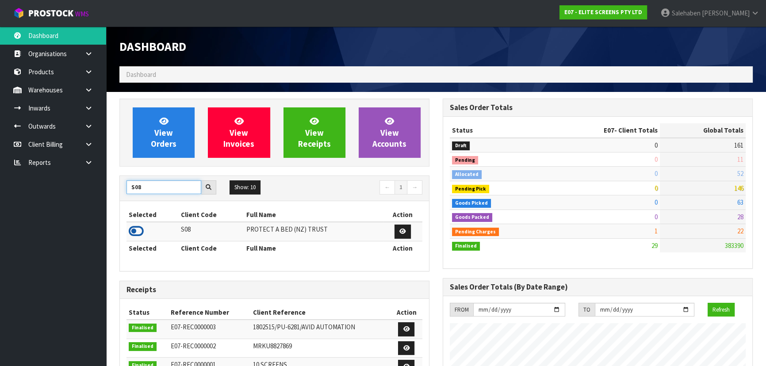
type input "S08"
click at [138, 234] on icon at bounding box center [136, 231] width 15 height 13
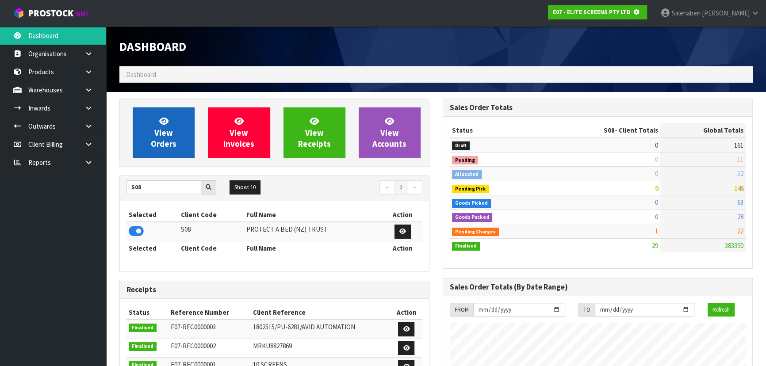
scroll to position [441751, 441979]
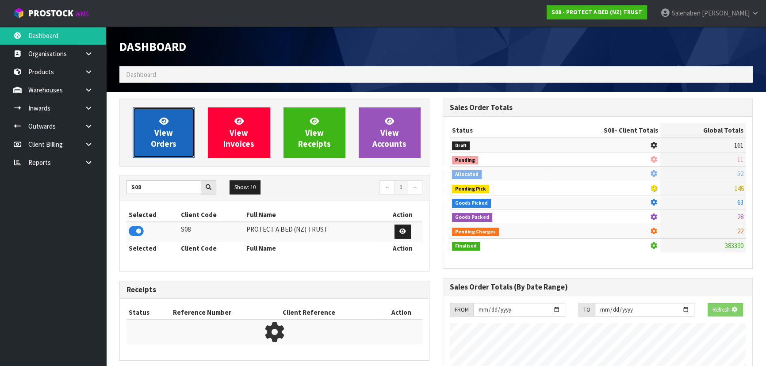
click at [159, 119] on icon at bounding box center [163, 121] width 9 height 8
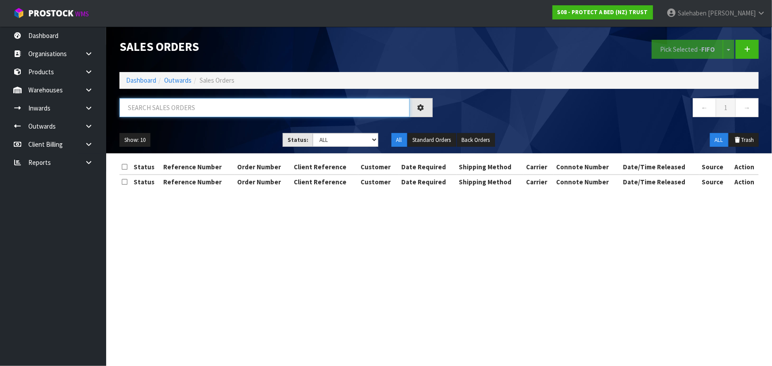
click at [145, 106] on input "text" at bounding box center [264, 107] width 290 height 19
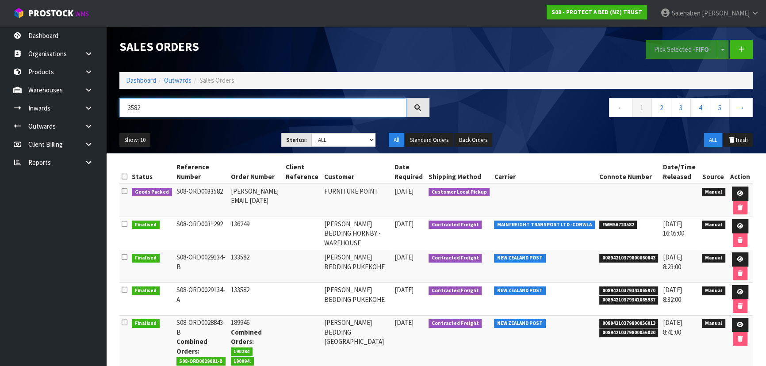
type input "3582"
click at [420, 108] on icon at bounding box center [417, 107] width 7 height 7
click at [739, 189] on link at bounding box center [740, 194] width 16 height 14
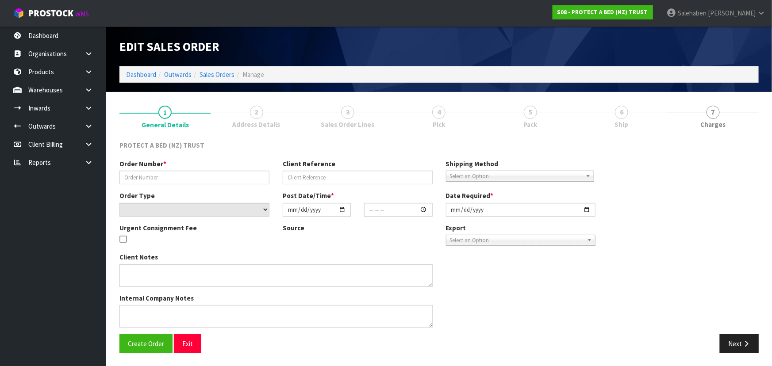
type input "CLINT EMAIL 29.09.25"
select select "number:0"
type input "[DATE]"
type input "08:38:00.000"
type input "[DATE]"
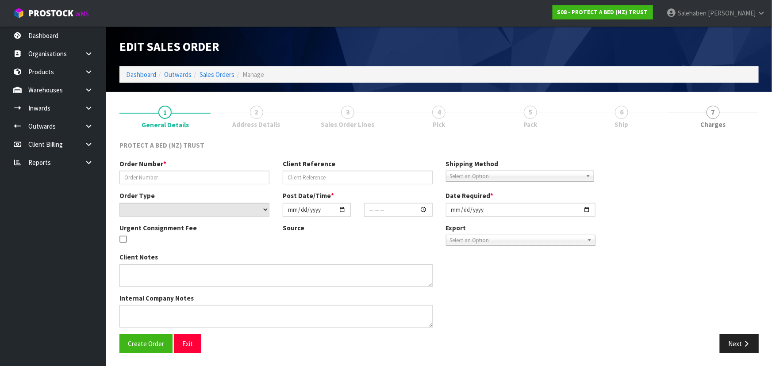
type textarea "PLEASE LET DAISY AND TEAM KNOW WHEN THESE ARE READY FOR COLLECTION."
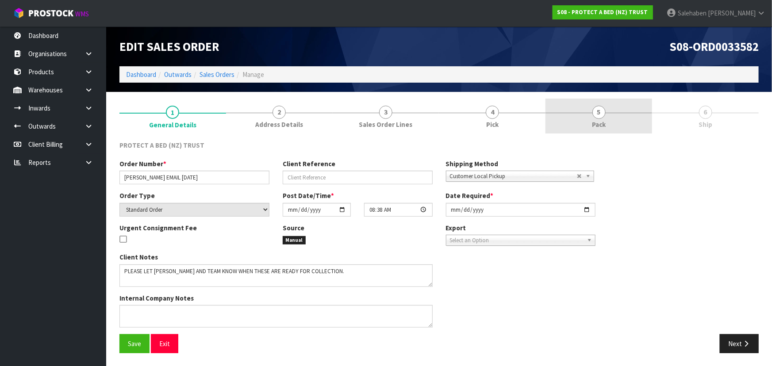
click at [594, 128] on span "Pack" at bounding box center [599, 124] width 14 height 9
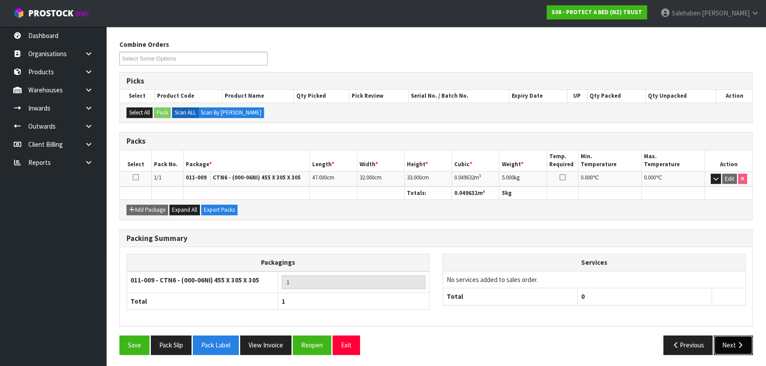
click at [736, 342] on icon "button" at bounding box center [740, 345] width 8 height 7
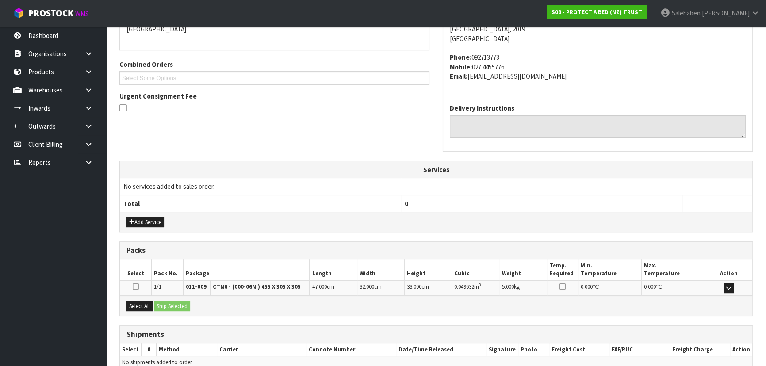
scroll to position [213, 0]
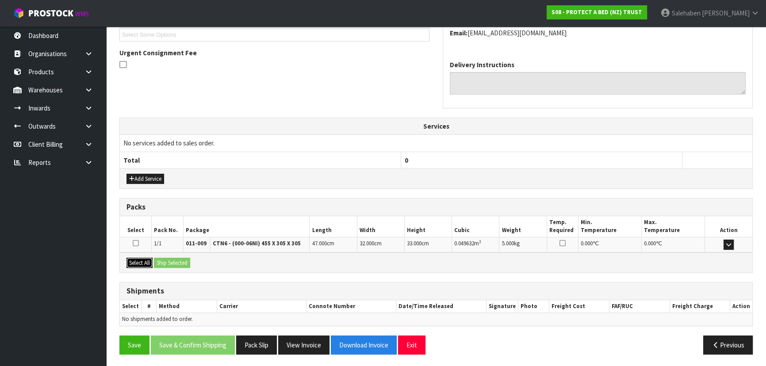
drag, startPoint x: 129, startPoint y: 263, endPoint x: 149, endPoint y: 259, distance: 19.9
click at [130, 263] on button "Select All" at bounding box center [139, 263] width 26 height 11
click at [164, 258] on button "Ship Selected" at bounding box center [172, 263] width 36 height 11
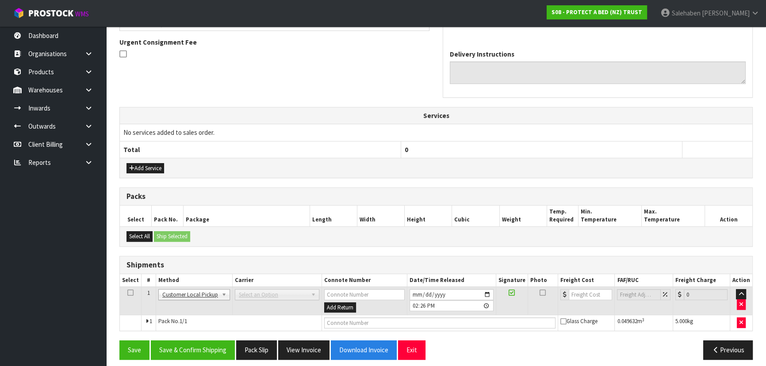
scroll to position [229, 0]
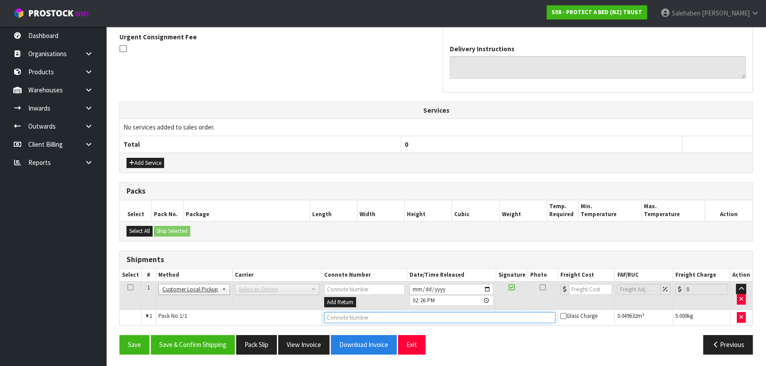
click at [379, 317] on input "text" at bounding box center [439, 317] width 231 height 11
type input "CUSTOMER COLLECTED"
click at [189, 342] on button "Save & Confirm Shipping" at bounding box center [193, 344] width 84 height 19
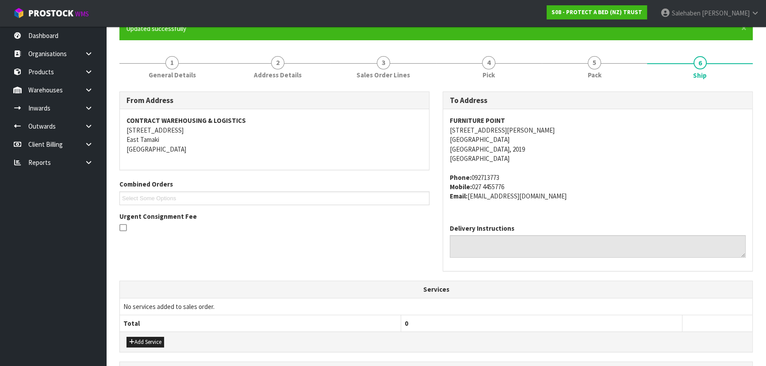
scroll to position [239, 0]
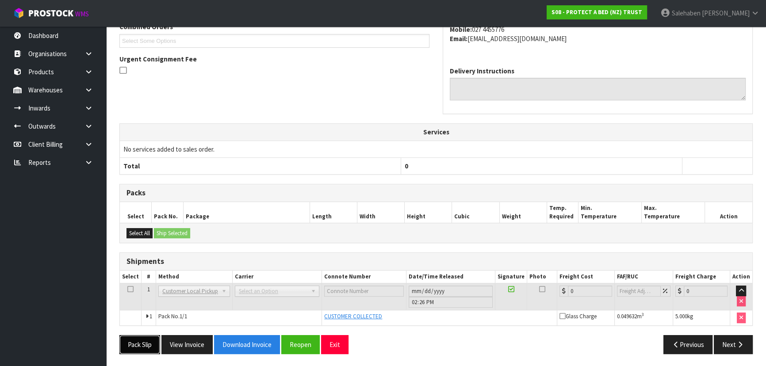
click at [138, 344] on button "Pack Slip" at bounding box center [139, 344] width 41 height 19
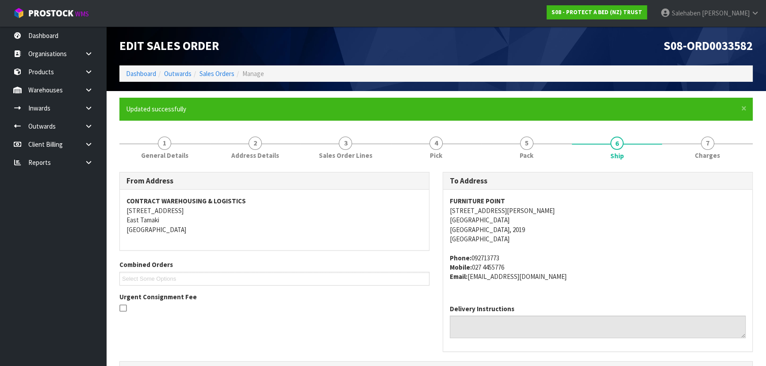
scroll to position [0, 0]
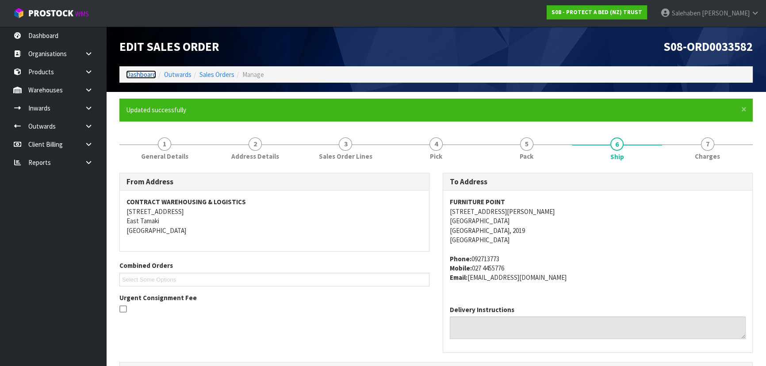
click at [138, 73] on link "Dashboard" at bounding box center [141, 74] width 30 height 8
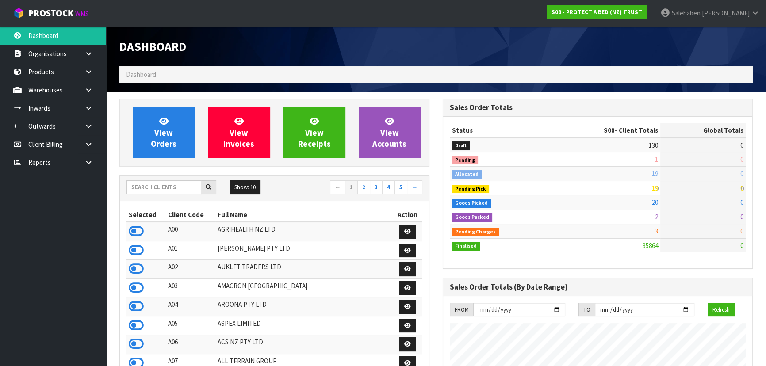
scroll to position [551, 323]
click at [147, 191] on input "text" at bounding box center [163, 187] width 75 height 14
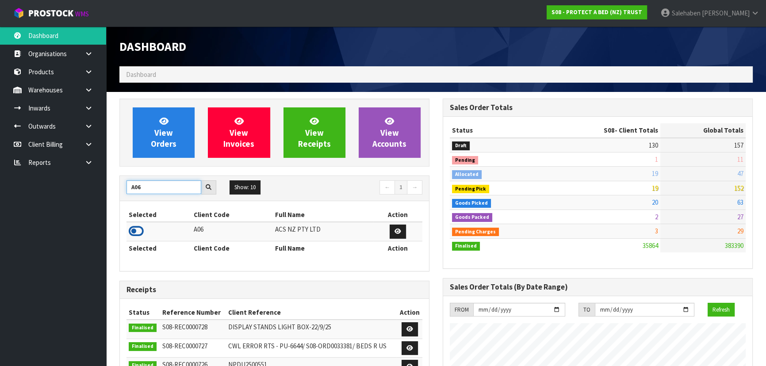
type input "A06"
click at [132, 233] on icon at bounding box center [136, 231] width 15 height 13
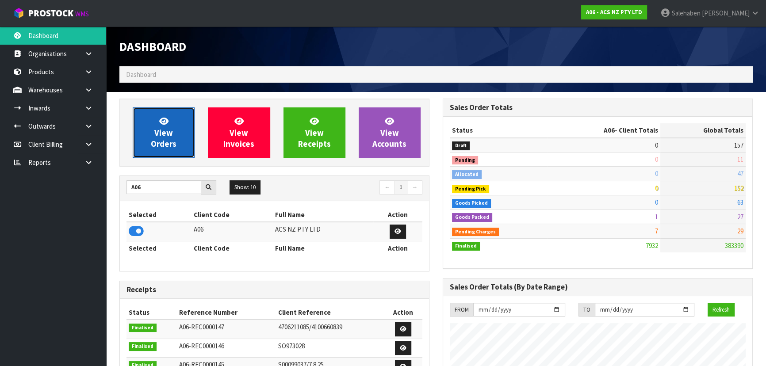
click at [167, 131] on span "View Orders" at bounding box center [164, 132] width 26 height 33
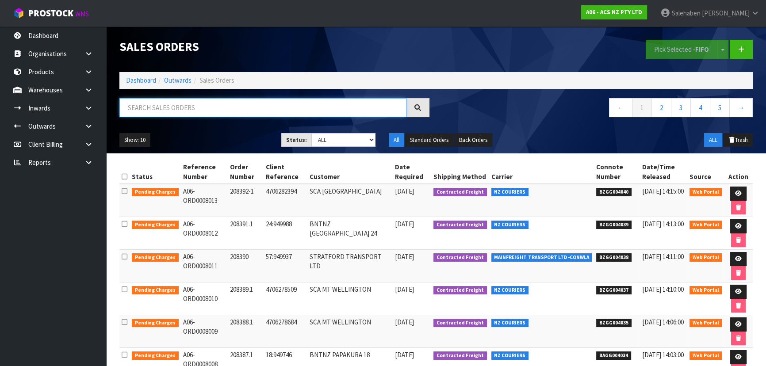
click at [251, 102] on input "text" at bounding box center [262, 107] width 287 height 19
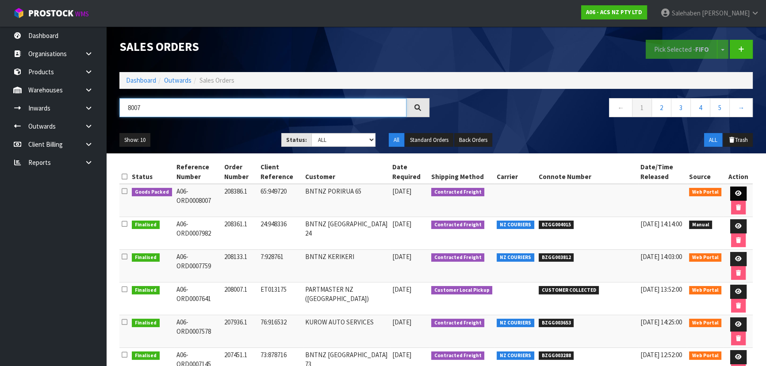
type input "8007"
click at [734, 187] on link at bounding box center [738, 194] width 16 height 14
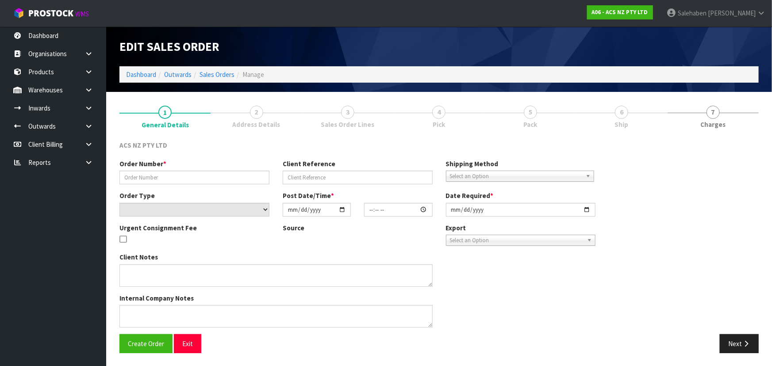
type input "208386.1"
type input "65:949720"
select select "number:0"
type input "[DATE]"
type input "15:30:00.000"
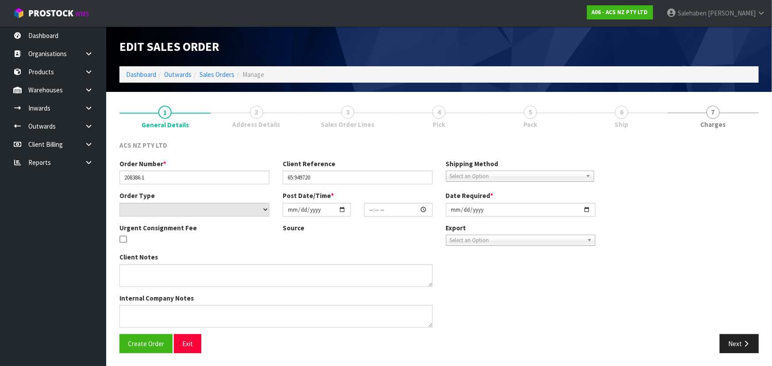
type input "[DATE]"
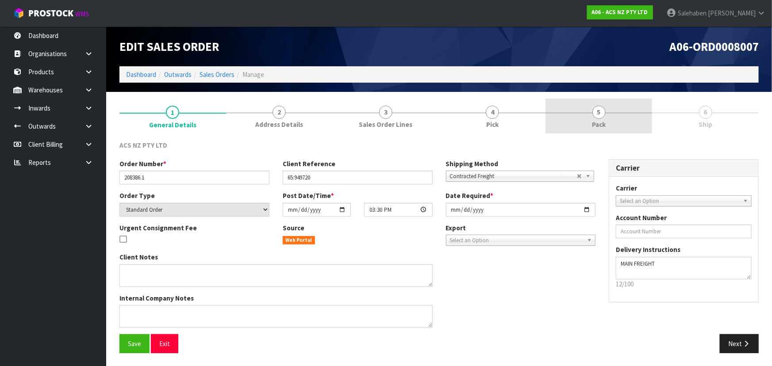
click at [606, 115] on link "5 Pack" at bounding box center [598, 116] width 107 height 35
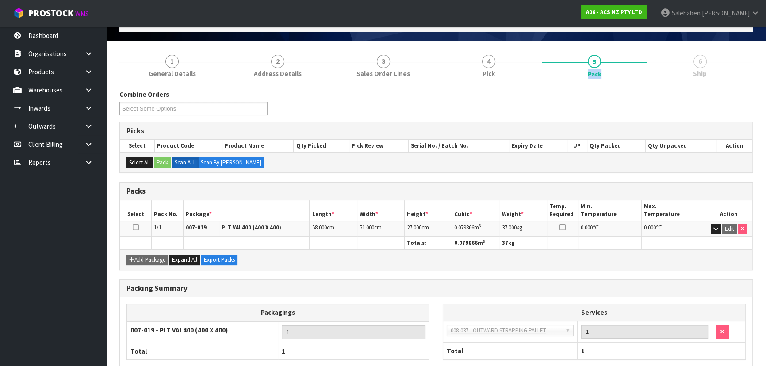
scroll to position [101, 0]
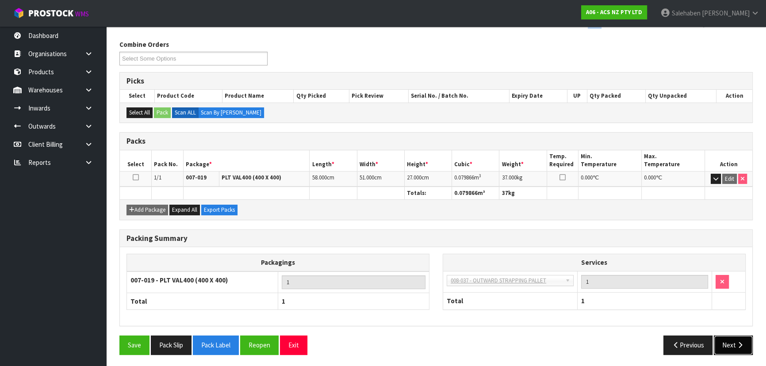
click at [734, 340] on button "Next" at bounding box center [733, 345] width 39 height 19
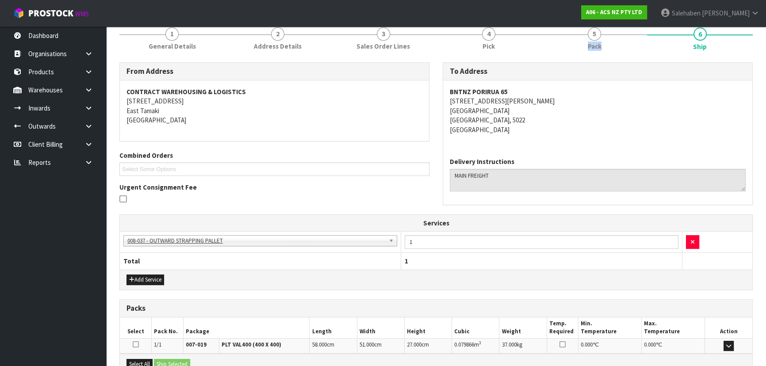
scroll to position [61, 0]
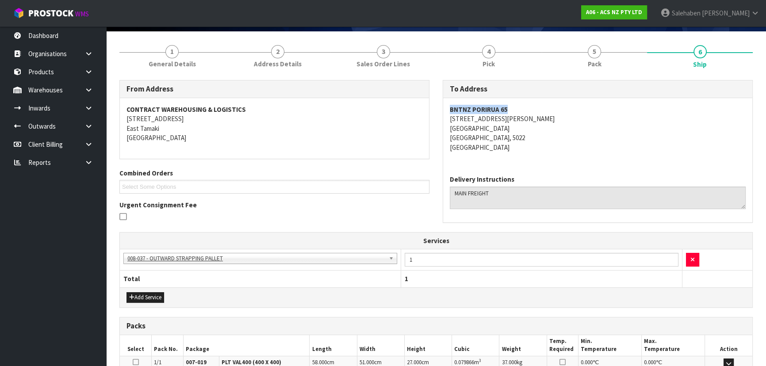
drag, startPoint x: 513, startPoint y: 109, endPoint x: 444, endPoint y: 109, distance: 69.0
click at [444, 109] on div "BNTNZ PORIRUA 65 23 PROSSER STREET PORIRUA PORIRUA, 5022 New Zealand" at bounding box center [597, 133] width 309 height 70
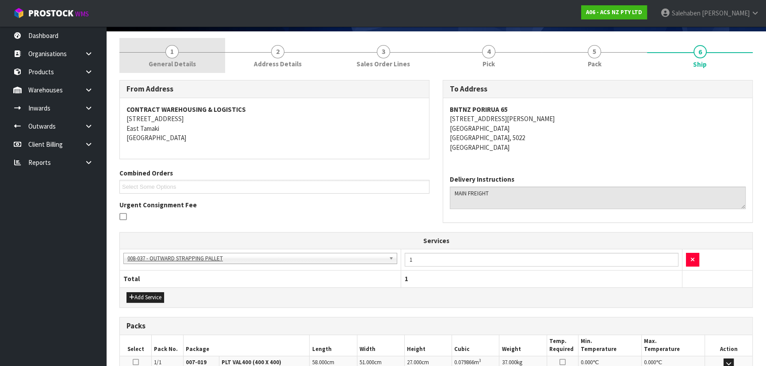
click at [168, 59] on span "General Details" at bounding box center [172, 63] width 47 height 9
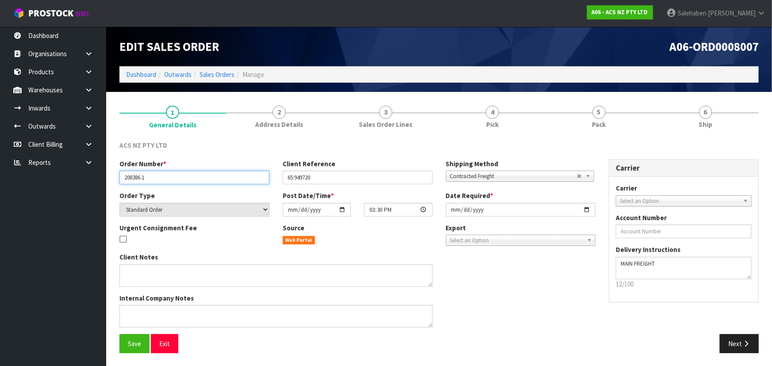
drag, startPoint x: 149, startPoint y: 177, endPoint x: 123, endPoint y: 178, distance: 26.1
click at [123, 178] on input "208386.1" at bounding box center [194, 178] width 150 height 14
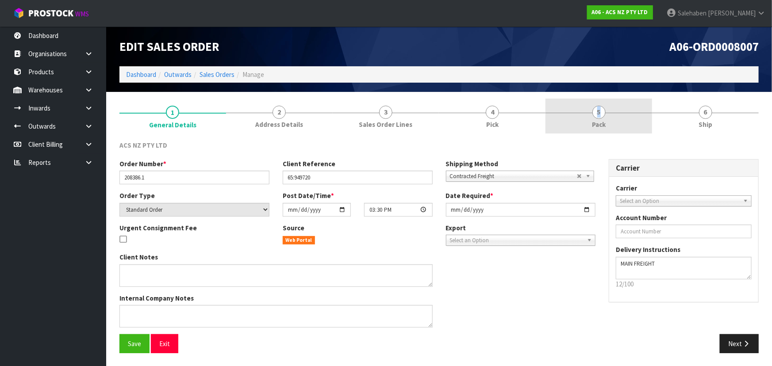
drag, startPoint x: 593, startPoint y: 116, endPoint x: 586, endPoint y: 115, distance: 6.7
click at [594, 116] on link "5 Pack" at bounding box center [598, 116] width 107 height 35
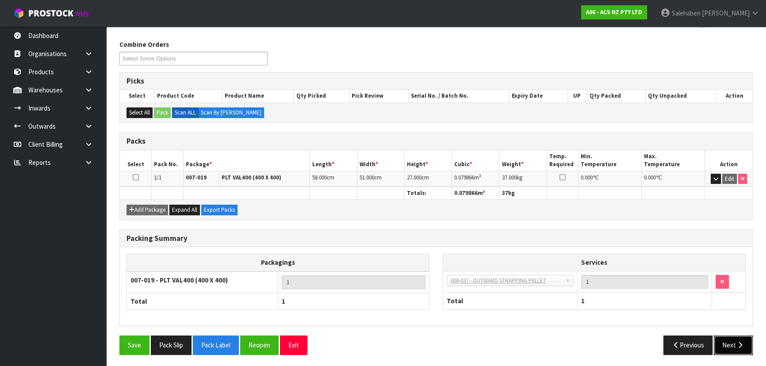
click at [734, 345] on button "Next" at bounding box center [733, 345] width 39 height 19
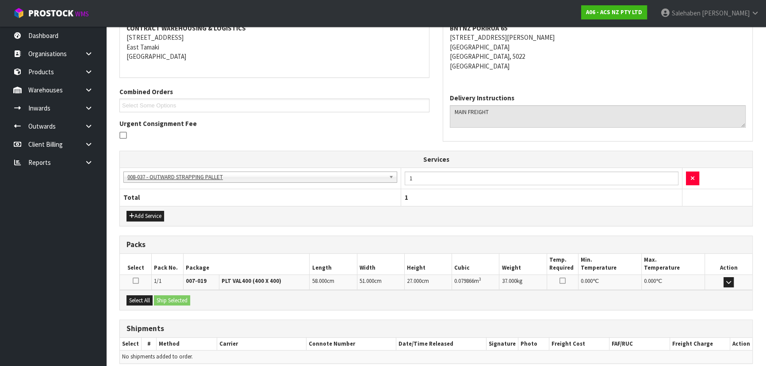
scroll to position [180, 0]
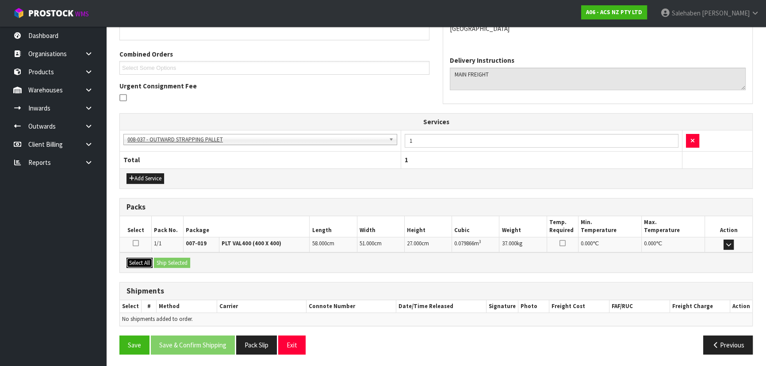
click at [141, 261] on button "Select All" at bounding box center [139, 263] width 26 height 11
click at [169, 260] on button "Ship Selected" at bounding box center [172, 263] width 36 height 11
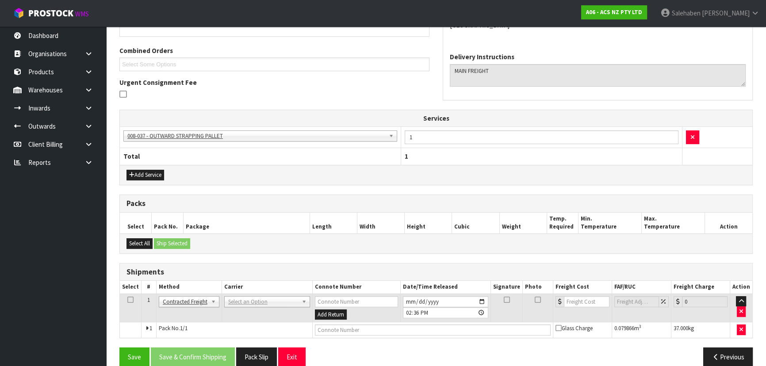
scroll to position [195, 0]
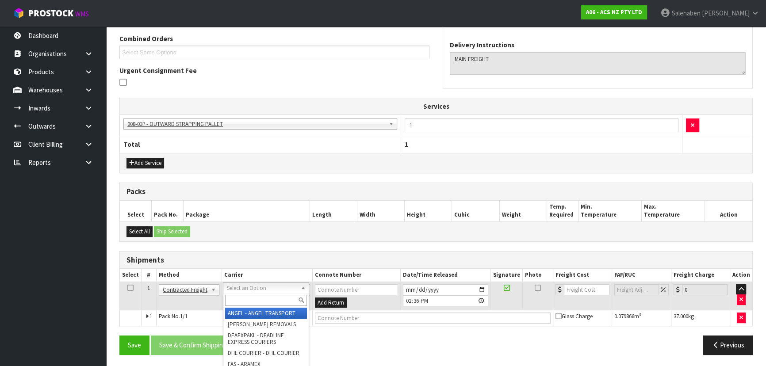
click at [238, 300] on input "text" at bounding box center [266, 300] width 82 height 11
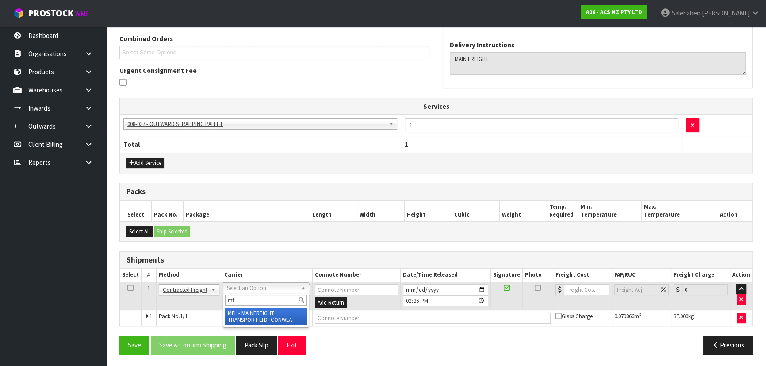
type input "mf"
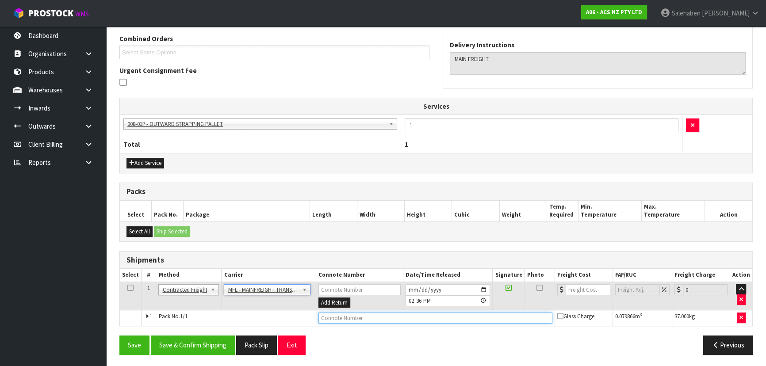
click at [347, 317] on input "text" at bounding box center [435, 318] width 234 height 11
paste input "FWM58876047"
type input "FWM58876047"
click at [584, 288] on input "number" at bounding box center [588, 289] width 45 height 11
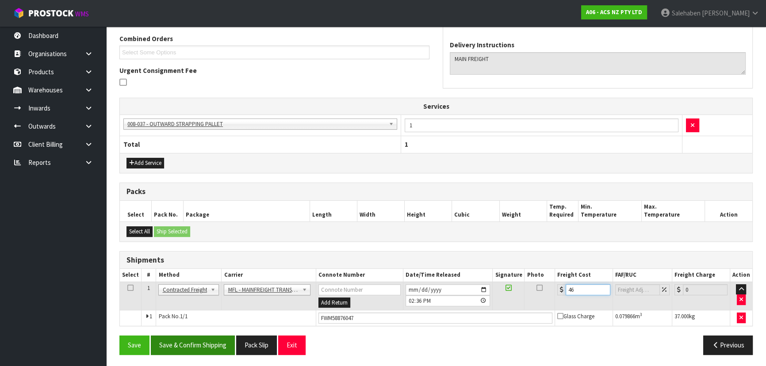
type input "46"
click at [210, 340] on button "Save & Confirm Shipping" at bounding box center [193, 345] width 84 height 19
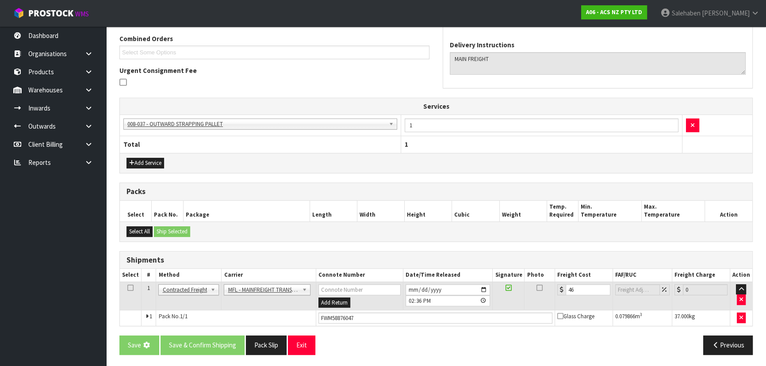
scroll to position [0, 0]
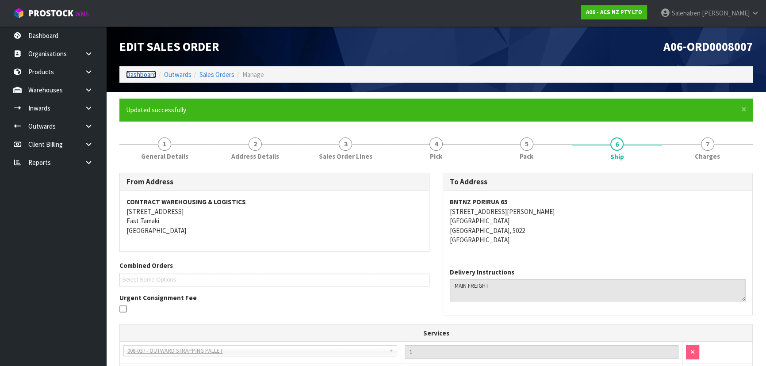
click at [143, 75] on link "Dashboard" at bounding box center [141, 74] width 30 height 8
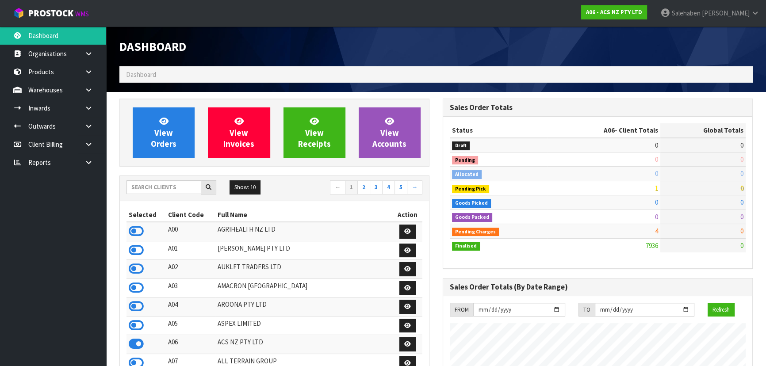
scroll to position [669, 323]
click at [163, 193] on input "text" at bounding box center [163, 187] width 75 height 14
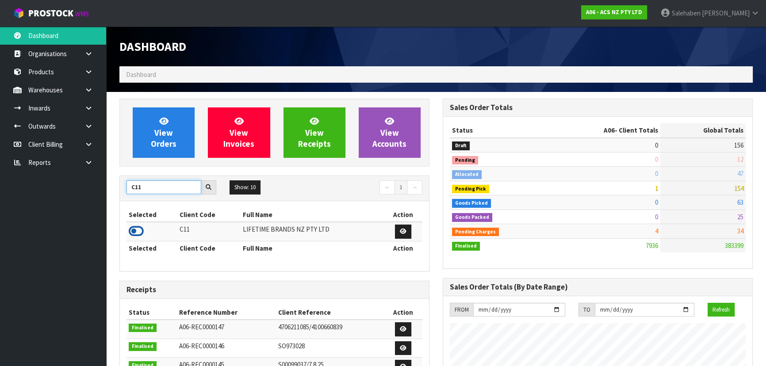
type input "C11"
click at [139, 227] on icon at bounding box center [136, 231] width 15 height 13
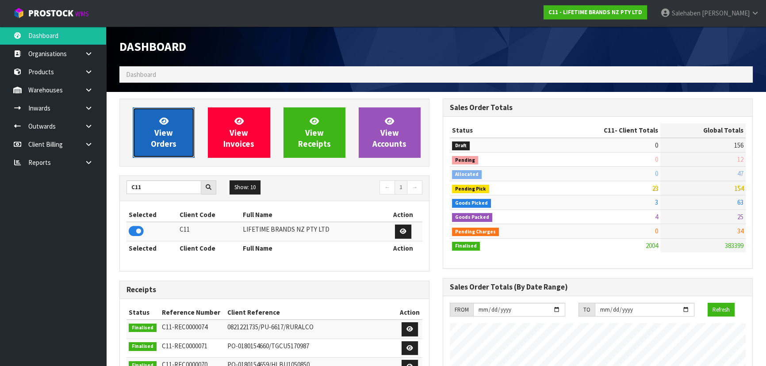
click at [162, 119] on icon at bounding box center [163, 121] width 9 height 8
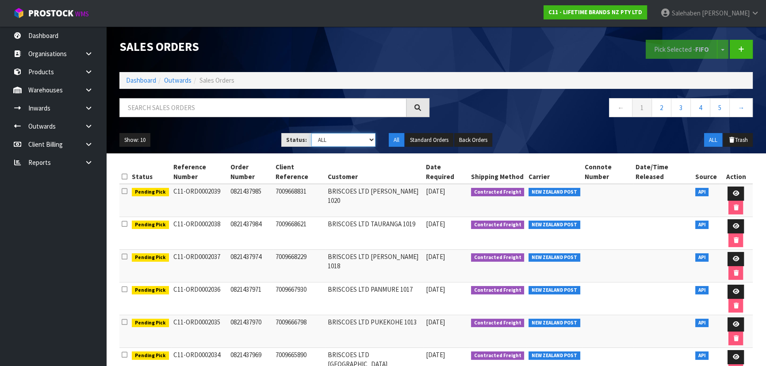
click at [329, 140] on select "Draft Pending Allocated Pending Pick Goods Picked Goods Packed Pending Charges …" at bounding box center [343, 140] width 65 height 14
select select "string:3"
click at [311, 133] on select "Draft Pending Allocated Pending Pick Goods Picked Goods Packed Pending Charges …" at bounding box center [343, 140] width 65 height 14
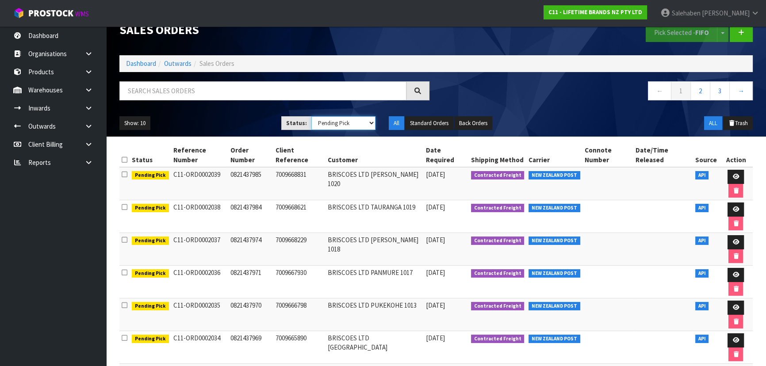
scroll to position [25, 0]
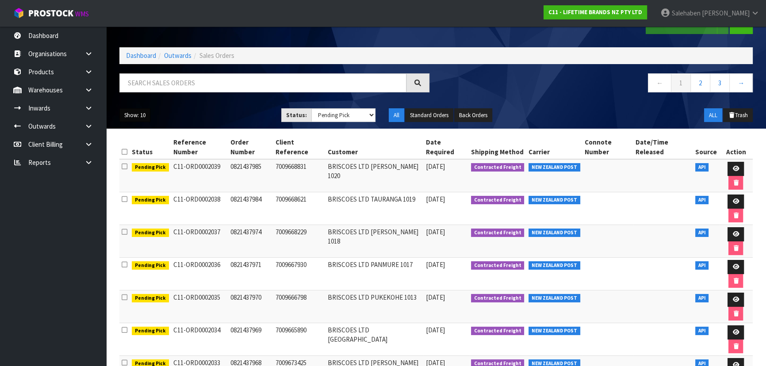
click at [130, 115] on button "Show: 10" at bounding box center [134, 115] width 31 height 14
click at [130, 172] on link "50" at bounding box center [155, 168] width 70 height 12
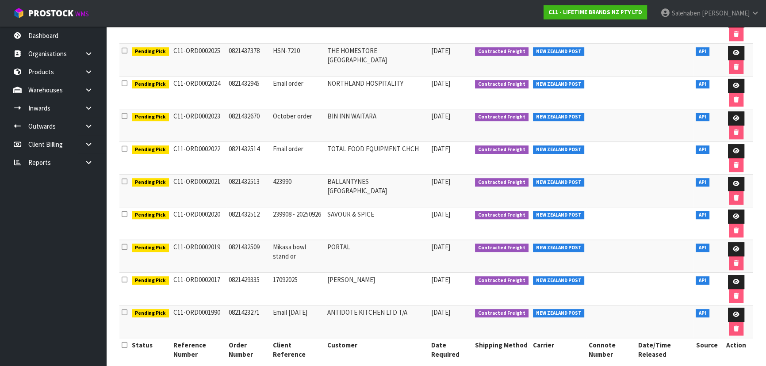
scroll to position [605, 0]
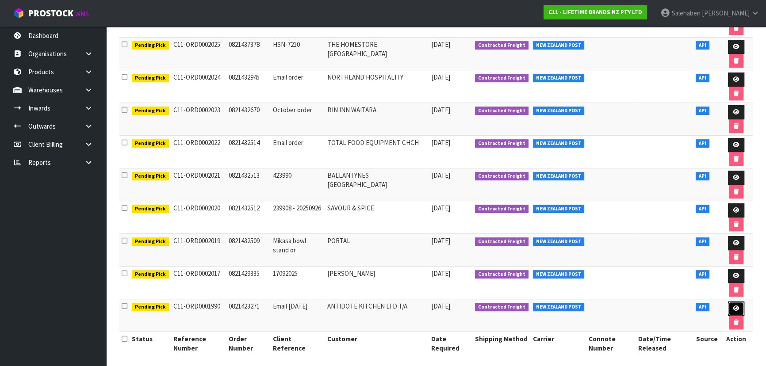
click at [735, 306] on icon at bounding box center [736, 309] width 7 height 6
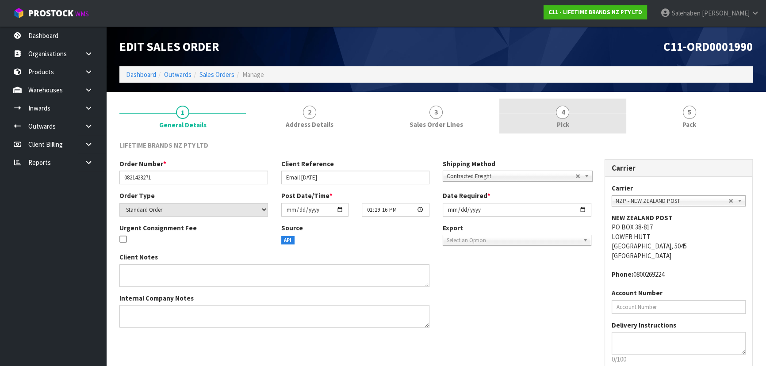
click at [554, 113] on link "4 Pick" at bounding box center [562, 116] width 126 height 35
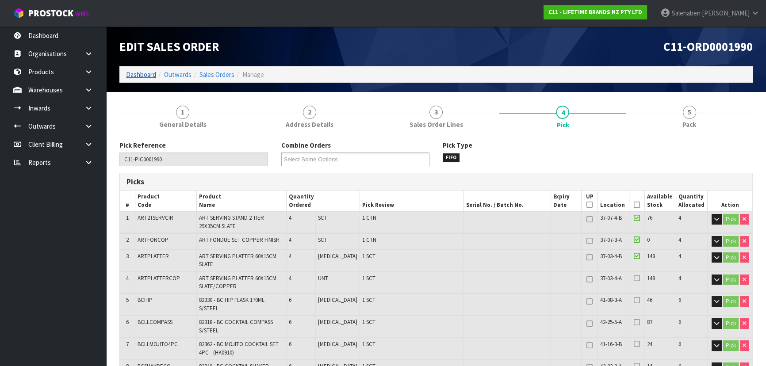
drag, startPoint x: 136, startPoint y: 69, endPoint x: 136, endPoint y: 78, distance: 9.7
click at [137, 69] on ol "Dashboard Outwards Sales Orders Manage" at bounding box center [435, 74] width 633 height 16
click at [140, 76] on link "Dashboard" at bounding box center [141, 74] width 30 height 8
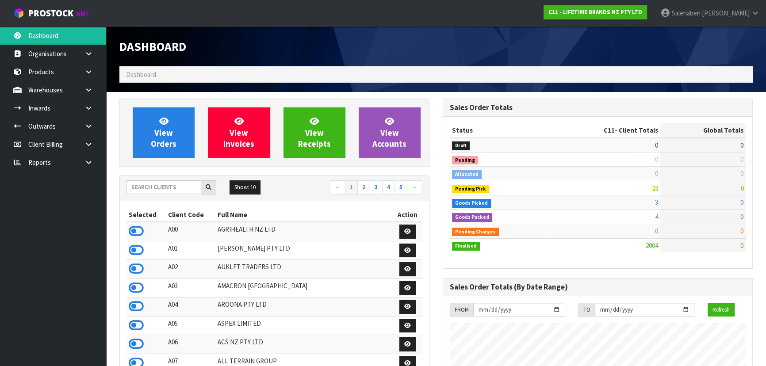
scroll to position [669, 323]
click at [180, 185] on input "text" at bounding box center [163, 187] width 75 height 14
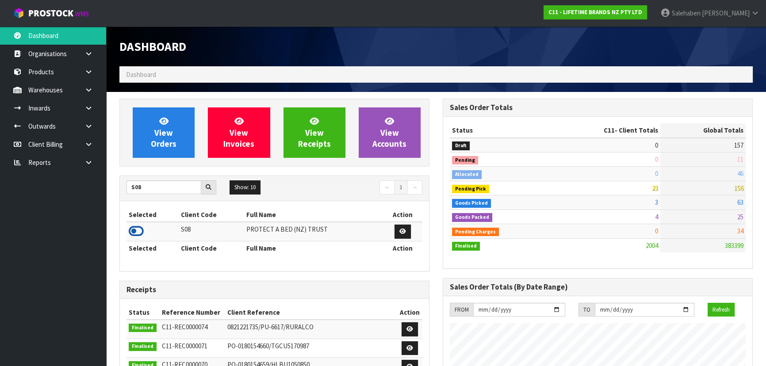
click at [136, 230] on icon at bounding box center [136, 231] width 15 height 13
drag, startPoint x: 149, startPoint y: 193, endPoint x: 121, endPoint y: 182, distance: 30.0
click at [121, 185] on div "S08" at bounding box center [171, 187] width 103 height 14
click at [152, 190] on input "S08" at bounding box center [163, 187] width 75 height 14
click at [130, 186] on input "S08" at bounding box center [163, 187] width 75 height 14
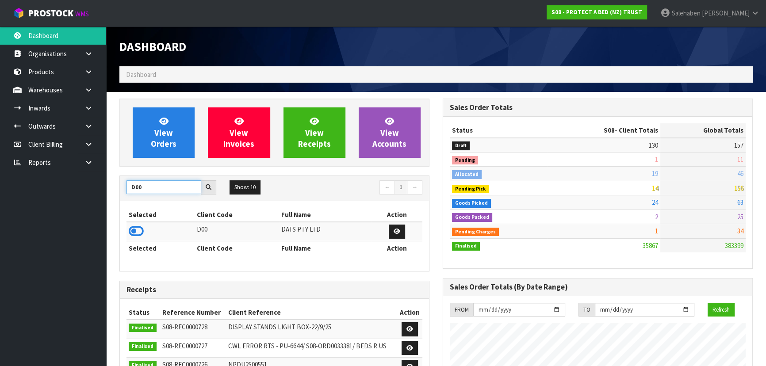
type input "D00"
click at [137, 233] on icon at bounding box center [136, 231] width 15 height 13
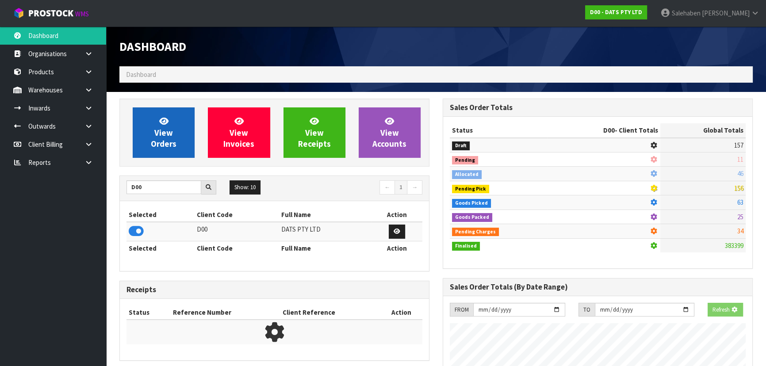
scroll to position [441751, 441979]
click at [146, 122] on link "View Orders" at bounding box center [164, 132] width 62 height 50
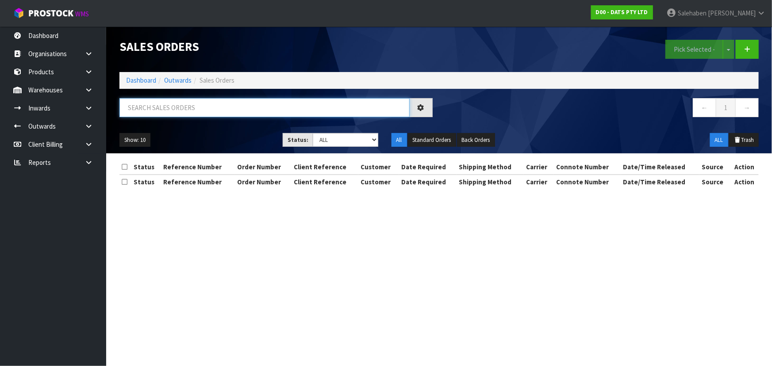
click at [147, 105] on input "text" at bounding box center [264, 107] width 290 height 19
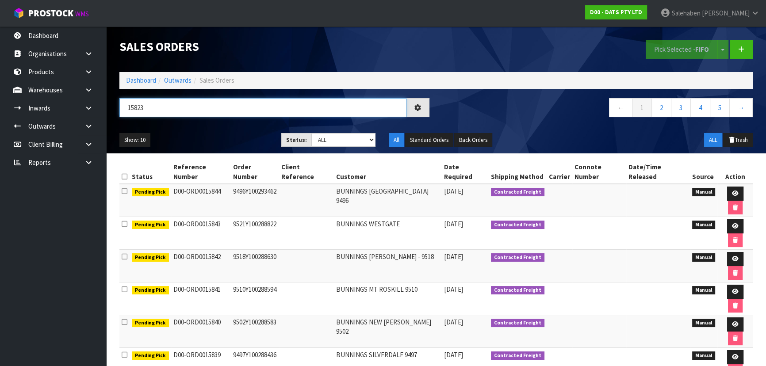
type input "15823"
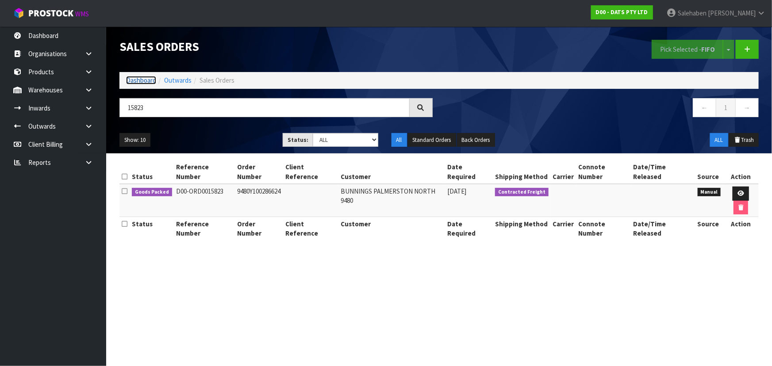
click at [138, 77] on link "Dashboard" at bounding box center [141, 80] width 30 height 8
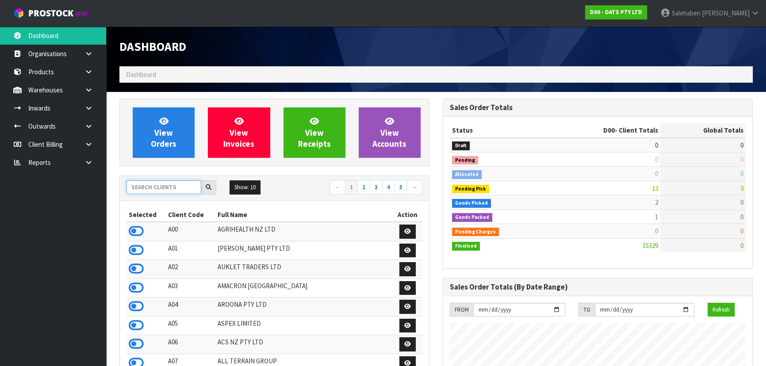
drag, startPoint x: 135, startPoint y: 180, endPoint x: 134, endPoint y: 185, distance: 4.5
click at [134, 184] on input "text" at bounding box center [163, 187] width 75 height 14
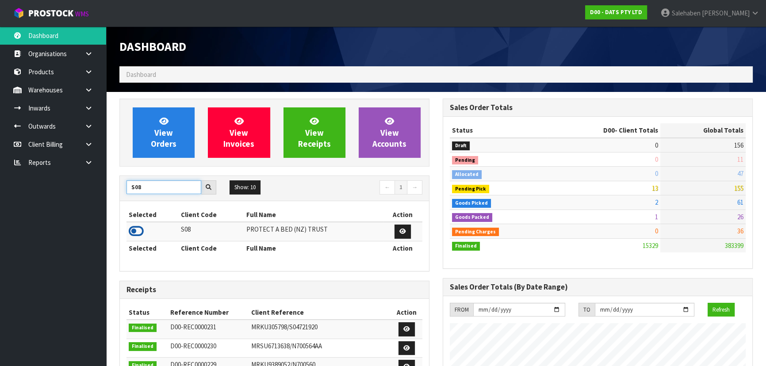
type input "S08"
click at [139, 228] on icon at bounding box center [136, 231] width 15 height 13
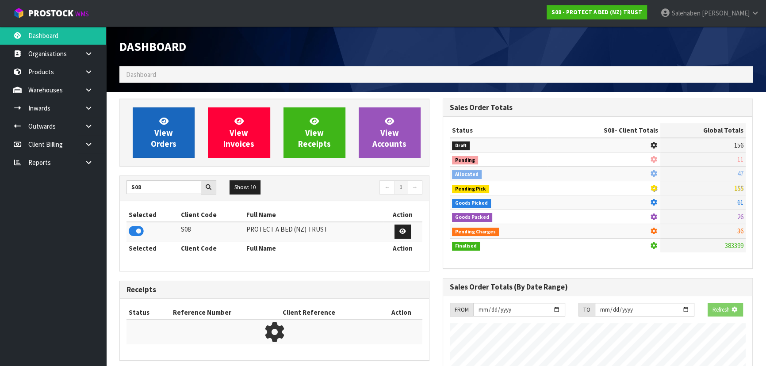
scroll to position [441751, 441979]
click at [177, 111] on link "View Orders" at bounding box center [164, 132] width 62 height 50
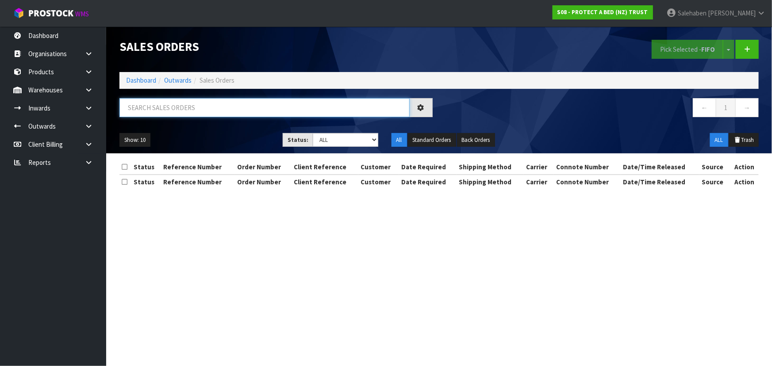
click at [176, 103] on input "text" at bounding box center [264, 107] width 290 height 19
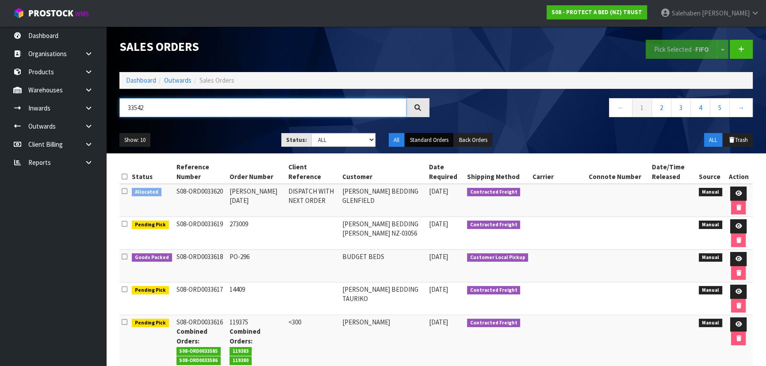
type input "33542"
click at [439, 138] on button "Standard Orders" at bounding box center [429, 140] width 48 height 14
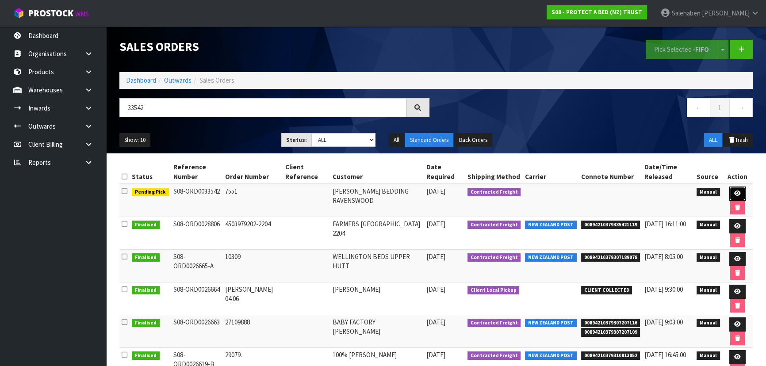
click at [737, 192] on icon at bounding box center [737, 194] width 7 height 6
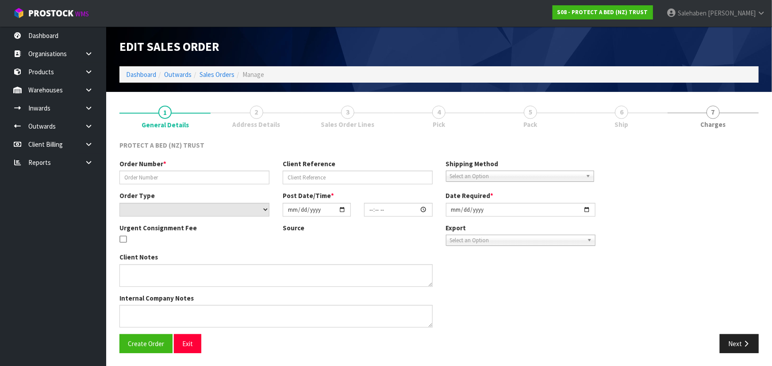
type input "7551"
select select "number:0"
type input "2025-09-24"
type input "10:15:00.000"
type input "2025-09-24"
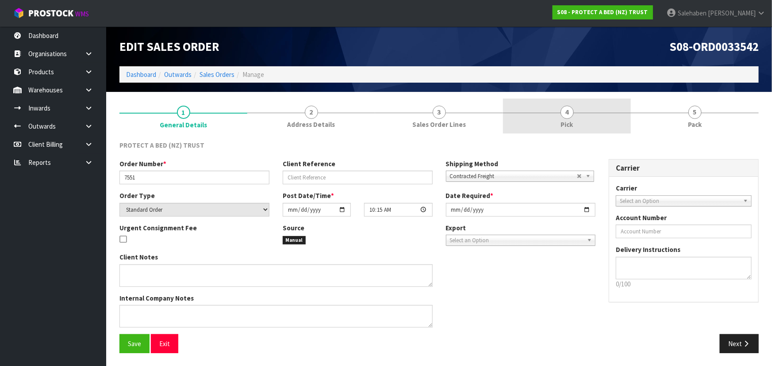
click at [569, 121] on span "Pick" at bounding box center [567, 124] width 12 height 9
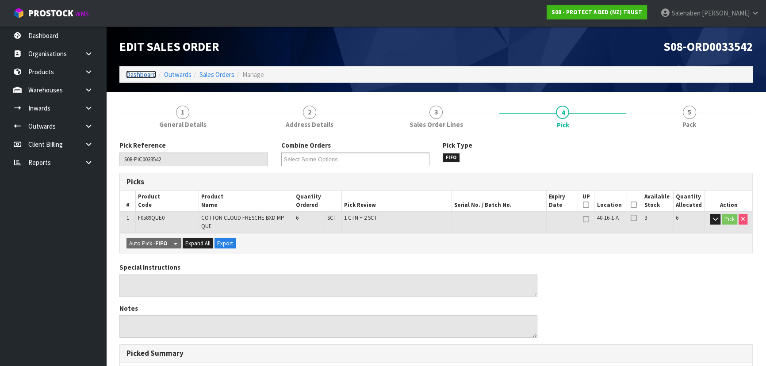
click at [142, 78] on link "Dashboard" at bounding box center [141, 74] width 30 height 8
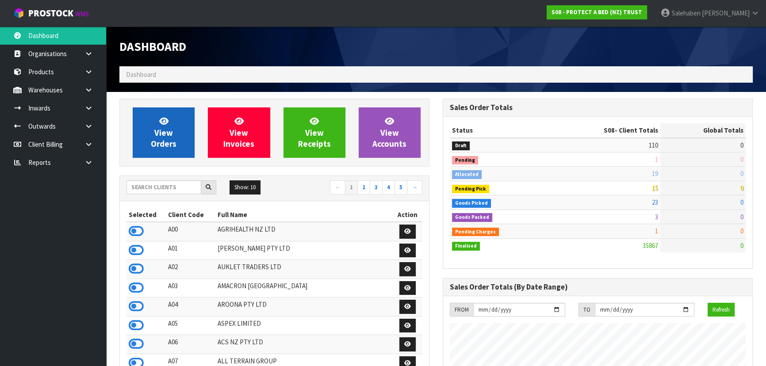
scroll to position [669, 323]
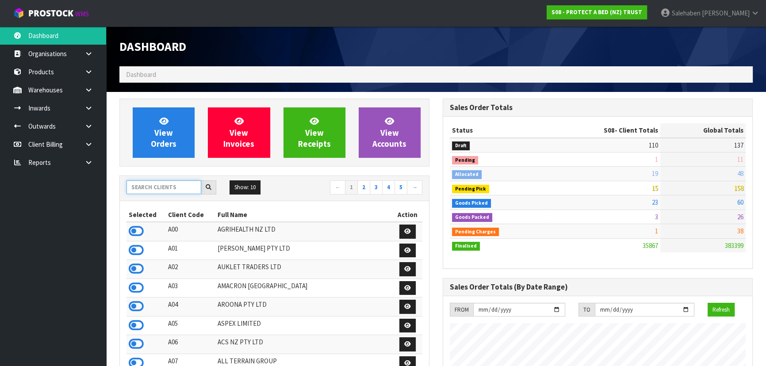
click at [163, 189] on input "text" at bounding box center [163, 187] width 75 height 14
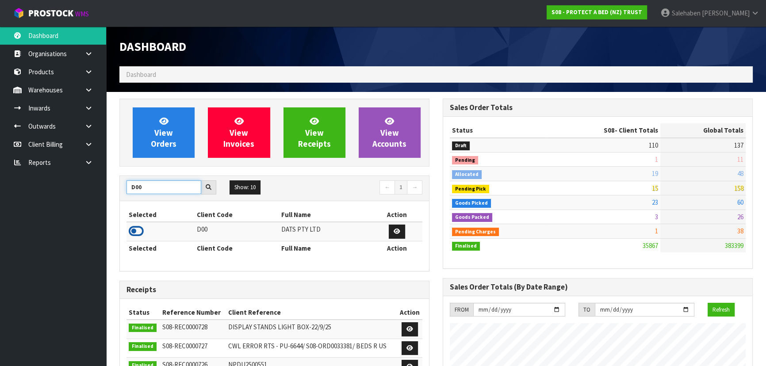
type input "D00"
click at [138, 232] on icon at bounding box center [136, 231] width 15 height 13
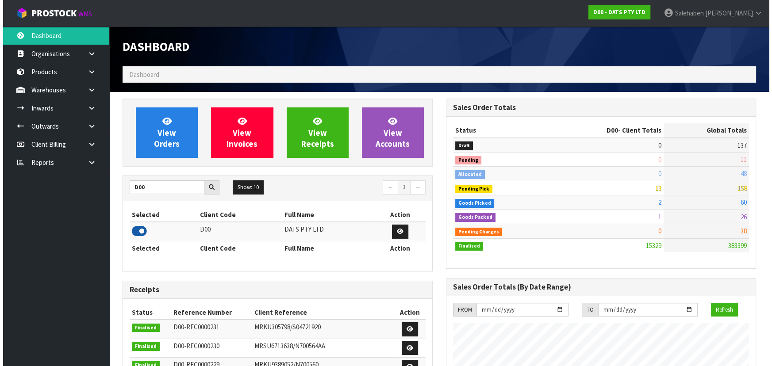
scroll to position [688, 323]
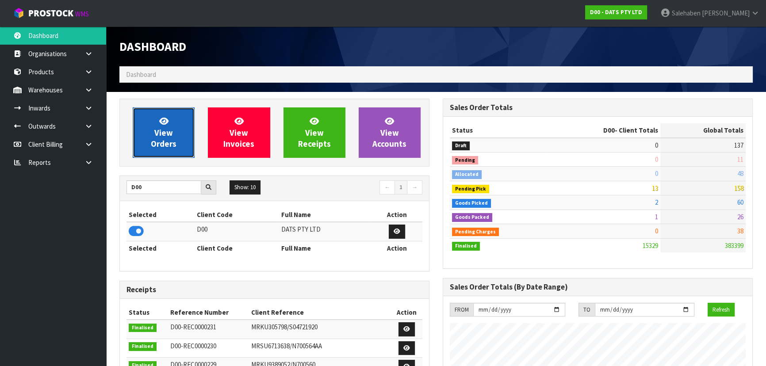
click at [164, 134] on span "View Orders" at bounding box center [164, 132] width 26 height 33
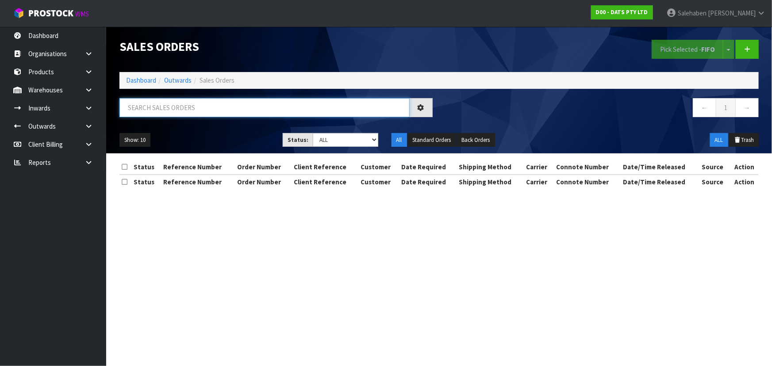
click at [172, 108] on input "text" at bounding box center [264, 107] width 290 height 19
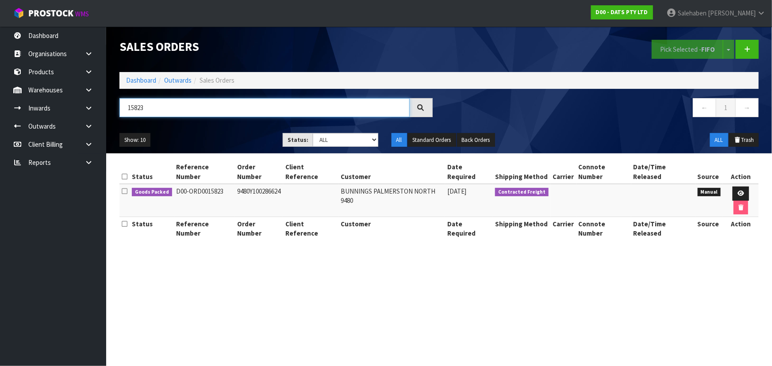
type input "15823"
click at [737, 191] on icon at bounding box center [740, 194] width 7 height 6
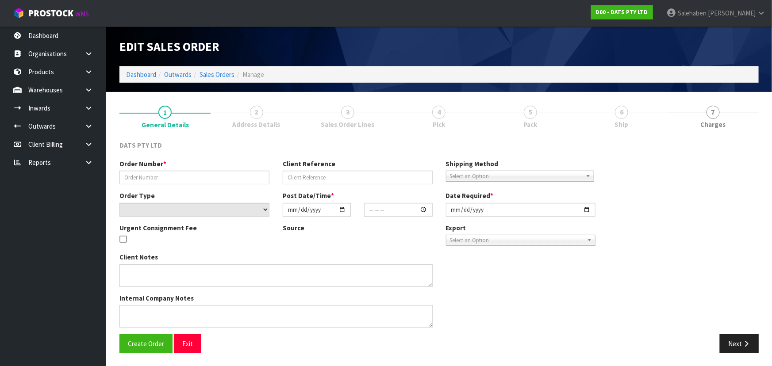
type input "9480Y100286624"
select select "number:0"
type input "2025-09-25"
type input "10:15:00.000"
type input "2025-09-25"
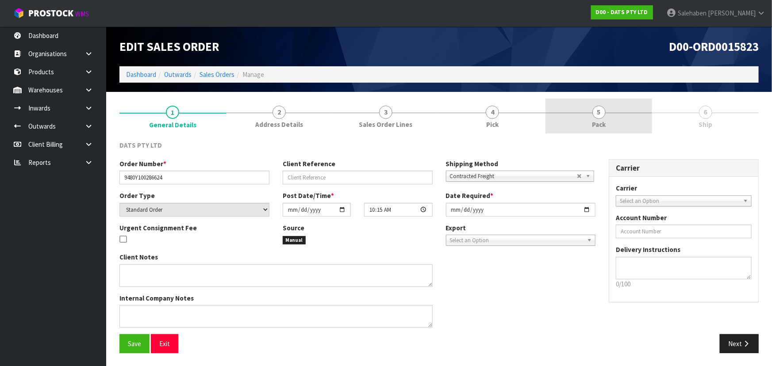
click at [590, 129] on link "5 Pack" at bounding box center [598, 116] width 107 height 35
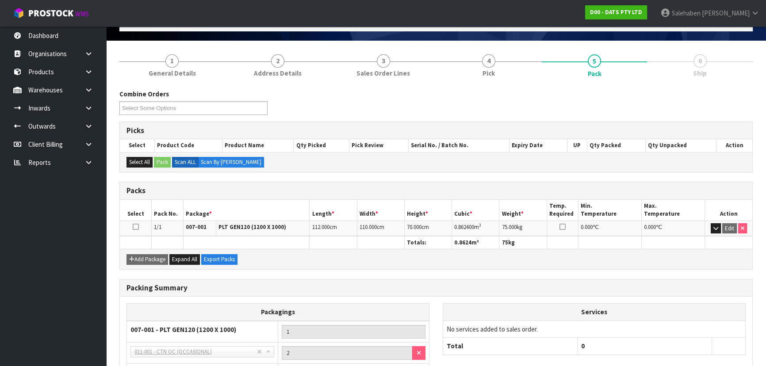
scroll to position [122, 0]
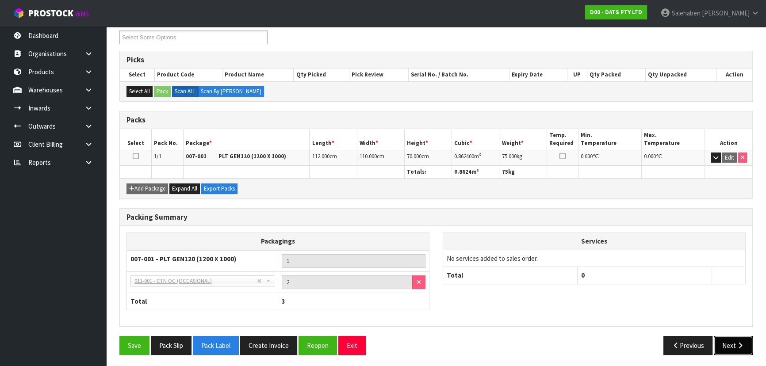
click at [730, 345] on button "Next" at bounding box center [733, 345] width 39 height 19
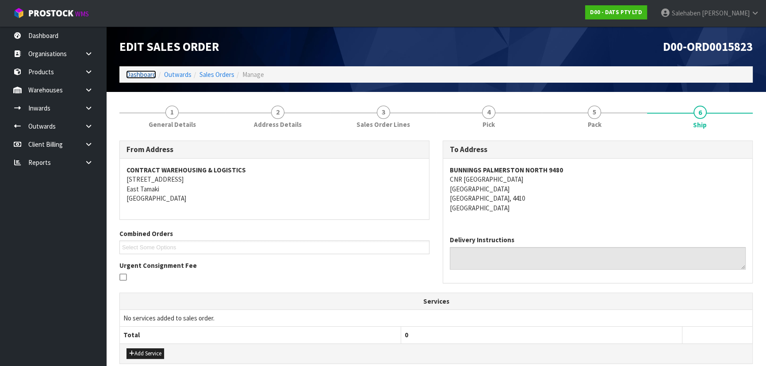
click at [137, 74] on link "Dashboard" at bounding box center [141, 74] width 30 height 8
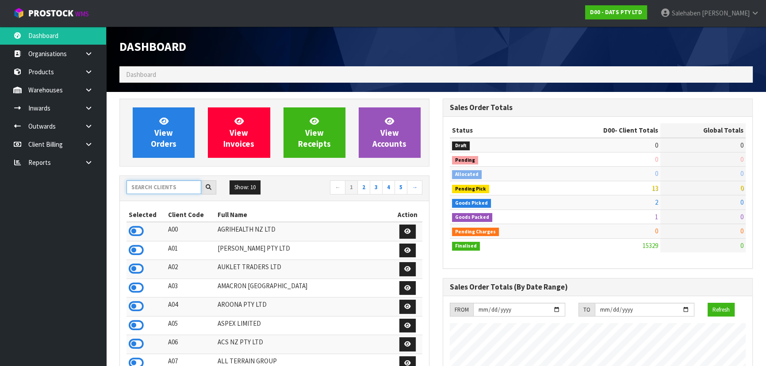
scroll to position [688, 323]
click at [152, 184] on input "text" at bounding box center [163, 187] width 75 height 14
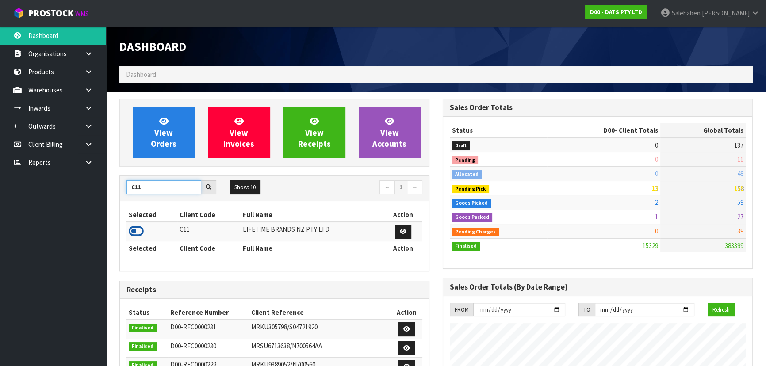
type input "C11"
drag, startPoint x: 133, startPoint y: 228, endPoint x: 135, endPoint y: 235, distance: 7.1
click at [134, 230] on icon at bounding box center [136, 231] width 15 height 13
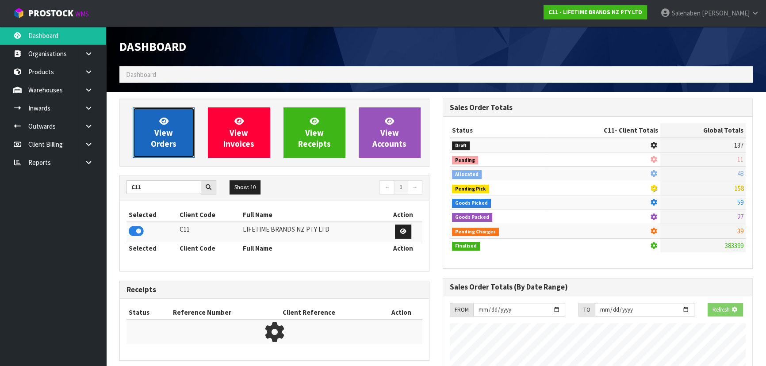
click at [171, 148] on span "View Orders" at bounding box center [164, 132] width 26 height 33
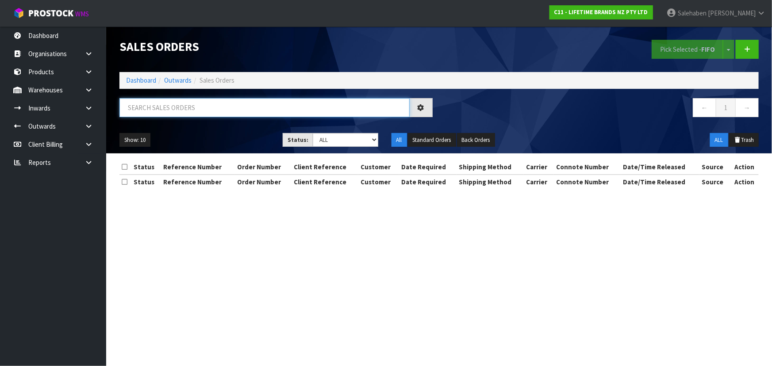
click at [147, 103] on input "text" at bounding box center [264, 107] width 290 height 19
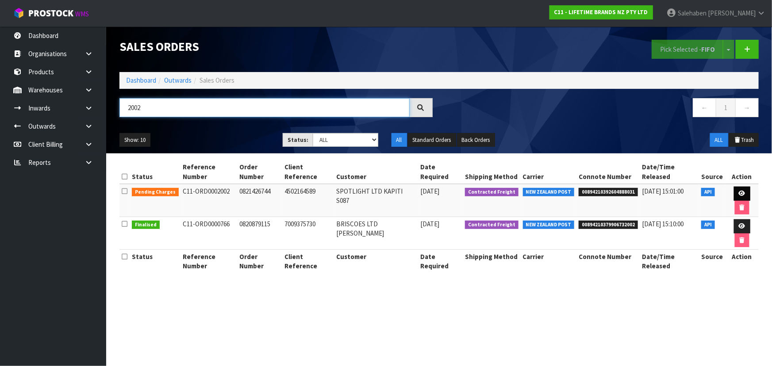
type input "2002"
click at [739, 191] on icon at bounding box center [742, 194] width 7 height 6
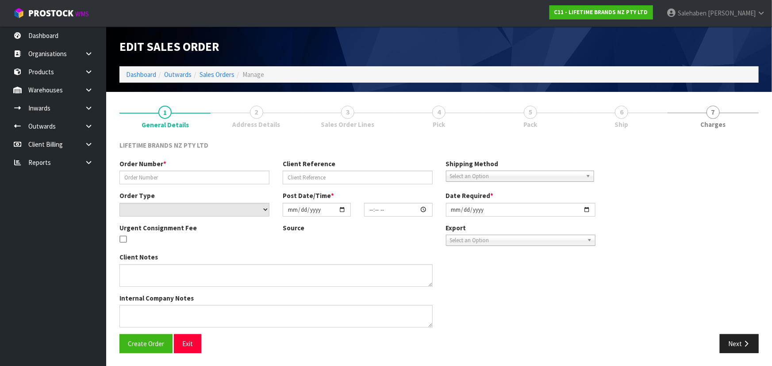
type input "0821426744"
type input "4502164589"
select select "number:0"
type input "2025-09-25"
type input "09:39:29.000"
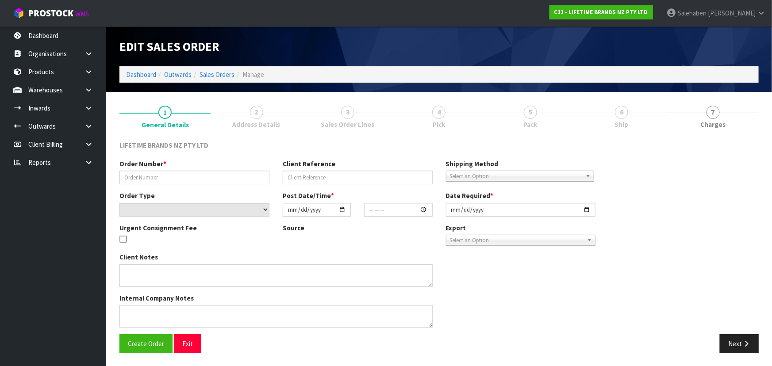
type input "2025-09-25"
type textarea "PLEASE DISPATCH TODAY-URGENT"
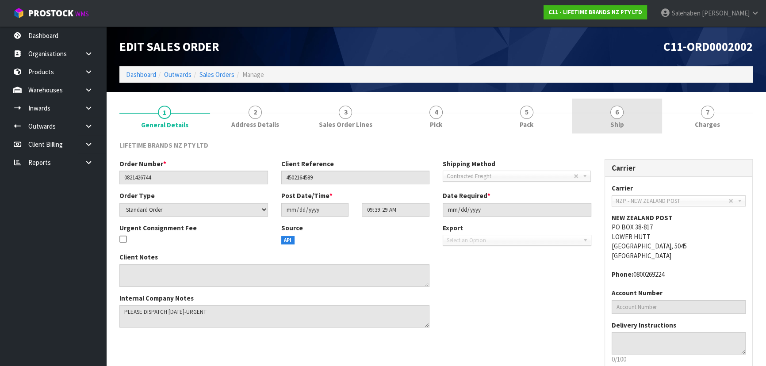
click at [616, 125] on span "Ship" at bounding box center [617, 124] width 14 height 9
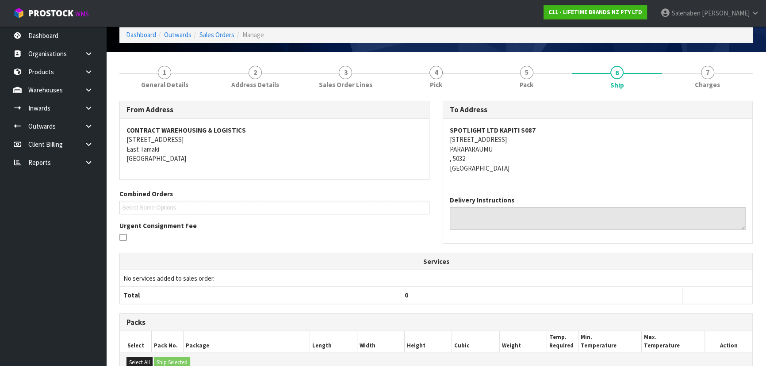
scroll to position [40, 0]
drag, startPoint x: 446, startPoint y: 75, endPoint x: 427, endPoint y: 82, distance: 20.1
click at [442, 76] on link "4 Pick" at bounding box center [436, 76] width 91 height 35
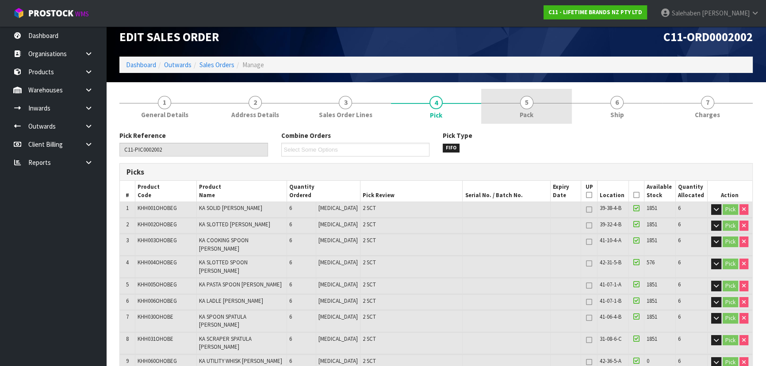
scroll to position [0, 0]
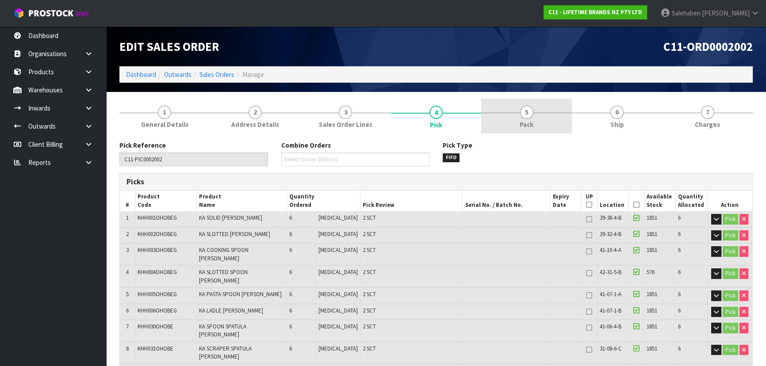
click at [528, 127] on span "Pack" at bounding box center [527, 124] width 14 height 9
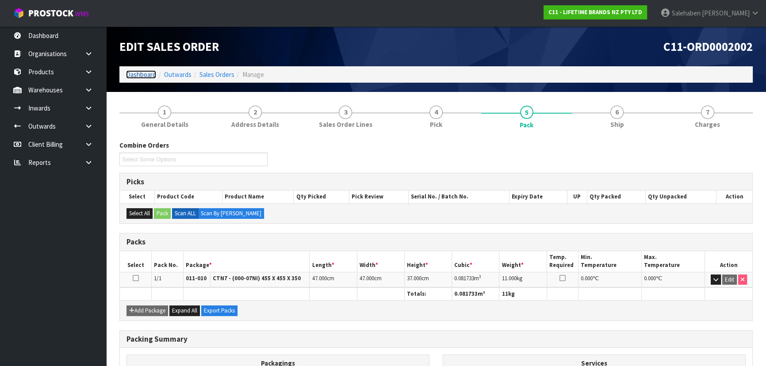
click at [139, 75] on link "Dashboard" at bounding box center [141, 74] width 30 height 8
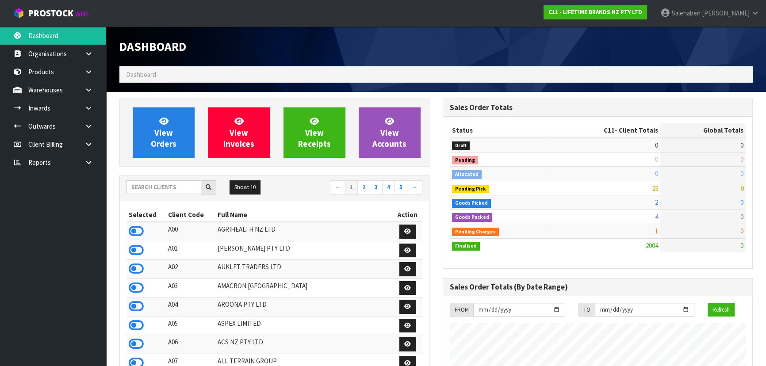
scroll to position [669, 323]
drag, startPoint x: 143, startPoint y: 181, endPoint x: 143, endPoint y: 190, distance: 8.8
click at [143, 190] on input "text" at bounding box center [163, 187] width 75 height 14
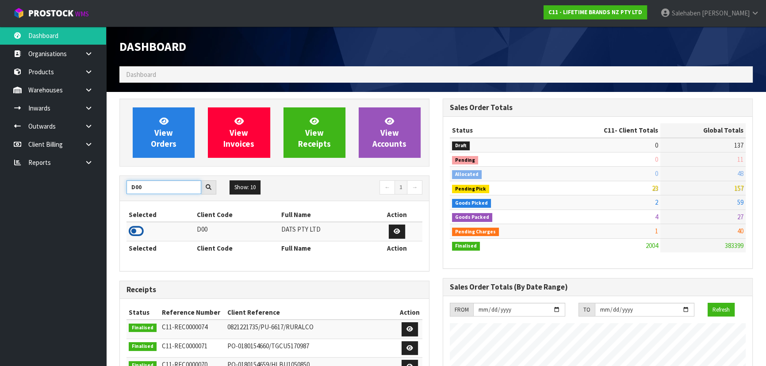
type input "D00"
drag, startPoint x: 133, startPoint y: 233, endPoint x: 136, endPoint y: 238, distance: 6.4
click at [134, 234] on icon at bounding box center [136, 231] width 15 height 13
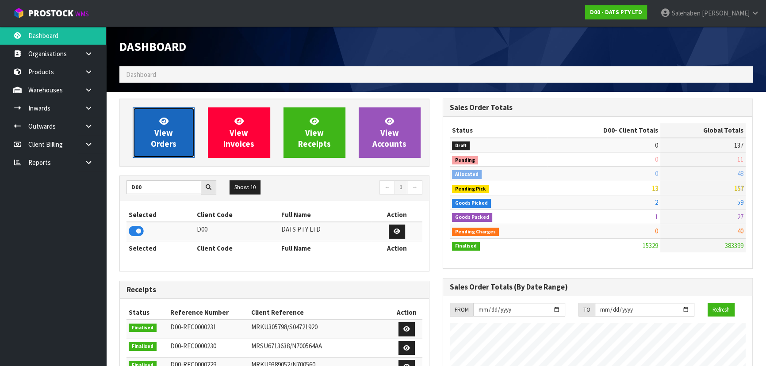
click at [168, 134] on span "View Orders" at bounding box center [164, 132] width 26 height 33
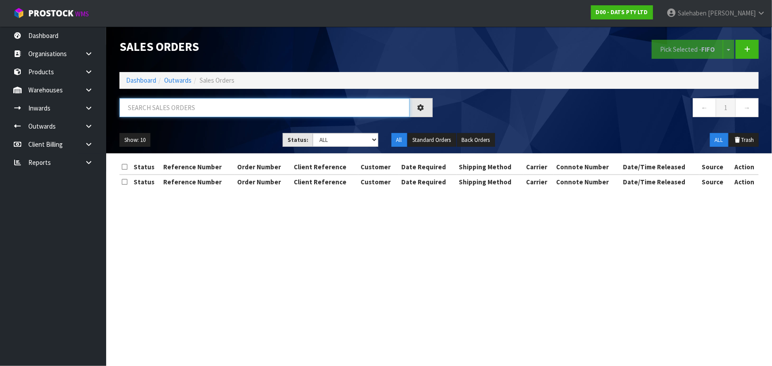
click at [349, 105] on input "text" at bounding box center [264, 107] width 290 height 19
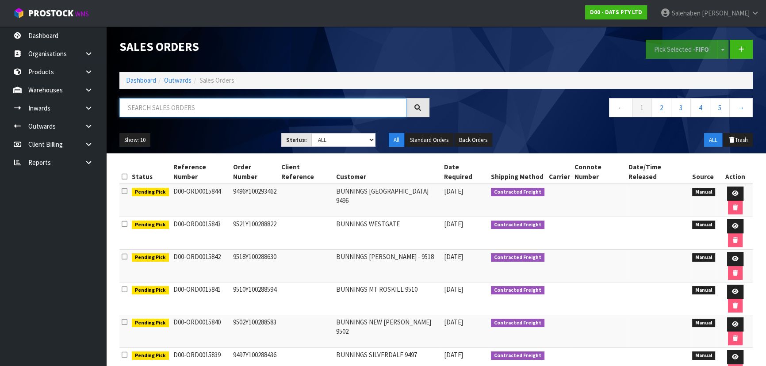
click at [155, 106] on input "text" at bounding box center [262, 107] width 287 height 19
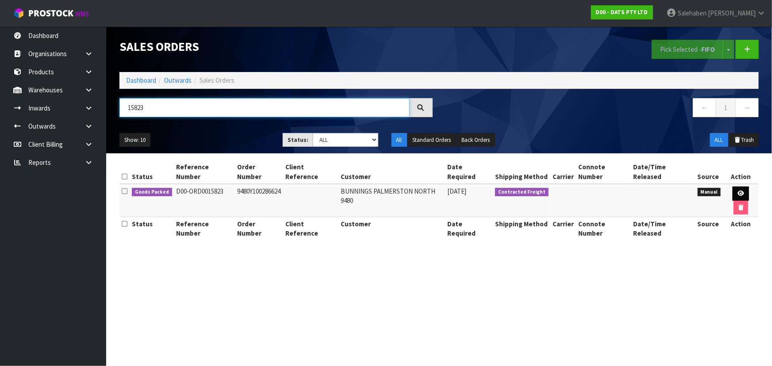
type input "15823"
click at [737, 191] on icon at bounding box center [740, 194] width 7 height 6
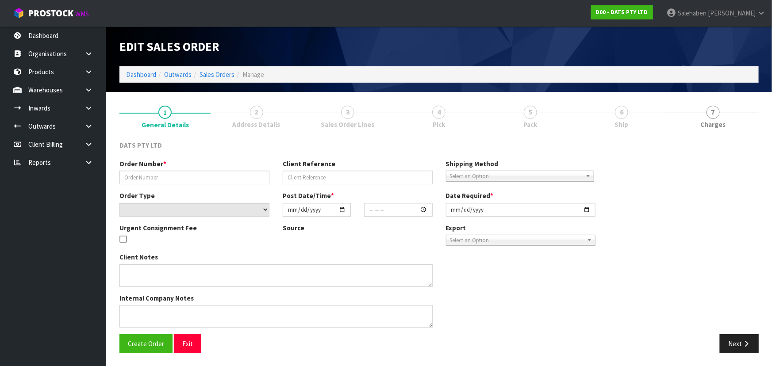
type input "9480Y100286624"
select select "number:0"
type input "2025-09-25"
type input "10:15:00.000"
type input "2025-09-25"
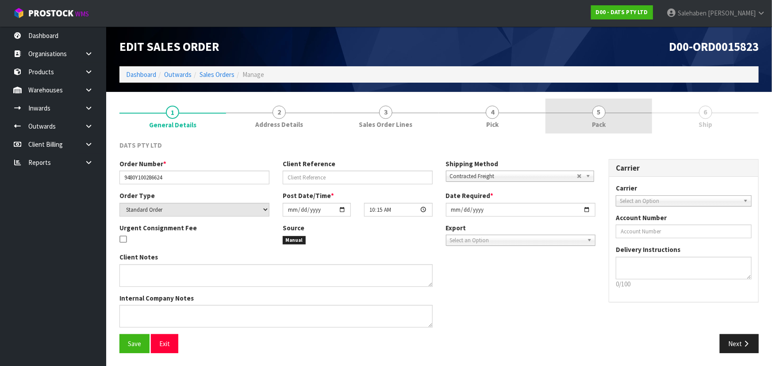
click at [602, 110] on span "5" at bounding box center [598, 112] width 13 height 13
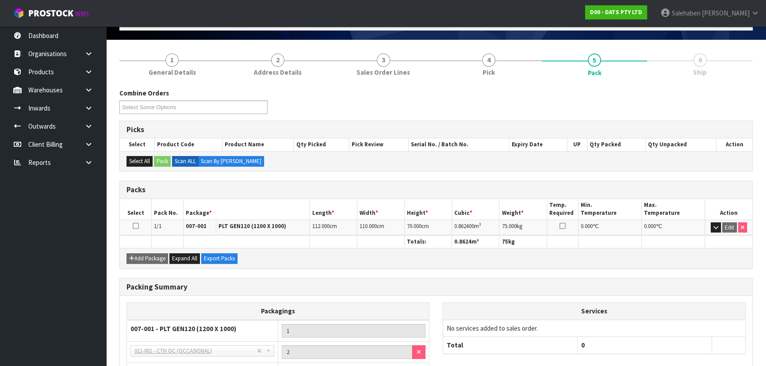
scroll to position [122, 0]
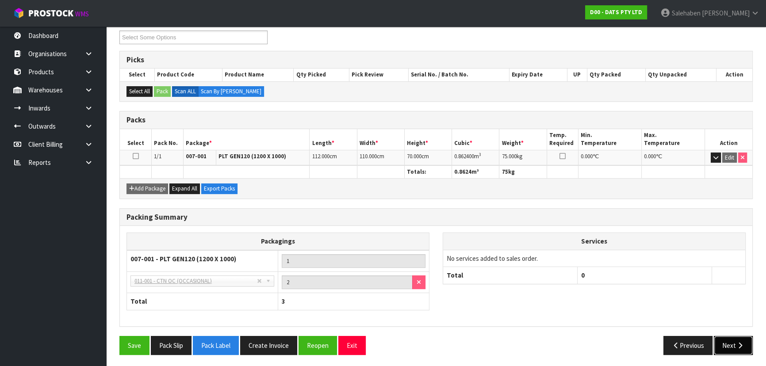
drag, startPoint x: 730, startPoint y: 344, endPoint x: 725, endPoint y: 341, distance: 5.2
click at [730, 344] on button "Next" at bounding box center [733, 345] width 39 height 19
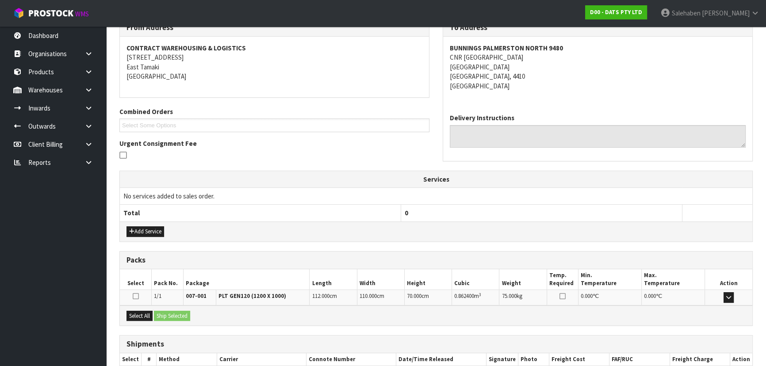
drag, startPoint x: 547, startPoint y: 58, endPoint x: 455, endPoint y: 58, distance: 91.6
click at [455, 58] on address "BUNNINGS PALMERSTON NORTH 9480 CNR TREMAINE AVE & RAILWAY RD PALMERSTON NORTH P…" at bounding box center [598, 66] width 296 height 47
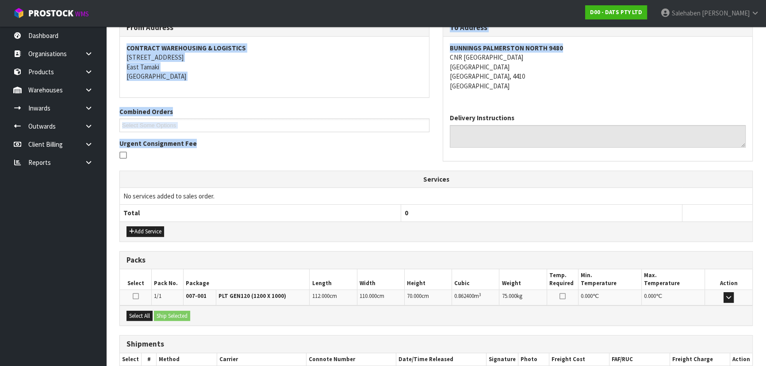
drag, startPoint x: 567, startPoint y: 49, endPoint x: 424, endPoint y: 46, distance: 142.5
click at [424, 46] on div "From Address CONTRACT WAREHOUSING & LOGISTICS 17 Allens Road East Tamaki Auckla…" at bounding box center [436, 95] width 647 height 152
click at [457, 46] on strong "BUNNINGS PALMERSTON NORTH 9480" at bounding box center [506, 48] width 113 height 8
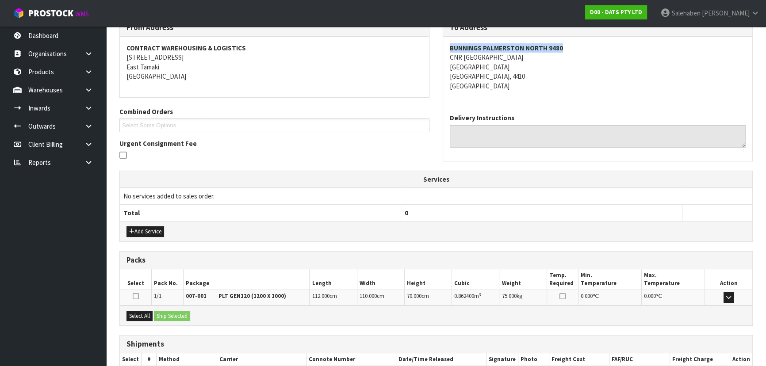
drag, startPoint x: 450, startPoint y: 46, endPoint x: 579, endPoint y: 46, distance: 128.3
click at [578, 47] on address "BUNNINGS PALMERSTON NORTH 9480 CNR TREMAINE AVE & RAILWAY RD PALMERSTON NORTH P…" at bounding box center [598, 66] width 296 height 47
copy strong "BUNNINGS PALMERSTON NORTH 9480"
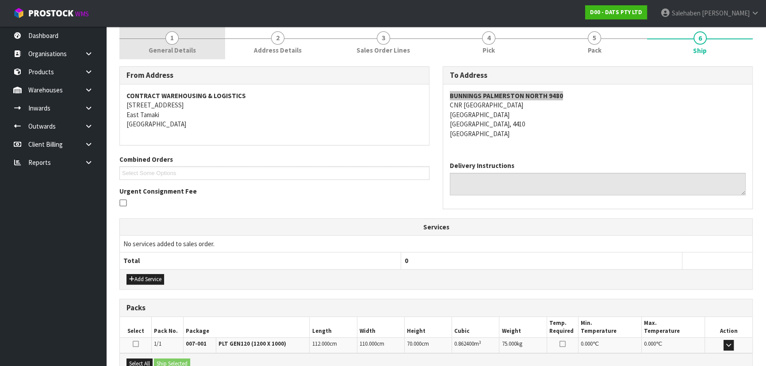
scroll to position [1, 0]
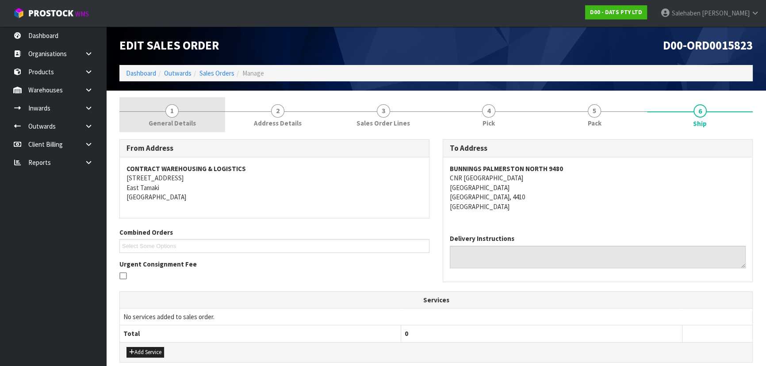
drag, startPoint x: 172, startPoint y: 118, endPoint x: 171, endPoint y: 124, distance: 6.7
click at [172, 119] on span "General Details" at bounding box center [172, 123] width 47 height 9
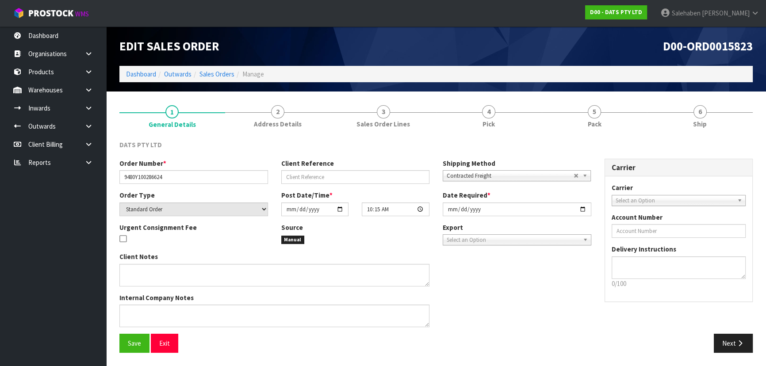
scroll to position [0, 0]
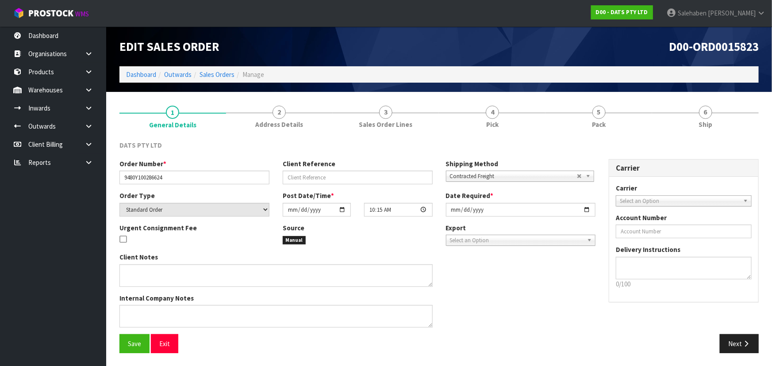
drag, startPoint x: 174, startPoint y: 170, endPoint x: 139, endPoint y: 179, distance: 36.6
click at [107, 177] on section "1 General Details 2 Address Details 3 Sales Order Lines 4 Pick 5 Pack 6 Ship DA…" at bounding box center [439, 229] width 666 height 275
drag, startPoint x: 175, startPoint y: 181, endPoint x: 112, endPoint y: 172, distance: 63.4
click at [113, 175] on div "Order Number * 9480Y100286624" at bounding box center [194, 171] width 163 height 25
click at [605, 126] on span "Pack" at bounding box center [599, 124] width 14 height 9
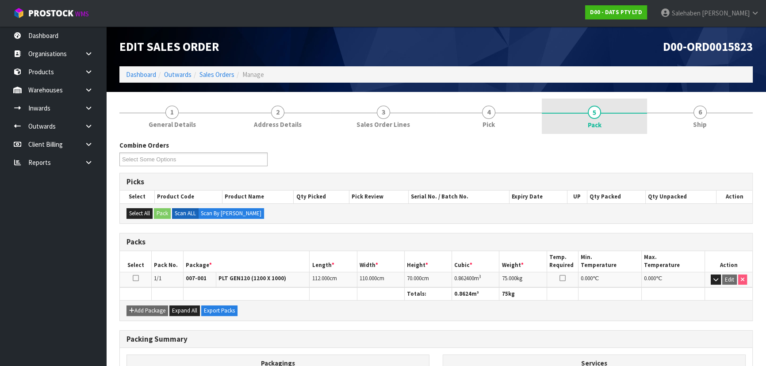
click at [590, 123] on span "Pack" at bounding box center [595, 124] width 14 height 9
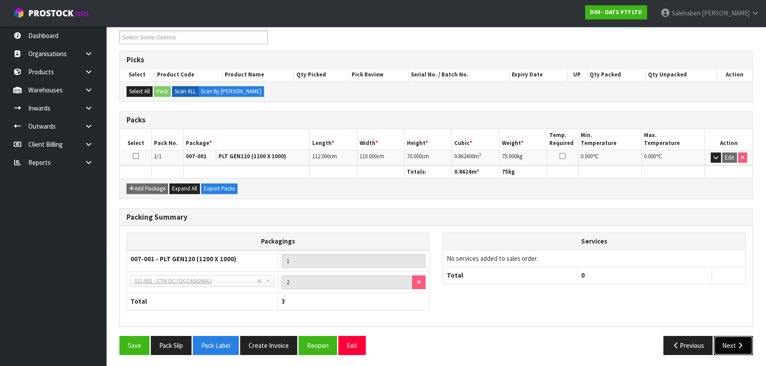
click at [735, 346] on button "Next" at bounding box center [733, 345] width 39 height 19
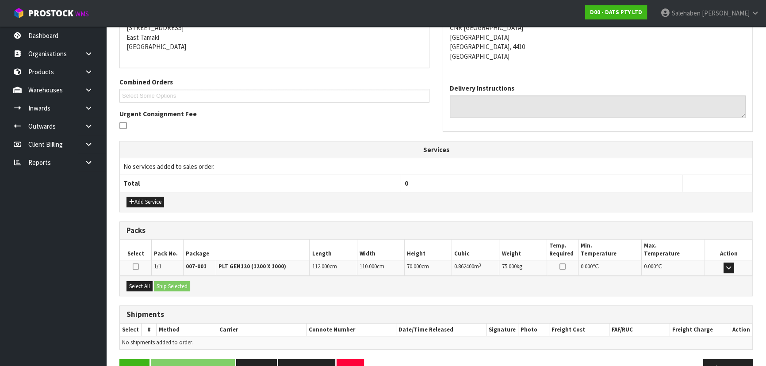
scroll to position [175, 0]
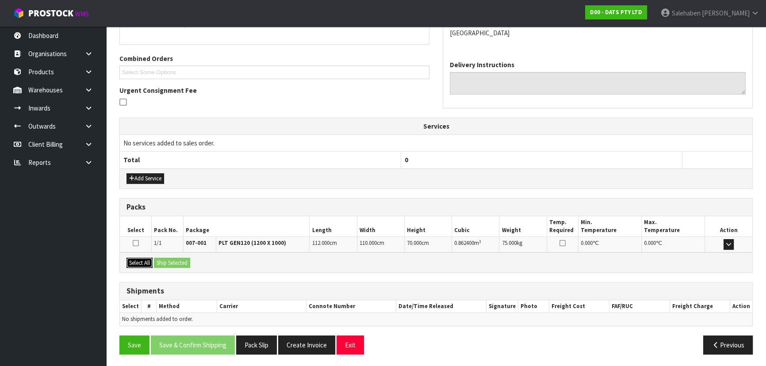
click at [139, 261] on button "Select All" at bounding box center [139, 263] width 26 height 11
click at [170, 264] on button "Ship Selected" at bounding box center [172, 263] width 36 height 11
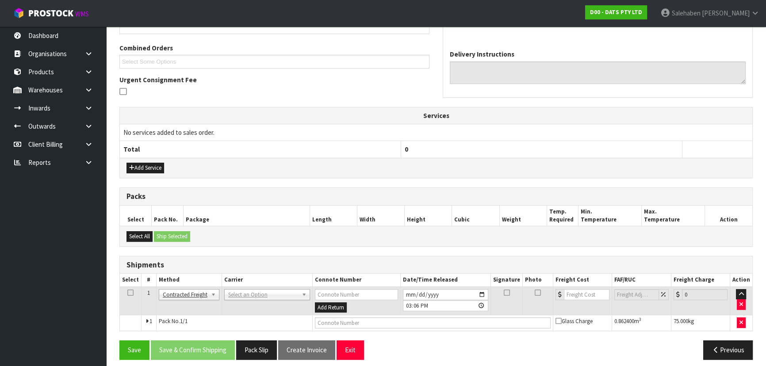
scroll to position [191, 0]
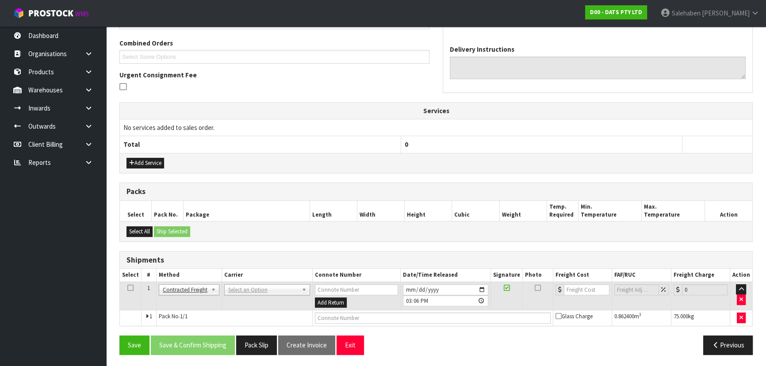
drag, startPoint x: 243, startPoint y: 285, endPoint x: 243, endPoint y: 297, distance: 12.0
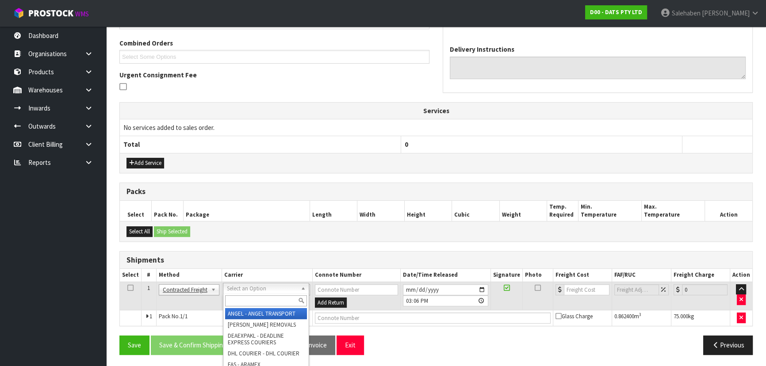
click at [243, 297] on input "text" at bounding box center [266, 300] width 82 height 11
type input "mains"
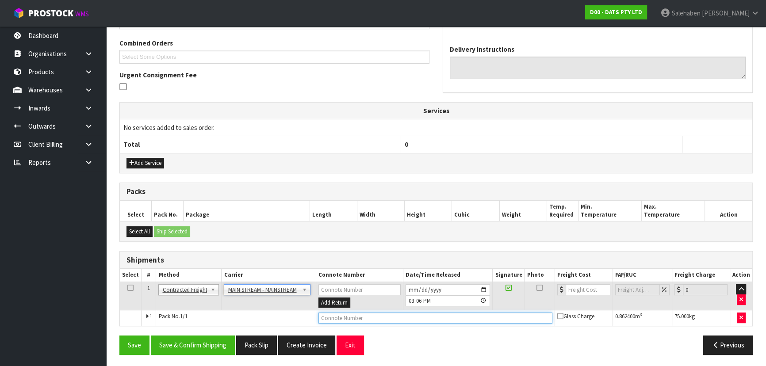
click at [343, 318] on input "text" at bounding box center [435, 318] width 234 height 11
paste input "CWL7728530"
type input "CWL7728530"
click at [590, 290] on input "number" at bounding box center [588, 289] width 45 height 11
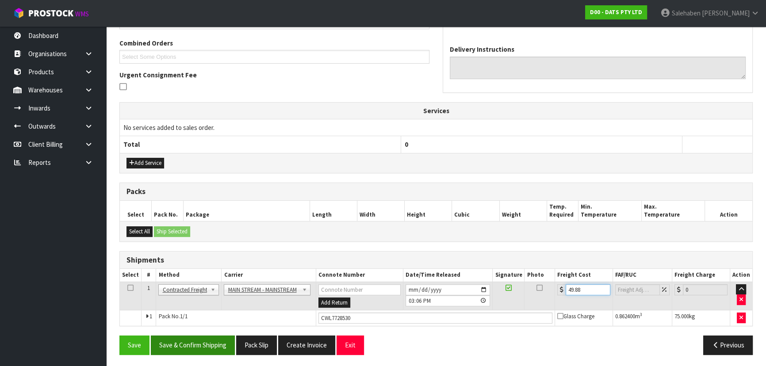
type input "49.88"
click at [181, 339] on button "Save & Confirm Shipping" at bounding box center [193, 345] width 84 height 19
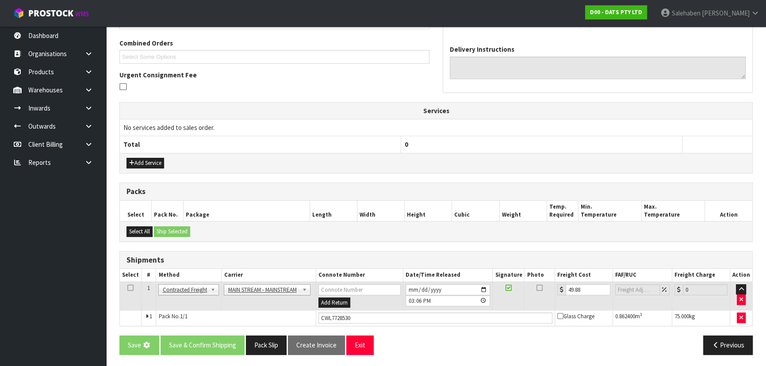
scroll to position [0, 0]
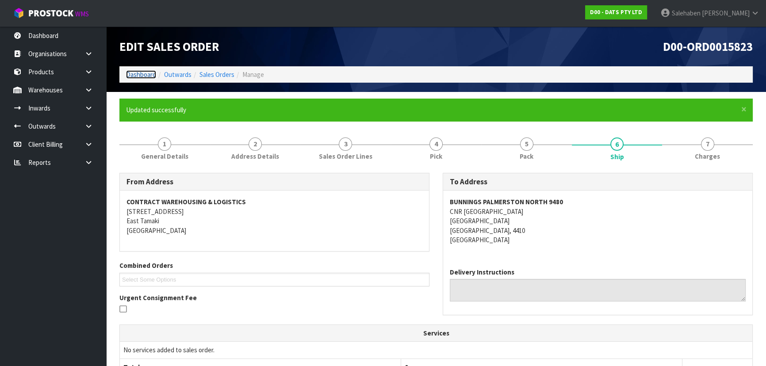
click at [141, 71] on link "Dashboard" at bounding box center [141, 74] width 30 height 8
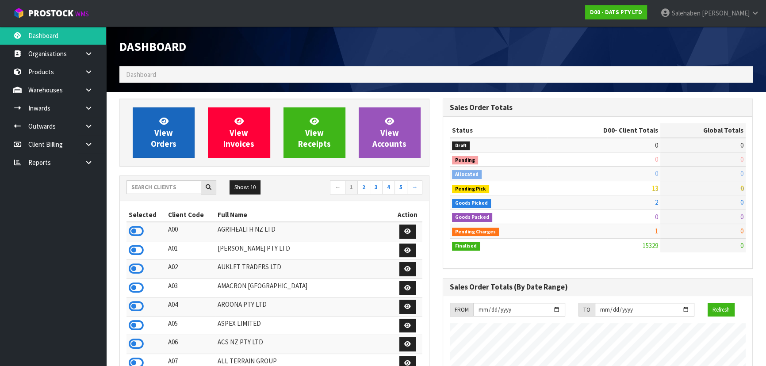
scroll to position [688, 323]
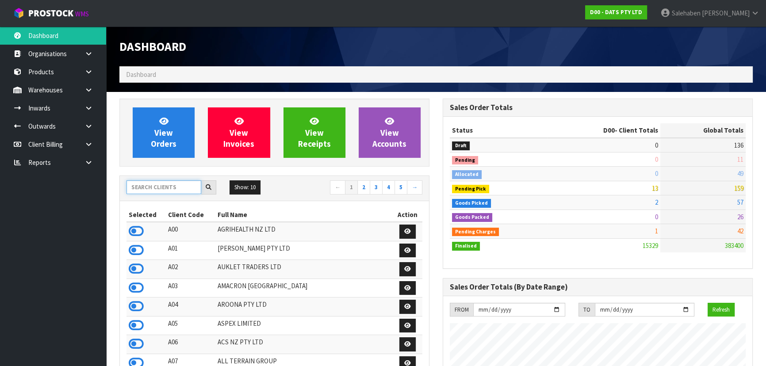
click at [153, 188] on input "text" at bounding box center [163, 187] width 75 height 14
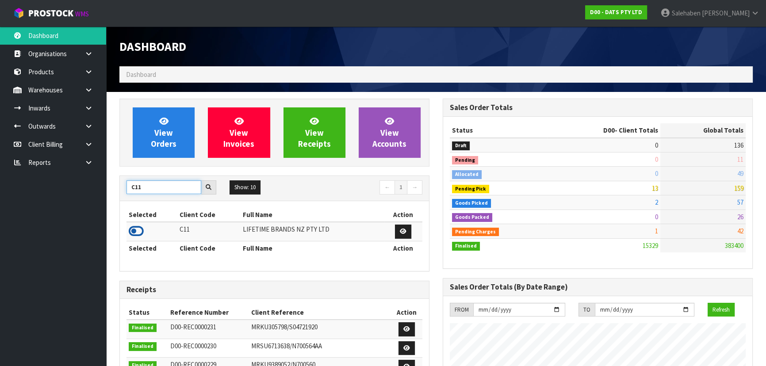
type input "C11"
click at [138, 230] on icon at bounding box center [136, 231] width 15 height 13
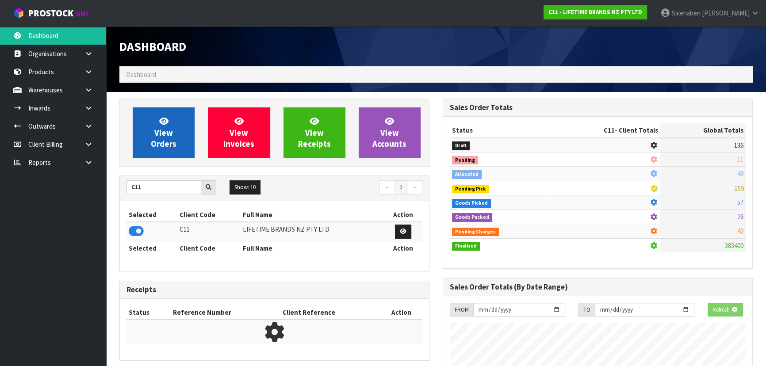
scroll to position [441751, 441979]
click at [152, 151] on link "View Orders" at bounding box center [164, 132] width 62 height 50
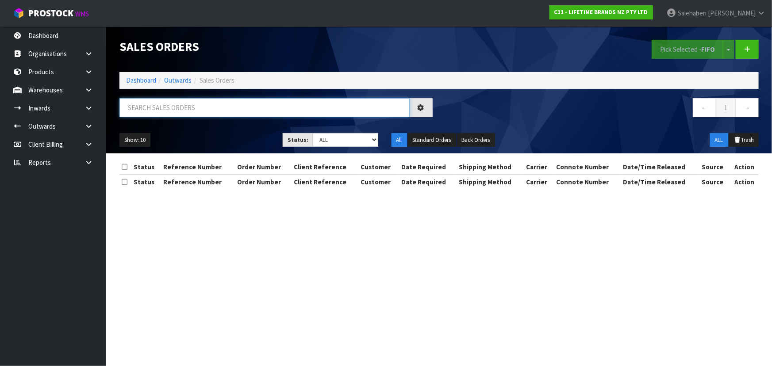
click at [142, 109] on input "text" at bounding box center [264, 107] width 290 height 19
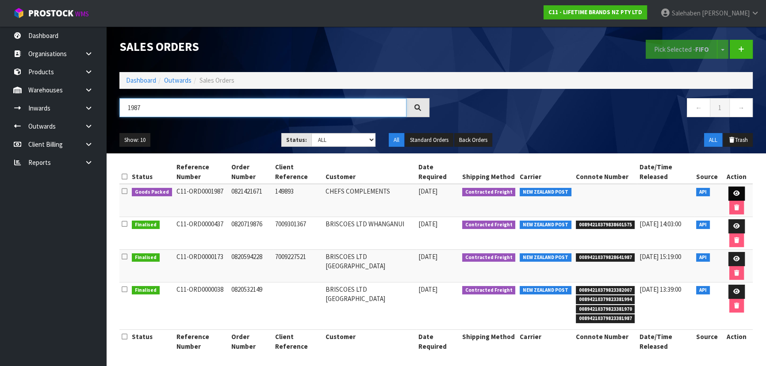
type input "1987"
click at [733, 191] on icon at bounding box center [736, 194] width 7 height 6
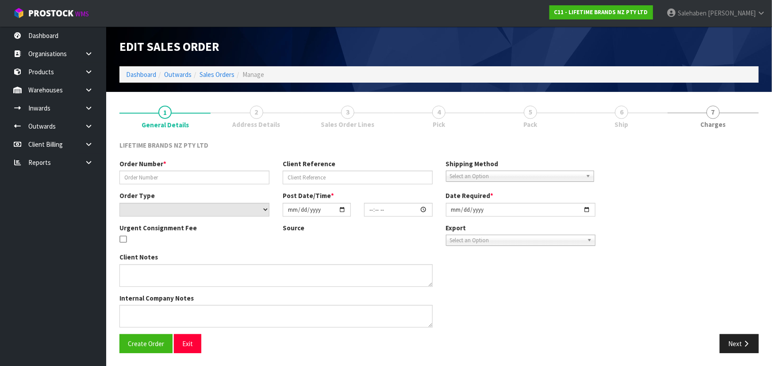
type input "0821421671"
type input "149893"
select select "number:0"
type input "2025-09-24"
type input "07:24:22.000"
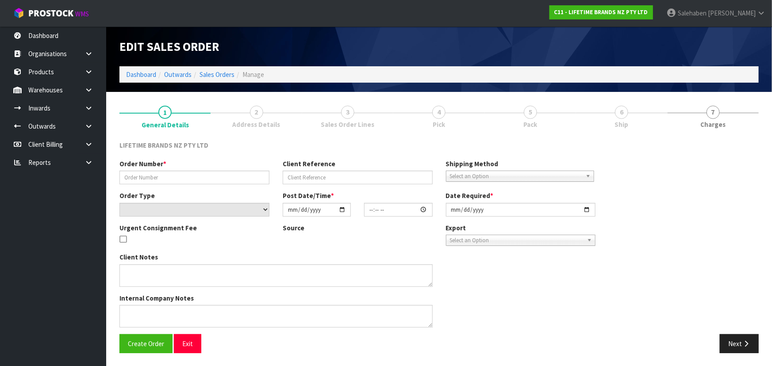
type input "2025-09-24"
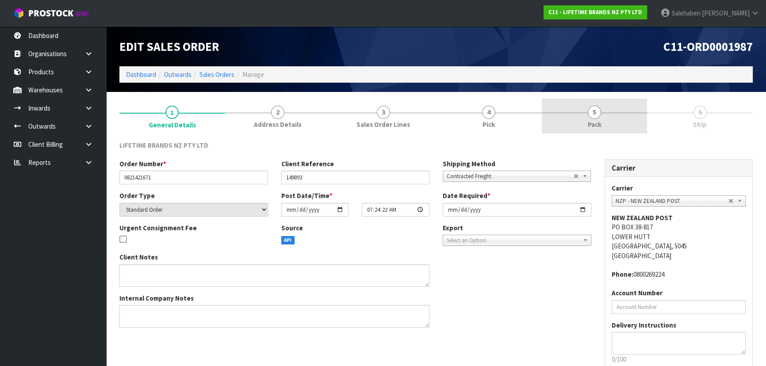
click at [588, 130] on link "5 Pack" at bounding box center [595, 116] width 106 height 35
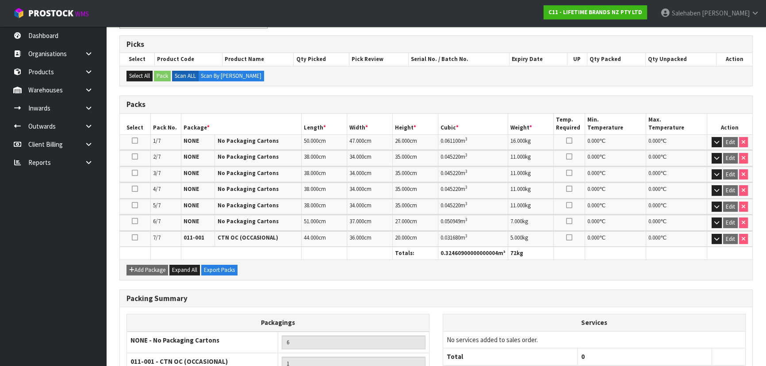
scroll to position [218, 0]
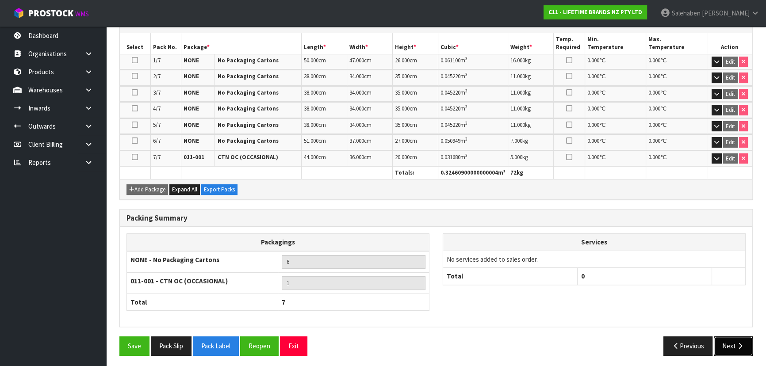
click at [740, 345] on icon "button" at bounding box center [740, 346] width 8 height 7
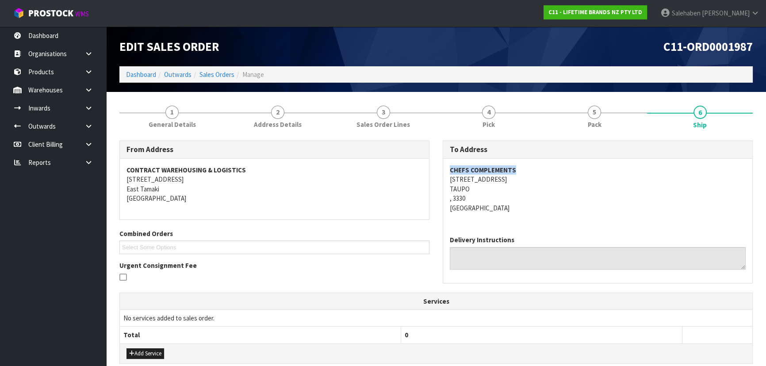
drag, startPoint x: 525, startPoint y: 169, endPoint x: 443, endPoint y: 172, distance: 82.8
click at [443, 172] on div "CHEFS COMPLEMENTS 11 GASCOIGNE STREET TAUPO , 3330 New Zealand" at bounding box center [597, 194] width 309 height 70
click at [541, 192] on address "CHEFS COMPLEMENTS 11 GASCOIGNE STREET TAUPO , 3330 New Zealand" at bounding box center [598, 188] width 296 height 47
drag, startPoint x: 510, startPoint y: 168, endPoint x: 434, endPoint y: 165, distance: 75.3
click at [434, 165] on div "From Address CONTRACT WAREHOUSING & LOGISTICS 17 Allens Road East Tamaki Auckla…" at bounding box center [436, 217] width 647 height 152
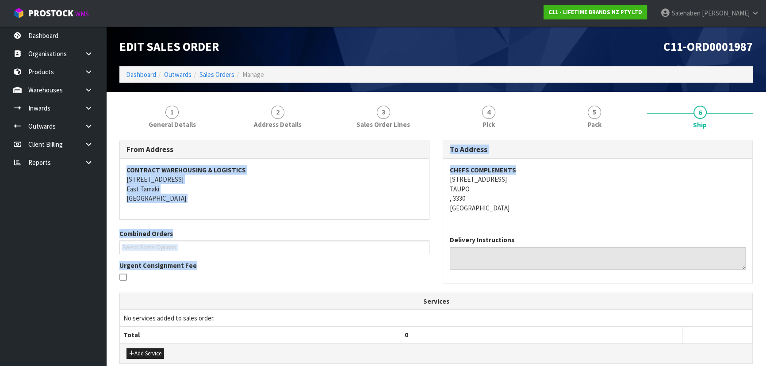
copy div "CONTRACT WAREHOUSING & LOGISTICS 17 Allens Road East Tamaki Auckland Combined O…"
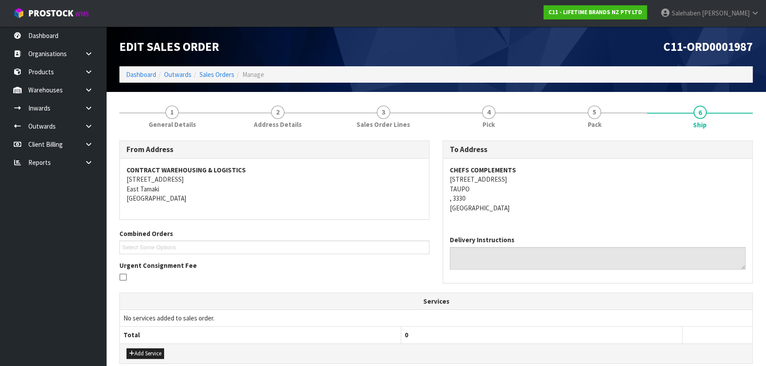
click at [520, 186] on address "CHEFS COMPLEMENTS 11 GASCOIGNE STREET TAUPO , 3330 New Zealand" at bounding box center [598, 188] width 296 height 47
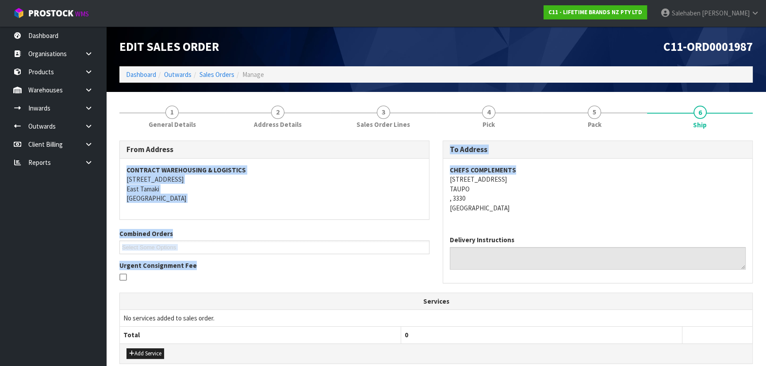
drag, startPoint x: 516, startPoint y: 169, endPoint x: 432, endPoint y: 159, distance: 84.6
click at [432, 159] on div "From Address CONTRACT WAREHOUSING & LOGISTICS 17 Allens Road East Tamaki Auckla…" at bounding box center [436, 217] width 647 height 152
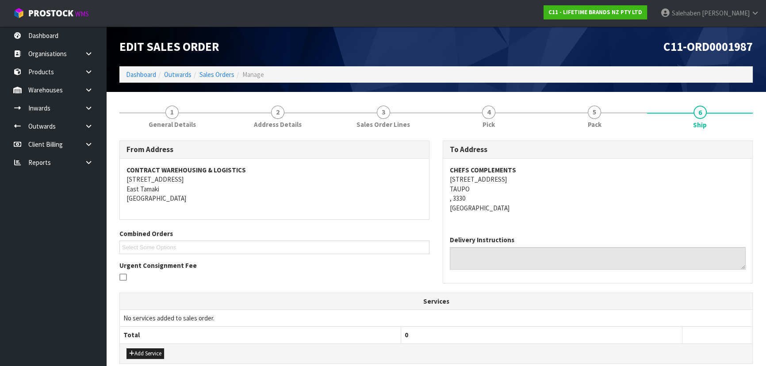
click at [565, 195] on address "CHEFS COMPLEMENTS 11 GASCOIGNE STREET TAUPO , 3330 New Zealand" at bounding box center [598, 188] width 296 height 47
drag, startPoint x: 496, startPoint y: 167, endPoint x: 442, endPoint y: 166, distance: 54.0
click at [443, 166] on div "To Address CHEFS COMPLEMENTS 11 GASCOIGNE STREET TAUPO , 3330 New Zealand Deliv…" at bounding box center [598, 212] width 310 height 142
copy strong "CHEFS COMPLEMENTS"
click at [176, 116] on span "1" at bounding box center [171, 112] width 13 height 13
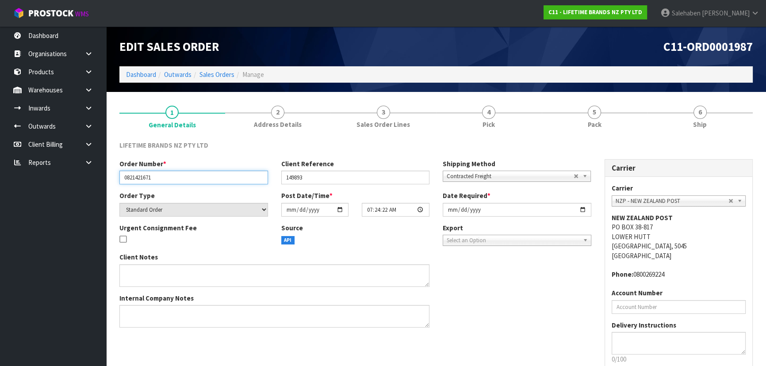
drag, startPoint x: 156, startPoint y: 180, endPoint x: 90, endPoint y: 180, distance: 66.4
click at [90, 180] on body "Toggle navigation ProStock WMS C11 - LIFETIME BRANDS NZ PTY LTD Salehaben Patel…" at bounding box center [383, 183] width 766 height 366
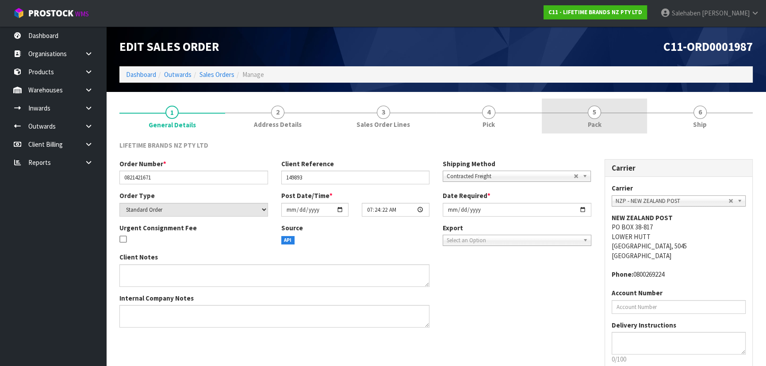
click at [594, 117] on span "5" at bounding box center [594, 112] width 13 height 13
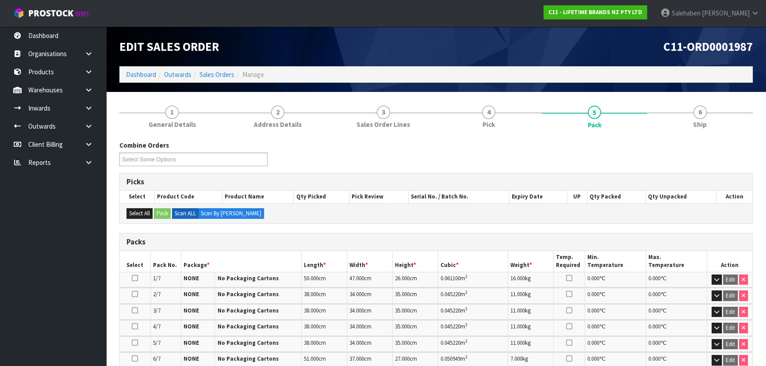
scroll to position [218, 0]
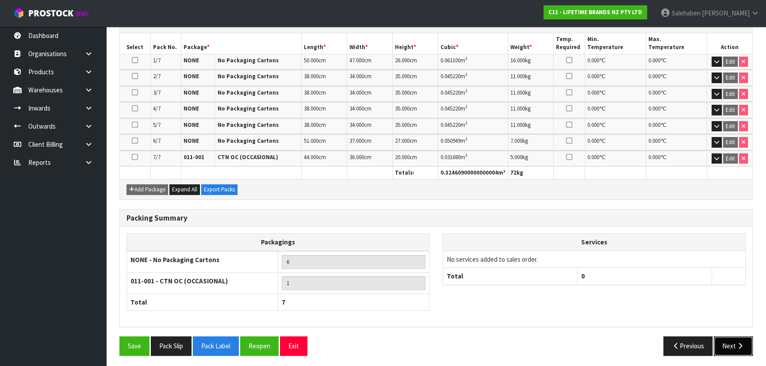
click at [724, 342] on button "Next" at bounding box center [733, 346] width 39 height 19
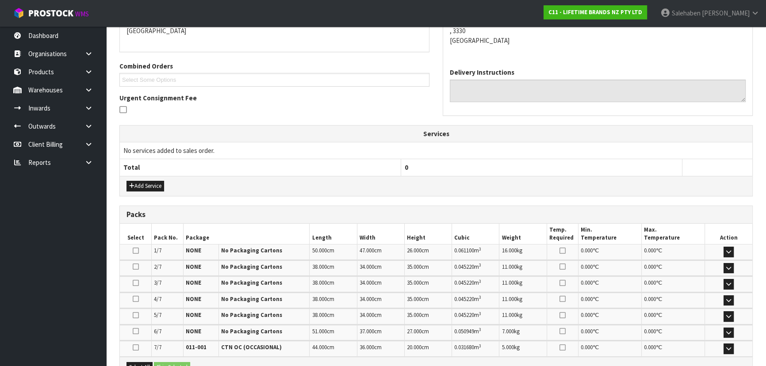
scroll to position [241, 0]
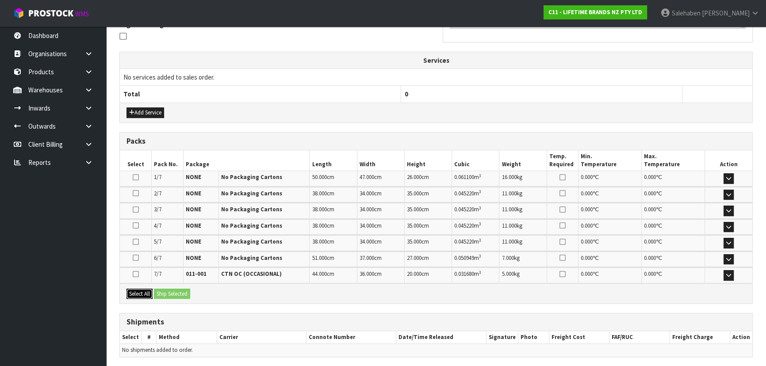
click at [136, 289] on button "Select All" at bounding box center [139, 294] width 26 height 11
click at [162, 291] on button "Ship Selected" at bounding box center [172, 294] width 36 height 11
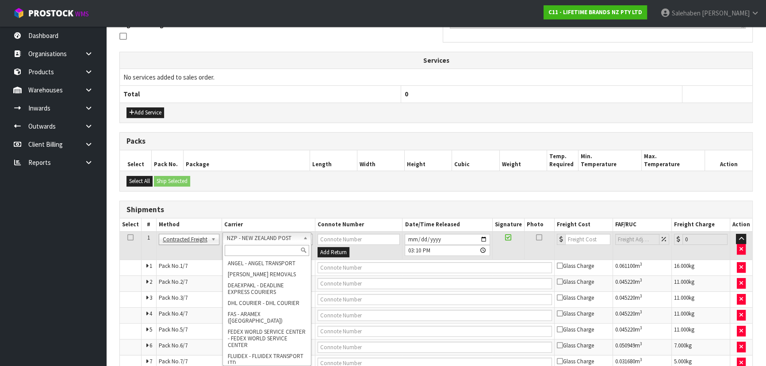
click at [260, 248] on input "text" at bounding box center [267, 250] width 84 height 11
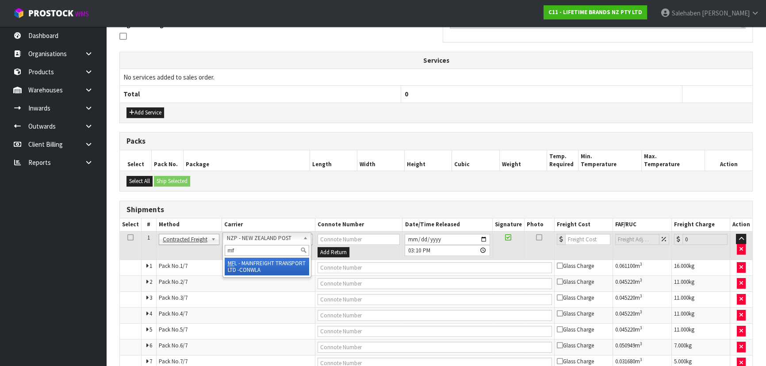
type input "mf"
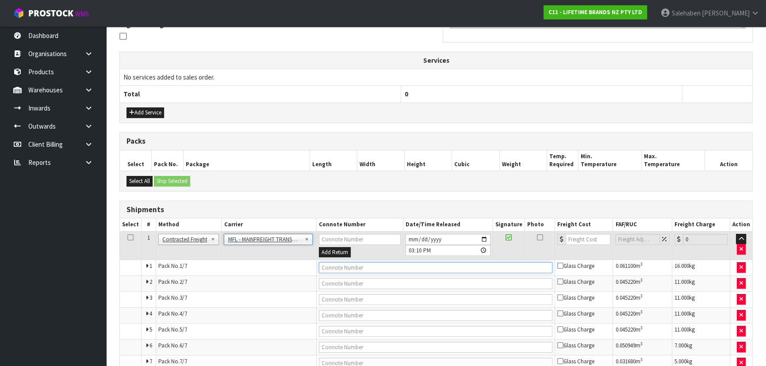
click at [349, 266] on input "text" at bounding box center [436, 267] width 234 height 11
paste input "FWM58877198"
type input "FWM58877198"
click at [574, 239] on input "number" at bounding box center [588, 239] width 45 height 11
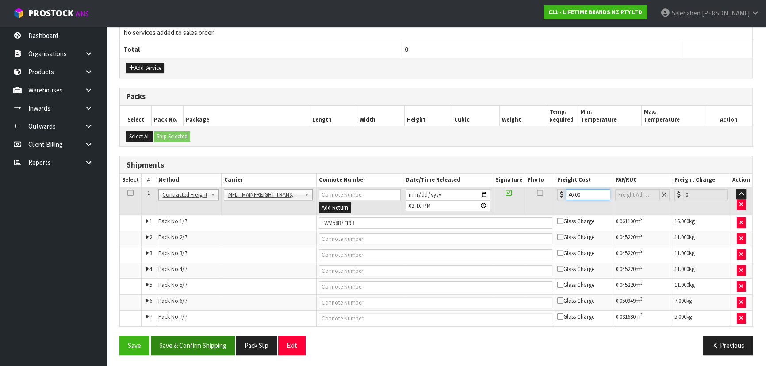
scroll to position [286, 0]
type input "46.00"
click at [164, 341] on button "Save & Confirm Shipping" at bounding box center [193, 345] width 84 height 19
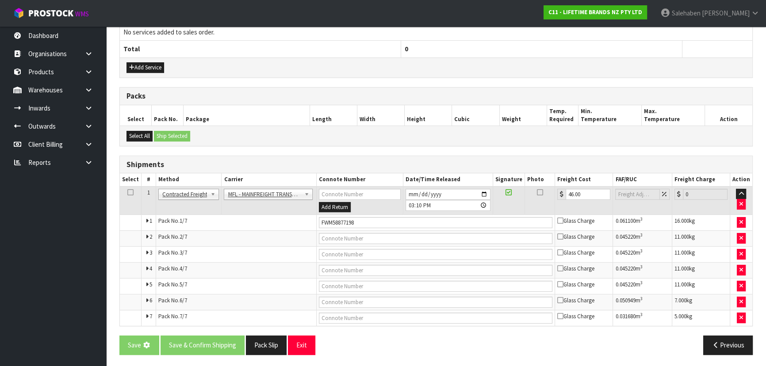
scroll to position [0, 0]
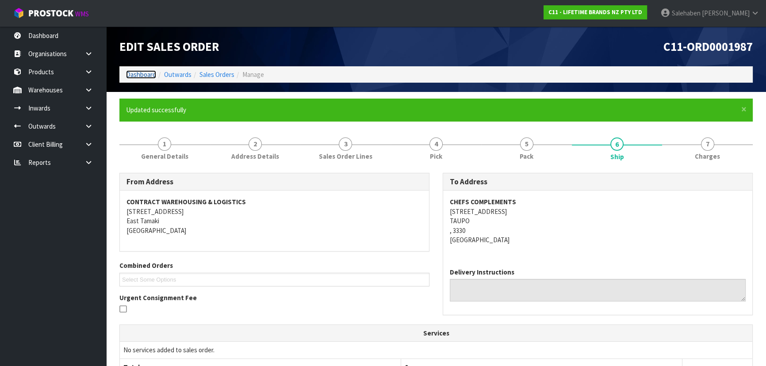
click at [138, 73] on link "Dashboard" at bounding box center [141, 74] width 30 height 8
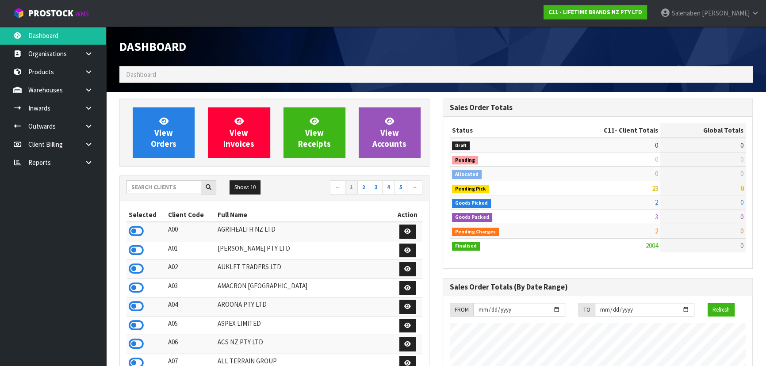
scroll to position [669, 323]
click at [150, 184] on input "text" at bounding box center [163, 187] width 75 height 14
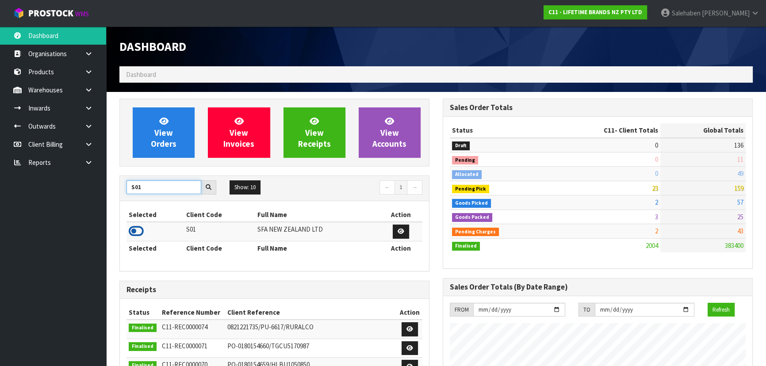
type input "S01"
click at [140, 232] on icon at bounding box center [136, 231] width 15 height 13
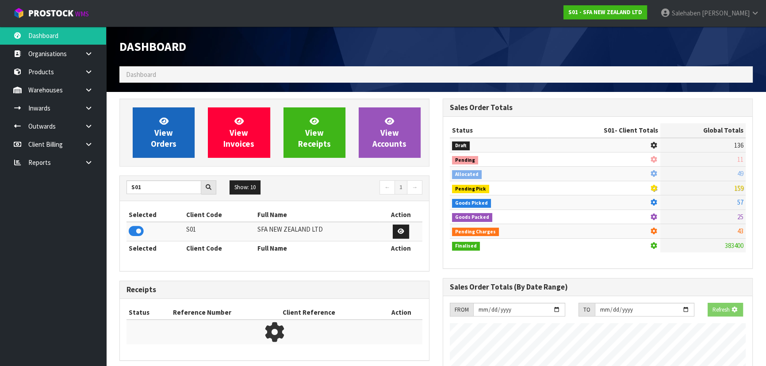
scroll to position [441751, 441979]
click at [145, 147] on link "View Orders" at bounding box center [164, 132] width 62 height 50
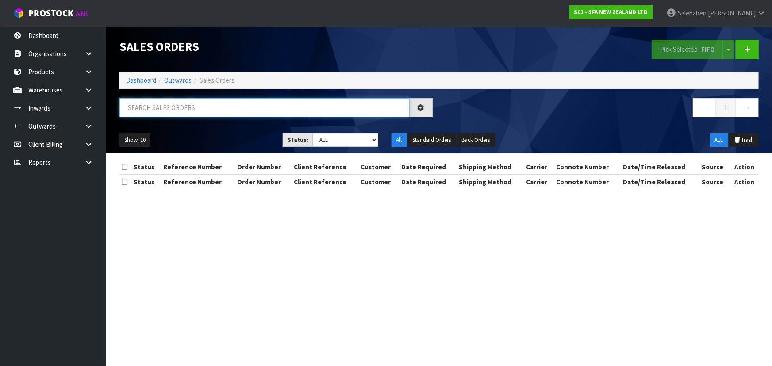
click at [146, 105] on input "text" at bounding box center [264, 107] width 290 height 19
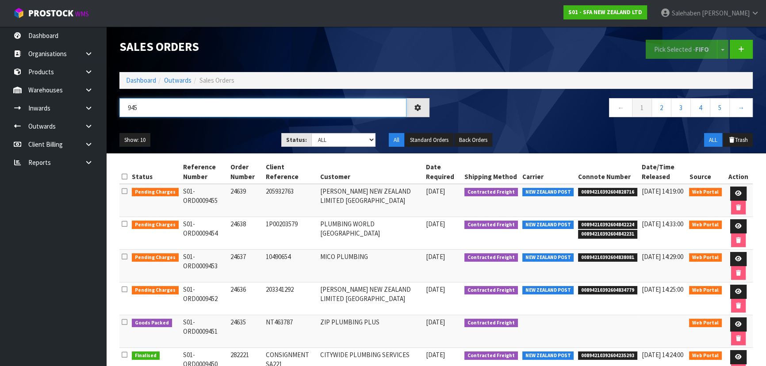
type input "9451"
drag, startPoint x: 144, startPoint y: 107, endPoint x: 109, endPoint y: 113, distance: 35.0
click at [109, 113] on header "Sales Orders Pick Selected - FIFO Split button! FIFO - First In First Out FEFO …" at bounding box center [436, 90] width 660 height 127
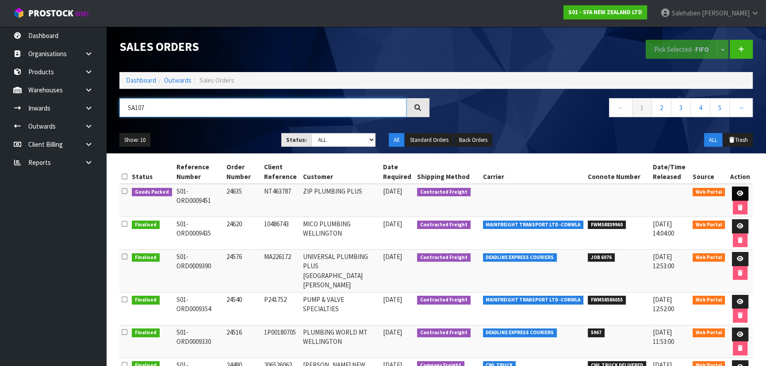
type input "SA107"
click at [738, 191] on icon at bounding box center [740, 194] width 7 height 6
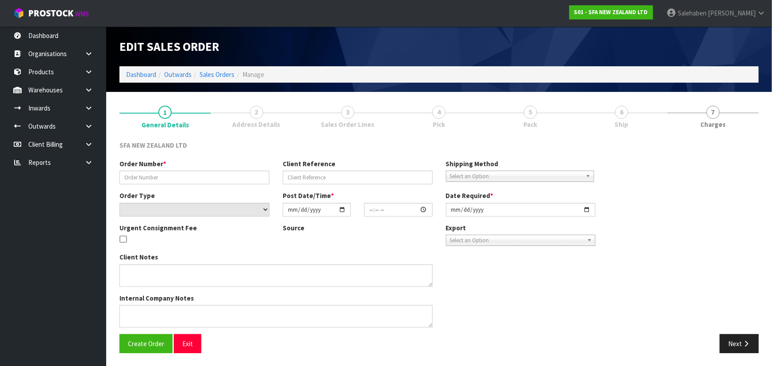
type input "24635"
type input "NT463787"
select select "number:0"
type input "[DATE]"
type input "13:40:00.000"
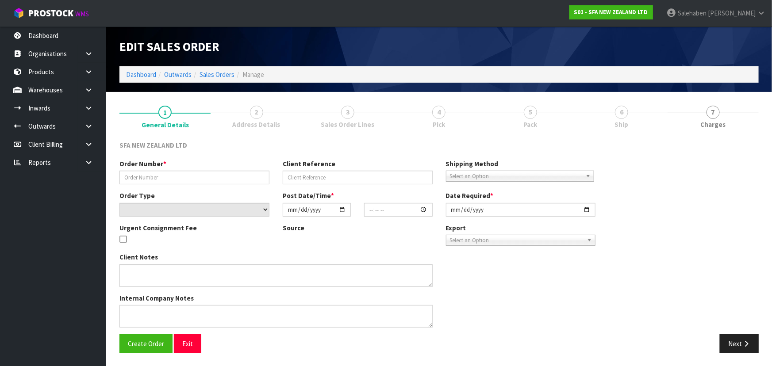
type input "[DATE]"
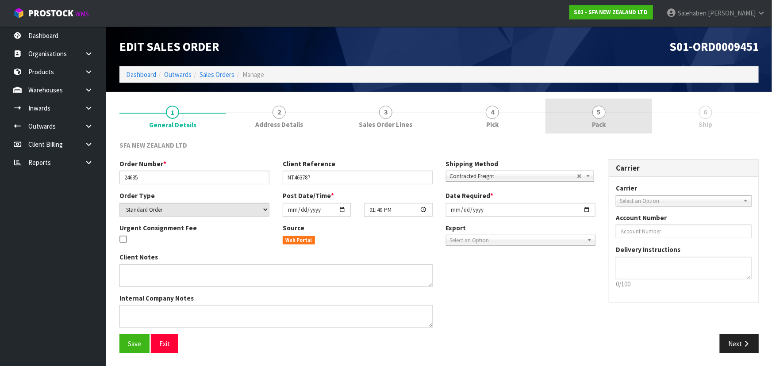
click at [595, 120] on span "Pack" at bounding box center [599, 124] width 14 height 9
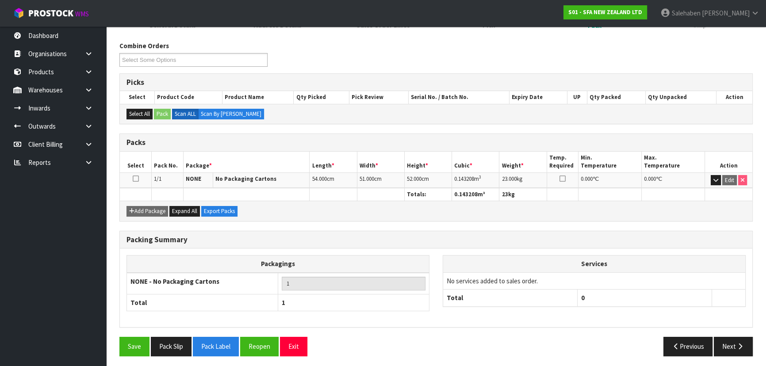
scroll to position [101, 0]
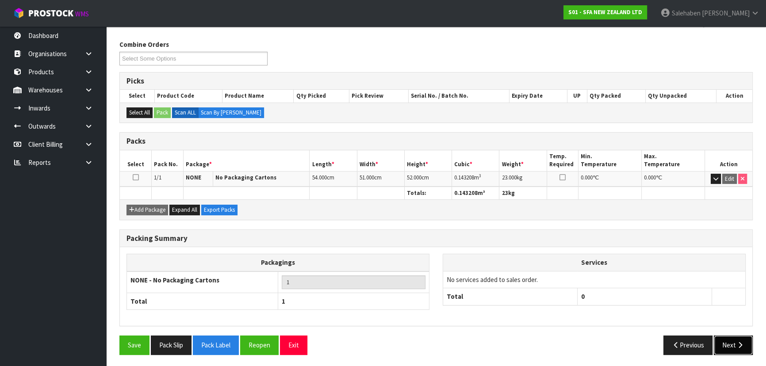
click at [733, 341] on button "Next" at bounding box center [733, 345] width 39 height 19
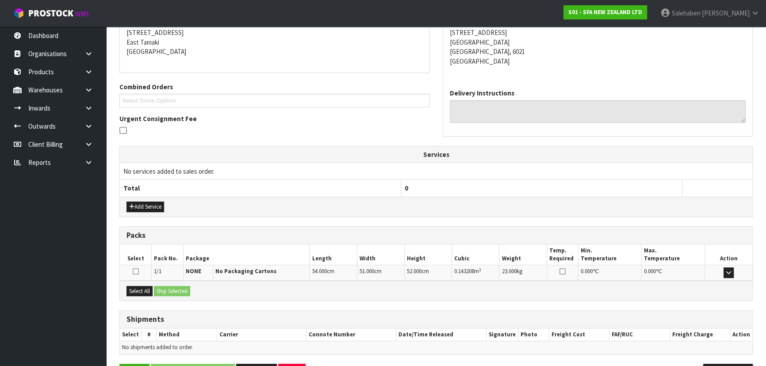
scroll to position [175, 0]
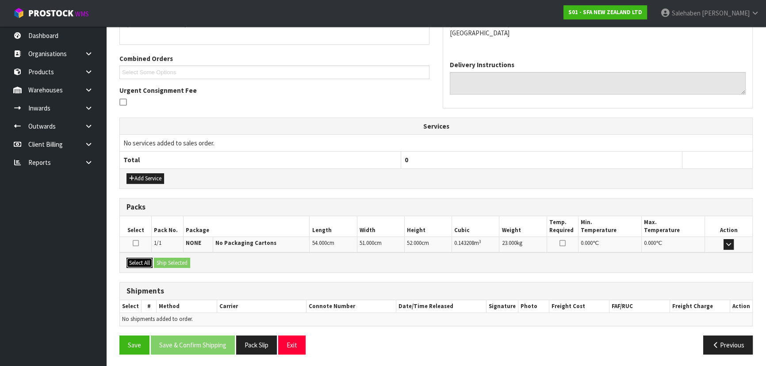
click at [134, 262] on button "Select All" at bounding box center [139, 263] width 26 height 11
click at [183, 260] on button "Ship Selected" at bounding box center [172, 263] width 36 height 11
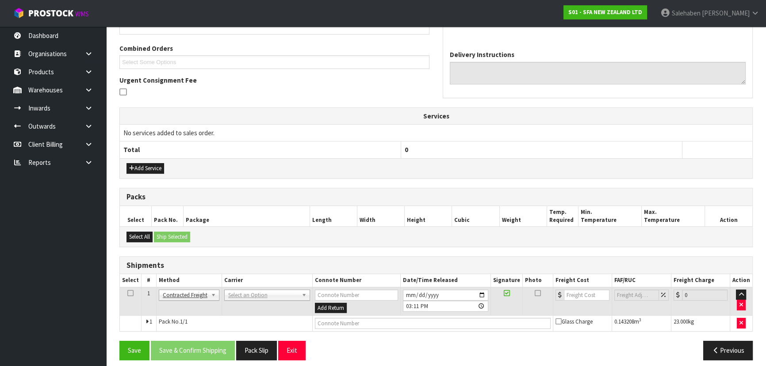
scroll to position [191, 0]
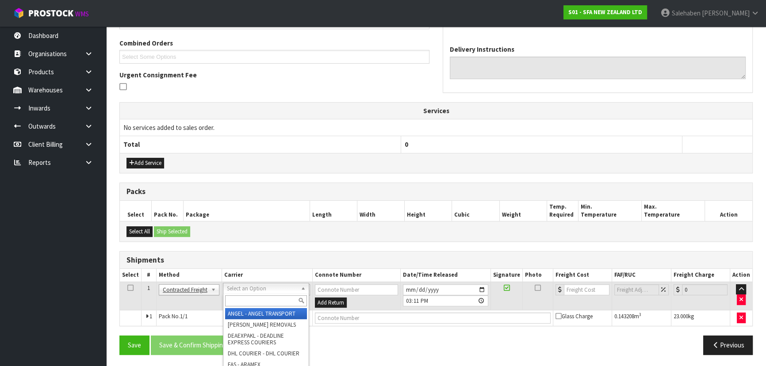
drag, startPoint x: 243, startPoint y: 284, endPoint x: 242, endPoint y: 297, distance: 12.4
click at [241, 301] on input "text" at bounding box center [266, 300] width 82 height 11
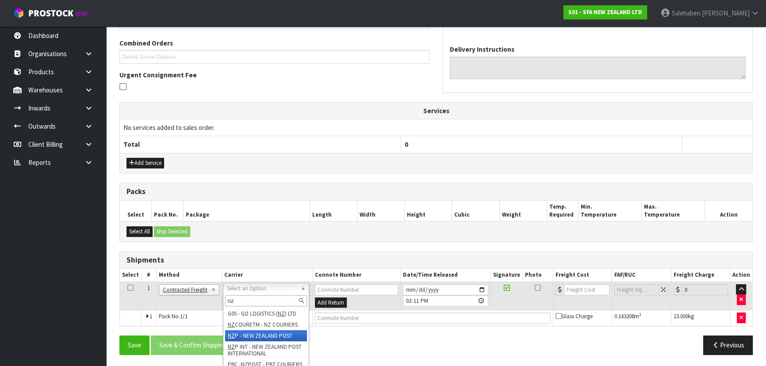
type input "nz"
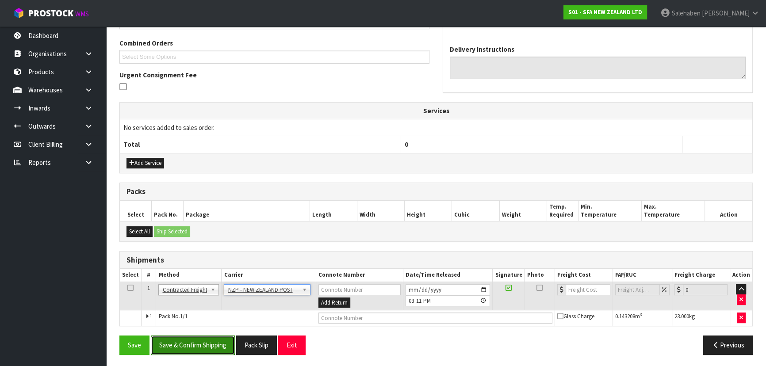
drag, startPoint x: 199, startPoint y: 342, endPoint x: 176, endPoint y: 341, distance: 23.9
click at [198, 342] on button "Save & Confirm Shipping" at bounding box center [193, 345] width 84 height 19
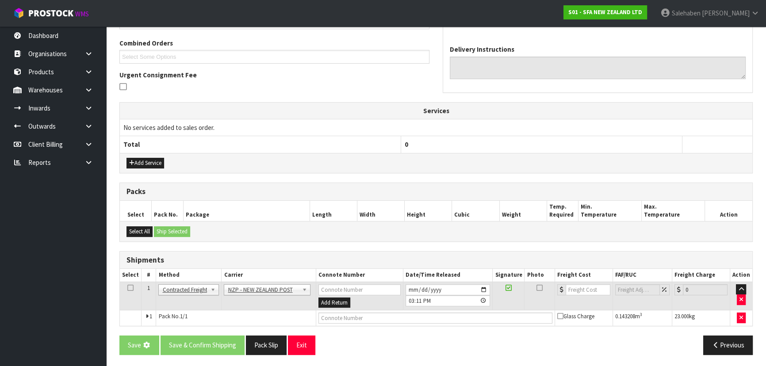
scroll to position [0, 0]
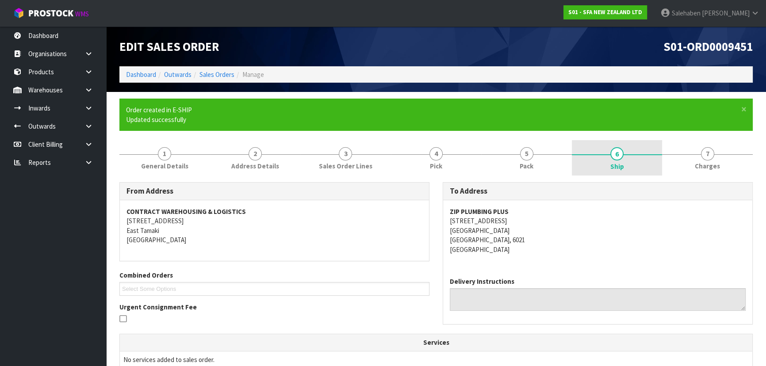
drag, startPoint x: 599, startPoint y: 157, endPoint x: 593, endPoint y: 157, distance: 6.6
click at [599, 157] on link "6 Ship" at bounding box center [617, 157] width 91 height 35
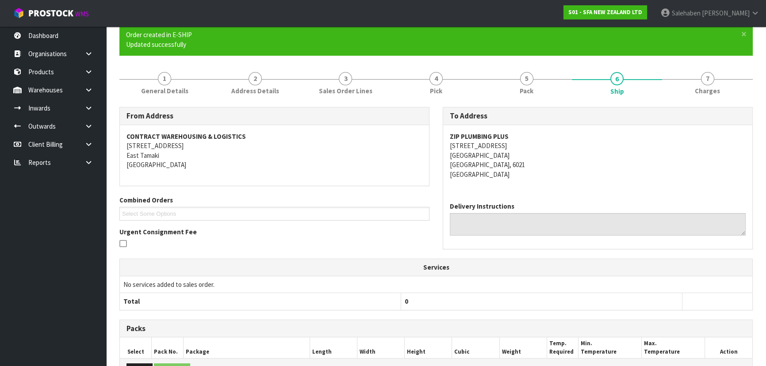
scroll to position [211, 0]
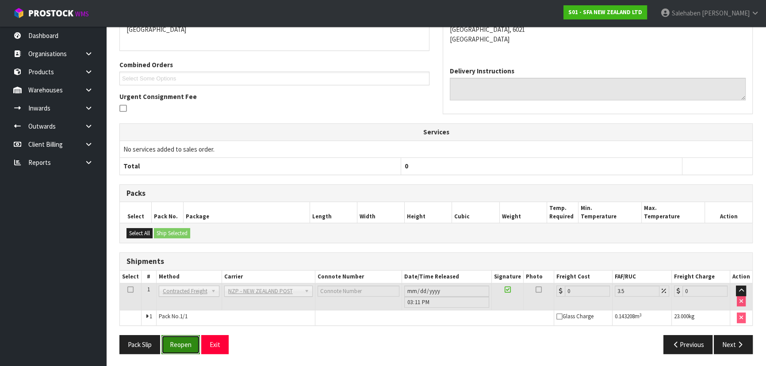
click at [172, 349] on button "Reopen" at bounding box center [180, 344] width 38 height 19
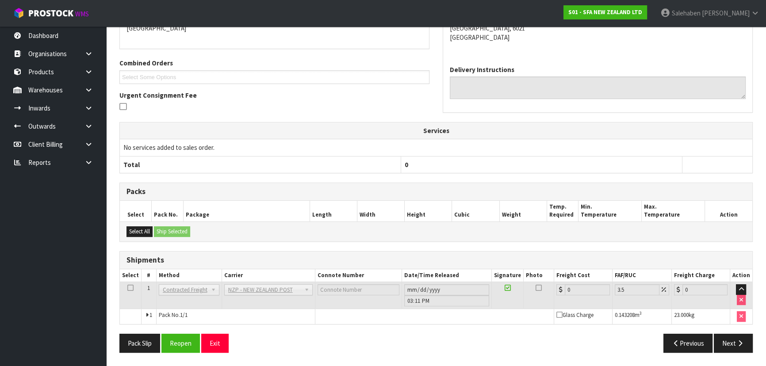
scroll to position [0, 0]
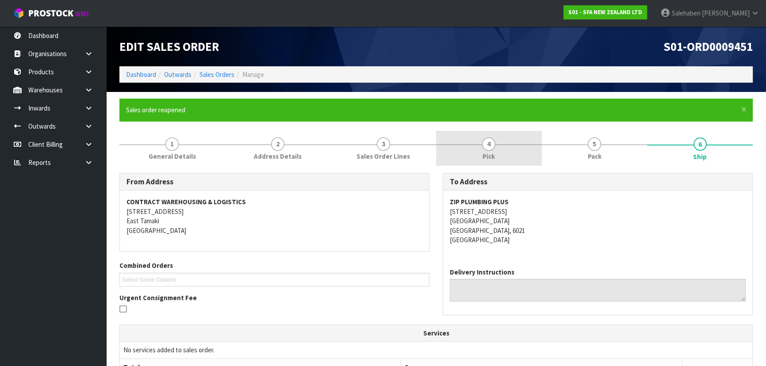
click at [528, 158] on link "4 Pick" at bounding box center [489, 148] width 106 height 35
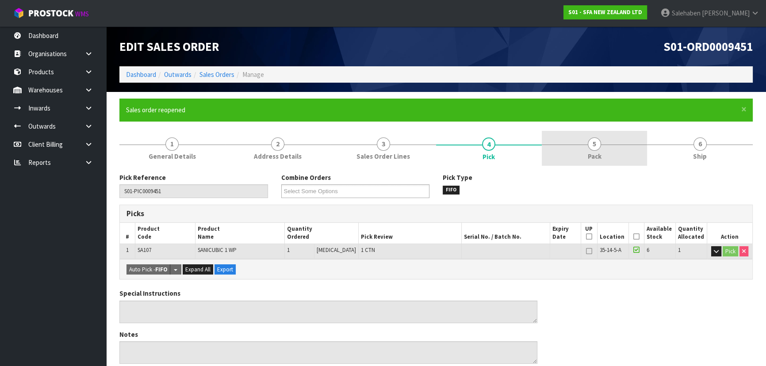
click at [596, 156] on span "Pack" at bounding box center [595, 156] width 14 height 9
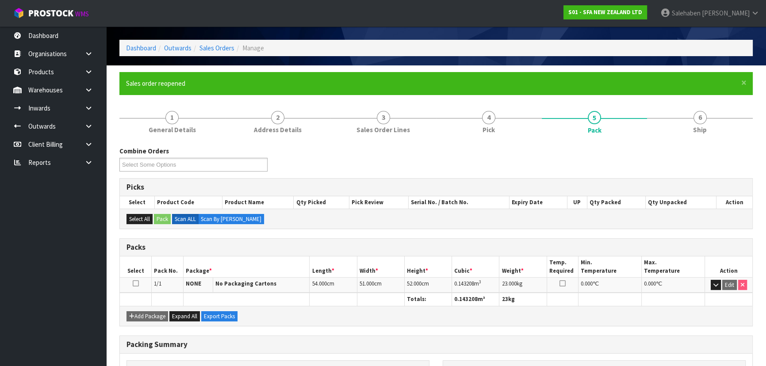
scroll to position [133, 0]
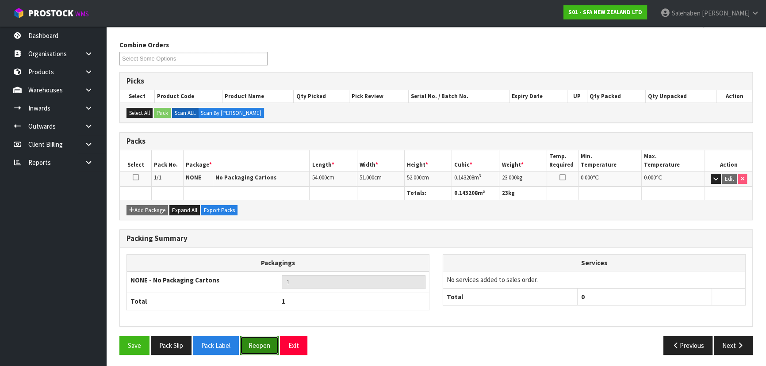
click at [261, 341] on button "Reopen" at bounding box center [259, 345] width 38 height 19
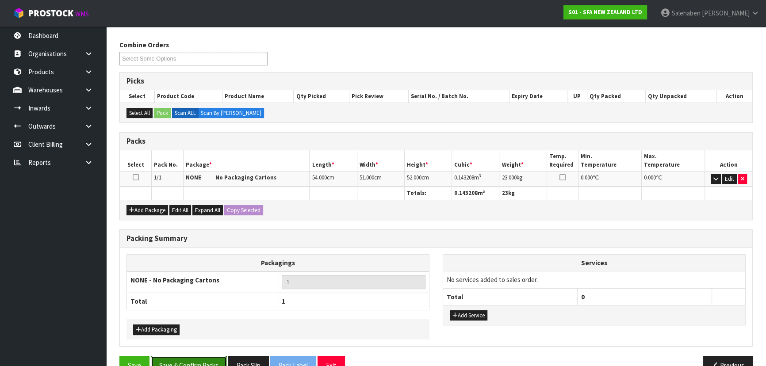
click at [190, 360] on button "Save & Confirm Packs" at bounding box center [189, 365] width 76 height 19
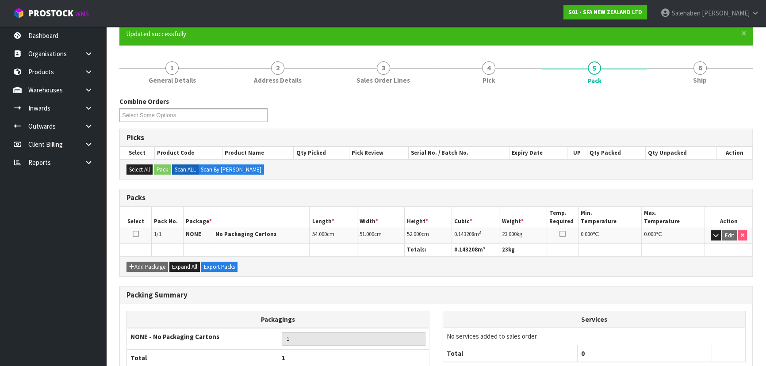
scroll to position [0, 0]
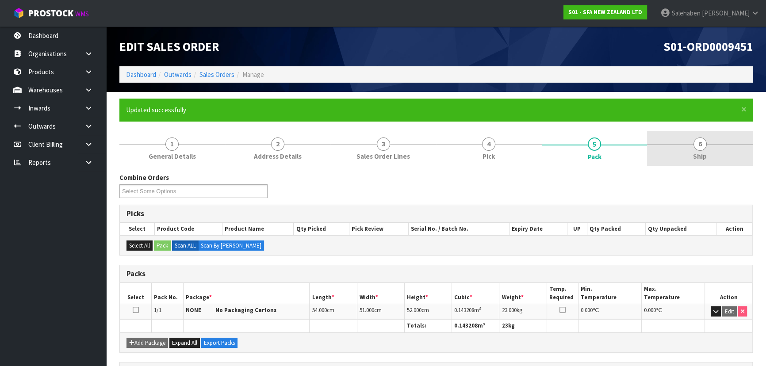
drag, startPoint x: 698, startPoint y: 149, endPoint x: 664, endPoint y: 144, distance: 34.4
click at [698, 149] on span "6" at bounding box center [700, 144] width 13 height 13
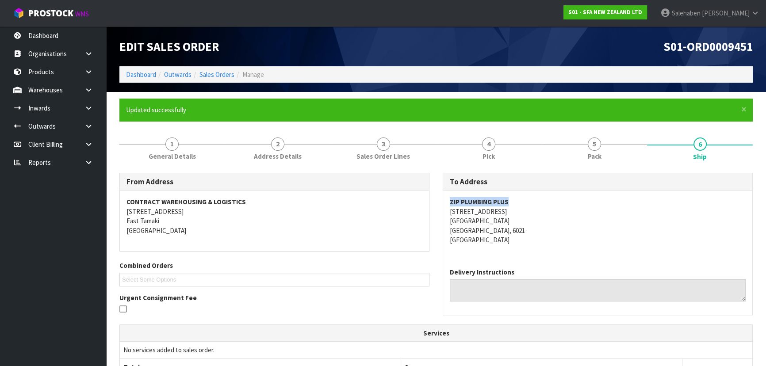
drag, startPoint x: 512, startPoint y: 203, endPoint x: 436, endPoint y: 193, distance: 76.3
click at [437, 202] on div "To Address ZIP PLUMBING PLUS 164 ADELAIDE ROAD NEWTOWN WELLINGTON, 6021 New Zea…" at bounding box center [597, 249] width 323 height 152
copy strong "ZIP PLUMBING PLUS"
drag, startPoint x: 592, startPoint y: 207, endPoint x: 555, endPoint y: 216, distance: 38.4
click at [592, 207] on address "ZIP PLUMBING PLUS 164 ADELAIDE ROAD NEWTOWN WELLINGTON, 6021 New Zealand" at bounding box center [598, 220] width 296 height 47
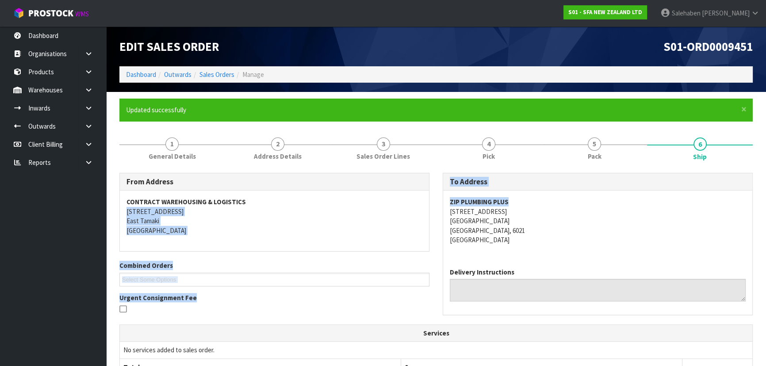
drag, startPoint x: 509, startPoint y: 199, endPoint x: 433, endPoint y: 210, distance: 76.4
click at [433, 210] on div "From Address CONTRACT WAREHOUSING & LOGISTICS 17 Allens Road East Tamaki Auckla…" at bounding box center [436, 249] width 647 height 152
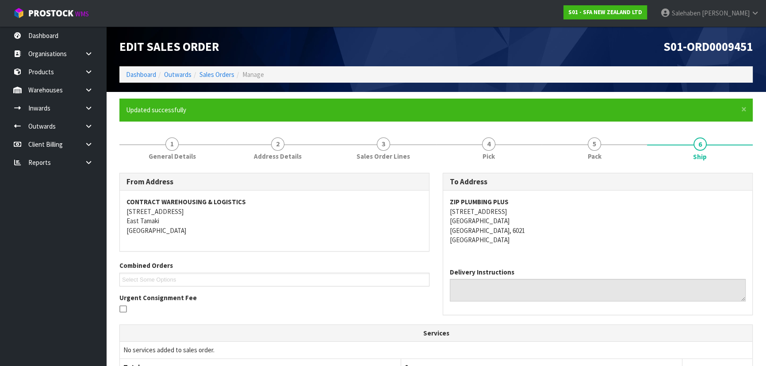
click at [526, 220] on address "ZIP PLUMBING PLUS 164 ADELAIDE ROAD NEWTOWN WELLINGTON, 6021 New Zealand" at bounding box center [598, 220] width 296 height 47
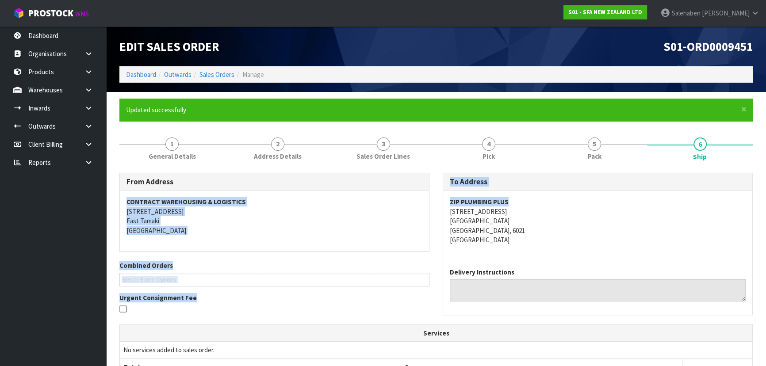
drag, startPoint x: 514, startPoint y: 201, endPoint x: 435, endPoint y: 200, distance: 78.7
click at [435, 200] on div "From Address CONTRACT WAREHOUSING & LOGISTICS 17 Allens Road East Tamaki Auckla…" at bounding box center [436, 249] width 647 height 152
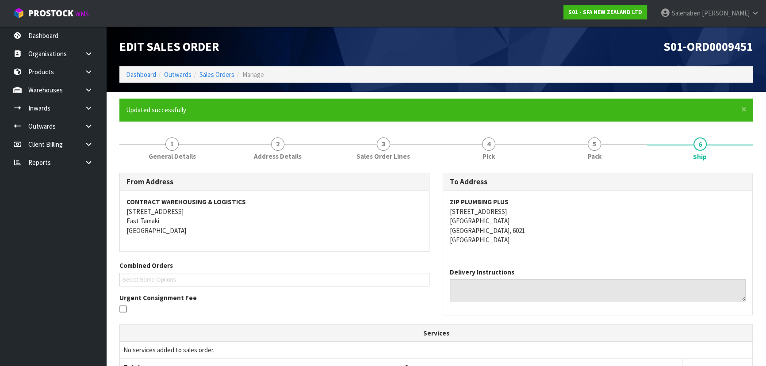
click at [464, 207] on address "ZIP PLUMBING PLUS 164 ADELAIDE ROAD NEWTOWN WELLINGTON, 6021 New Zealand" at bounding box center [598, 220] width 296 height 47
drag, startPoint x: 450, startPoint y: 201, endPoint x: 514, endPoint y: 201, distance: 64.1
click at [514, 201] on address "ZIP PLUMBING PLUS 164 ADELAIDE ROAD NEWTOWN WELLINGTON, 6021 New Zealand" at bounding box center [598, 220] width 296 height 47
copy strong "ZIP PLUMBING PLUS"
drag, startPoint x: 505, startPoint y: 212, endPoint x: 445, endPoint y: 212, distance: 60.6
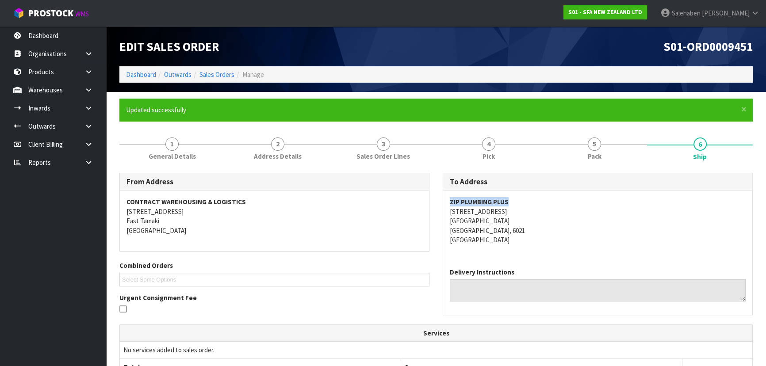
click at [445, 212] on div "ZIP PLUMBING PLUS 164 ADELAIDE ROAD NEWTOWN WELLINGTON, 6021 New Zealand" at bounding box center [597, 226] width 309 height 70
copy address "164 ADELAIDE ROAD"
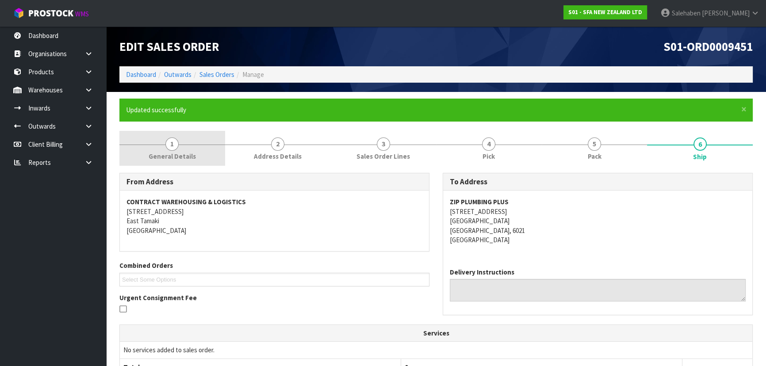
click at [164, 145] on link "1 General Details" at bounding box center [172, 148] width 106 height 35
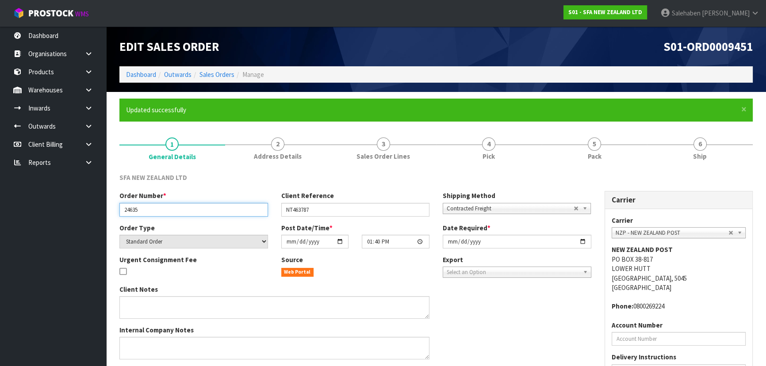
drag, startPoint x: 139, startPoint y: 211, endPoint x: 115, endPoint y: 214, distance: 24.0
click at [115, 214] on div "Order Number * 24635" at bounding box center [194, 203] width 162 height 25
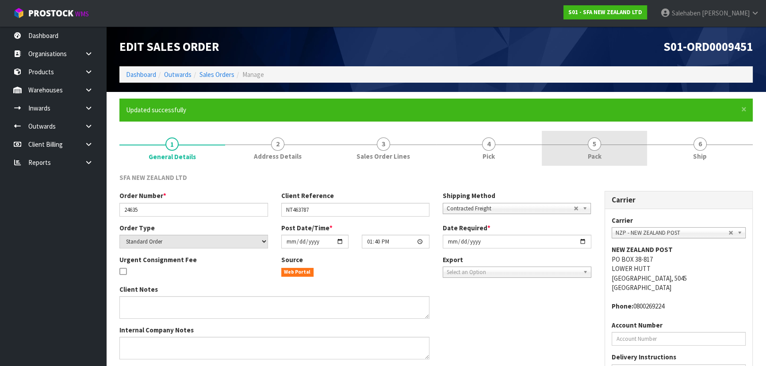
drag, startPoint x: 594, startPoint y: 153, endPoint x: 586, endPoint y: 152, distance: 7.6
click at [594, 153] on span "Pack" at bounding box center [595, 156] width 14 height 9
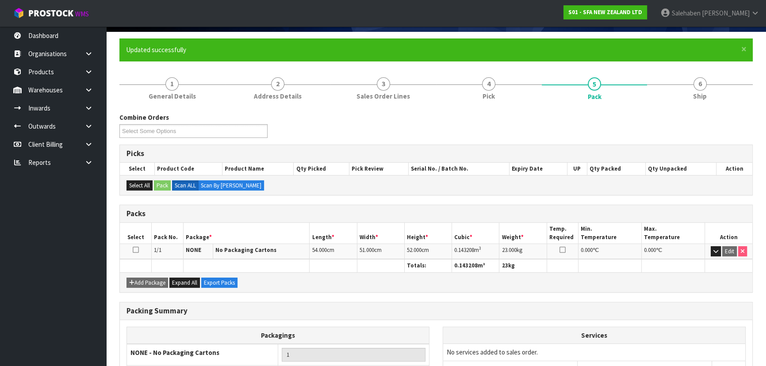
scroll to position [133, 0]
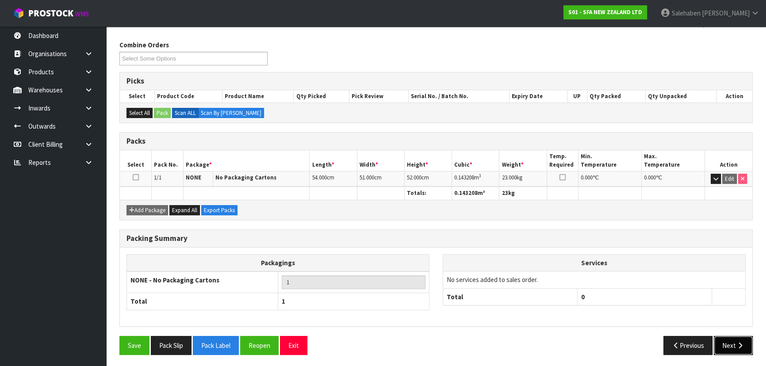
click at [730, 344] on button "Next" at bounding box center [733, 345] width 39 height 19
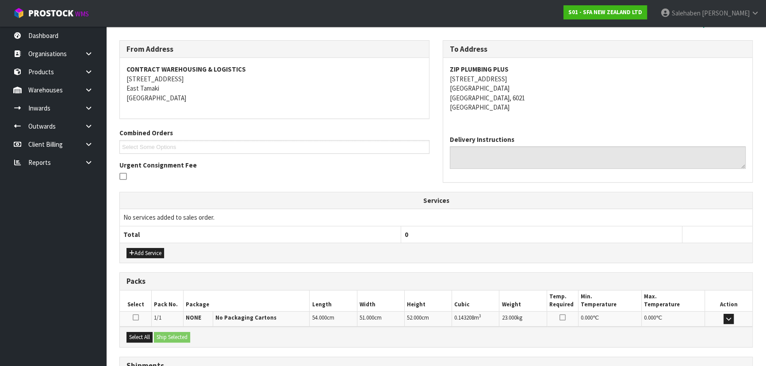
scroll to position [207, 0]
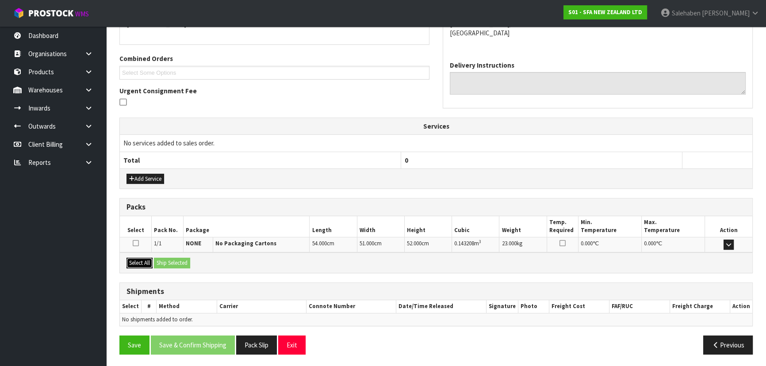
click at [151, 260] on button "Select All" at bounding box center [139, 263] width 26 height 11
click at [172, 260] on button "Ship Selected" at bounding box center [172, 263] width 36 height 11
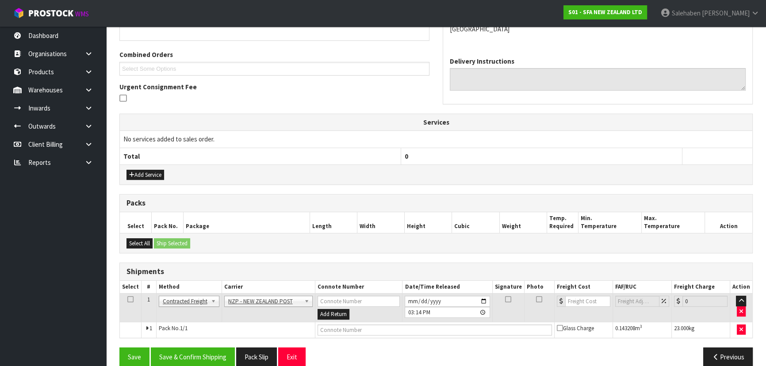
scroll to position [223, 0]
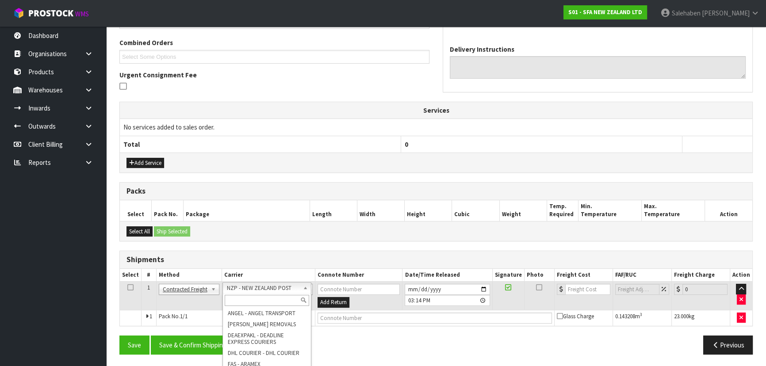
drag, startPoint x: 264, startPoint y: 299, endPoint x: 260, endPoint y: 301, distance: 4.6
click at [262, 300] on input "text" at bounding box center [267, 300] width 84 height 11
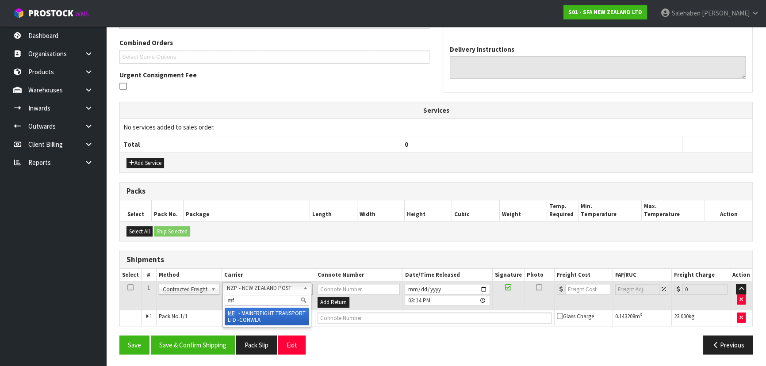
type input "mf"
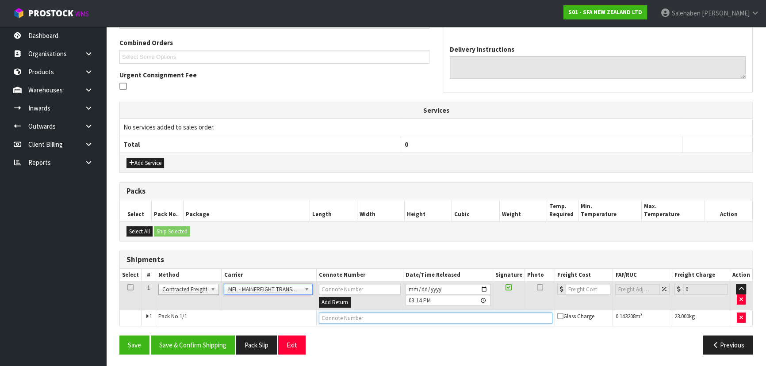
click at [349, 322] on input "text" at bounding box center [436, 318] width 234 height 11
paste input "FWM58877320"
type input "FWM58877320"
drag, startPoint x: 582, startPoint y: 287, endPoint x: 575, endPoint y: 285, distance: 7.0
click at [581, 287] on input "number" at bounding box center [588, 289] width 45 height 11
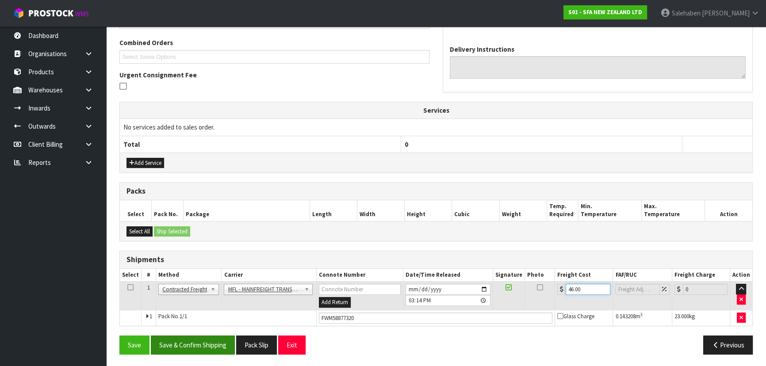
type input "46.00"
click at [221, 338] on button "Save & Confirm Shipping" at bounding box center [193, 345] width 84 height 19
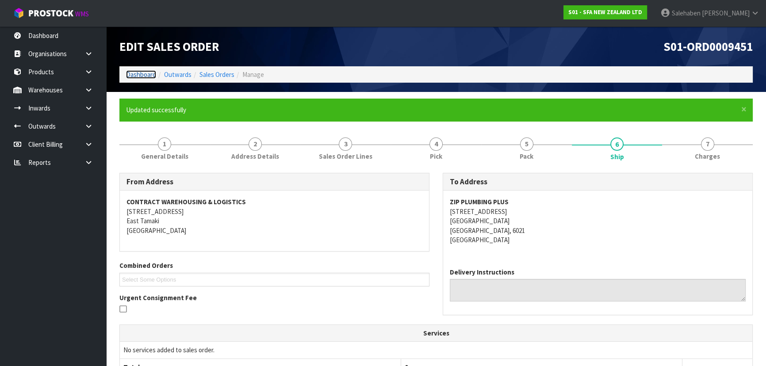
click at [130, 75] on link "Dashboard" at bounding box center [141, 74] width 30 height 8
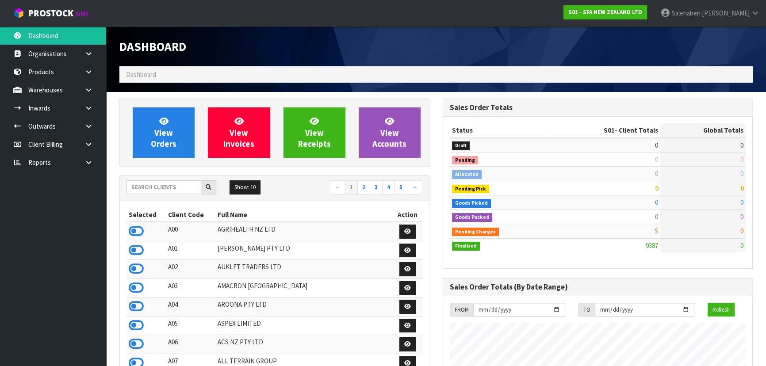
scroll to position [669, 323]
click at [177, 188] on input "text" at bounding box center [163, 187] width 75 height 14
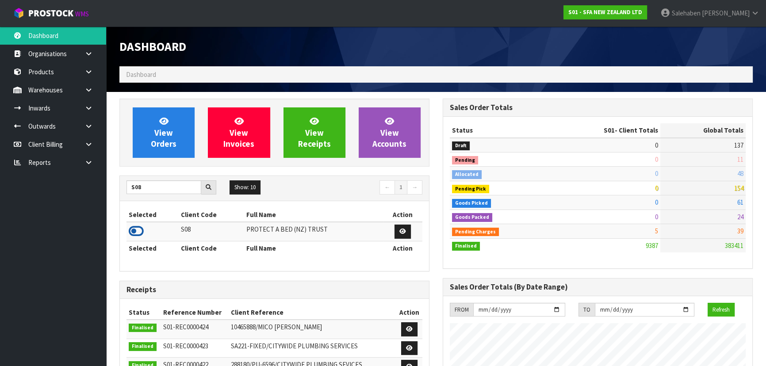
click at [130, 234] on icon at bounding box center [136, 231] width 15 height 13
drag, startPoint x: 145, startPoint y: 188, endPoint x: 93, endPoint y: 187, distance: 51.8
click at [93, 187] on body "Toggle navigation ProStock WMS S08 - PROTECT A BED (NZ) TRUST [PERSON_NAME] Log…" at bounding box center [383, 183] width 766 height 366
click at [141, 234] on icon at bounding box center [136, 231] width 15 height 13
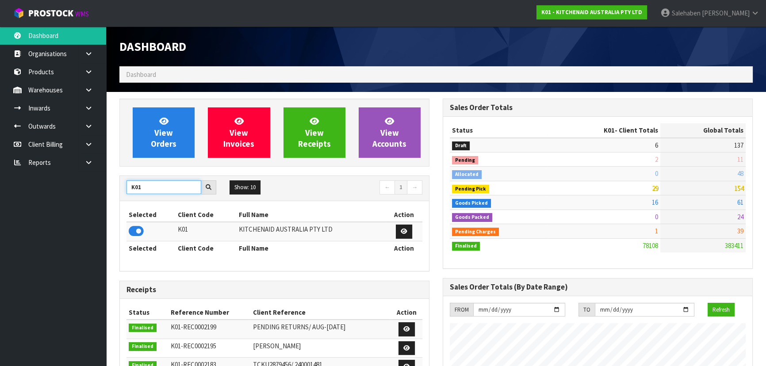
drag, startPoint x: 149, startPoint y: 188, endPoint x: 94, endPoint y: 195, distance: 55.7
click at [94, 195] on body "Toggle navigation ProStock WMS K01 - KITCHENAID AUSTRALIA PTY LTD [PERSON_NAME]…" at bounding box center [383, 183] width 766 height 366
type input "S08"
click at [136, 226] on icon at bounding box center [136, 231] width 15 height 13
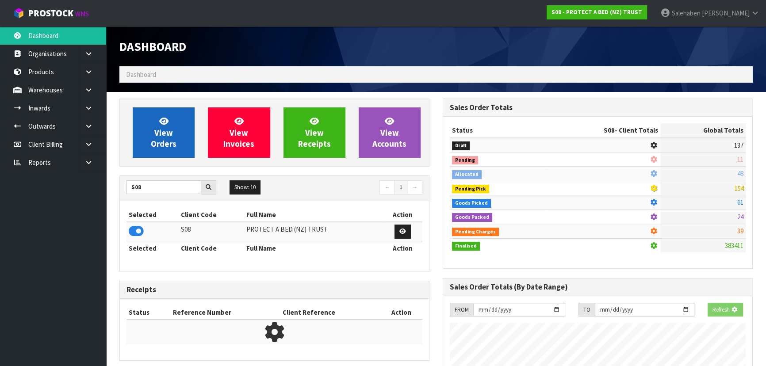
scroll to position [441751, 441979]
click at [155, 123] on link "View Orders" at bounding box center [164, 132] width 62 height 50
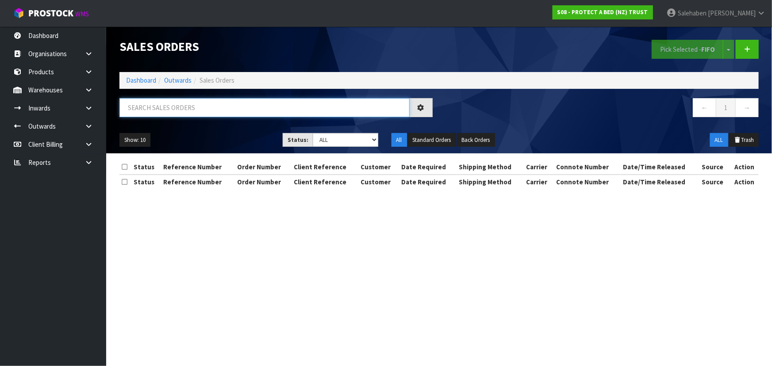
click at [156, 108] on input "text" at bounding box center [264, 107] width 290 height 19
type input "33573"
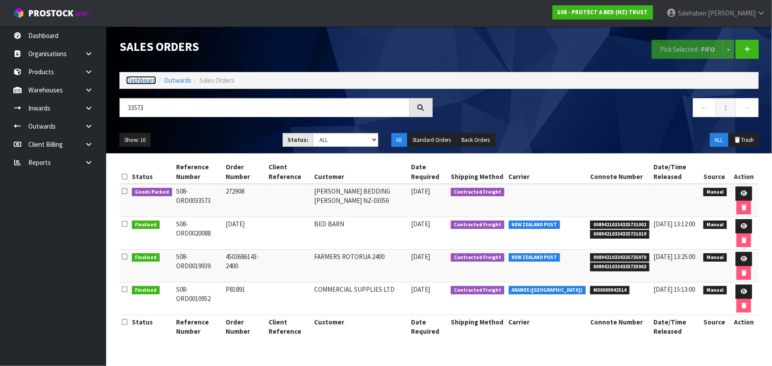
click at [143, 77] on link "Dashboard" at bounding box center [141, 80] width 30 height 8
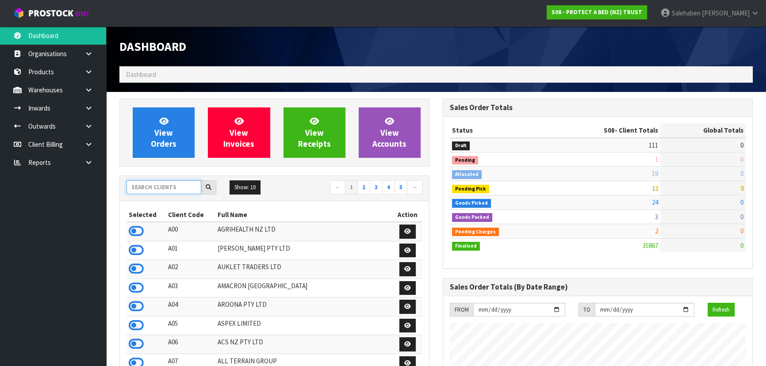
scroll to position [551, 323]
click at [138, 189] on input "text" at bounding box center [163, 187] width 75 height 14
type input "S"
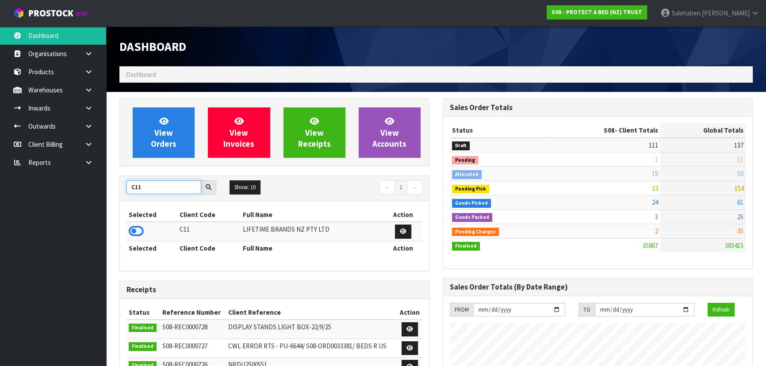
type input "C11"
drag, startPoint x: 138, startPoint y: 222, endPoint x: 145, endPoint y: 199, distance: 24.5
click at [136, 232] on icon at bounding box center [136, 231] width 15 height 13
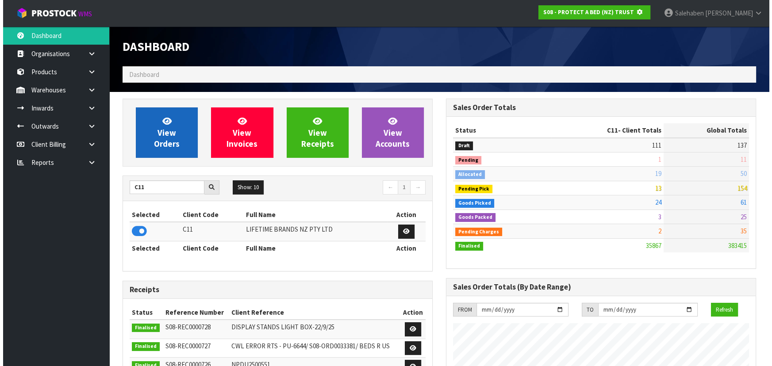
scroll to position [441751, 441979]
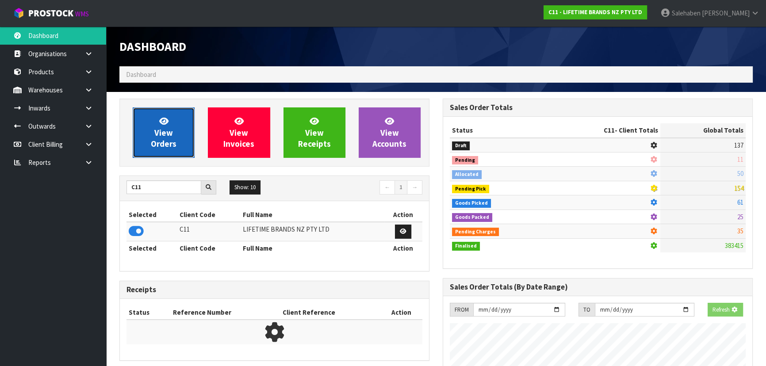
click at [176, 141] on span "View Orders" at bounding box center [164, 132] width 26 height 33
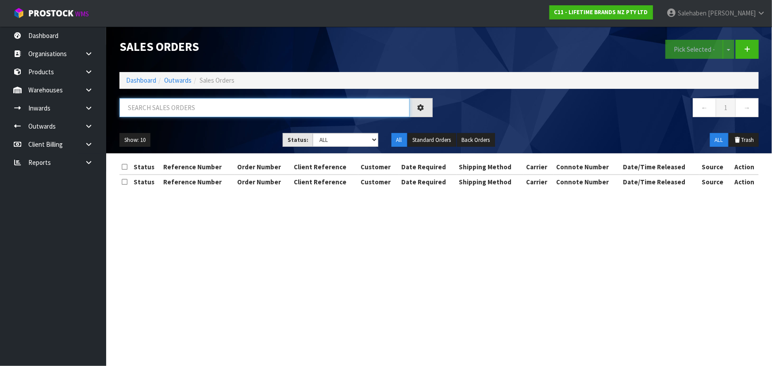
click at [153, 100] on input "text" at bounding box center [264, 107] width 290 height 19
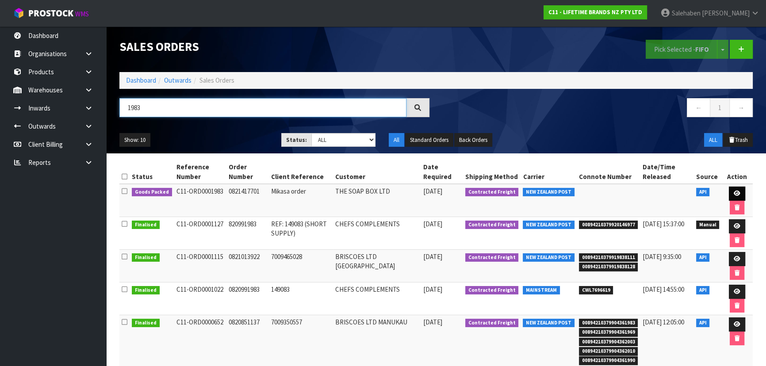
type input "1983"
click at [732, 198] on link at bounding box center [737, 194] width 16 height 14
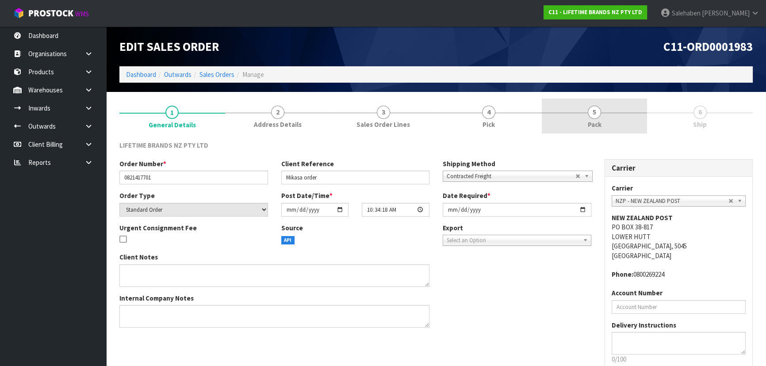
click at [593, 123] on span "Pack" at bounding box center [595, 124] width 14 height 9
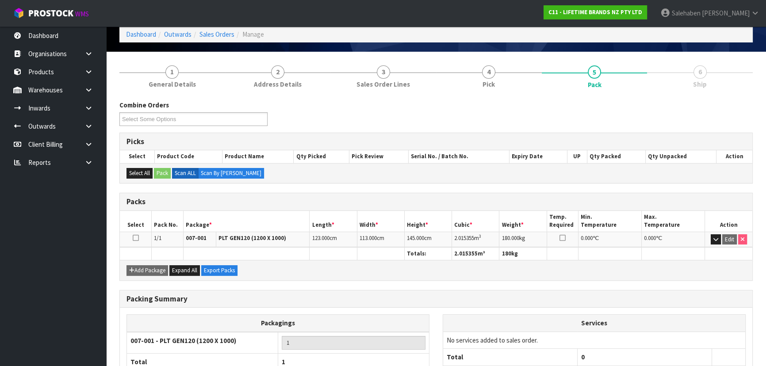
scroll to position [101, 0]
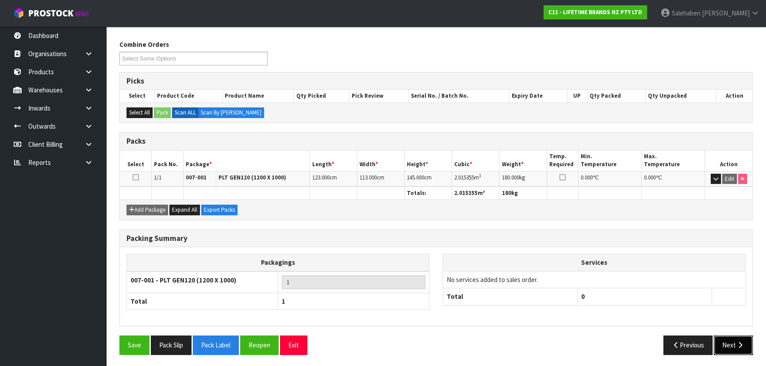
click at [728, 338] on button "Next" at bounding box center [733, 345] width 39 height 19
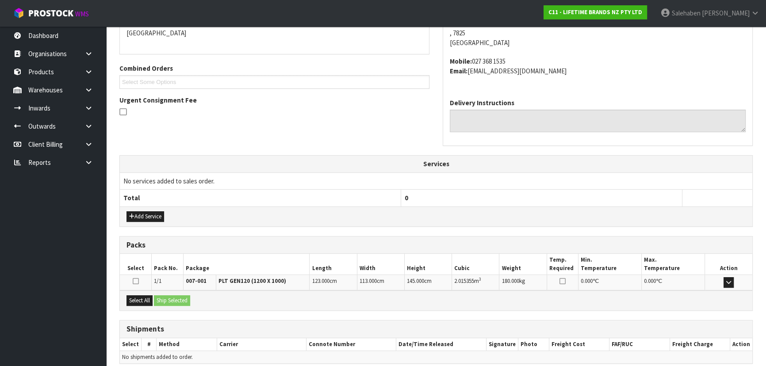
scroll to position [203, 0]
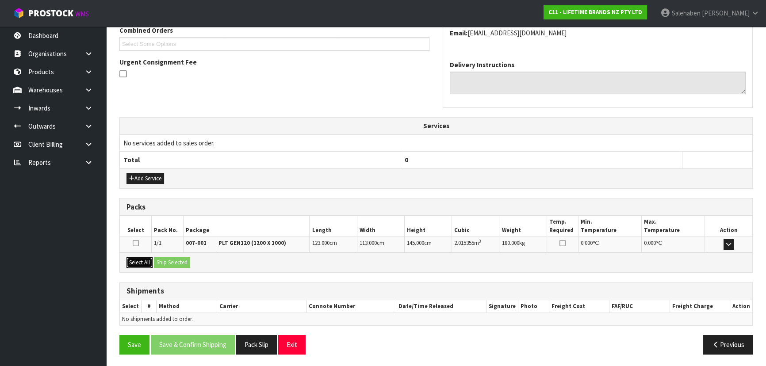
drag, startPoint x: 134, startPoint y: 260, endPoint x: 172, endPoint y: 260, distance: 37.6
click at [137, 260] on button "Select All" at bounding box center [139, 262] width 26 height 11
drag, startPoint x: 175, startPoint y: 259, endPoint x: 184, endPoint y: 264, distance: 10.7
click at [175, 259] on button "Ship Selected" at bounding box center [172, 262] width 36 height 11
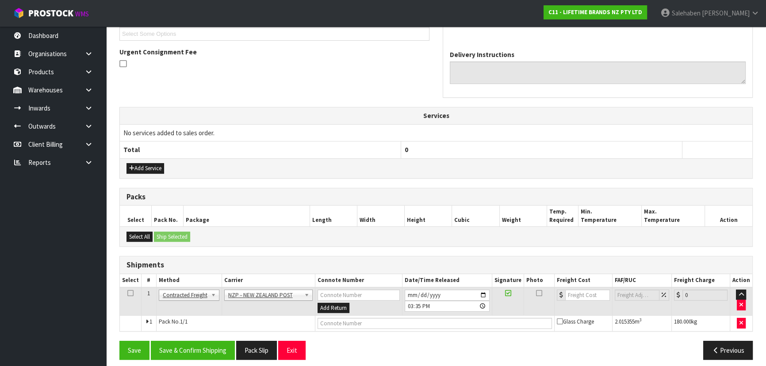
scroll to position [219, 0]
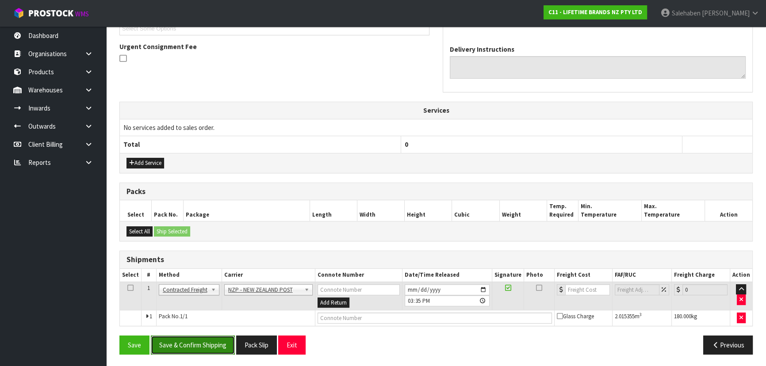
drag, startPoint x: 197, startPoint y: 345, endPoint x: 176, endPoint y: 341, distance: 21.8
click at [195, 345] on button "Save & Confirm Shipping" at bounding box center [193, 345] width 84 height 19
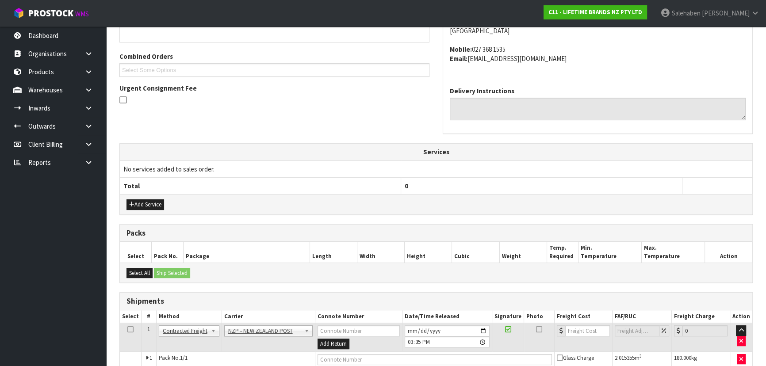
scroll to position [0, 0]
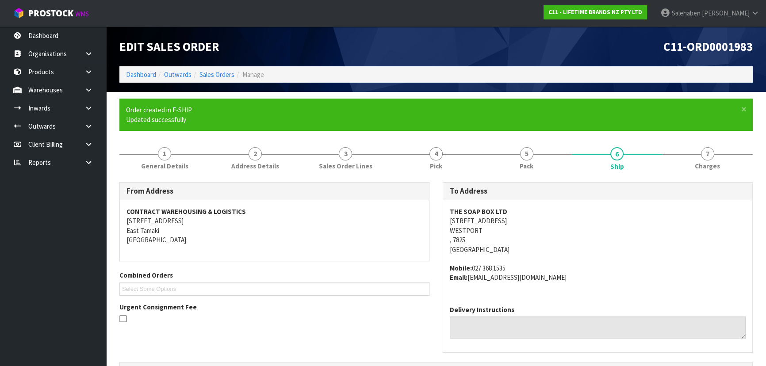
drag, startPoint x: 525, startPoint y: 221, endPoint x: 437, endPoint y: 218, distance: 87.2
click at [437, 218] on div "To Address THE SOAP BOX LTD [STREET_ADDRESS] Mobile: [PHONE_NUMBER] Email: [EMA…" at bounding box center [597, 272] width 323 height 180
copy address "[STREET_ADDRESS]"
click at [524, 163] on span "Pack" at bounding box center [527, 165] width 14 height 9
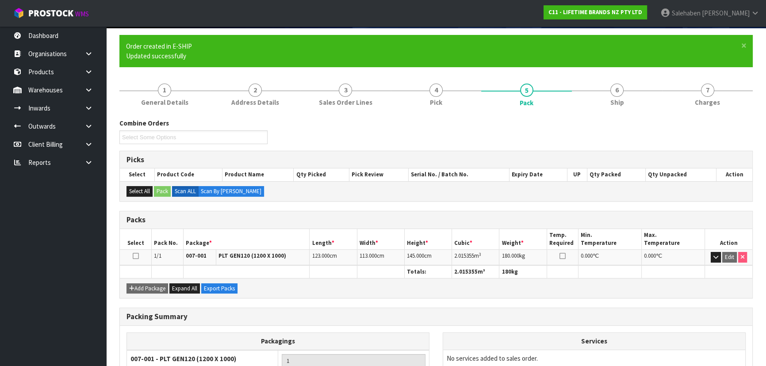
scroll to position [142, 0]
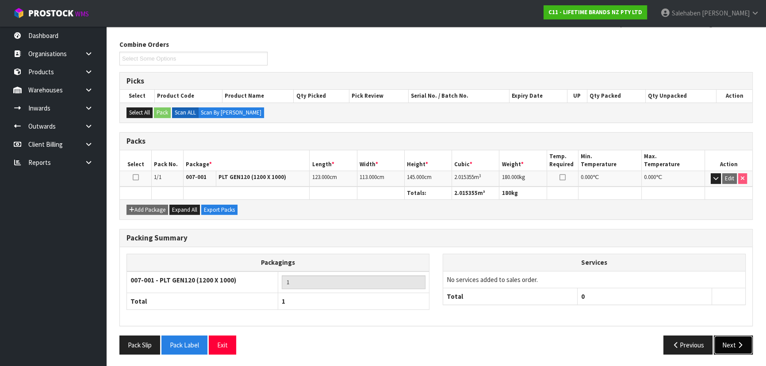
click at [739, 344] on icon "button" at bounding box center [740, 345] width 8 height 7
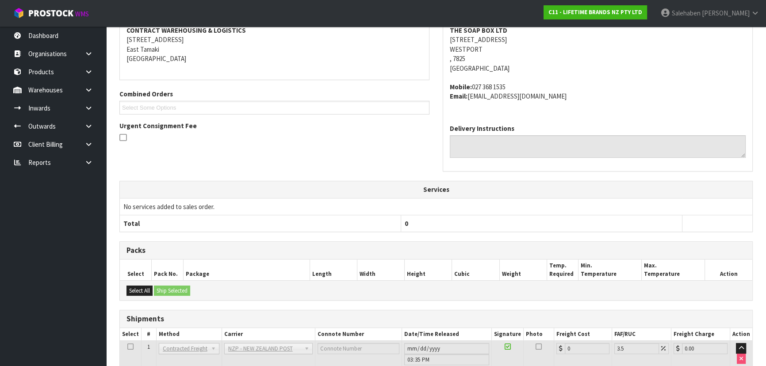
scroll to position [239, 0]
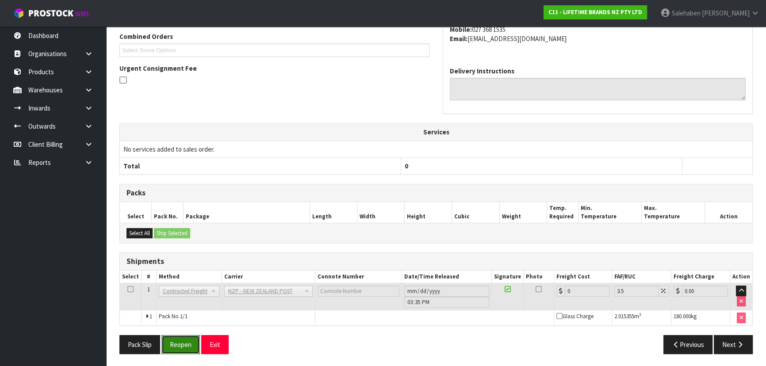
click at [175, 348] on button "Reopen" at bounding box center [180, 344] width 38 height 19
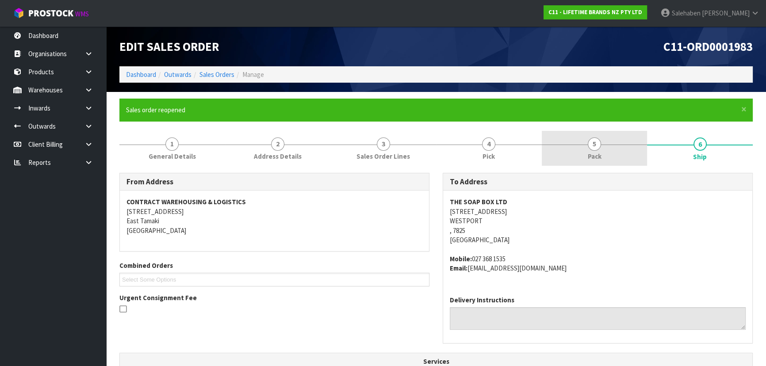
click at [588, 159] on span "Pack" at bounding box center [595, 156] width 14 height 9
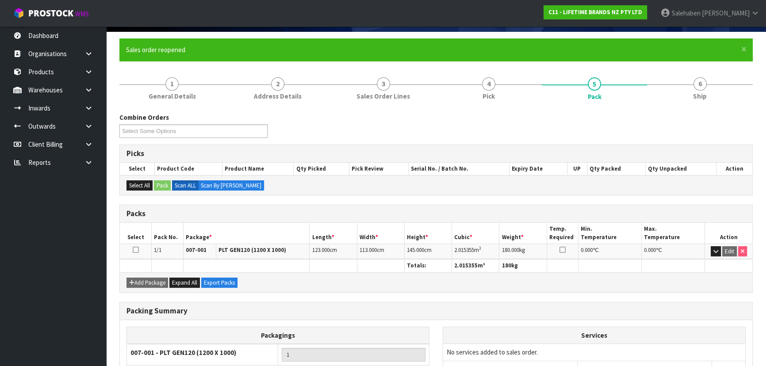
scroll to position [133, 0]
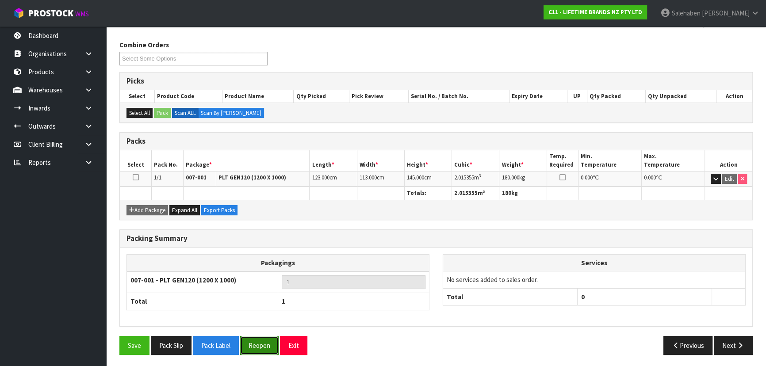
click at [265, 343] on button "Reopen" at bounding box center [259, 345] width 38 height 19
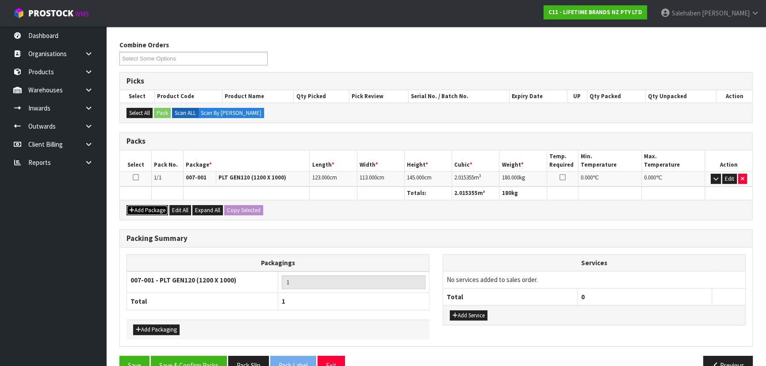
click at [152, 205] on button "Add Package" at bounding box center [147, 210] width 42 height 11
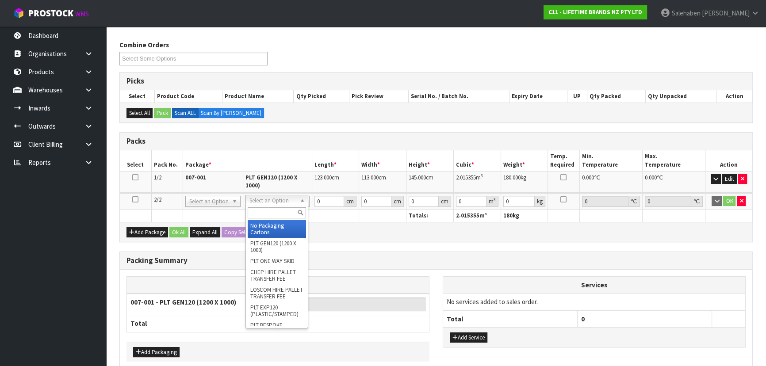
click at [257, 212] on input "text" at bounding box center [277, 212] width 58 height 11
type input "ctn9"
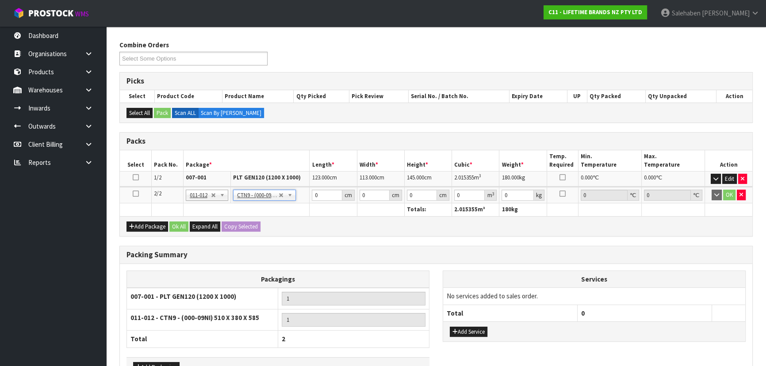
type input "51"
type input "38"
type input "58.5"
type input "0.113373"
type input "0.2"
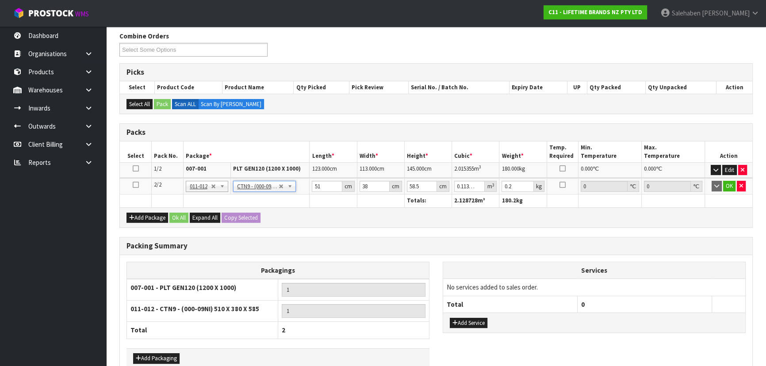
scroll to position [190, 0]
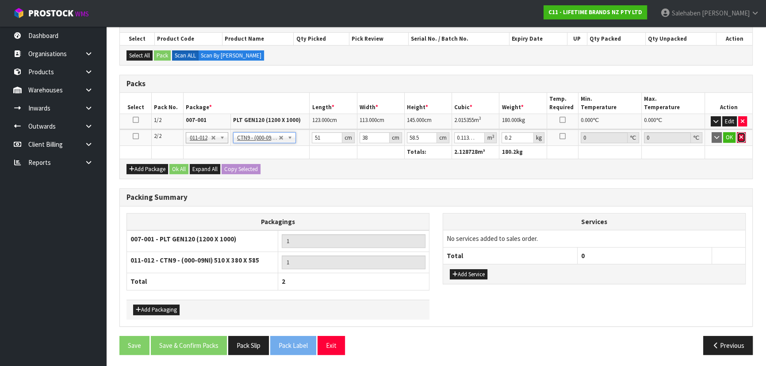
click at [740, 136] on icon "button" at bounding box center [742, 137] width 4 height 6
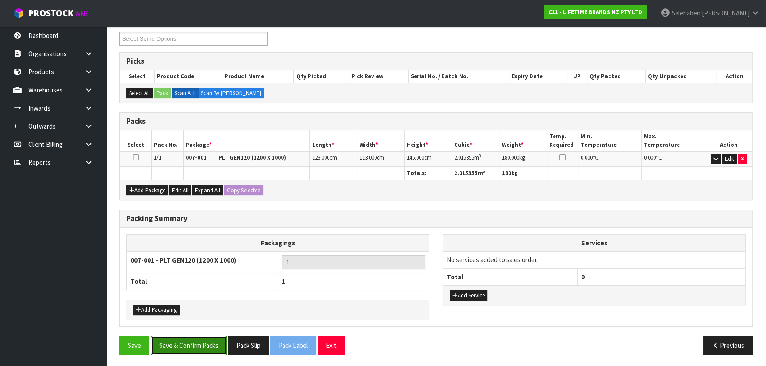
click at [192, 341] on button "Save & Confirm Packs" at bounding box center [189, 345] width 76 height 19
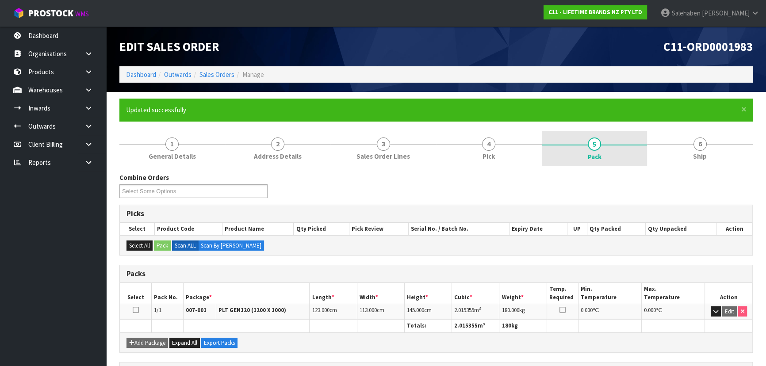
drag, startPoint x: 602, startPoint y: 148, endPoint x: 595, endPoint y: 150, distance: 6.9
click at [602, 148] on link "5 Pack" at bounding box center [595, 148] width 106 height 35
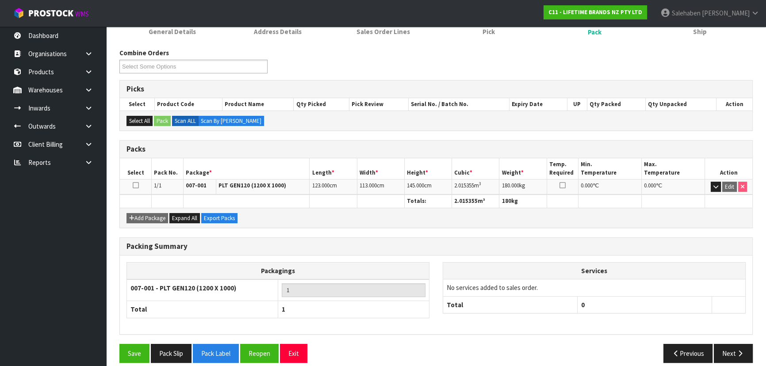
scroll to position [133, 0]
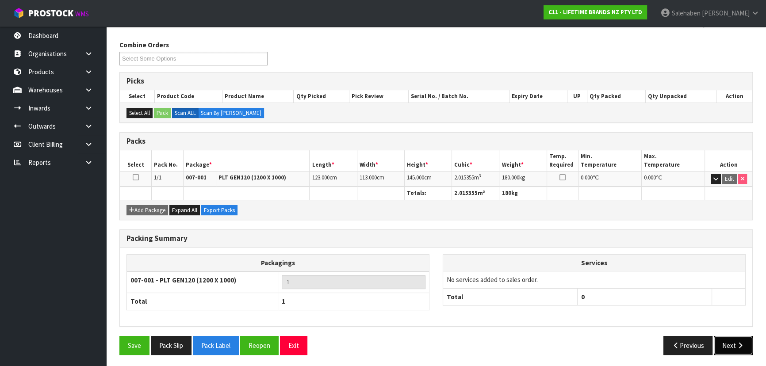
click at [734, 350] on button "Next" at bounding box center [733, 345] width 39 height 19
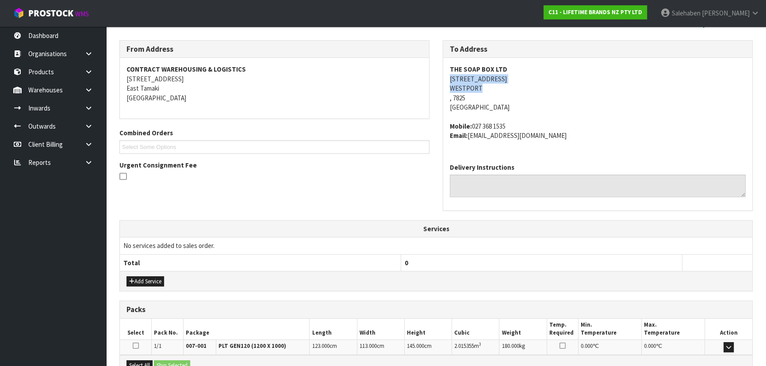
drag, startPoint x: 448, startPoint y: 78, endPoint x: 531, endPoint y: 83, distance: 82.4
click at [531, 83] on div "THE SOAP BOX LTD [STREET_ADDRESS] Mobile: [PHONE_NUMBER] Email: [EMAIL_ADDRESS]…" at bounding box center [597, 107] width 309 height 98
copy address "[STREET_ADDRESS]"
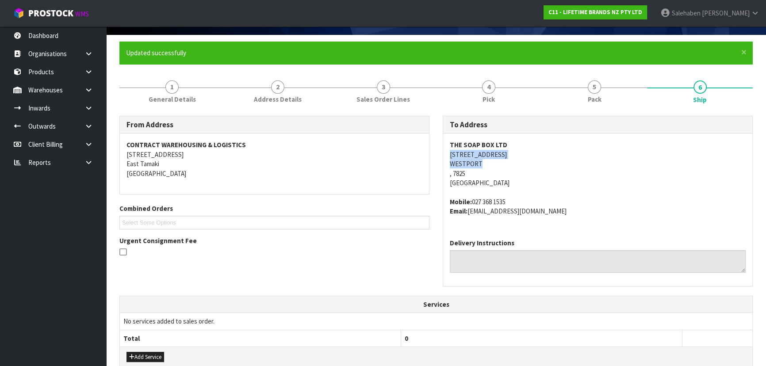
scroll to position [0, 0]
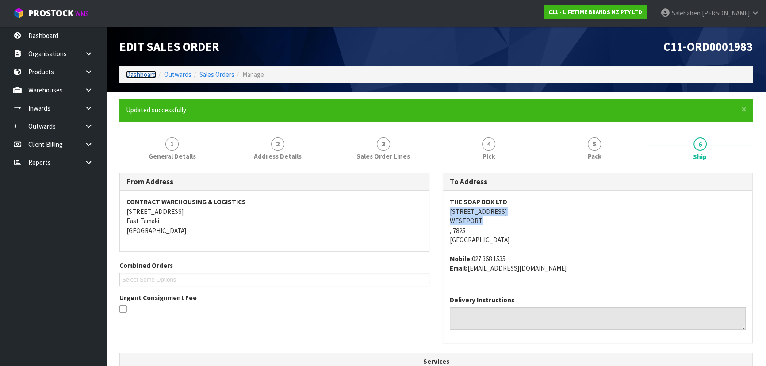
click at [138, 74] on link "Dashboard" at bounding box center [141, 74] width 30 height 8
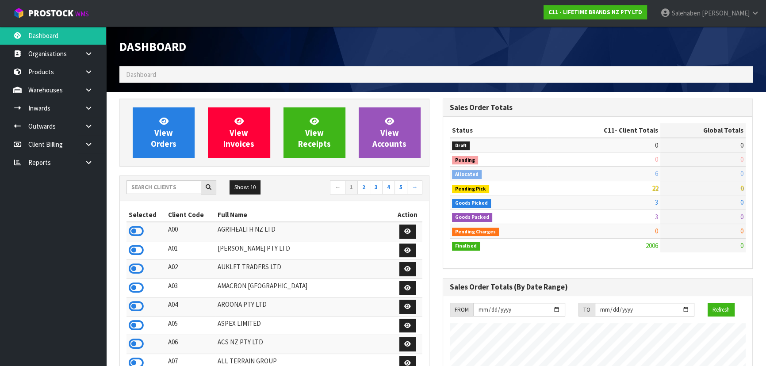
scroll to position [669, 323]
drag, startPoint x: 158, startPoint y: 186, endPoint x: 154, endPoint y: 187, distance: 4.5
click at [158, 187] on input "text" at bounding box center [163, 187] width 75 height 14
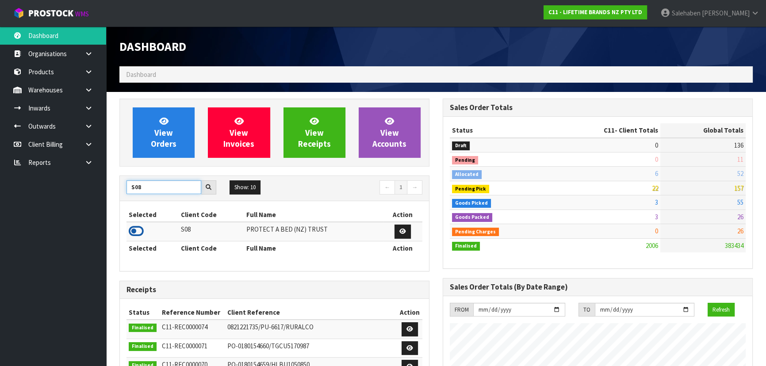
type input "S08"
click at [139, 225] on icon at bounding box center [136, 231] width 15 height 13
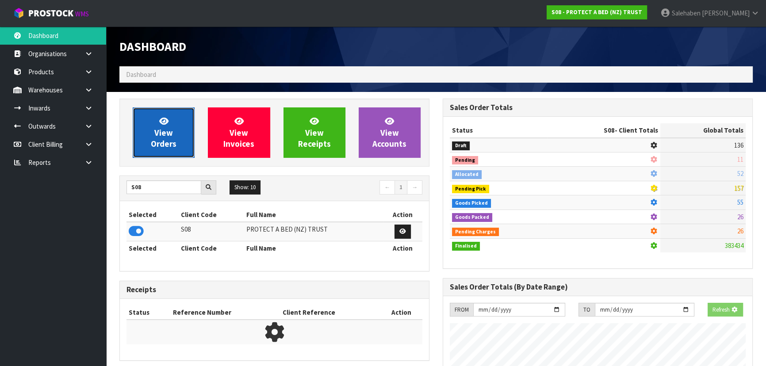
click at [154, 149] on span "View Orders" at bounding box center [164, 132] width 26 height 33
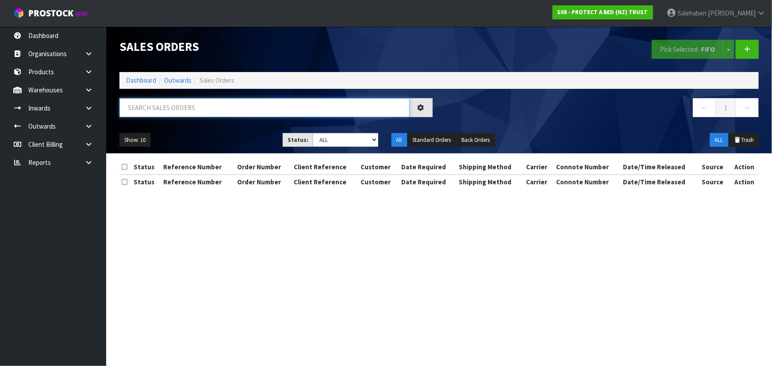
click at [149, 108] on input "text" at bounding box center [264, 107] width 290 height 19
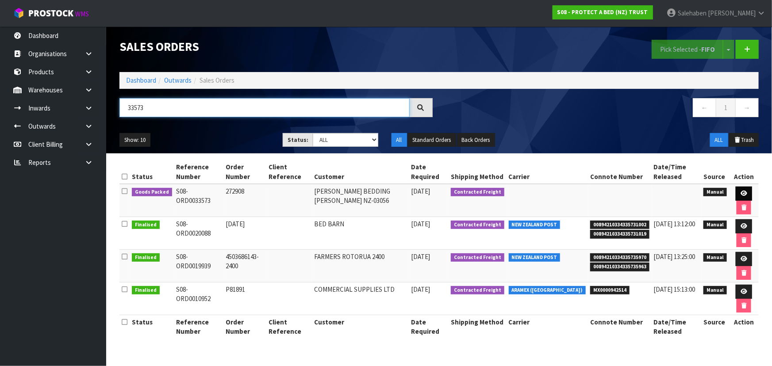
type input "33573"
click at [743, 194] on icon at bounding box center [743, 194] width 7 height 6
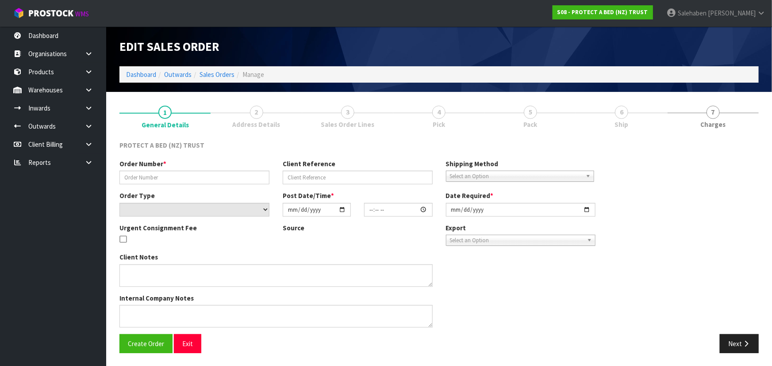
type input "272908"
select select "number:0"
type input "[DATE]"
type input "10:50:00.000"
type input "[DATE]"
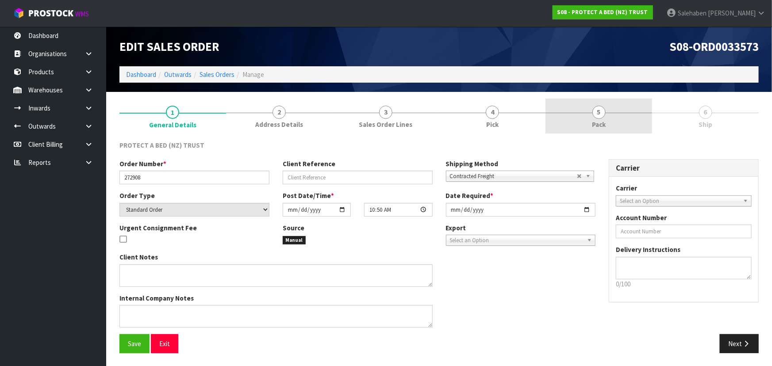
click at [602, 115] on span "5" at bounding box center [598, 112] width 13 height 13
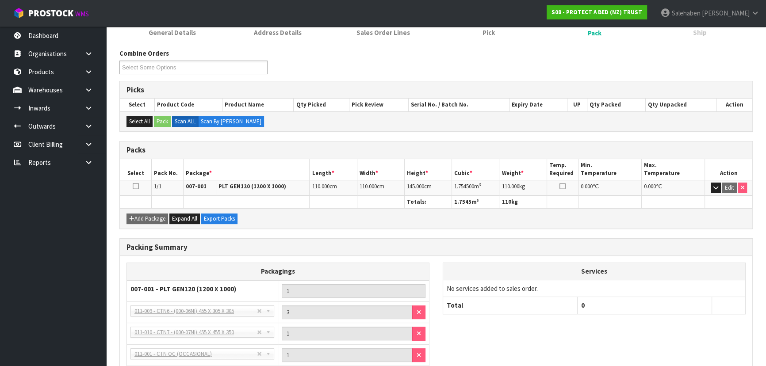
scroll to position [165, 0]
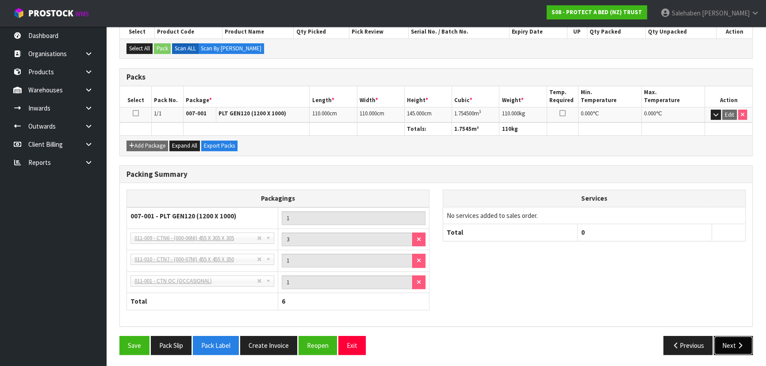
click at [737, 345] on icon "button" at bounding box center [740, 345] width 8 height 7
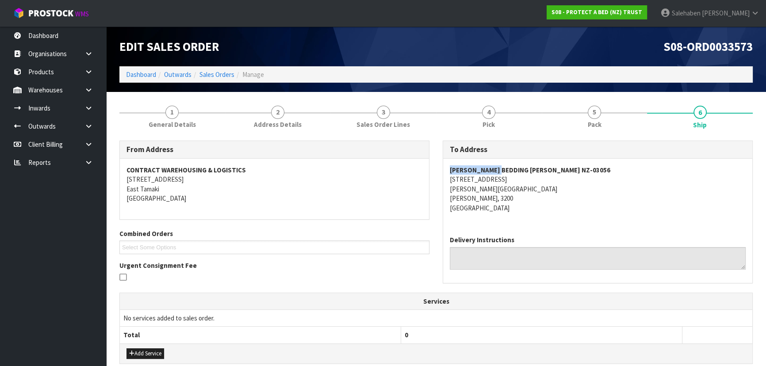
drag, startPoint x: 502, startPoint y: 171, endPoint x: 445, endPoint y: 172, distance: 56.2
click at [445, 172] on div "[PERSON_NAME] BEDDING [PERSON_NAME] [GEOGRAPHIC_DATA]-03056 10 [STREET_ADDRESS]…" at bounding box center [597, 194] width 309 height 70
copy strong "[PERSON_NAME]"
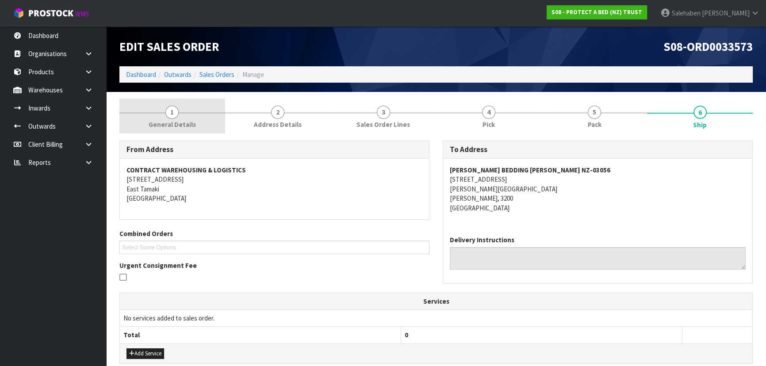
drag, startPoint x: 160, startPoint y: 116, endPoint x: 161, endPoint y: 123, distance: 7.5
click at [160, 116] on link "1 General Details" at bounding box center [172, 116] width 106 height 35
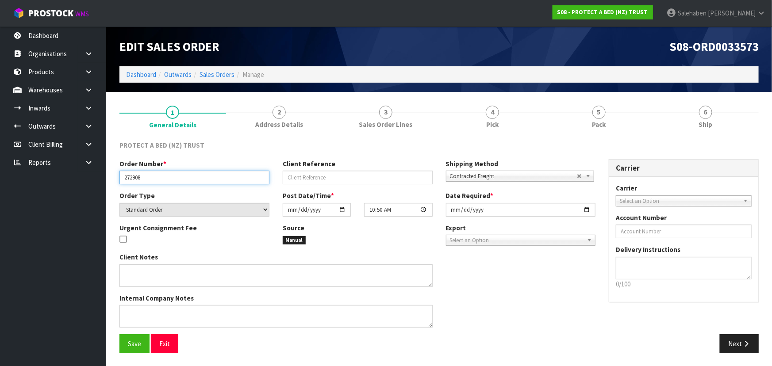
drag, startPoint x: 147, startPoint y: 176, endPoint x: 116, endPoint y: 180, distance: 31.8
click at [116, 180] on div "Order Number * 272908" at bounding box center [194, 171] width 163 height 25
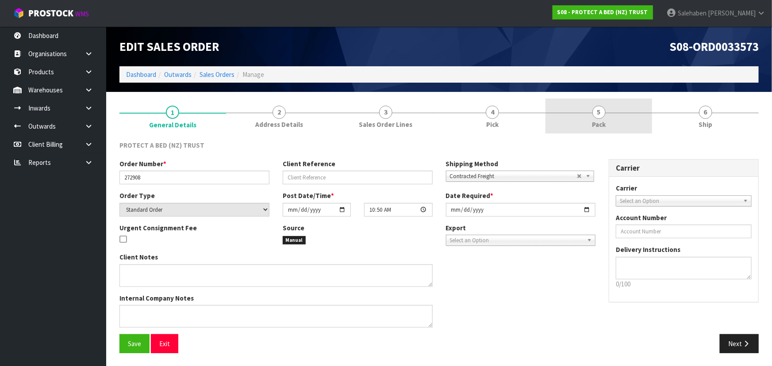
click at [609, 116] on link "5 Pack" at bounding box center [598, 116] width 107 height 35
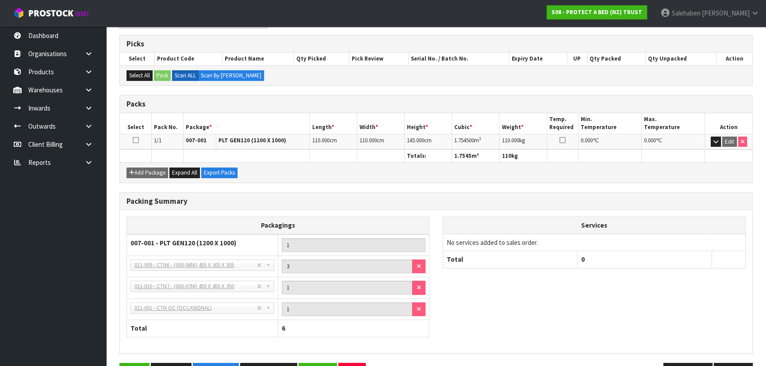
scroll to position [165, 0]
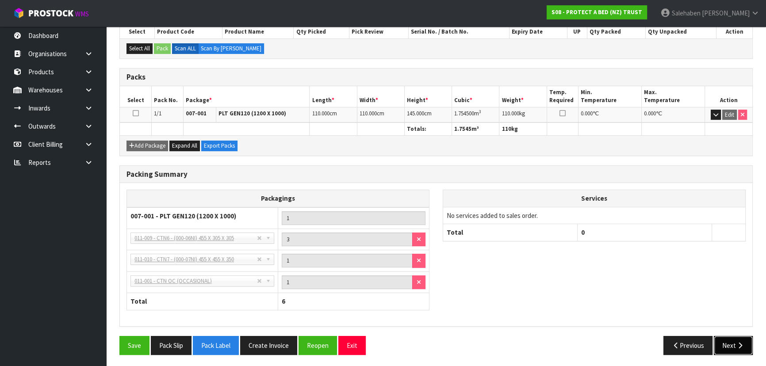
click at [727, 347] on button "Next" at bounding box center [733, 345] width 39 height 19
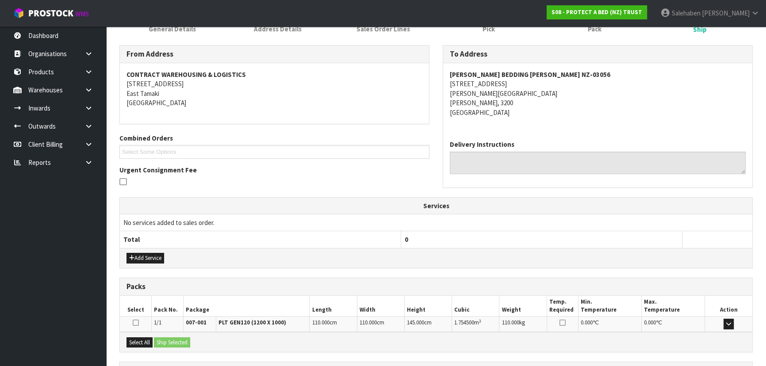
scroll to position [175, 0]
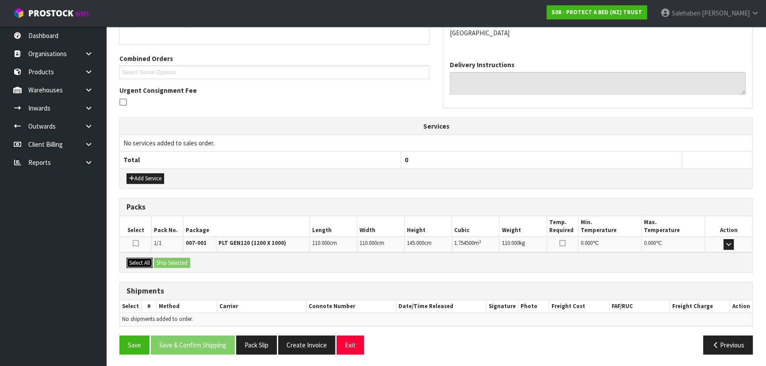
drag, startPoint x: 139, startPoint y: 259, endPoint x: 158, endPoint y: 261, distance: 19.1
click at [139, 259] on button "Select All" at bounding box center [139, 263] width 26 height 11
click at [166, 261] on button "Ship Selected" at bounding box center [172, 263] width 36 height 11
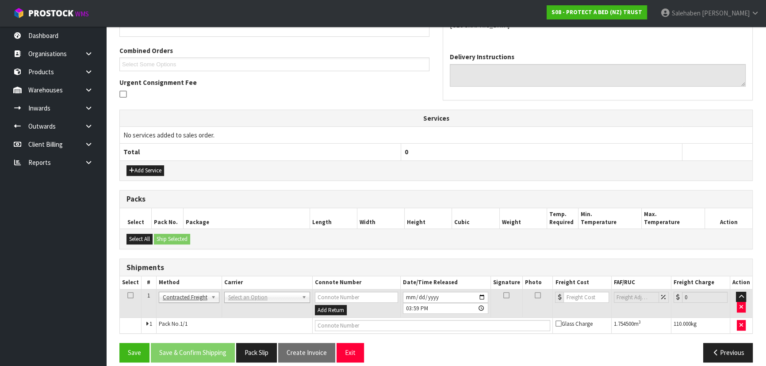
scroll to position [191, 0]
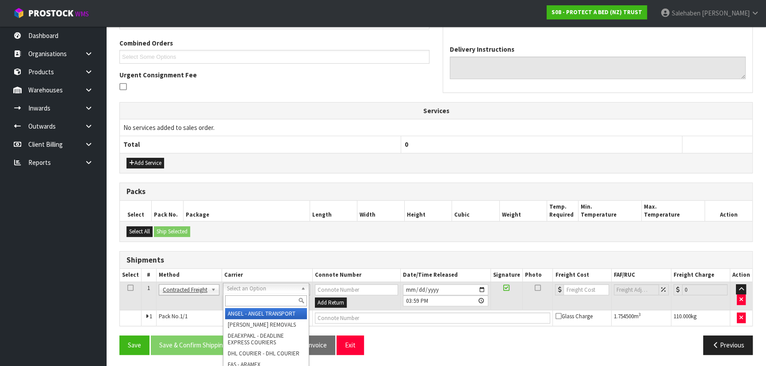
click at [245, 303] on input "text" at bounding box center [266, 300] width 82 height 11
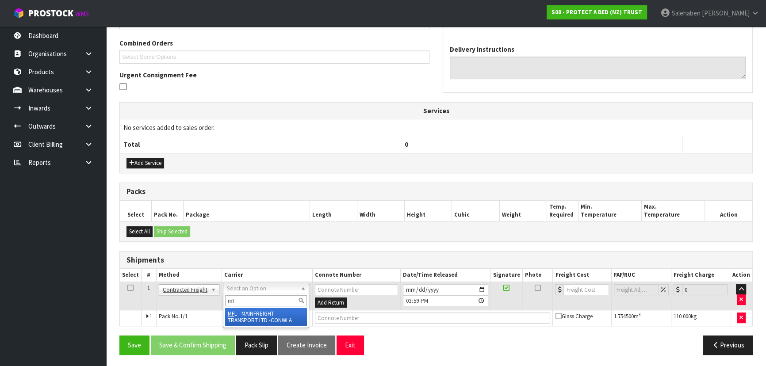
type input "mf"
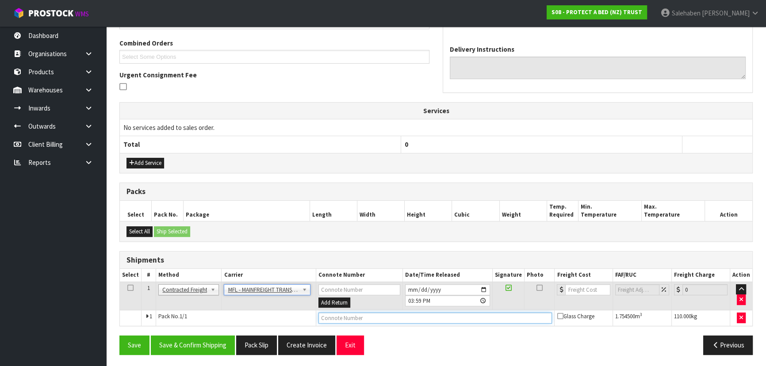
click at [336, 314] on input "text" at bounding box center [435, 318] width 234 height 11
paste input "FWM58878546"
type input "FWM58878546"
click at [575, 287] on input "number" at bounding box center [587, 289] width 45 height 11
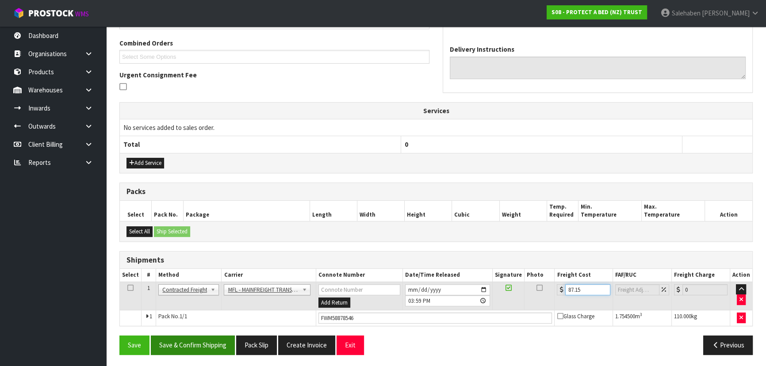
type input "87.15"
click at [202, 336] on button "Save & Confirm Shipping" at bounding box center [193, 345] width 84 height 19
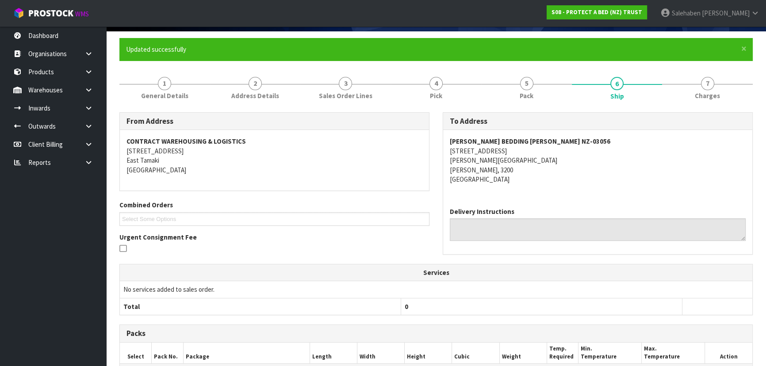
scroll to position [80, 0]
